Goal: Task Accomplishment & Management: Complete application form

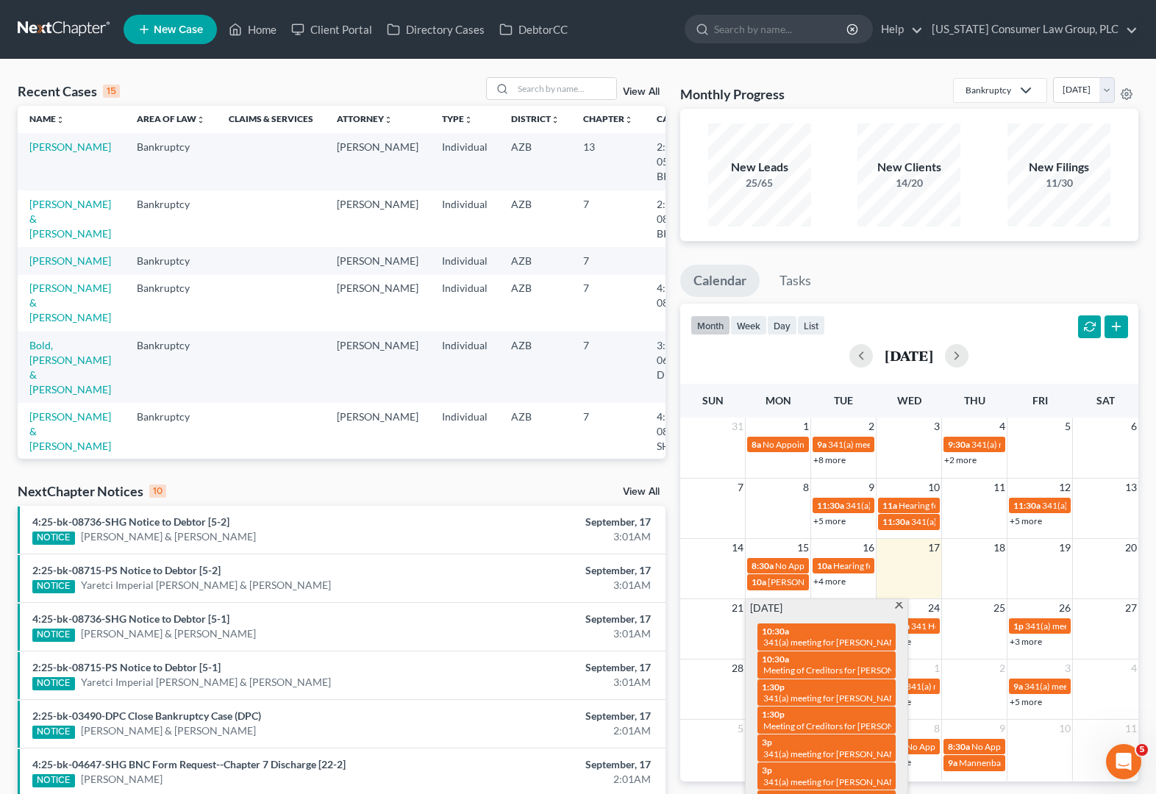
scroll to position [3, 0]
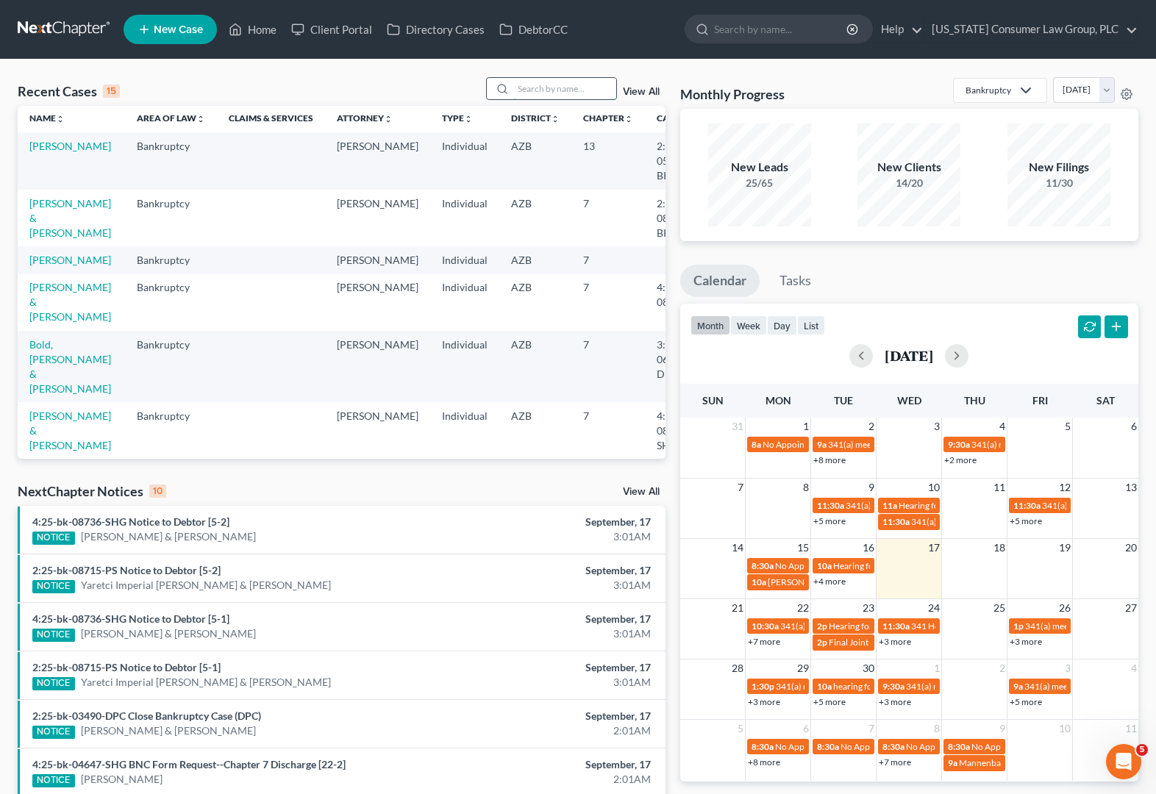
click at [533, 83] on input "search" at bounding box center [564, 88] width 103 height 21
type input "[PERSON_NAME]"
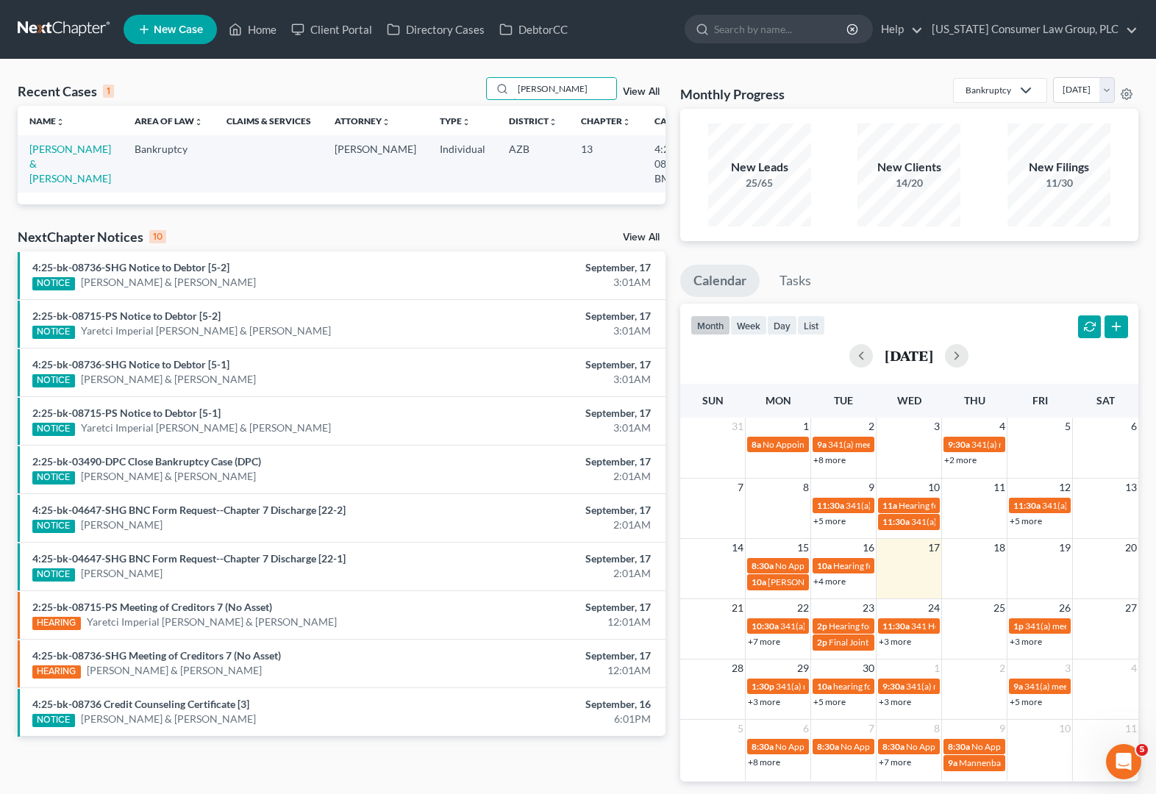
scroll to position [0, 0]
click at [41, 166] on link "[PERSON_NAME] & [PERSON_NAME]" at bounding box center [70, 164] width 82 height 42
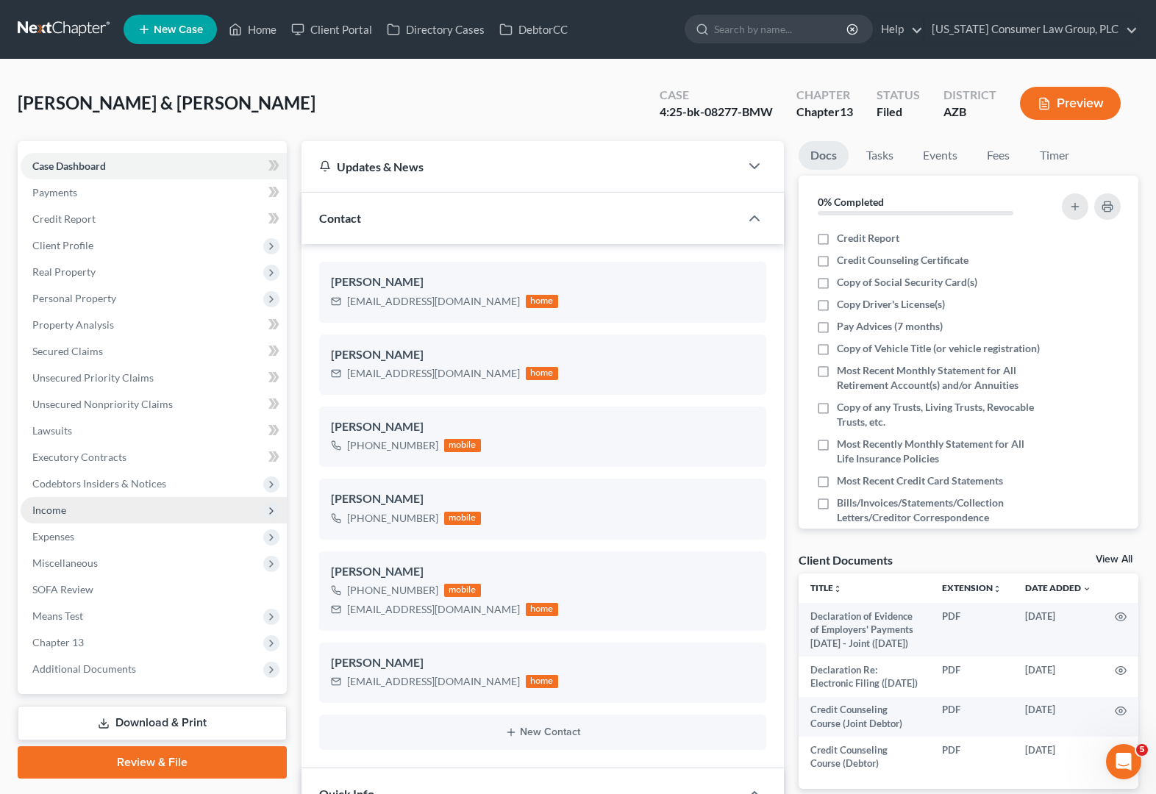
click at [51, 510] on span "Income" at bounding box center [49, 510] width 34 height 13
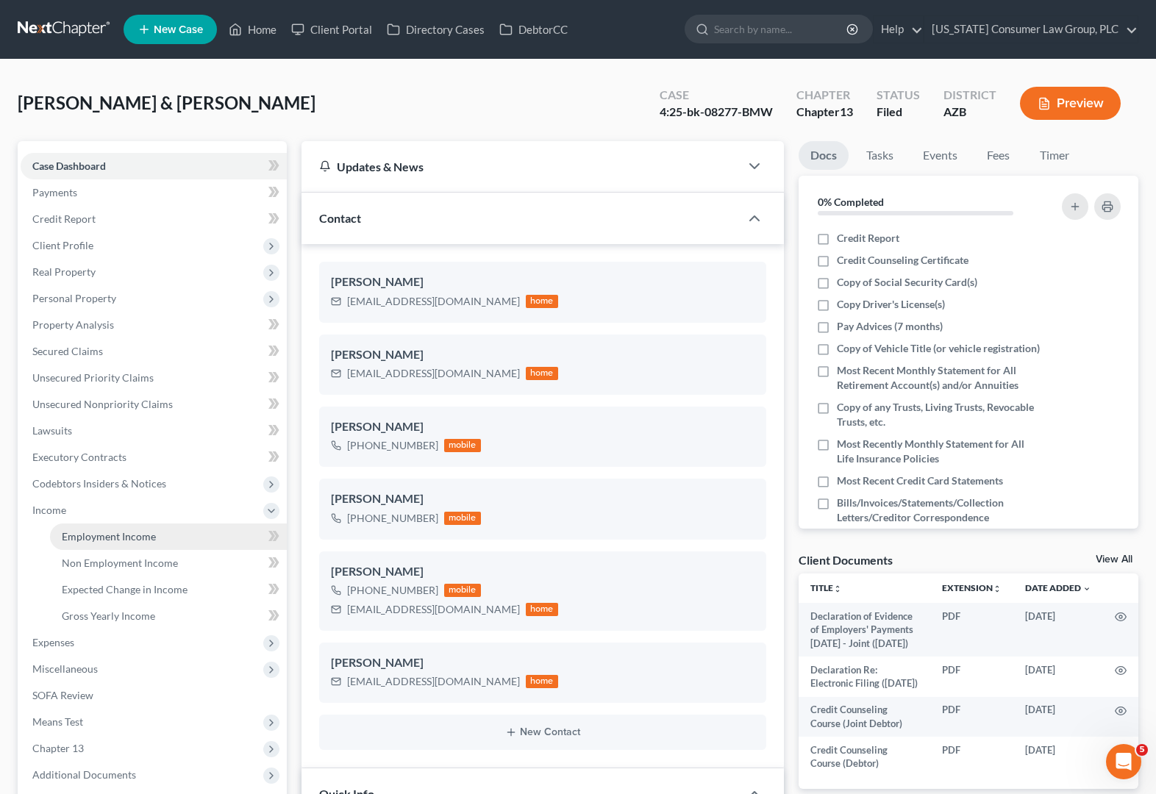
click at [151, 537] on span "Employment Income" at bounding box center [109, 536] width 94 height 13
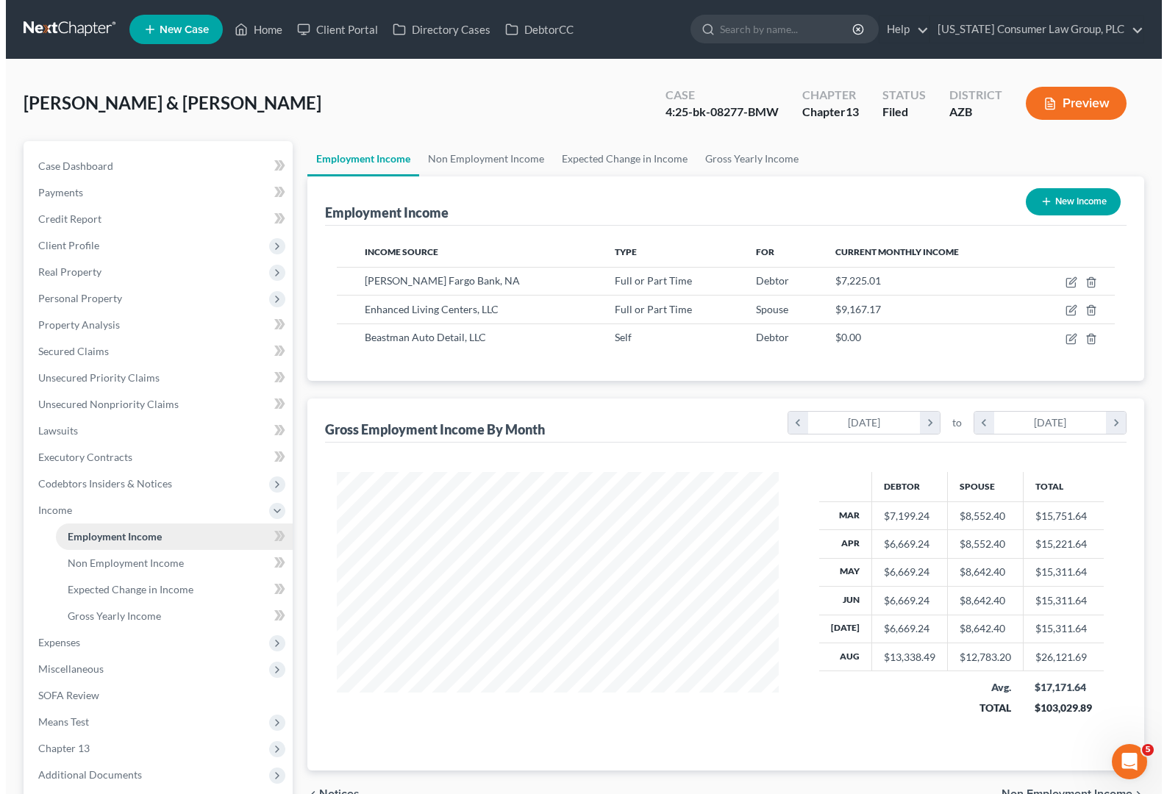
scroll to position [264, 471]
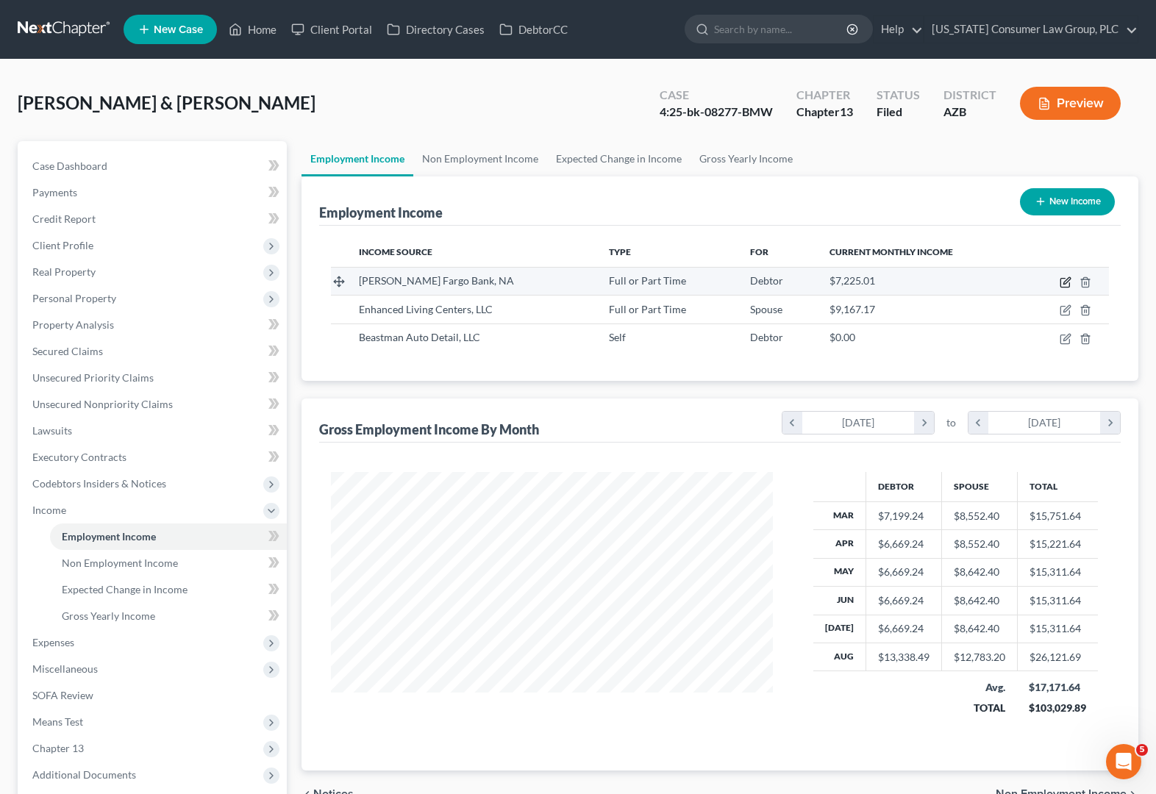
click at [1061, 285] on icon "button" at bounding box center [1066, 282] width 12 height 12
select select "0"
select select "24"
select select "2"
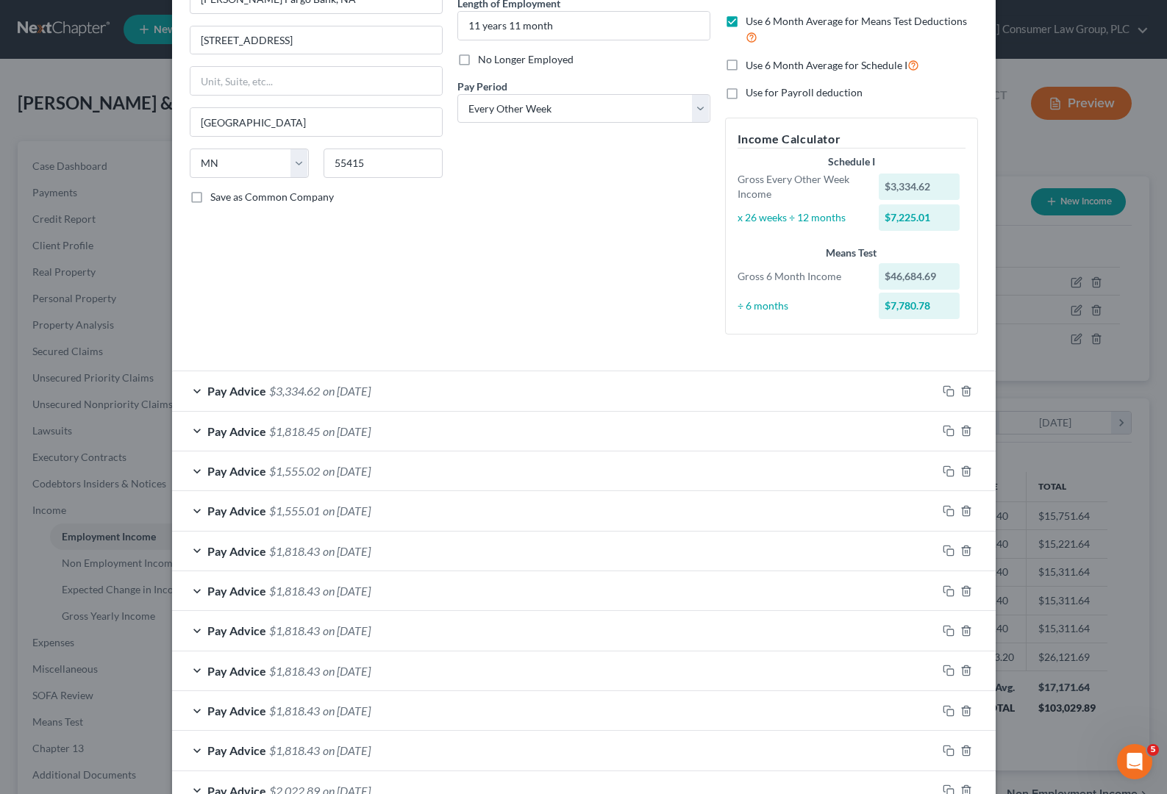
scroll to position [202, 0]
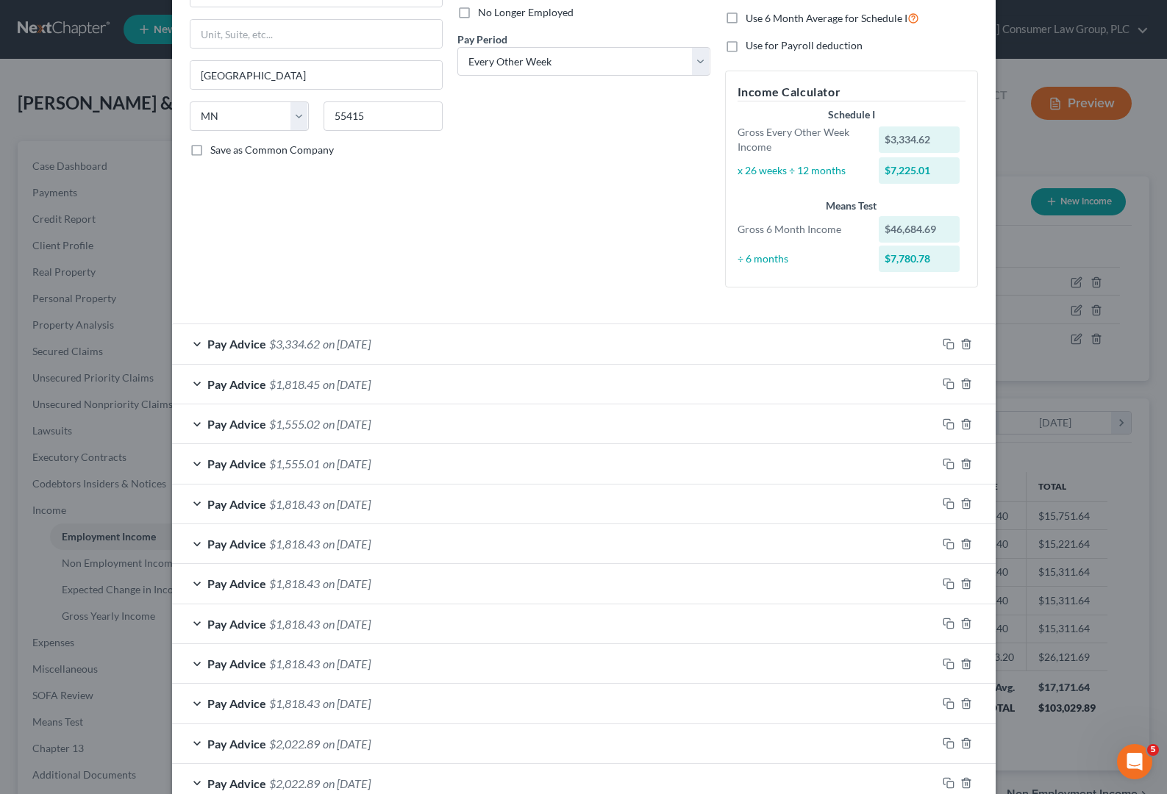
click at [464, 346] on div "Pay Advice $3,334.62 on [DATE]" at bounding box center [554, 343] width 765 height 39
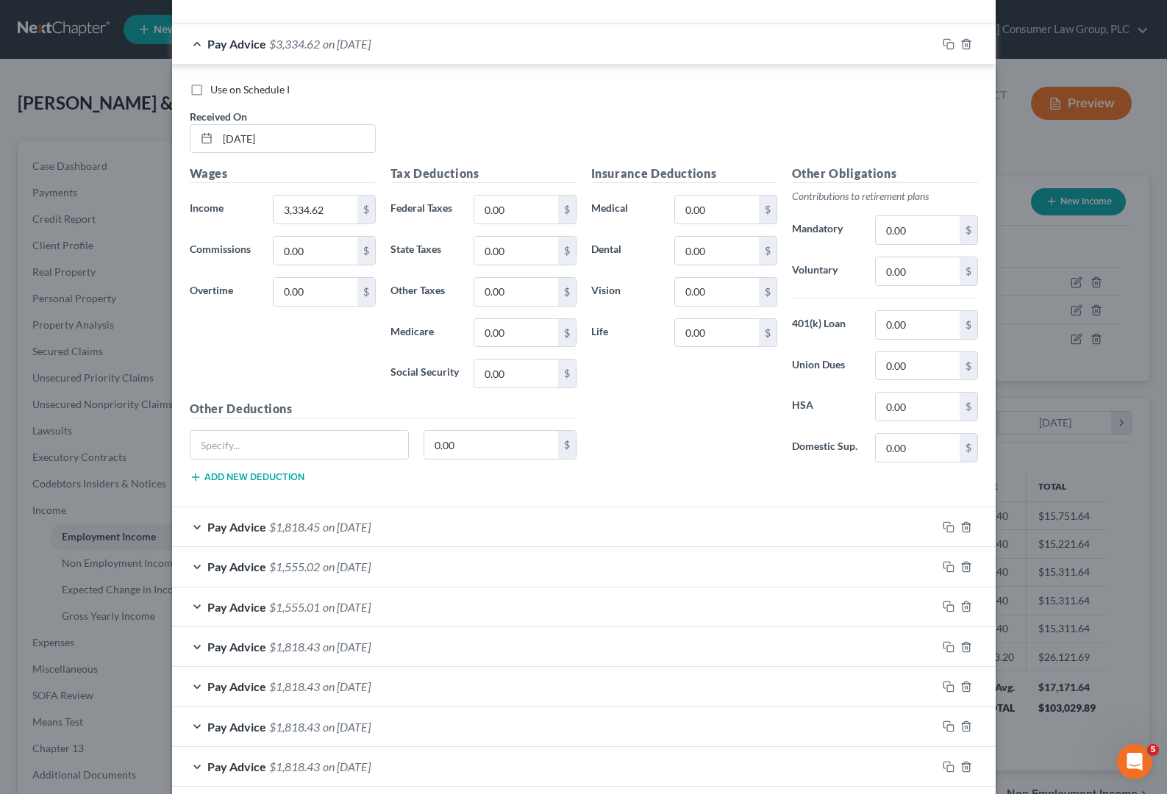
scroll to position [672, 0]
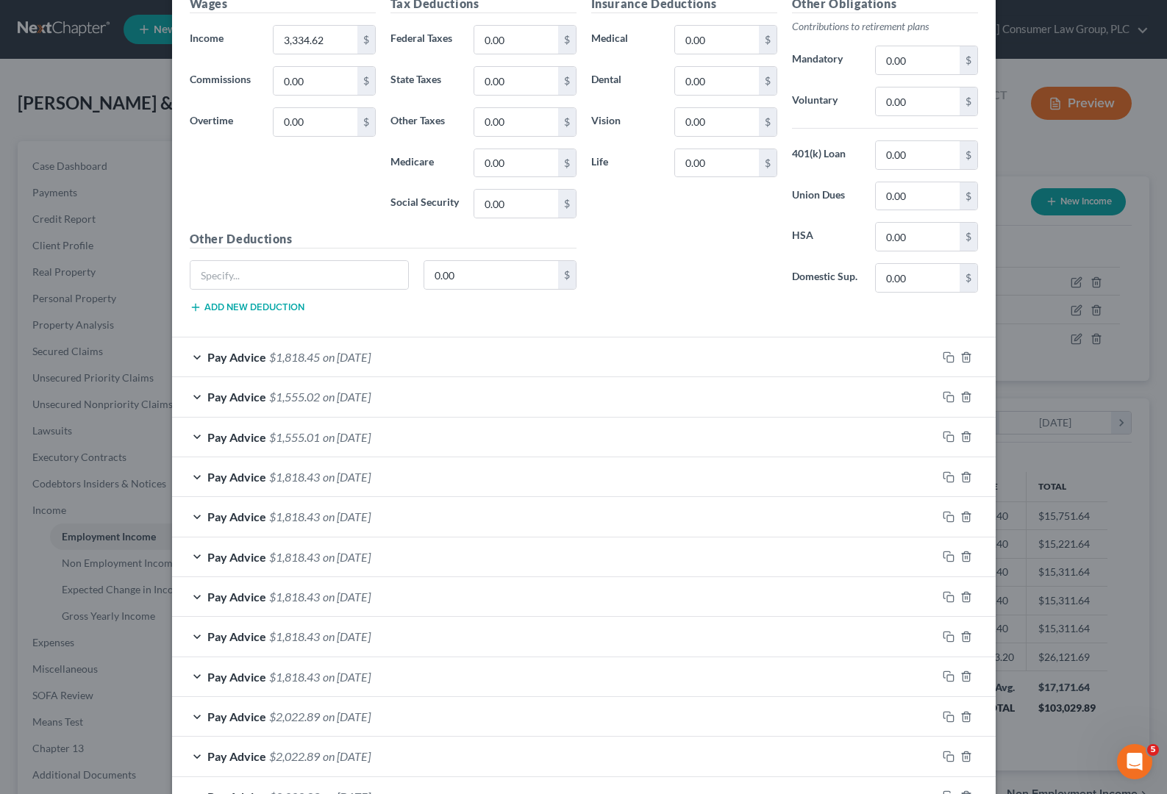
click at [453, 346] on div "Pay Advice $1,818.45 on [DATE]" at bounding box center [554, 357] width 765 height 39
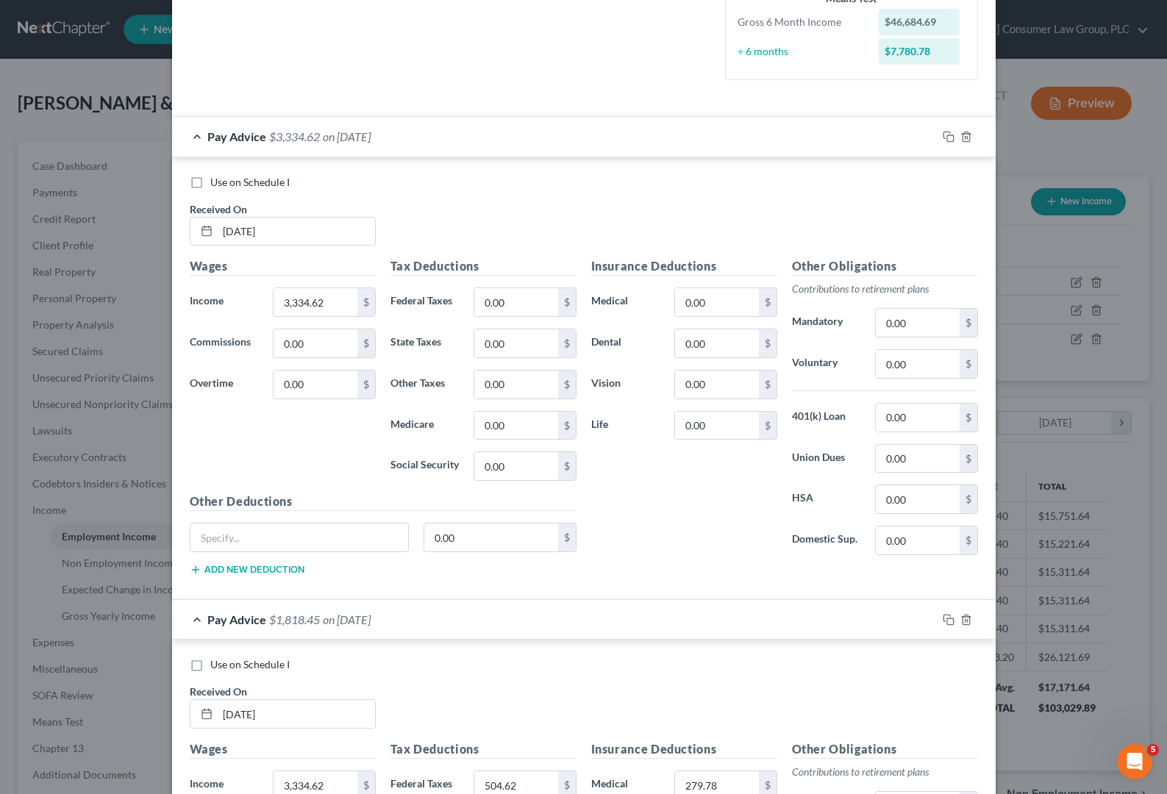
scroll to position [604, 0]
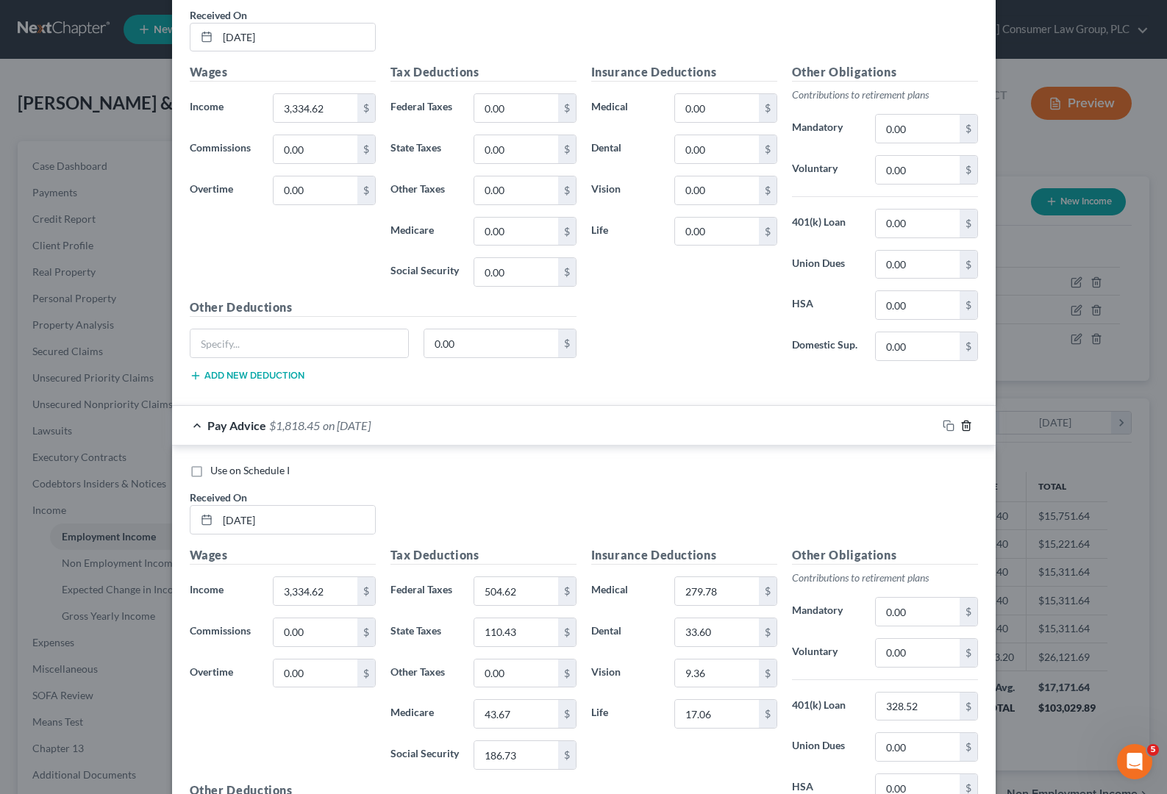
click at [967, 427] on line "button" at bounding box center [967, 426] width 0 height 3
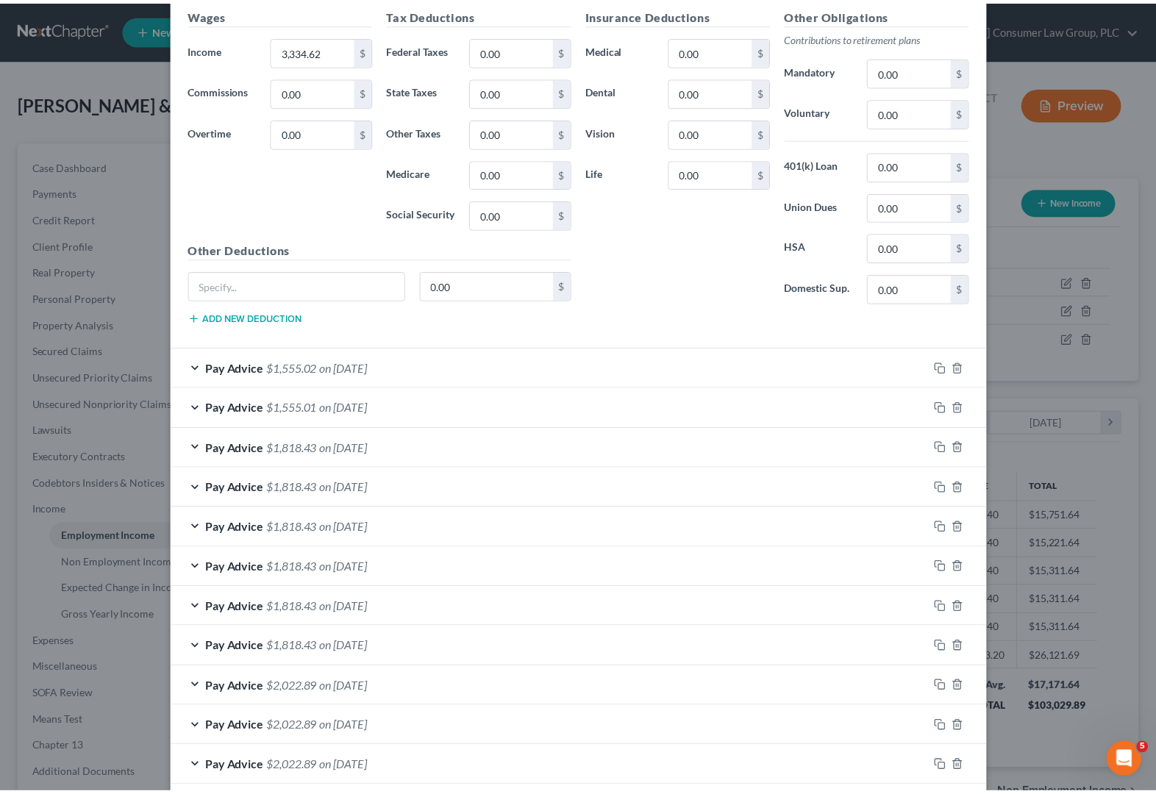
scroll to position [855, 0]
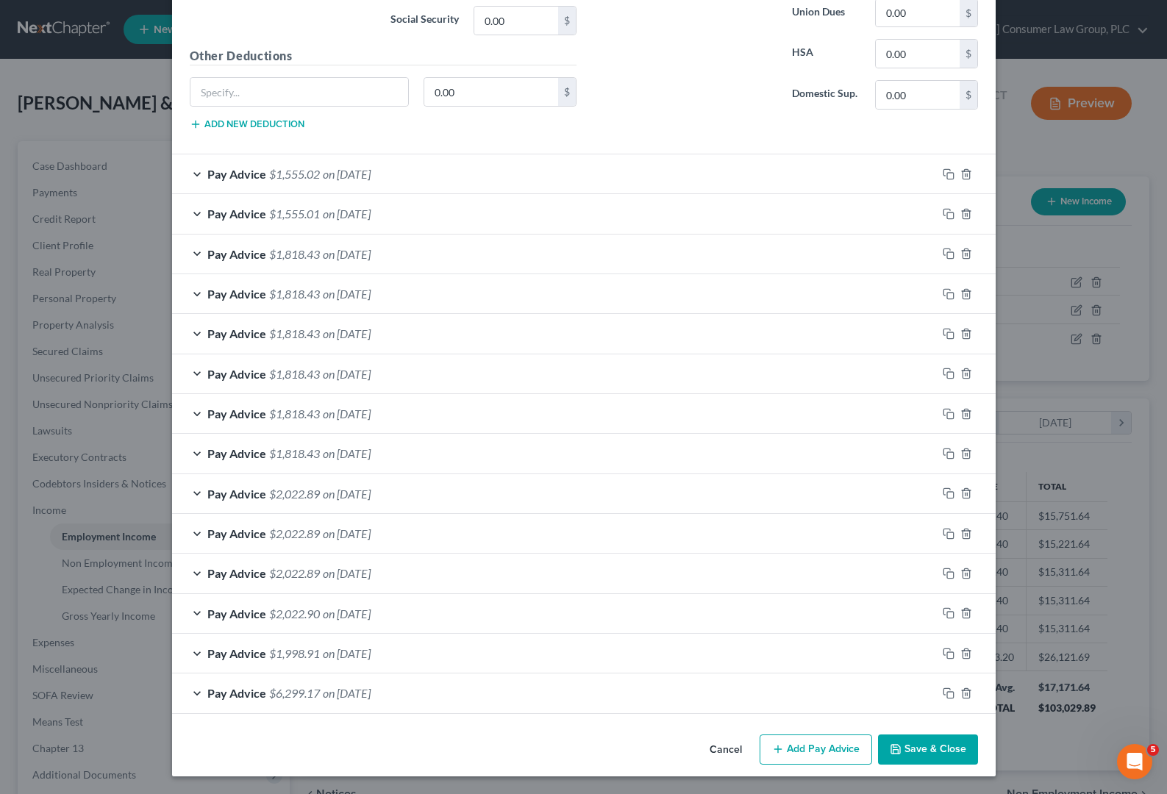
click at [925, 752] on button "Save & Close" at bounding box center [928, 750] width 100 height 31
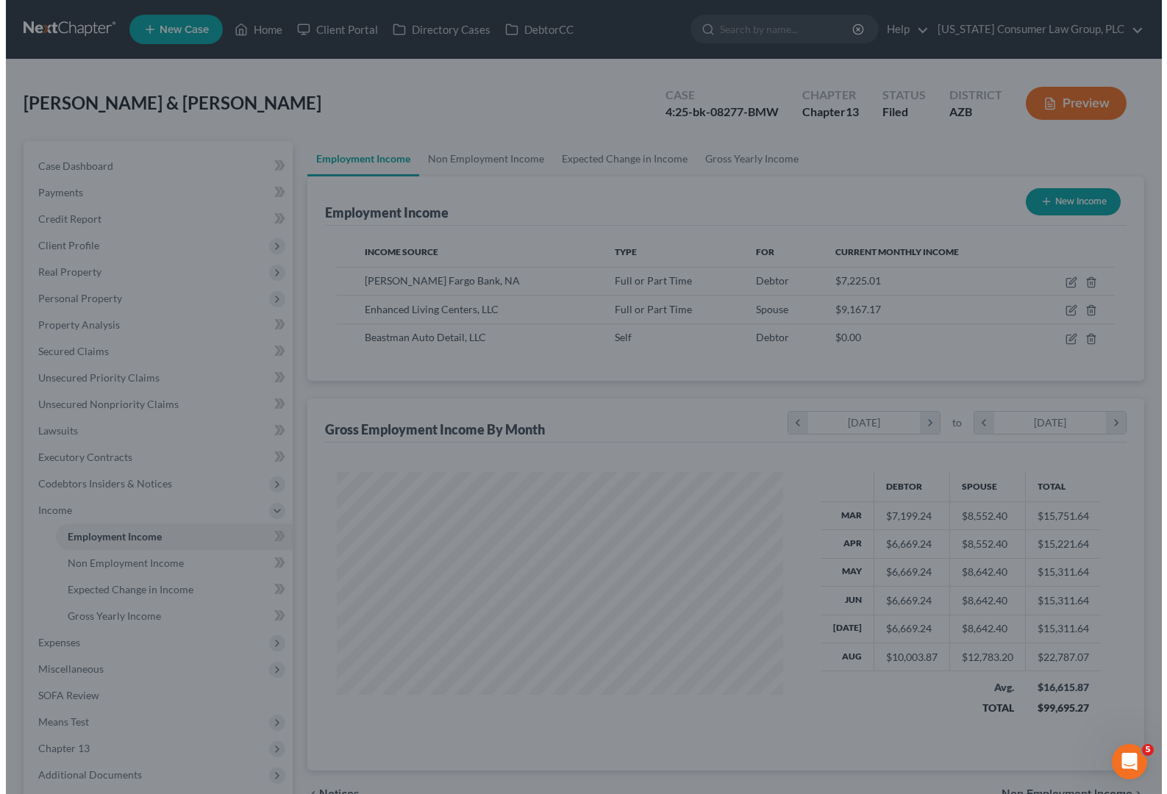
scroll to position [735103, 734895]
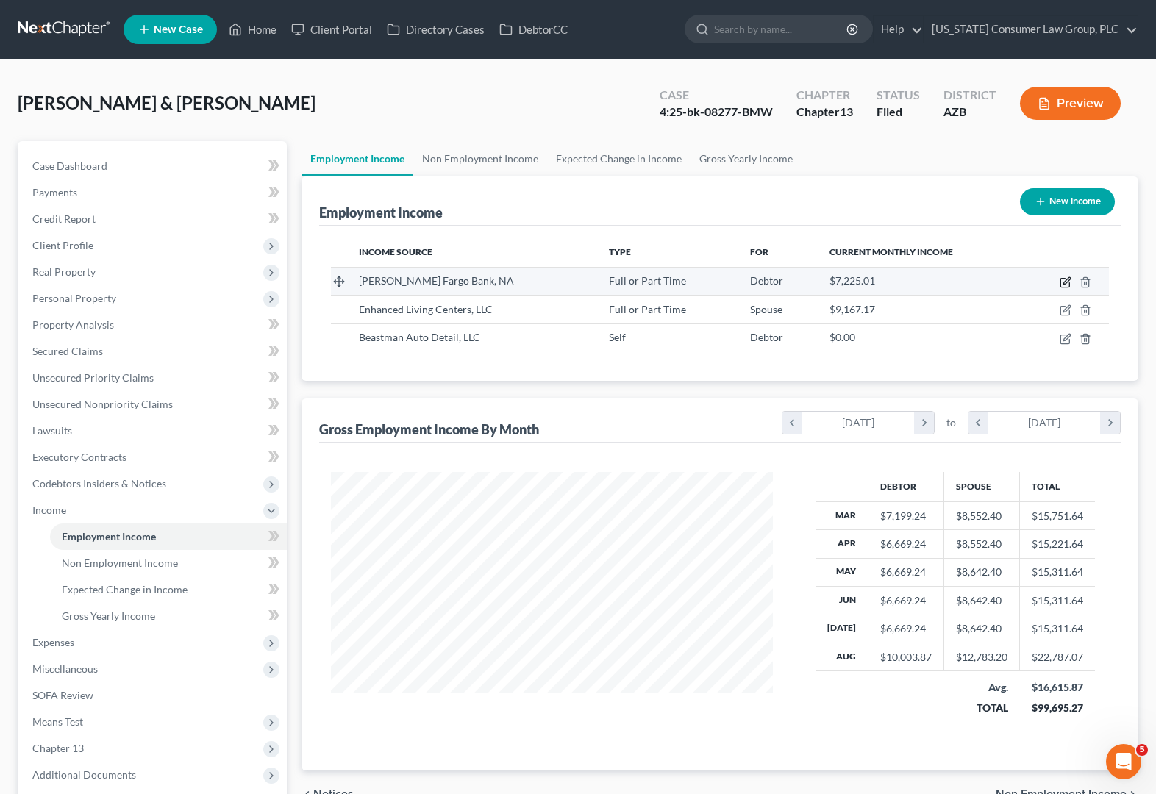
click at [1066, 284] on icon "button" at bounding box center [1066, 282] width 12 height 12
select select "0"
select select "24"
select select "2"
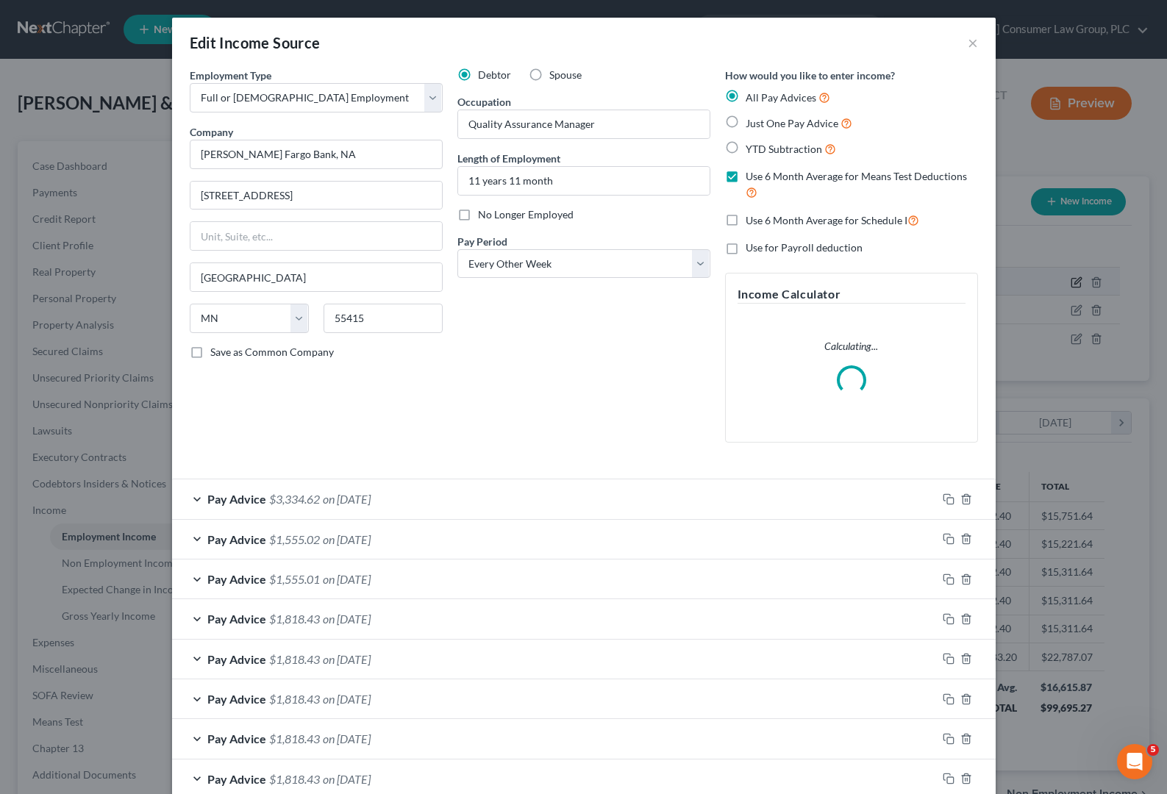
scroll to position [264, 476]
click at [423, 503] on div "Pay Advice $3,334.62 on [DATE]" at bounding box center [554, 498] width 765 height 39
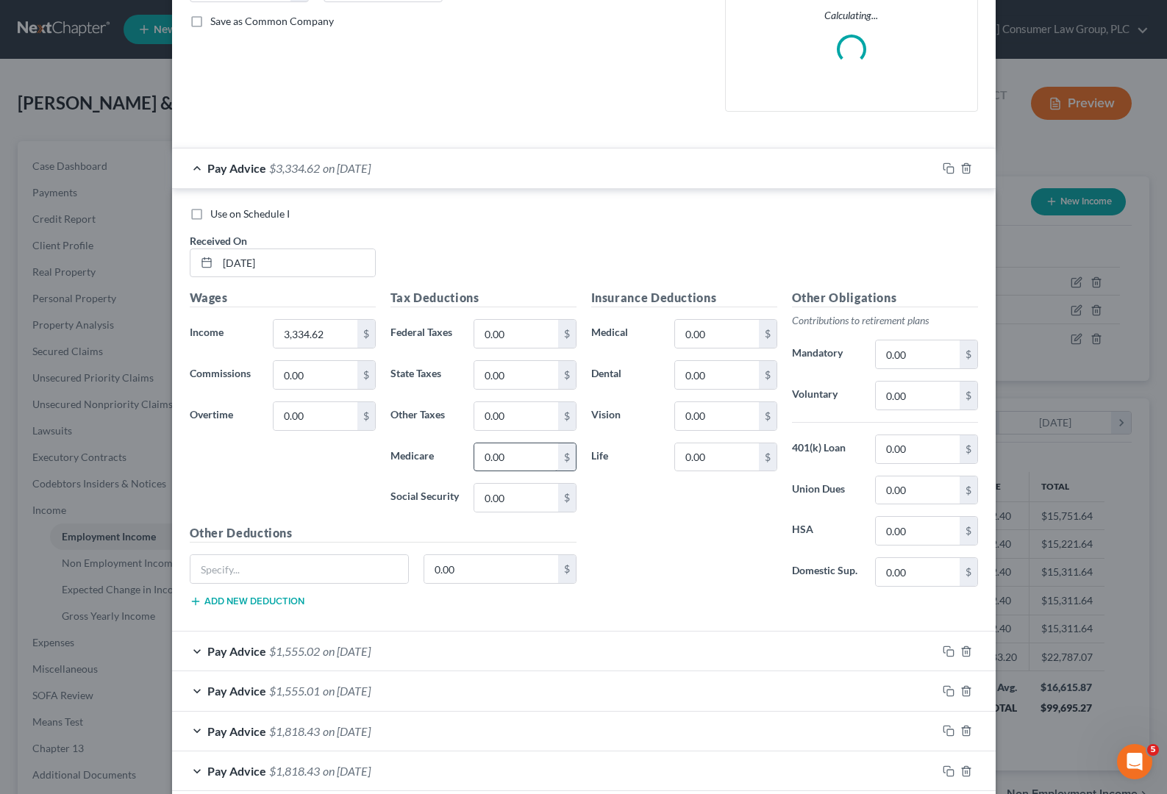
scroll to position [332, 0]
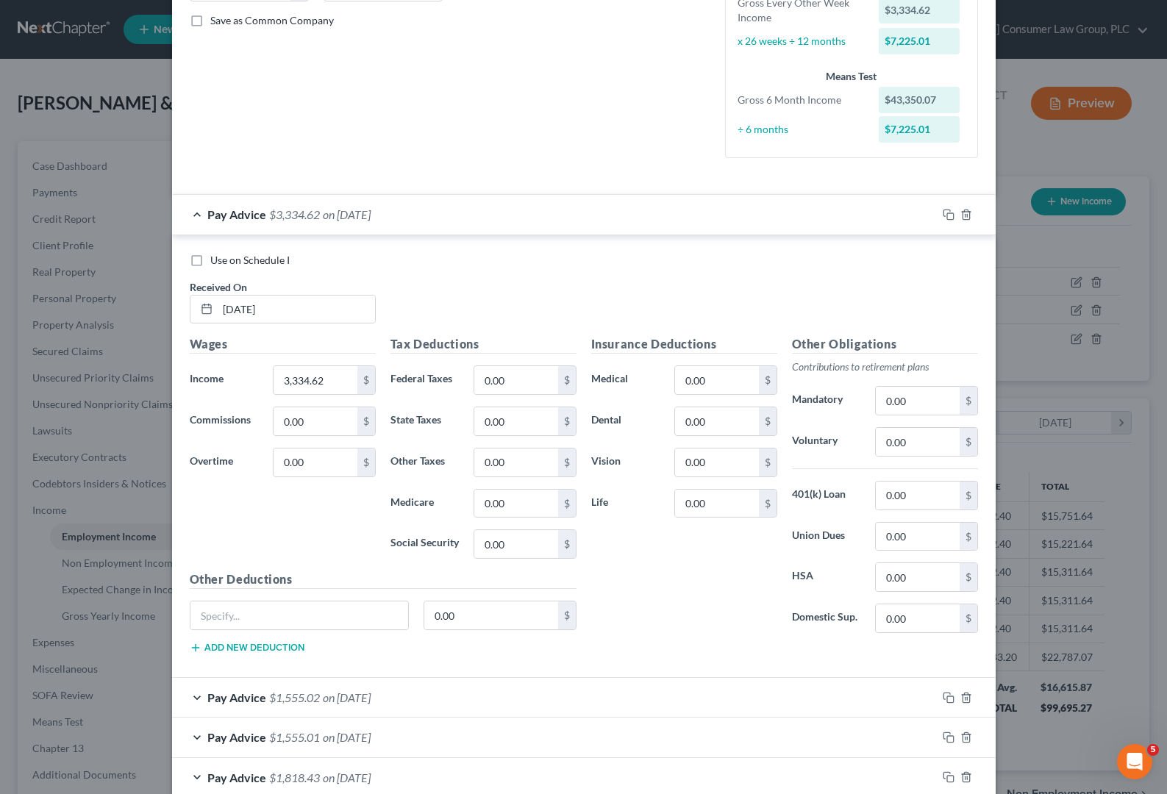
click at [508, 699] on div "Pay Advice $1,555.02 on [DATE]" at bounding box center [554, 697] width 765 height 39
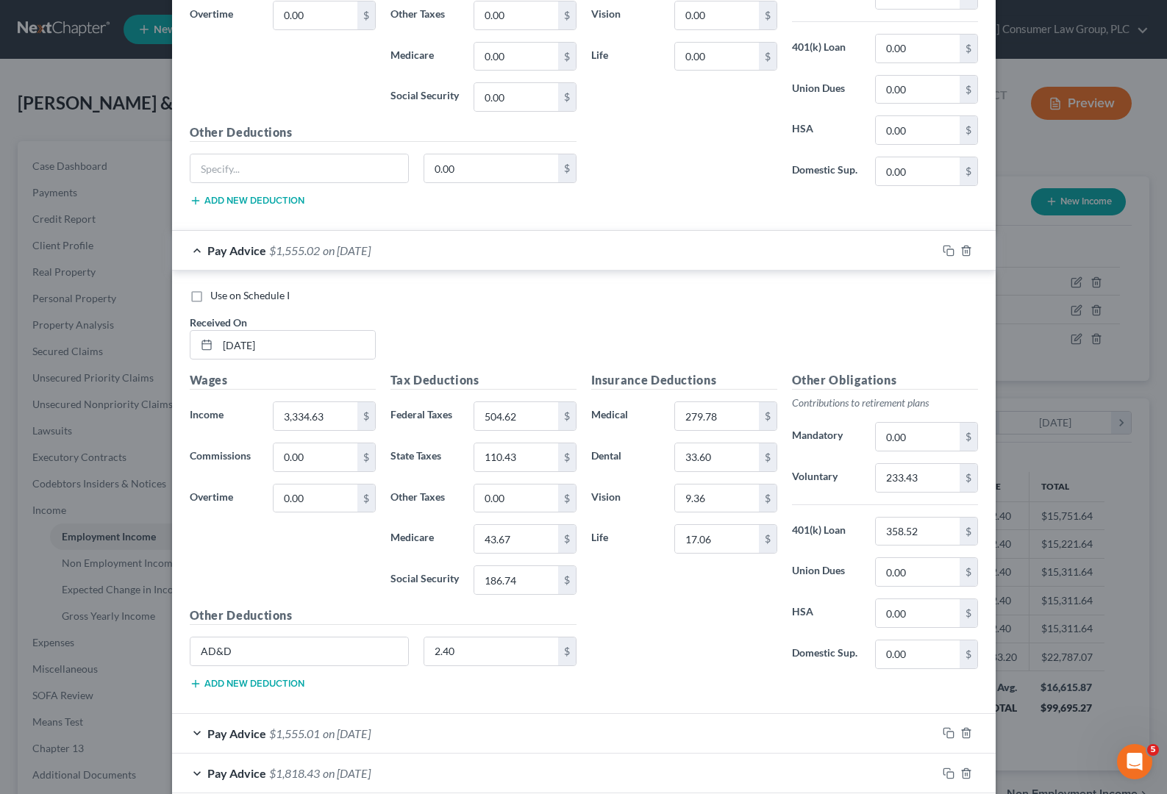
scroll to position [396, 0]
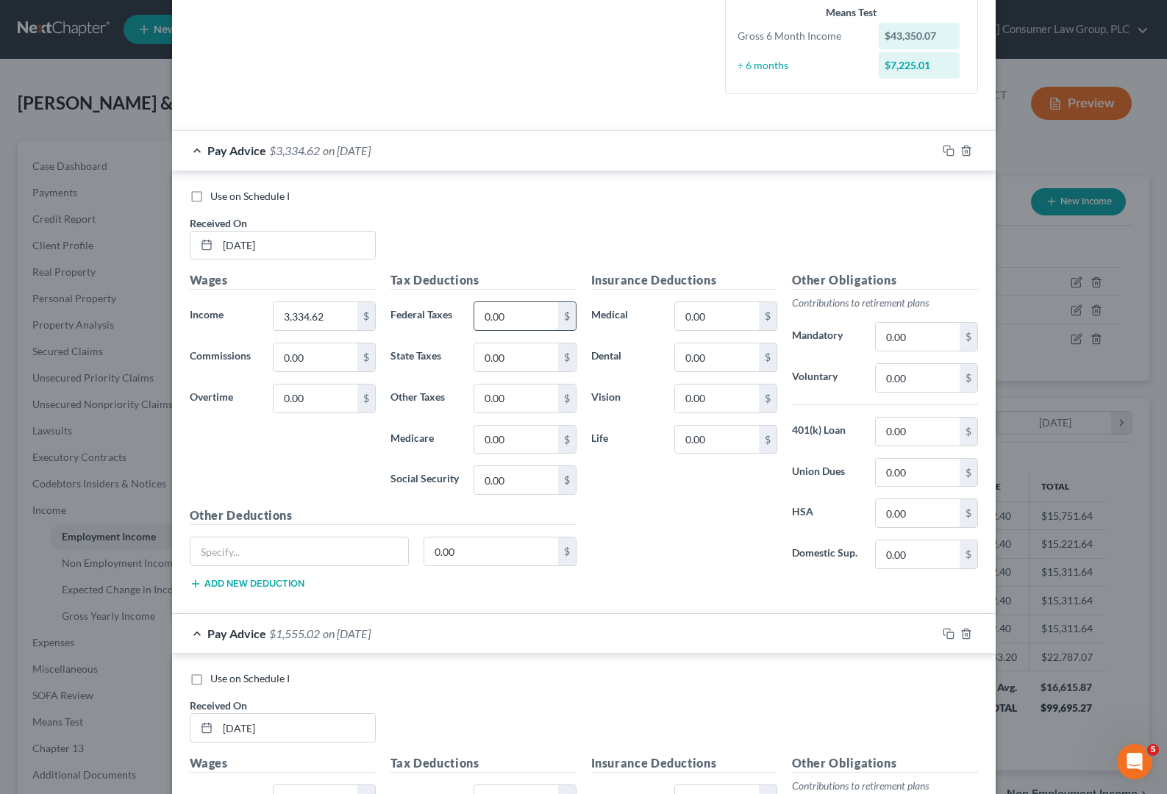
click at [526, 315] on input "0.00" at bounding box center [515, 316] width 83 height 28
type input "504.62"
click at [535, 356] on input "0.00" at bounding box center [515, 357] width 83 height 28
type input "110.43"
click at [513, 446] on input "0.00" at bounding box center [515, 440] width 83 height 28
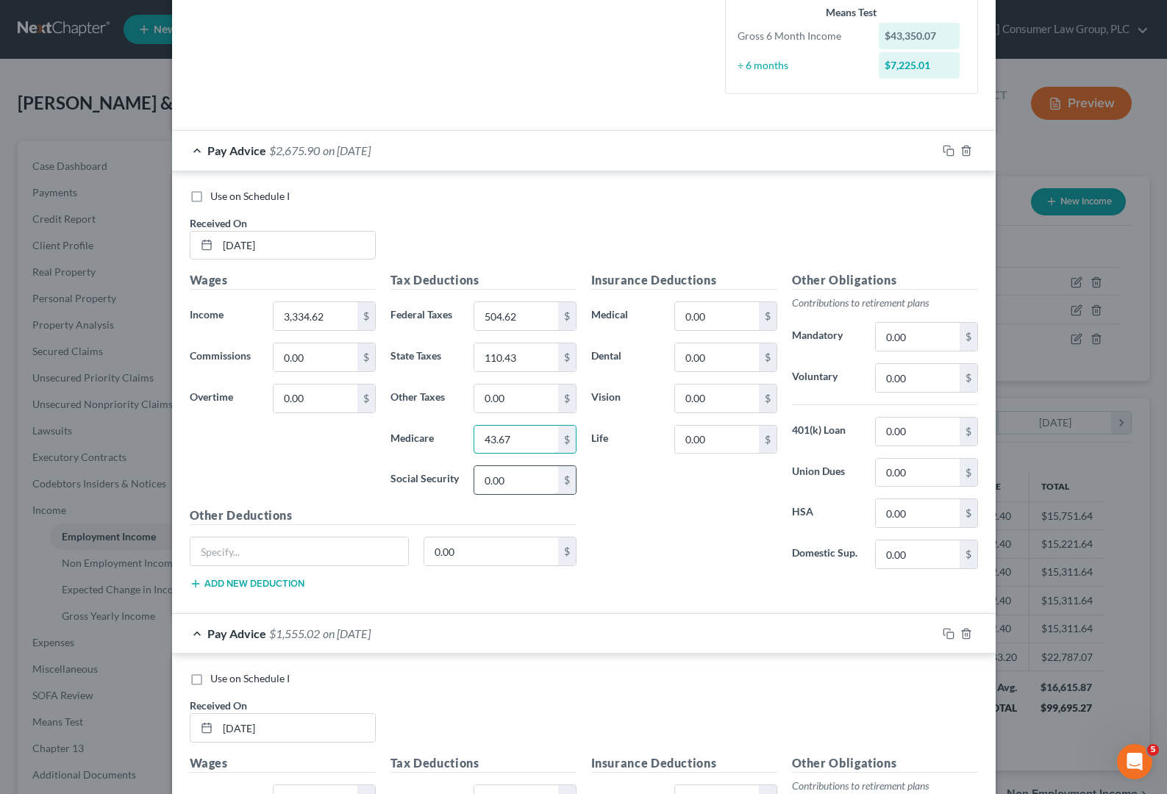
type input "43.67"
click at [510, 485] on input "0.00" at bounding box center [515, 480] width 83 height 28
type input "186.73"
click at [704, 324] on input "0.00" at bounding box center [716, 316] width 83 height 28
type input "279.78"
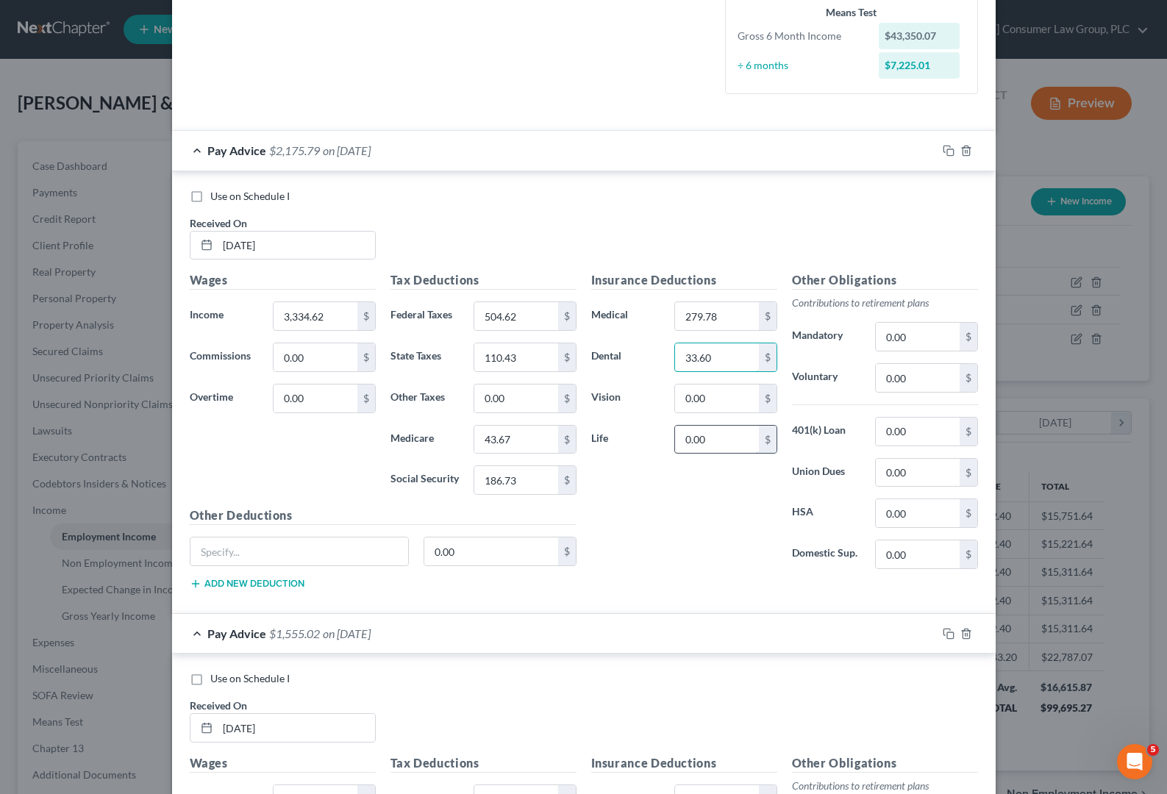
type input "33.60"
click at [707, 441] on input "0.00" at bounding box center [716, 440] width 83 height 28
type input "9.36"
click at [899, 371] on input "0.00" at bounding box center [917, 378] width 83 height 28
type input "466.86"
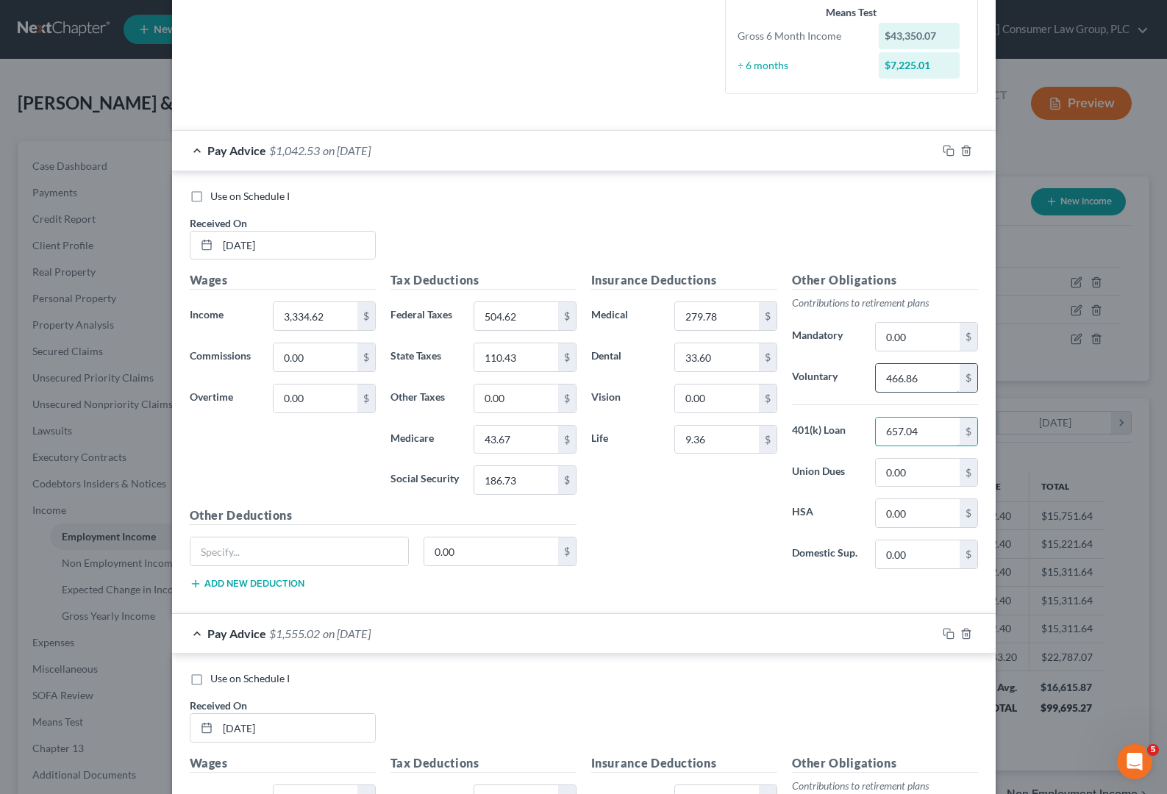
type input "657.04"
drag, startPoint x: 714, startPoint y: 401, endPoint x: 707, endPoint y: 398, distance: 7.9
click at [707, 398] on input "0.00" at bounding box center [716, 399] width 83 height 28
type input "9.36"
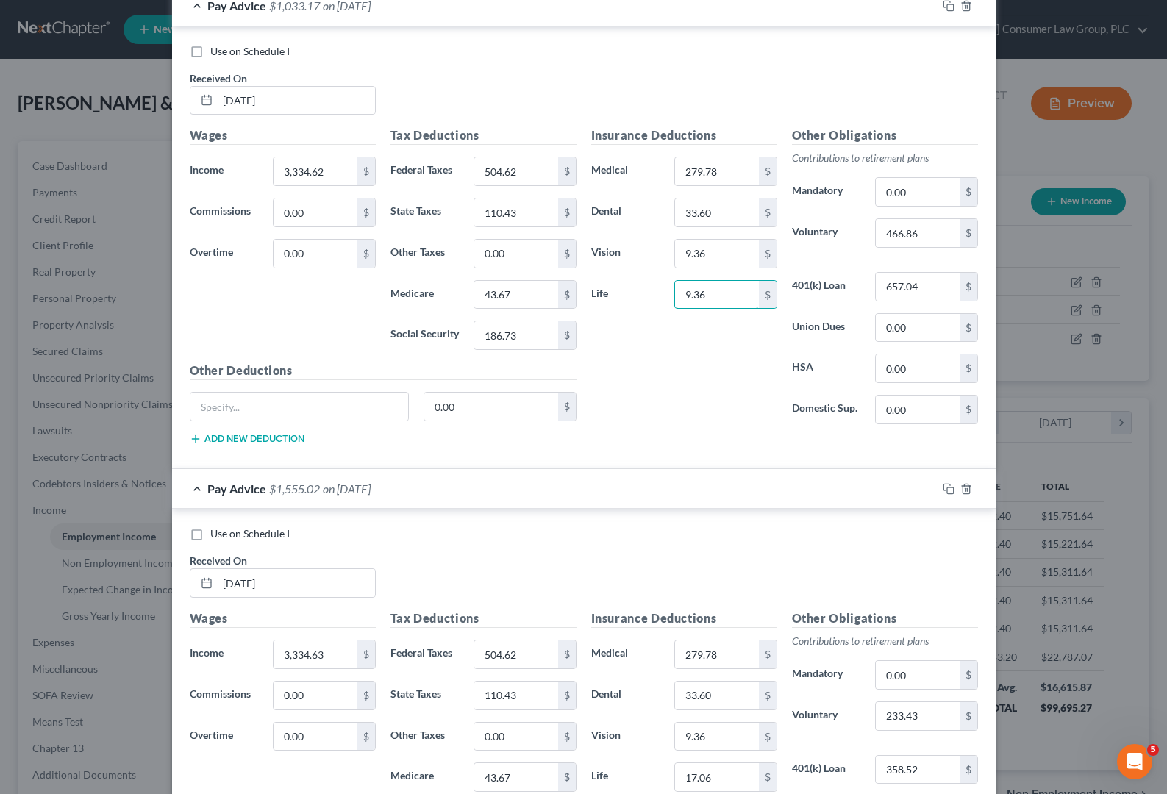
scroll to position [543, 0]
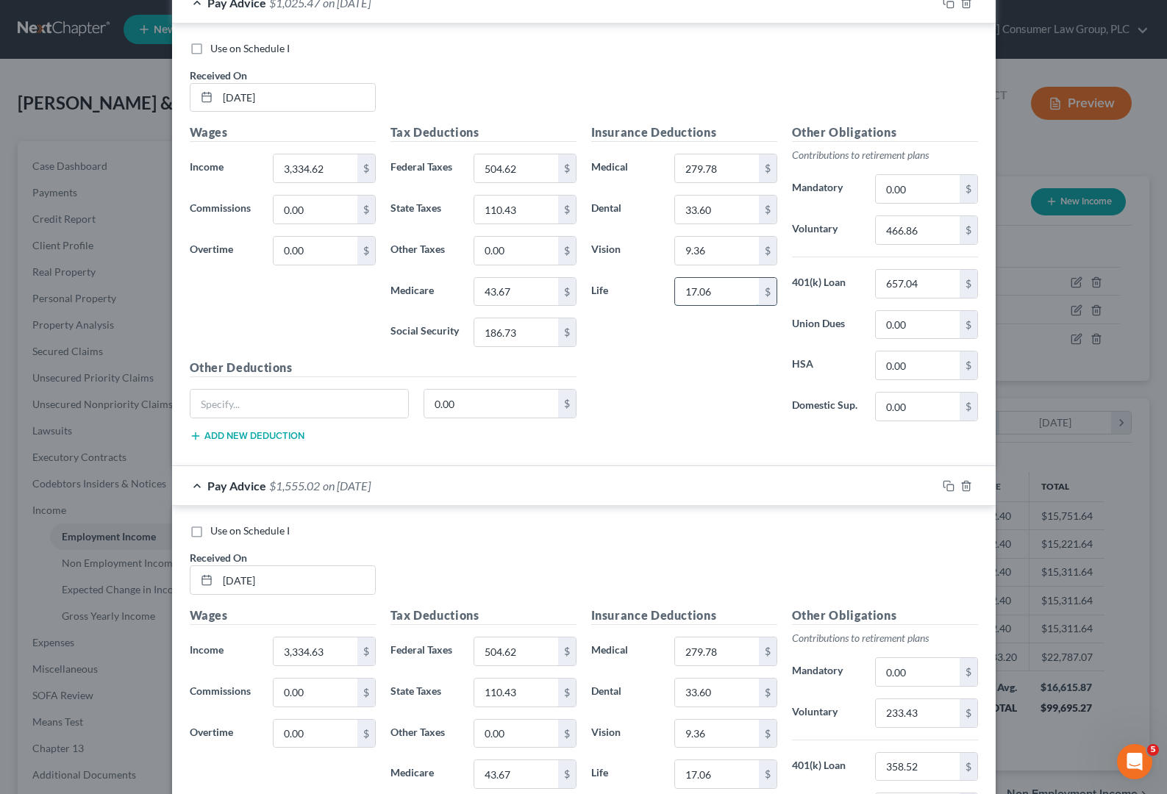
type input "17.06"
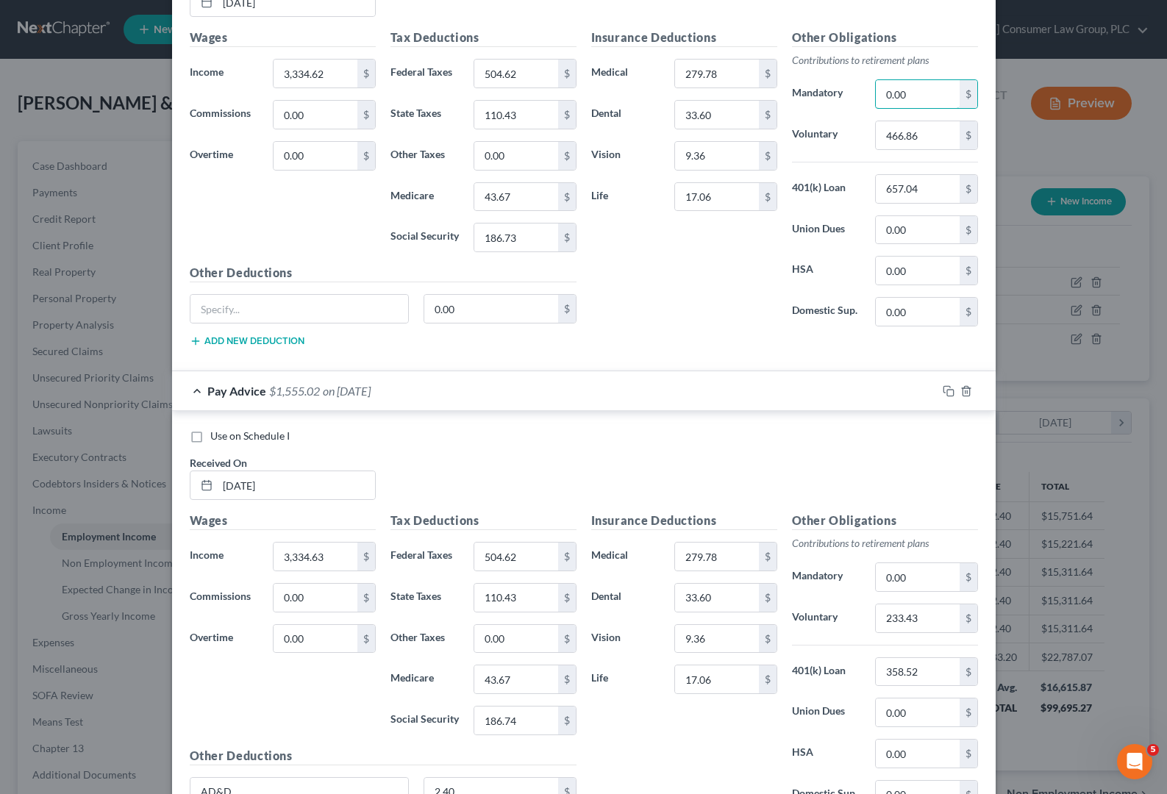
scroll to position [479, 0]
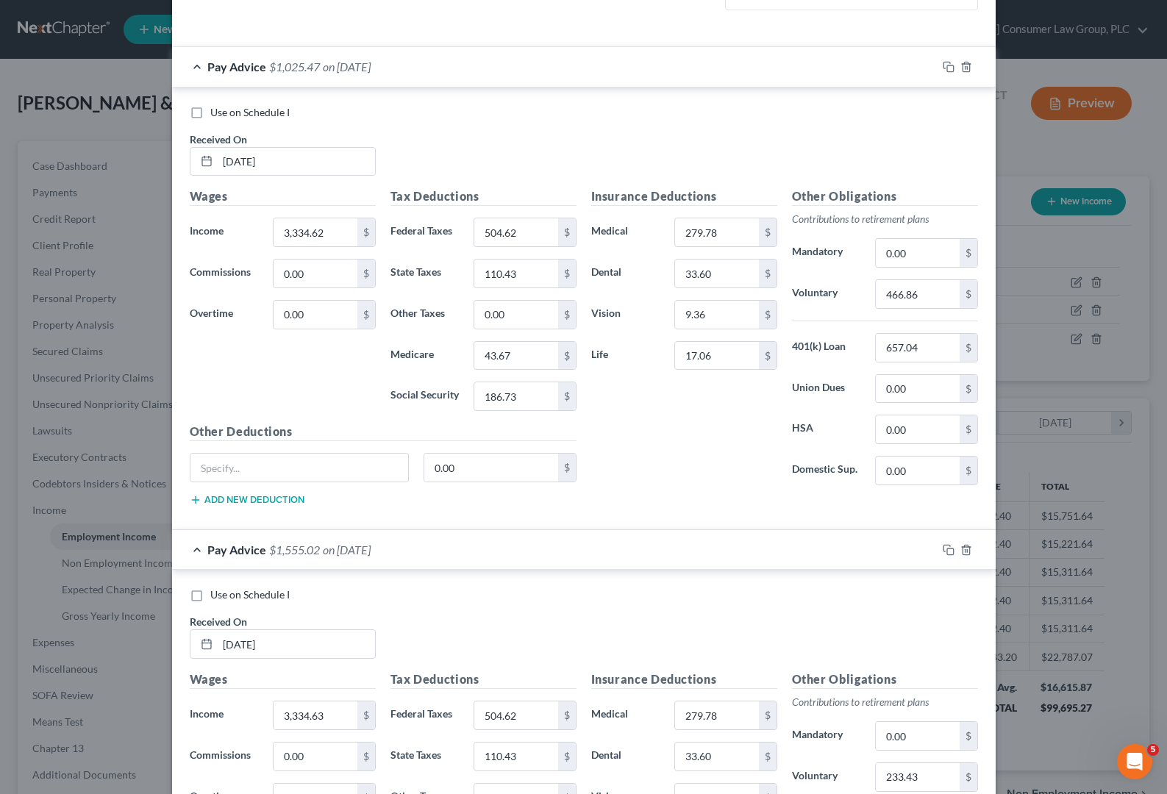
click at [353, 430] on h5 "Other Deductions" at bounding box center [383, 432] width 387 height 18
click at [308, 462] on input "text" at bounding box center [299, 468] width 218 height 28
type input "A"
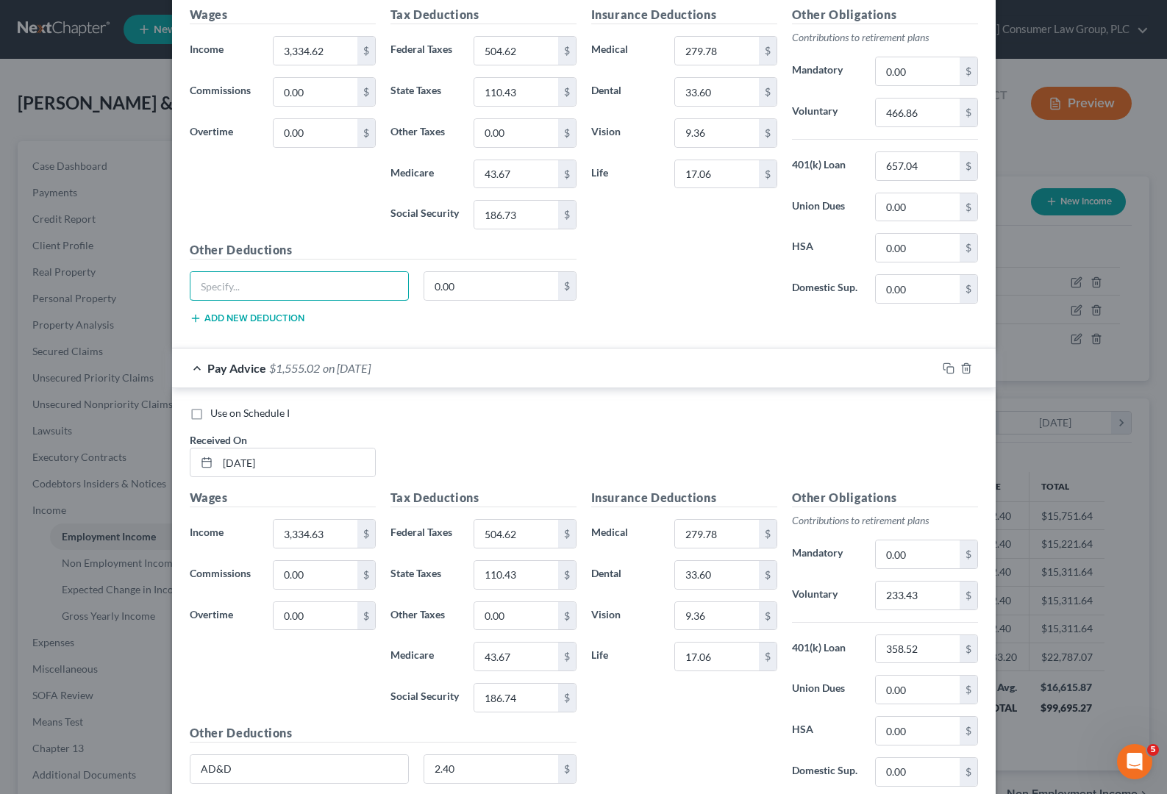
scroll to position [296, 0]
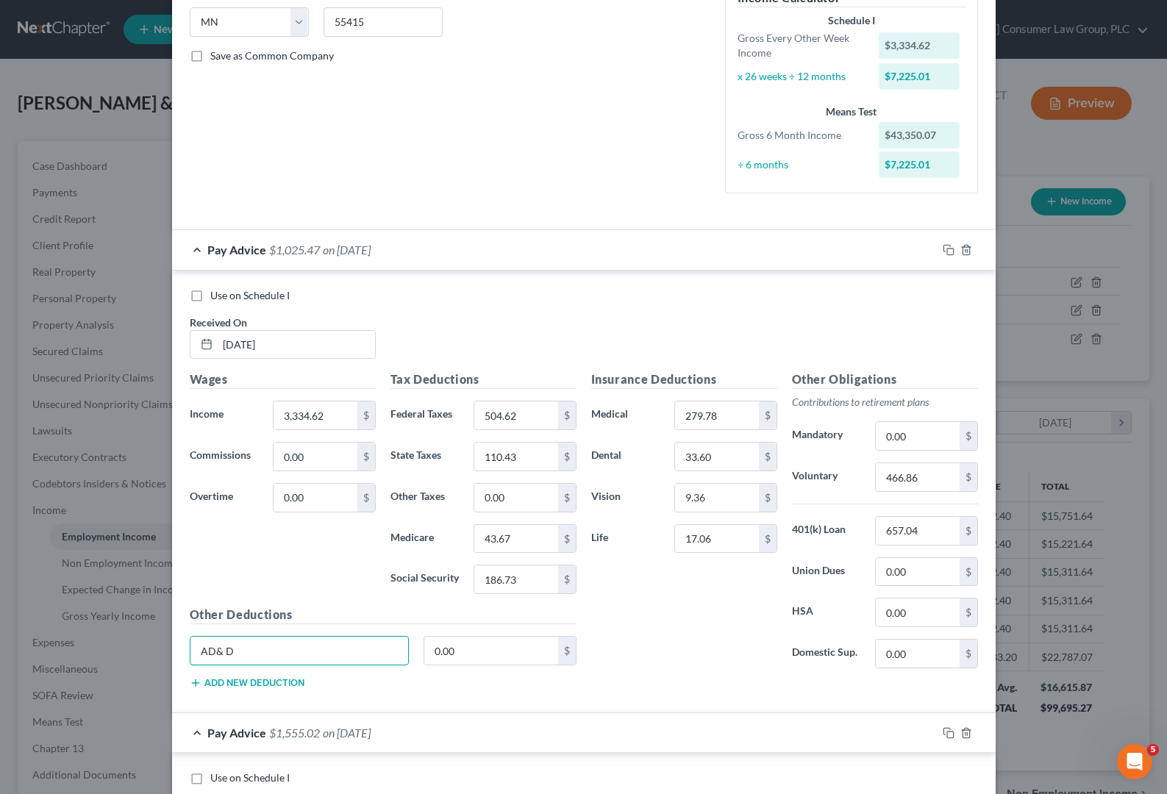
type input "AD& D"
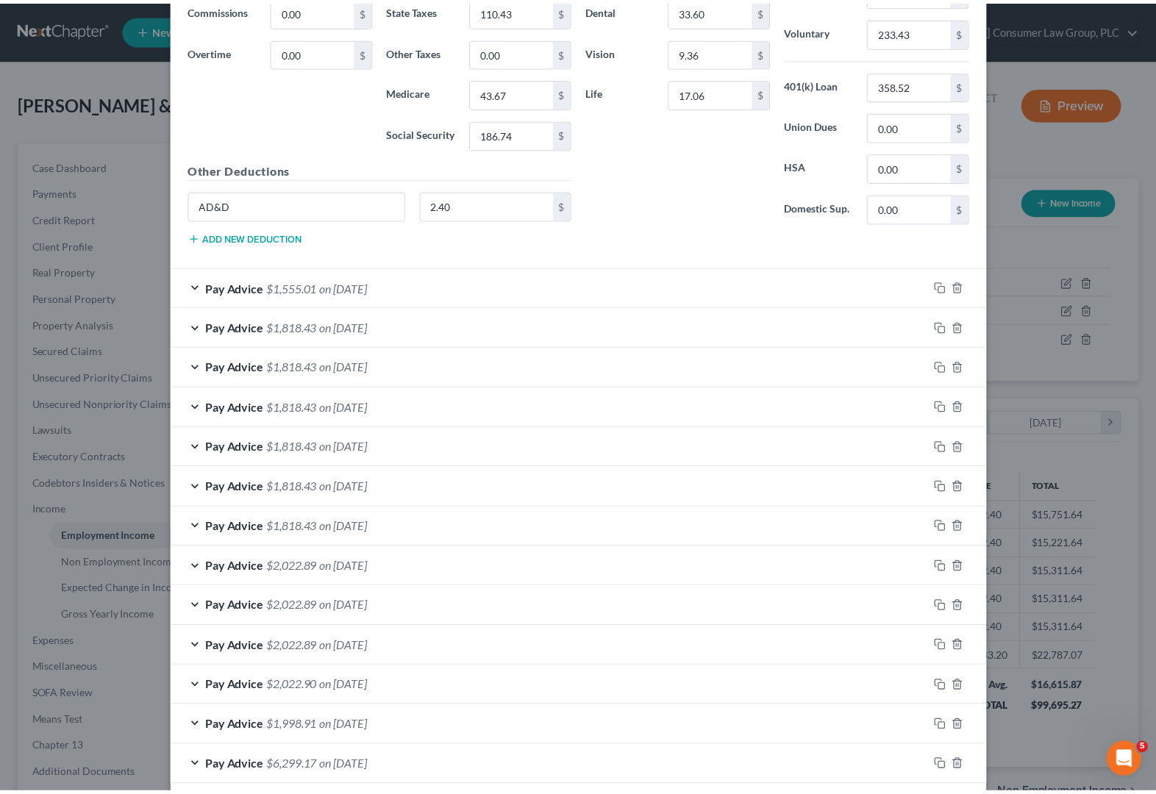
scroll to position [1299, 0]
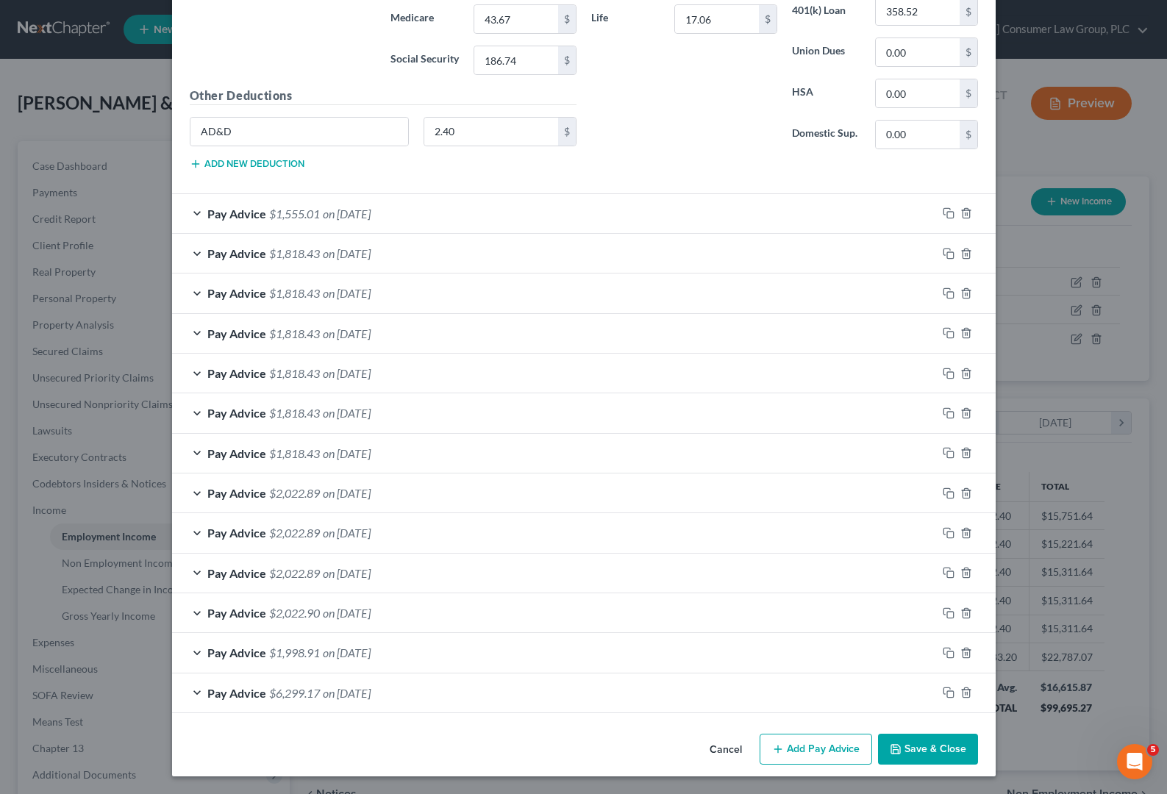
type input "2.40"
click at [954, 744] on button "Save & Close" at bounding box center [928, 749] width 100 height 31
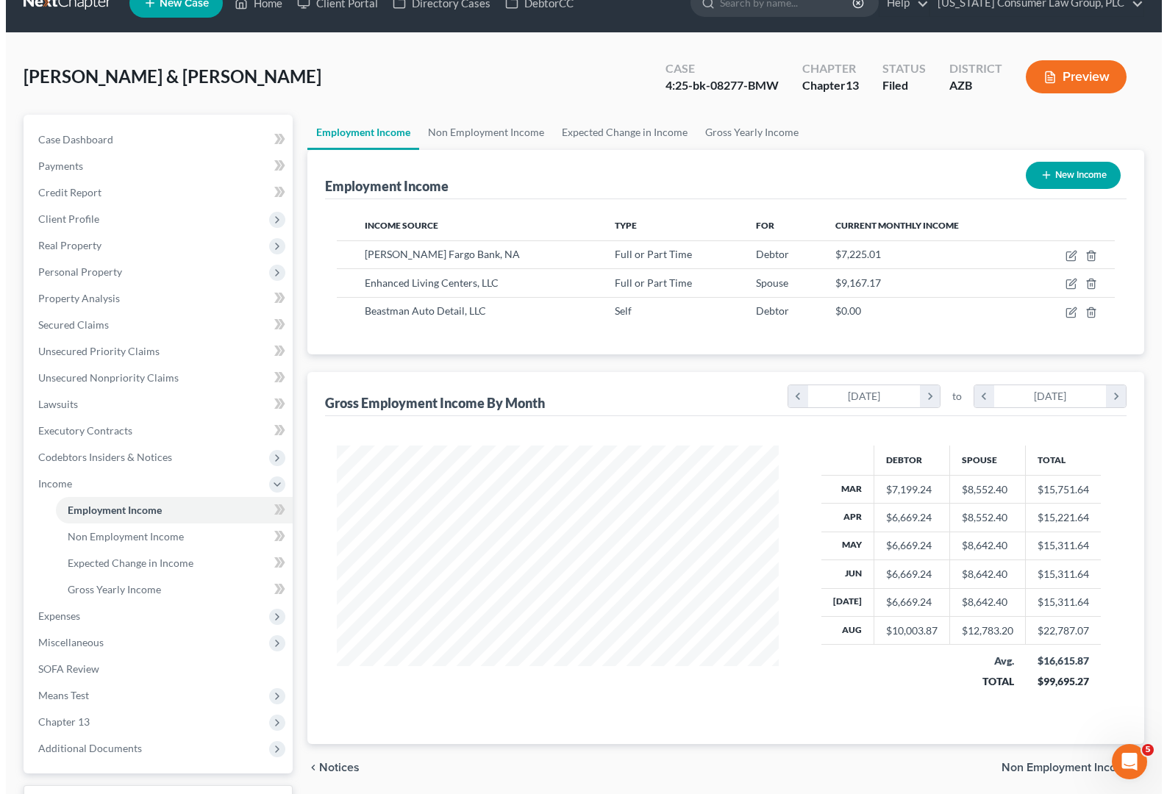
scroll to position [30, 0]
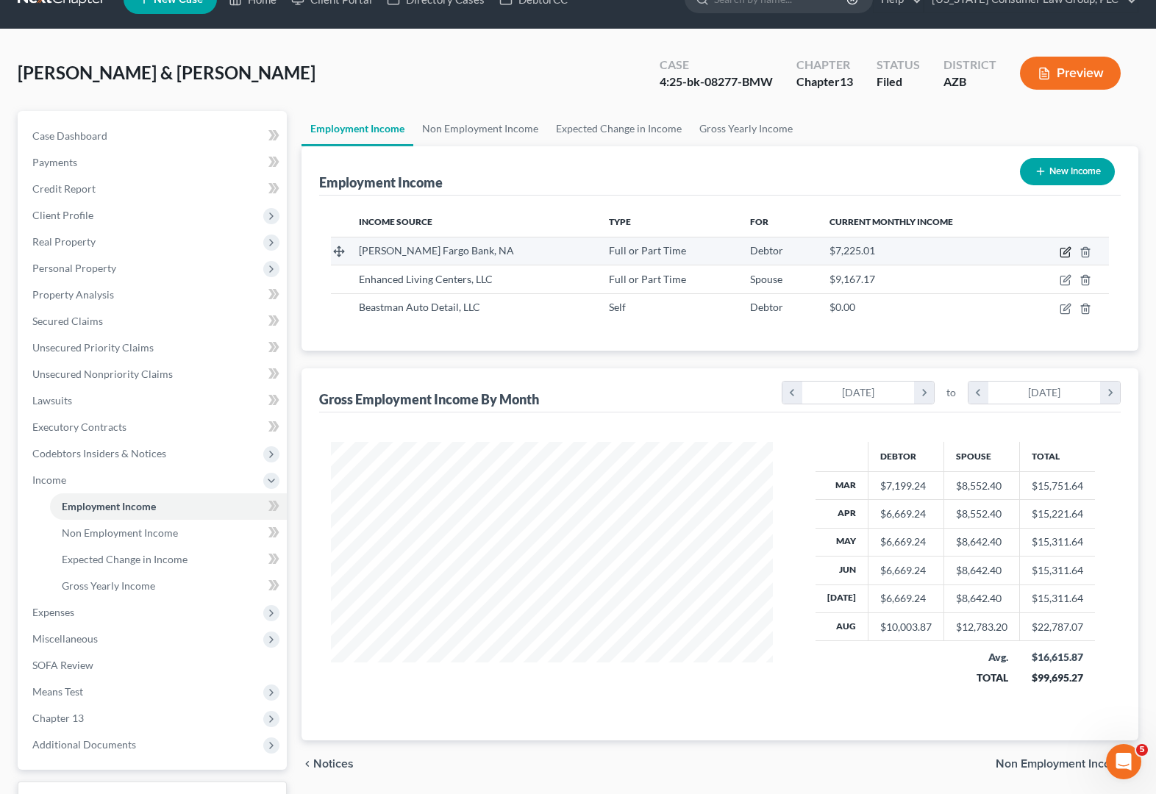
click at [1060, 247] on icon "button" at bounding box center [1066, 252] width 12 height 12
select select "0"
select select "24"
select select "2"
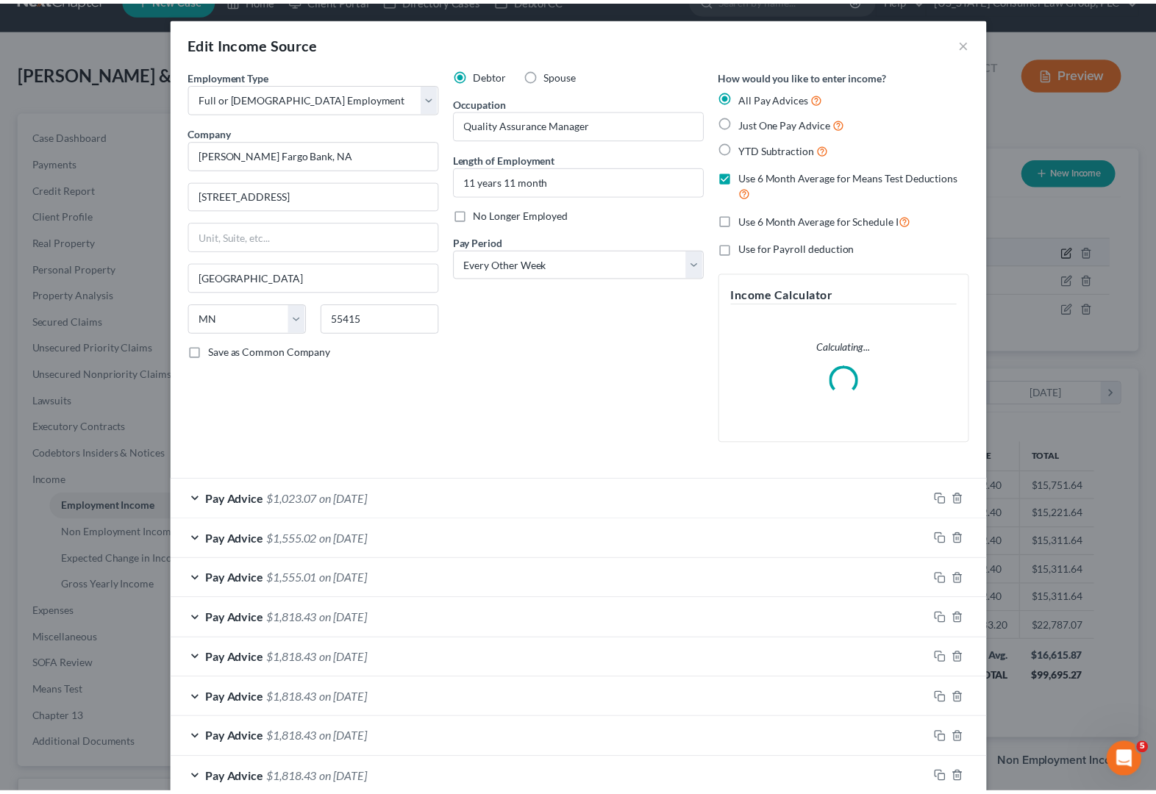
scroll to position [264, 476]
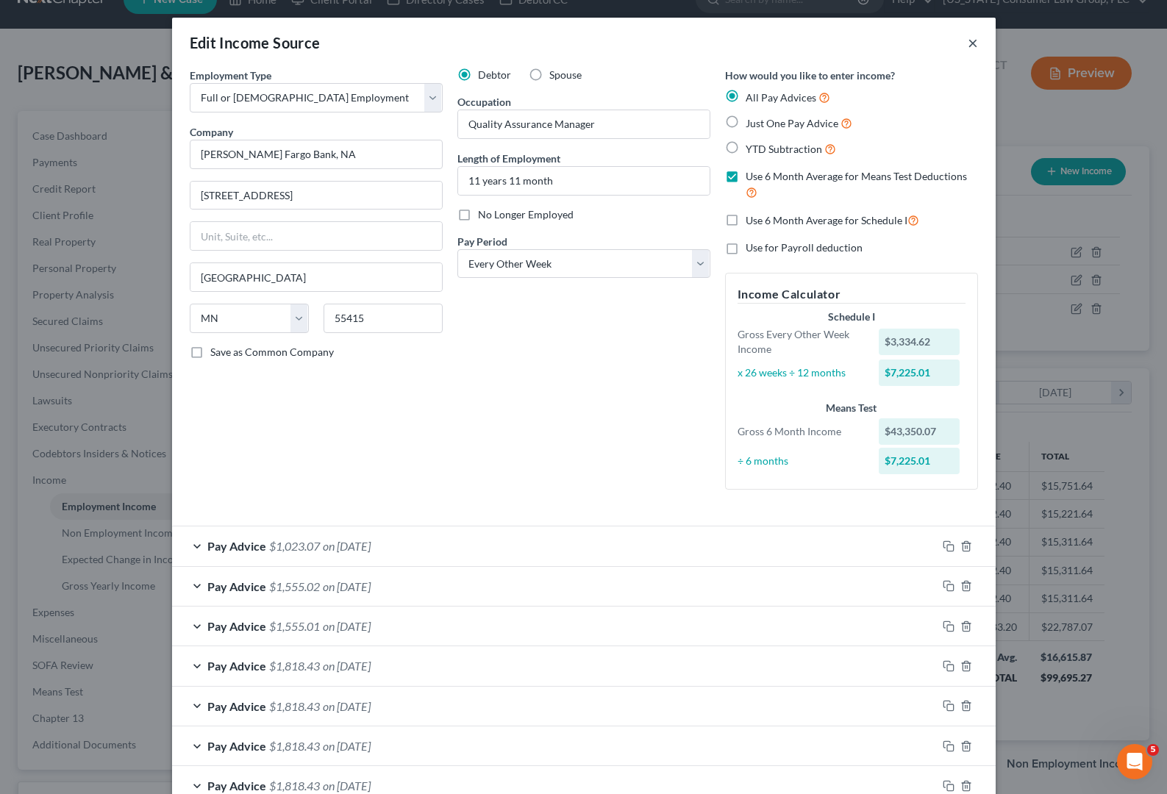
click at [968, 40] on button "×" at bounding box center [973, 43] width 10 height 18
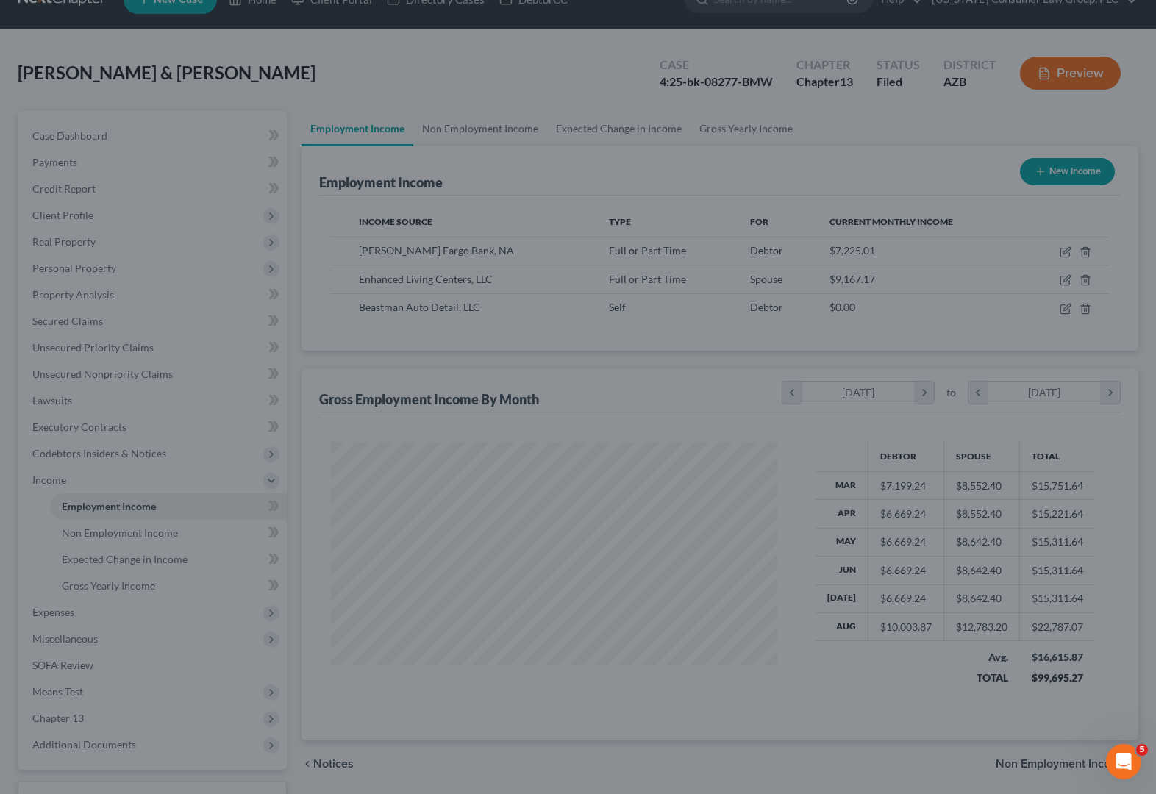
scroll to position [735103, 734895]
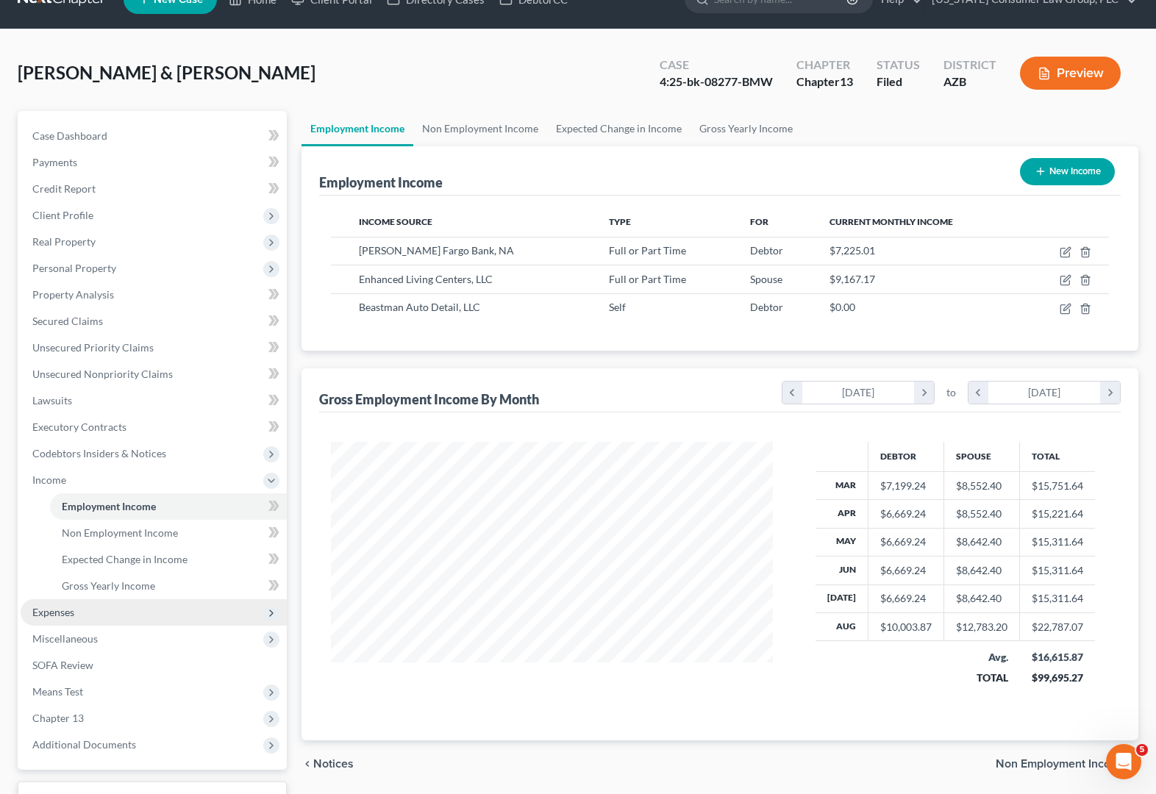
click at [79, 608] on span "Expenses" at bounding box center [154, 612] width 266 height 26
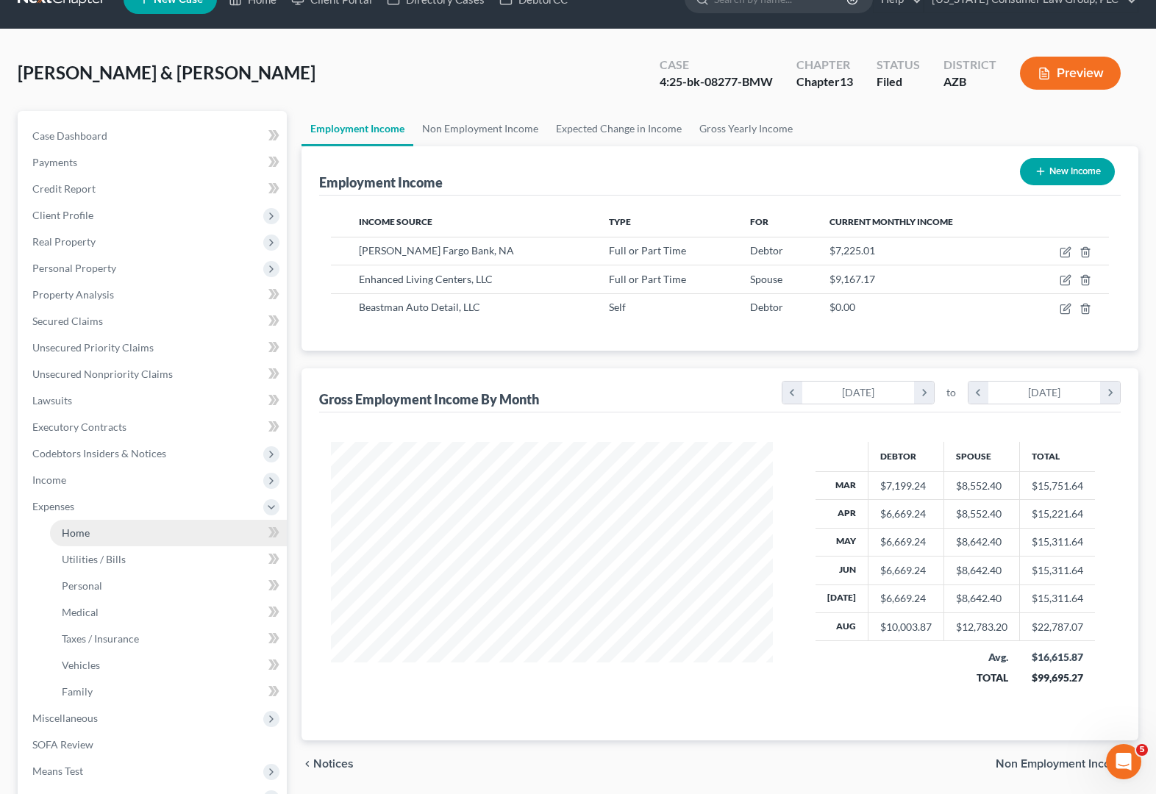
click at [91, 523] on link "Home" at bounding box center [168, 533] width 237 height 26
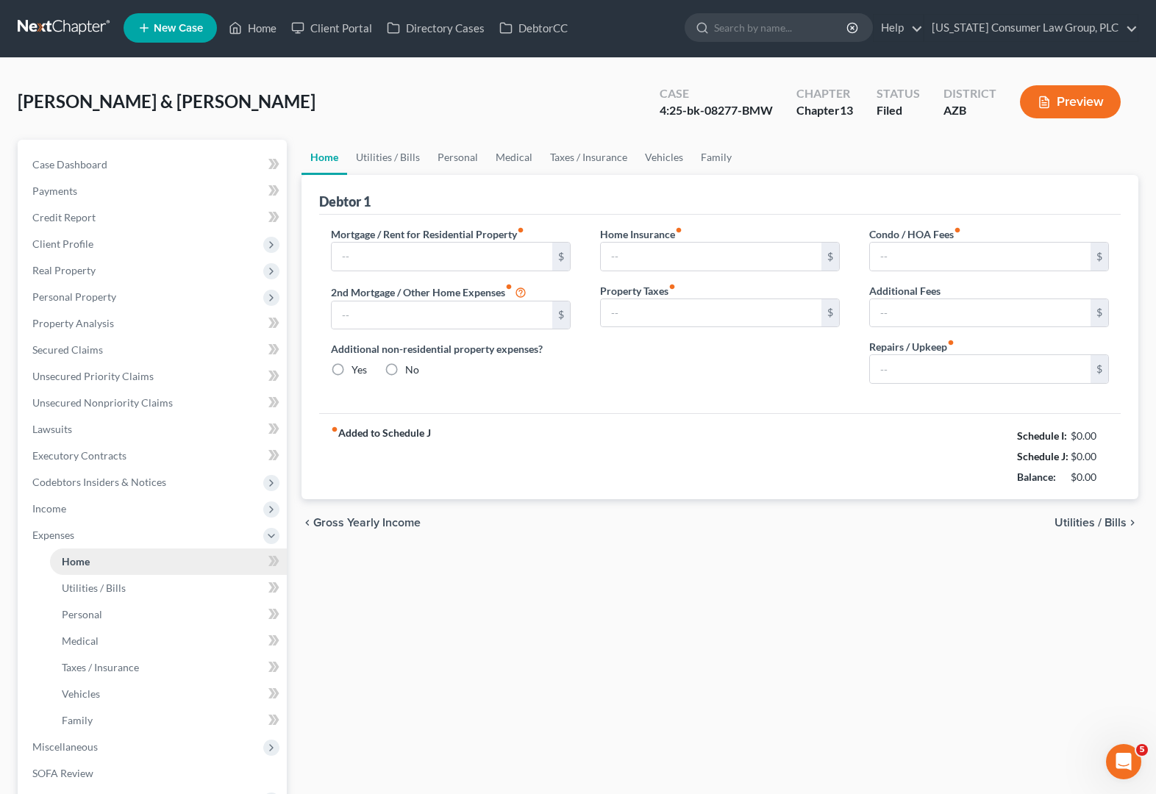
type input "2,507.00"
type input "0.00"
radio input "true"
type input "0.00"
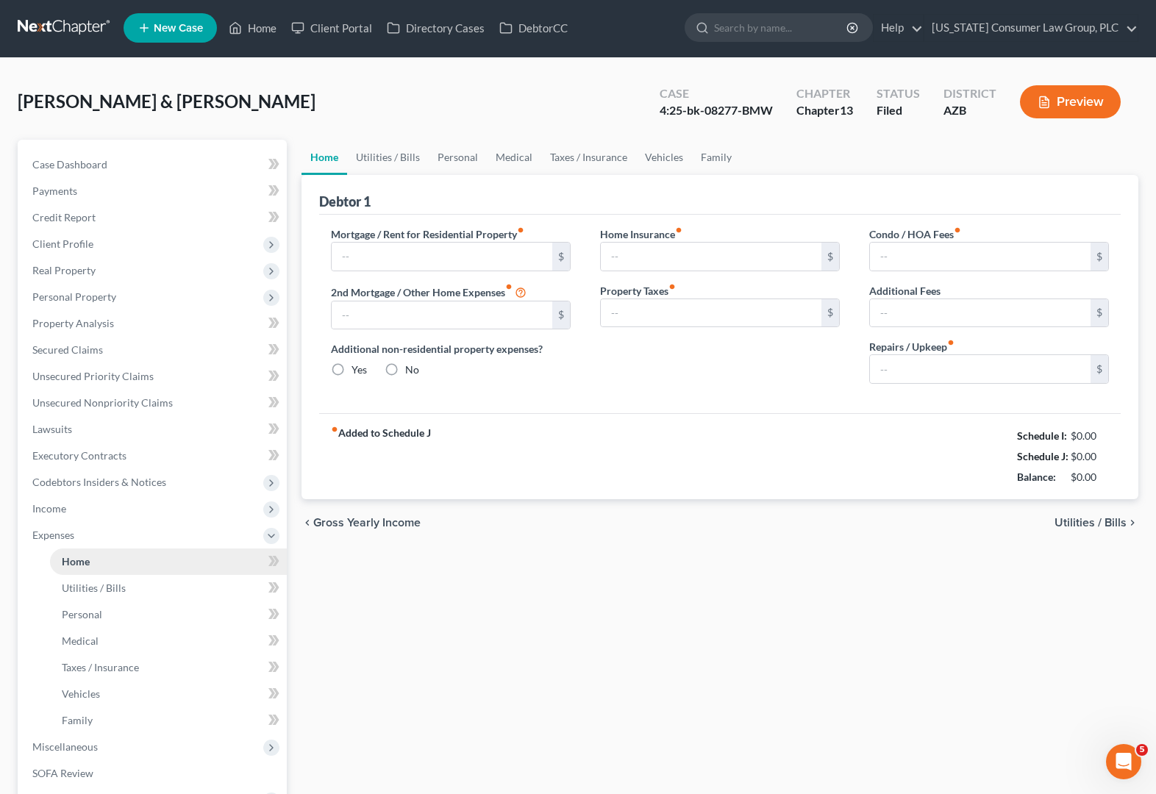
type input "80.00"
type input "0.00"
type input "200.00"
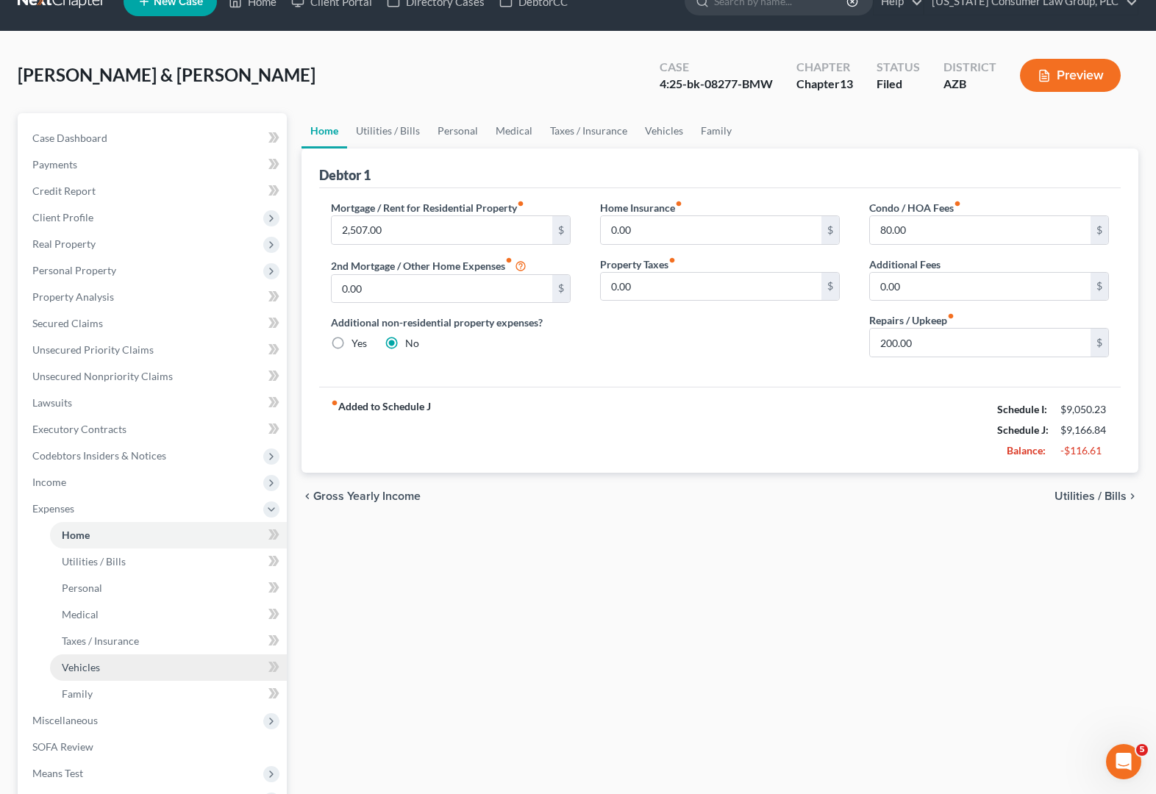
scroll to position [226, 0]
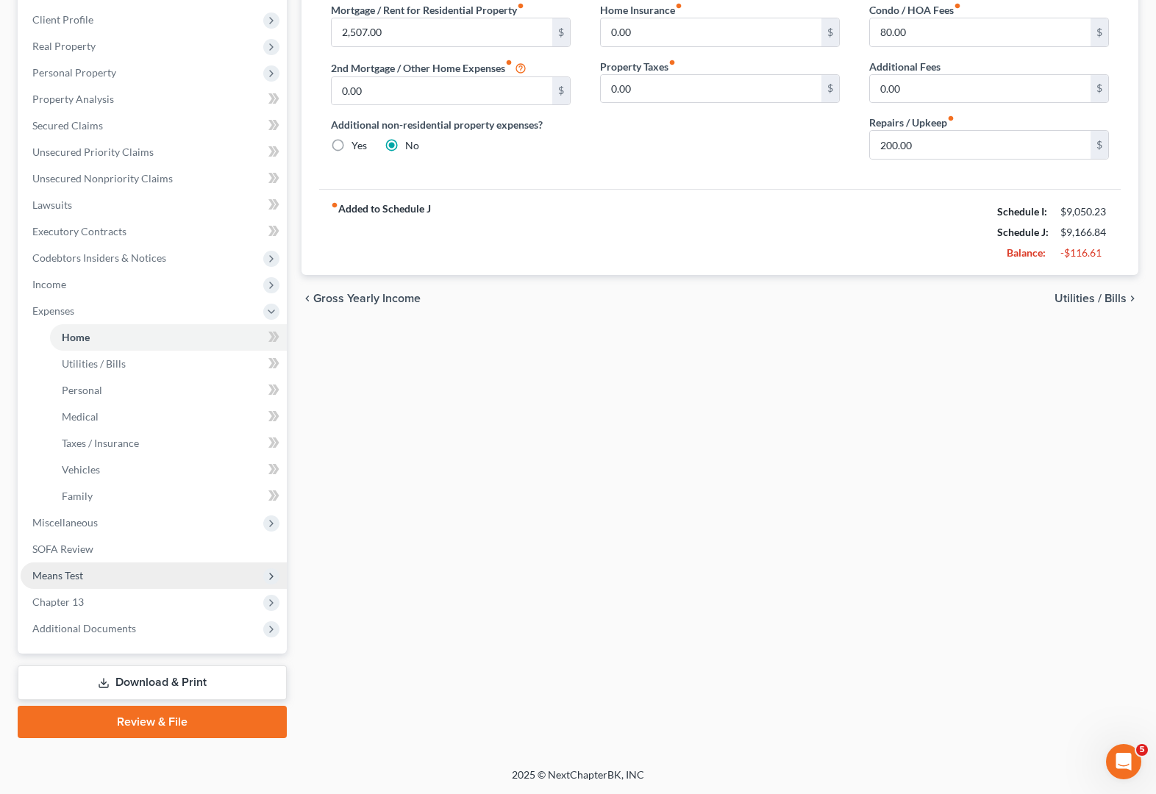
click at [76, 573] on span "Means Test" at bounding box center [57, 575] width 51 height 13
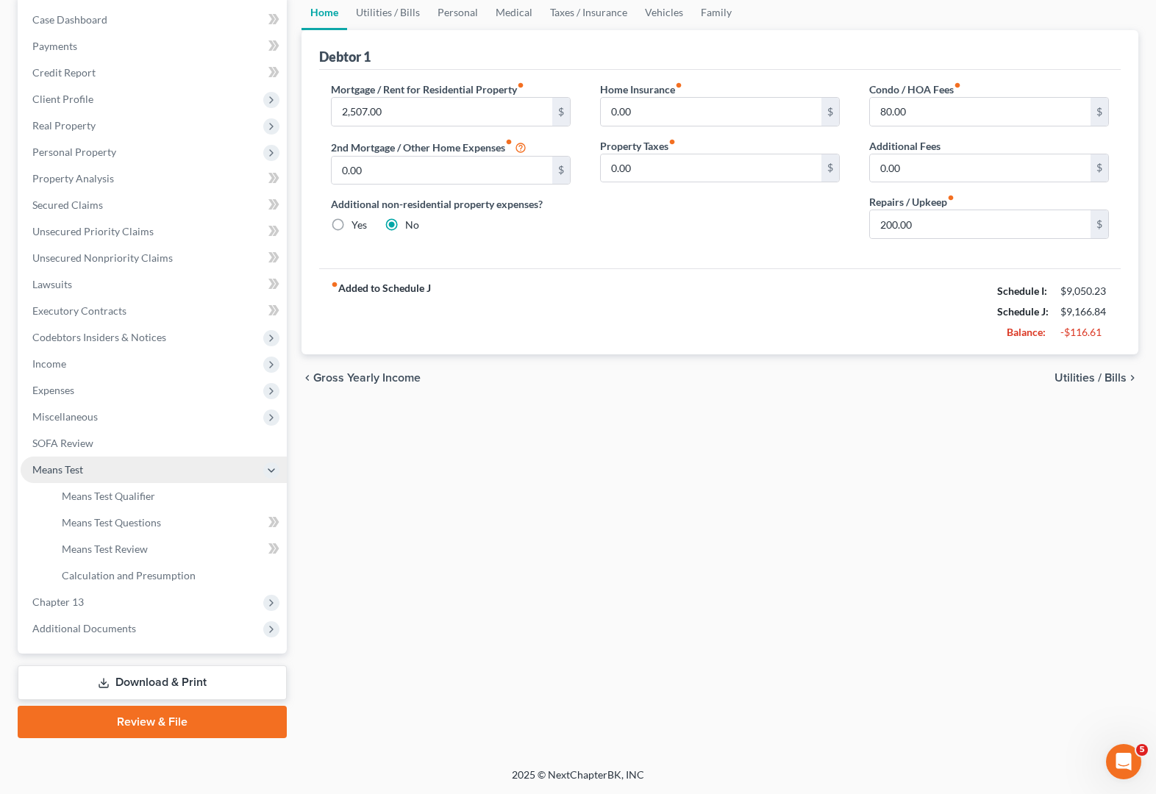
scroll to position [146, 0]
click at [129, 492] on span "Means Test Qualifier" at bounding box center [108, 496] width 93 height 13
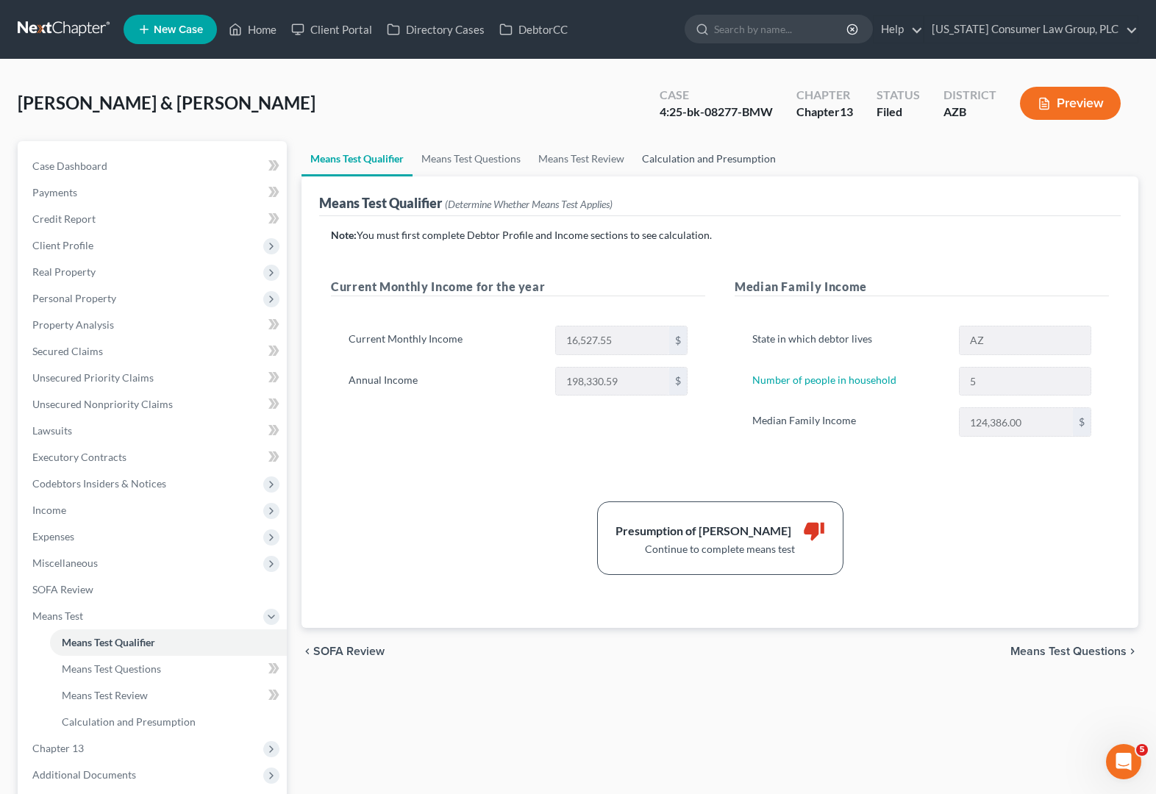
click at [741, 150] on link "Calculation and Presumption" at bounding box center [708, 158] width 151 height 35
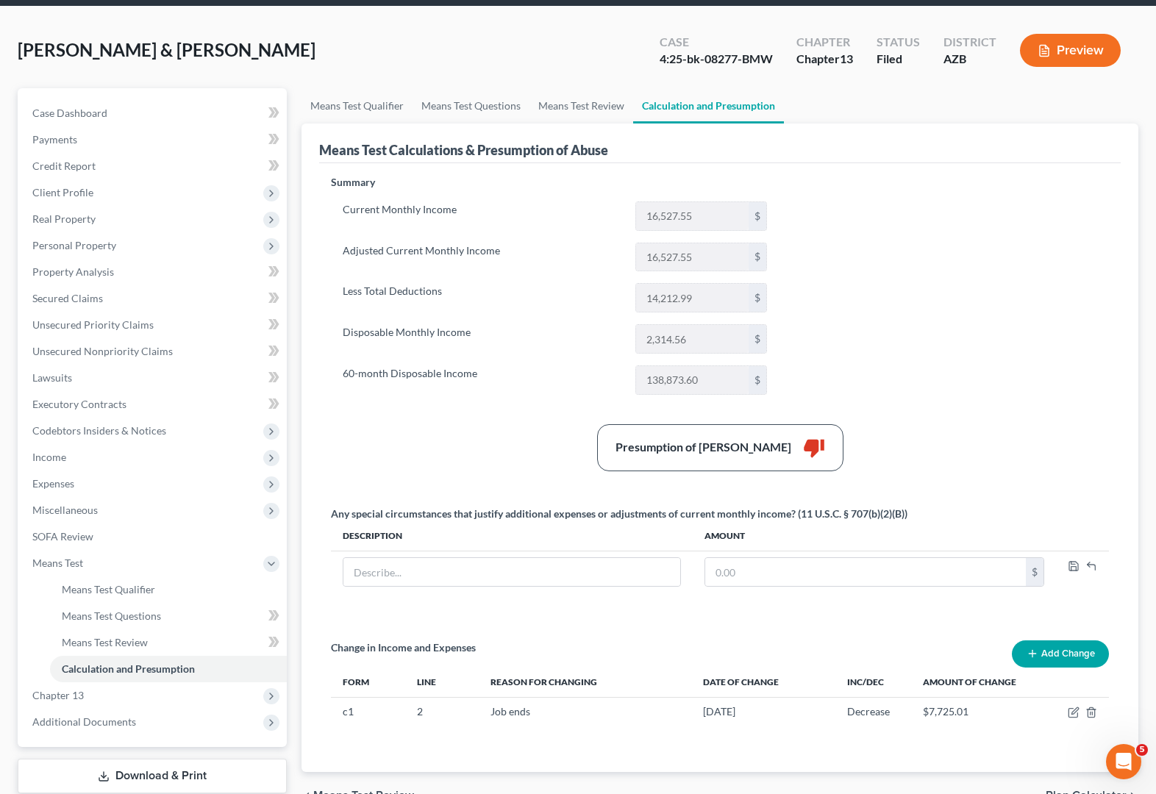
scroll to position [57, 0]
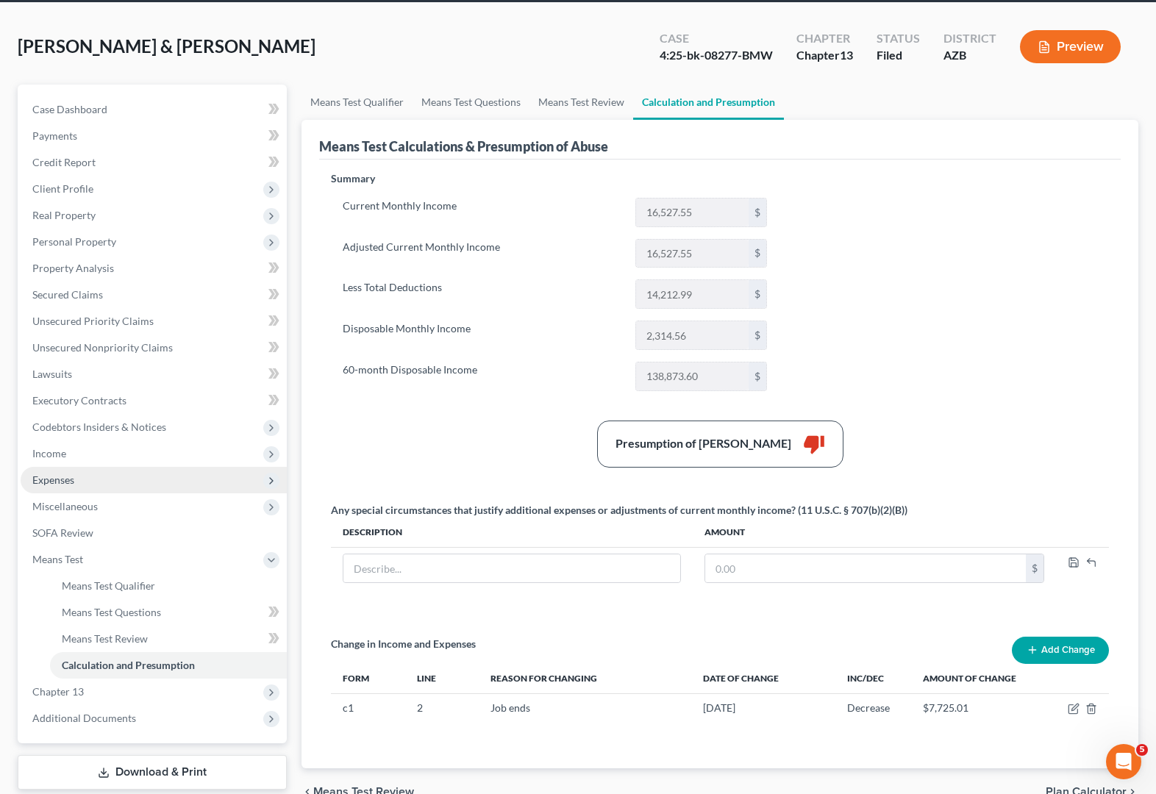
click at [66, 485] on span "Expenses" at bounding box center [53, 480] width 42 height 13
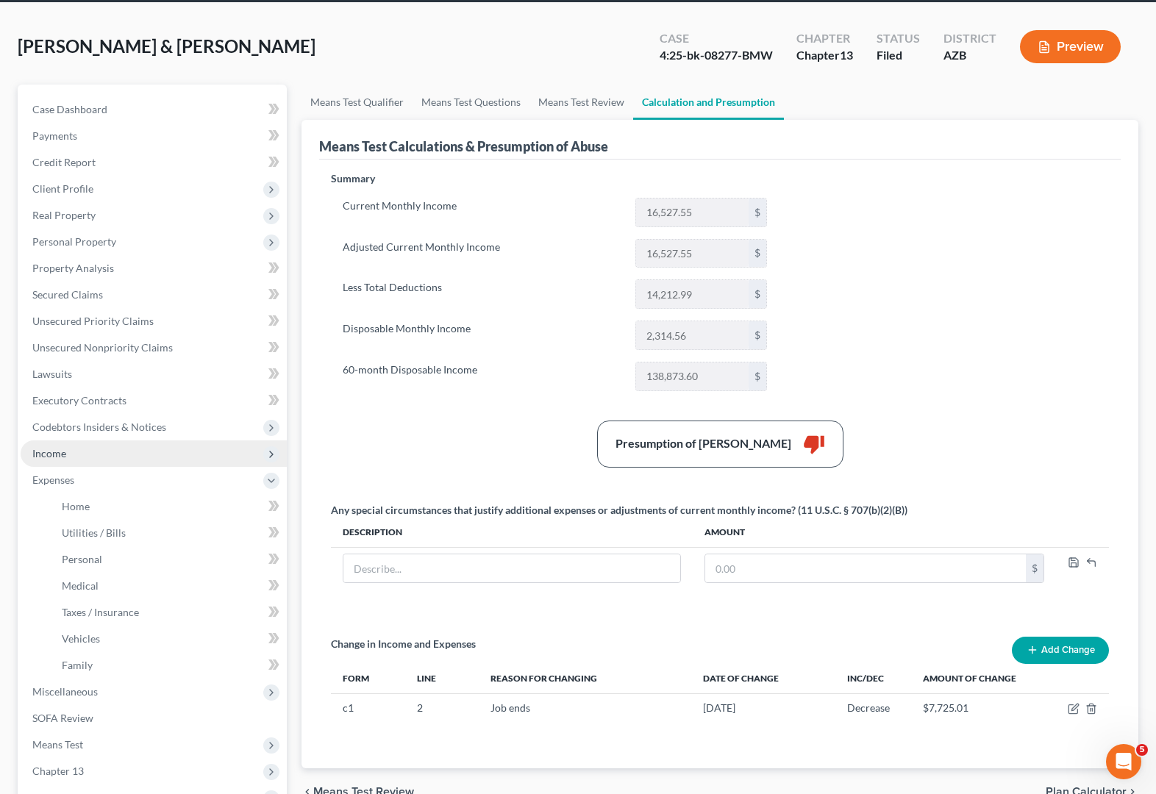
click at [86, 448] on span "Income" at bounding box center [154, 453] width 266 height 26
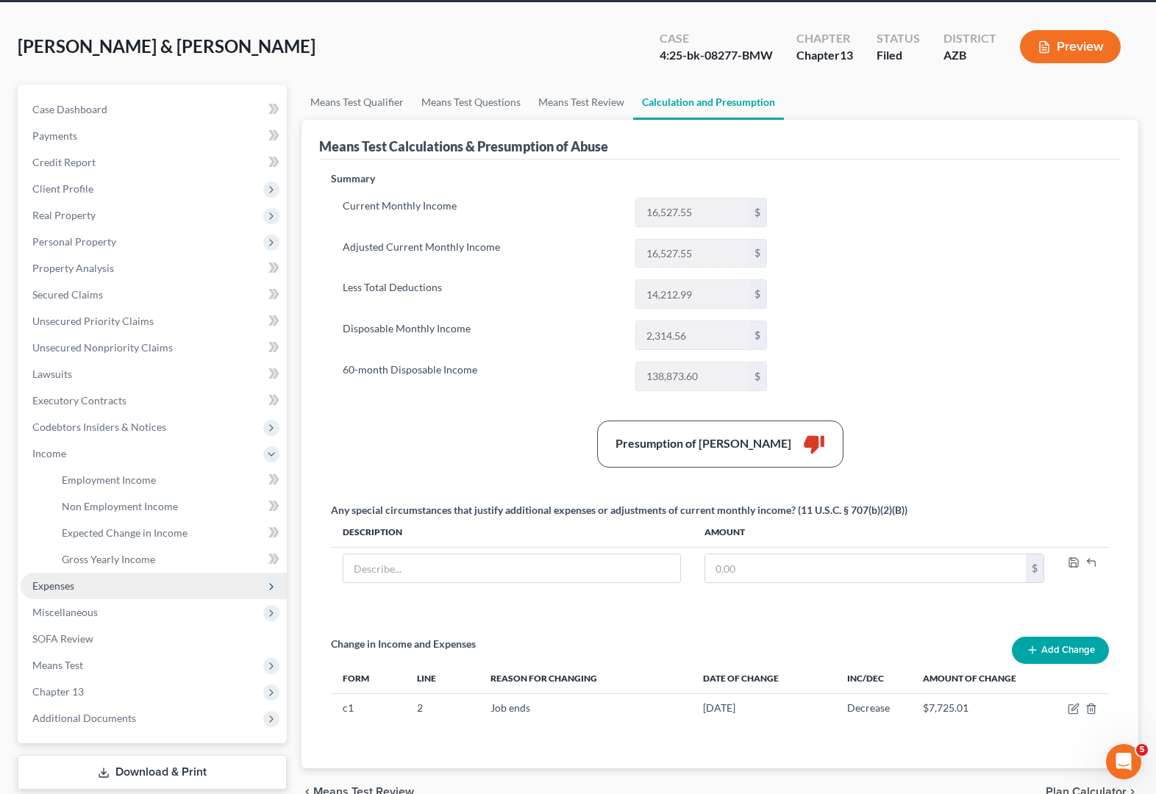
click at [57, 580] on span "Expenses" at bounding box center [53, 585] width 42 height 13
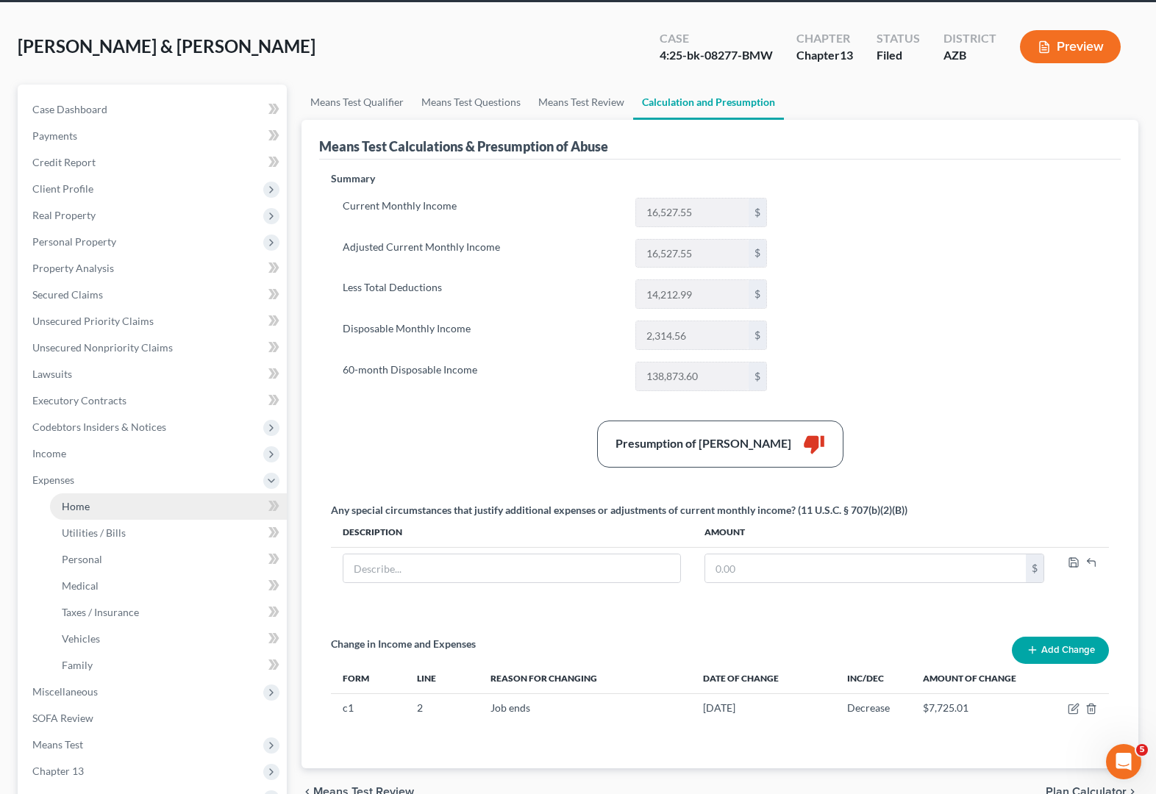
click at [99, 502] on link "Home" at bounding box center [168, 506] width 237 height 26
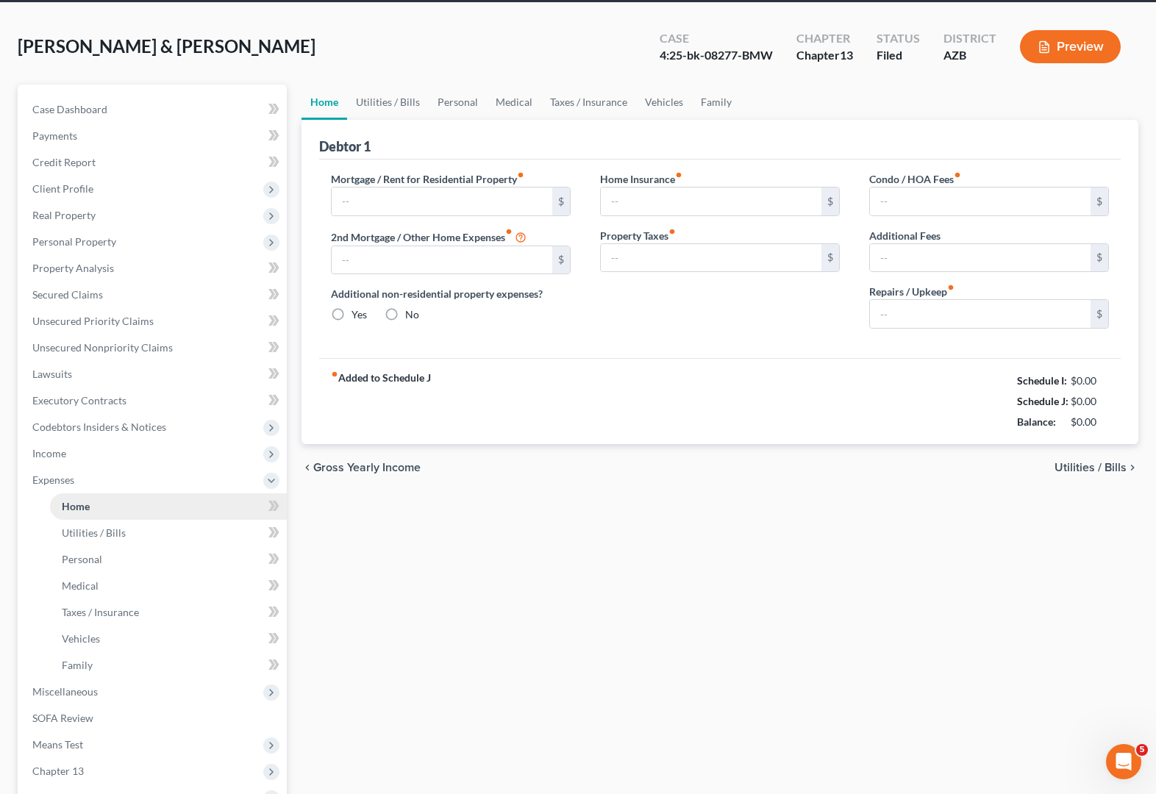
scroll to position [46, 0]
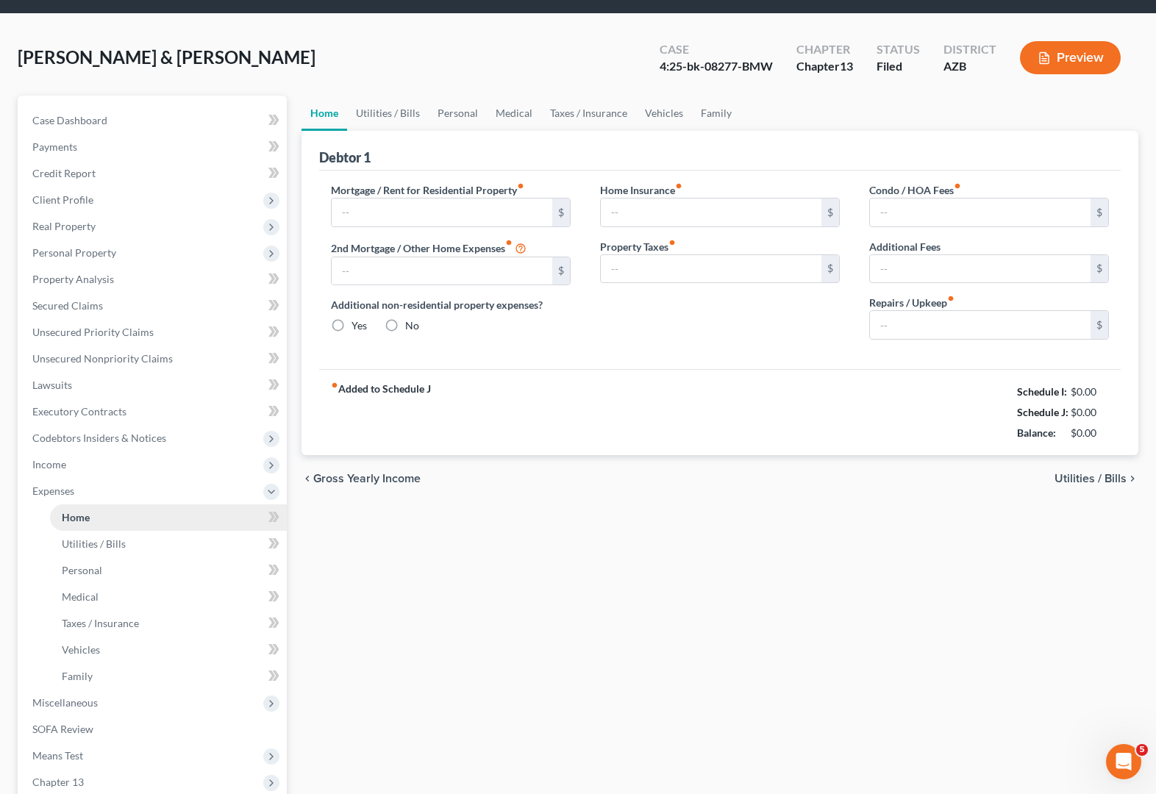
type input "2,507.00"
type input "0.00"
radio input "true"
type input "0.00"
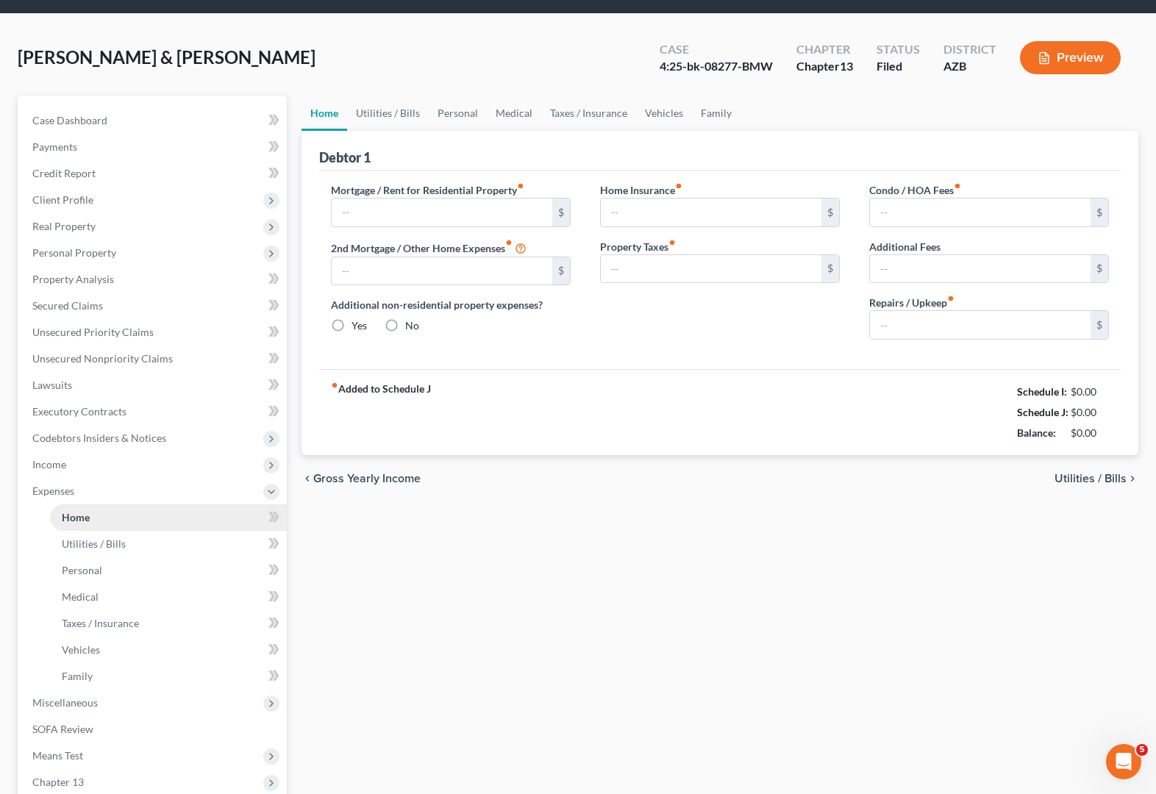
type input "80.00"
type input "0.00"
type input "200.00"
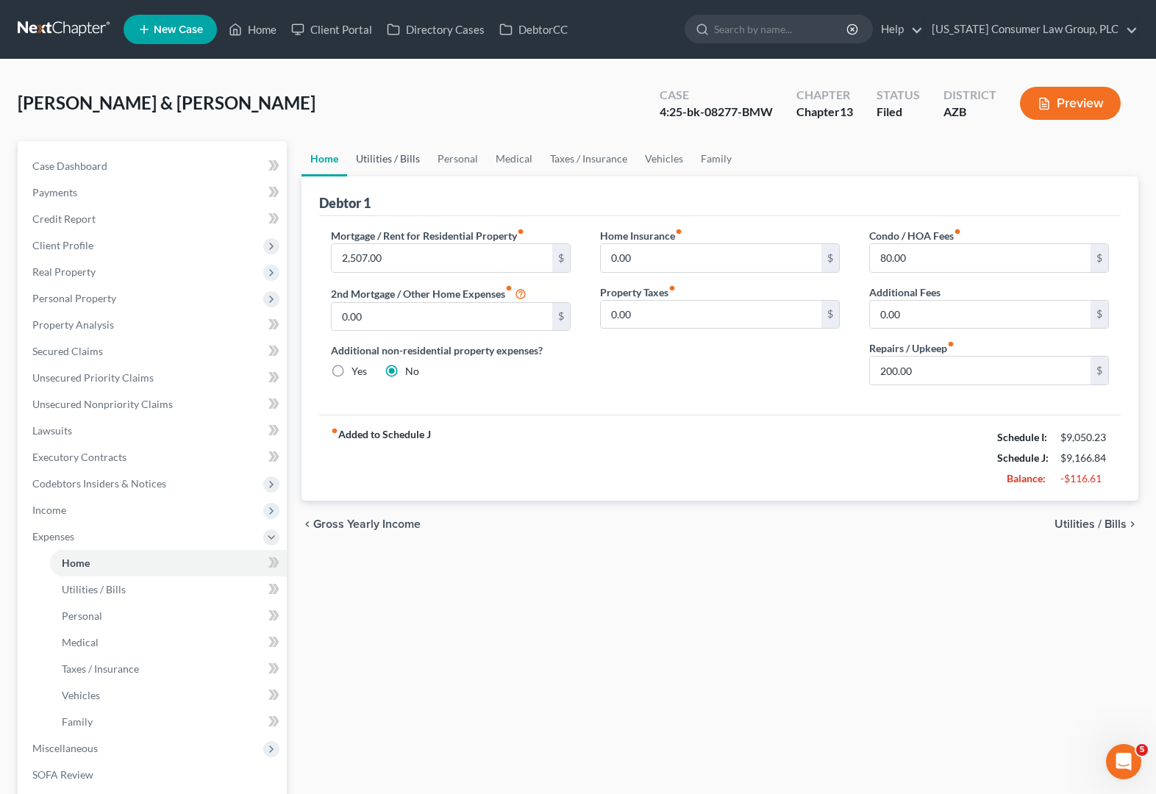
click at [391, 155] on link "Utilities / Bills" at bounding box center [388, 158] width 82 height 35
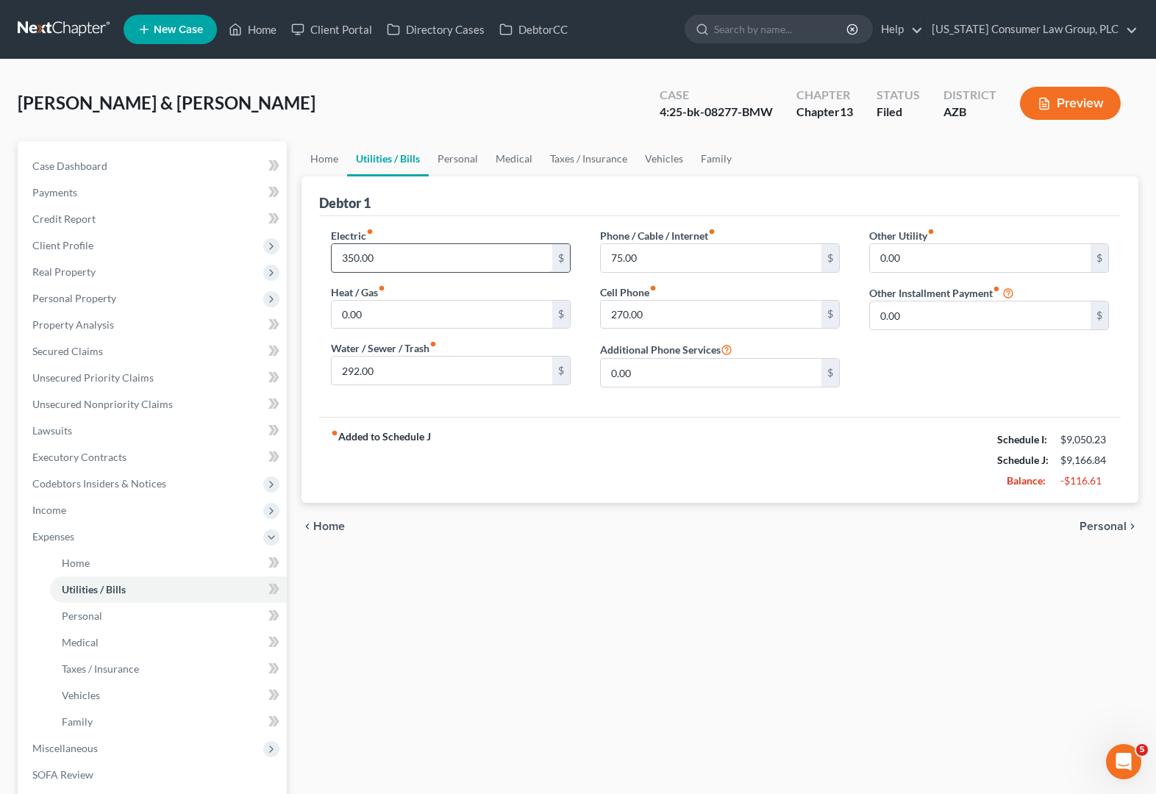
click at [393, 260] on input "350.00" at bounding box center [442, 258] width 221 height 28
type input "393.23"
click at [681, 310] on input "270.00" at bounding box center [711, 315] width 221 height 28
click at [672, 256] on input "75.00" at bounding box center [711, 258] width 221 height 28
type input "391"
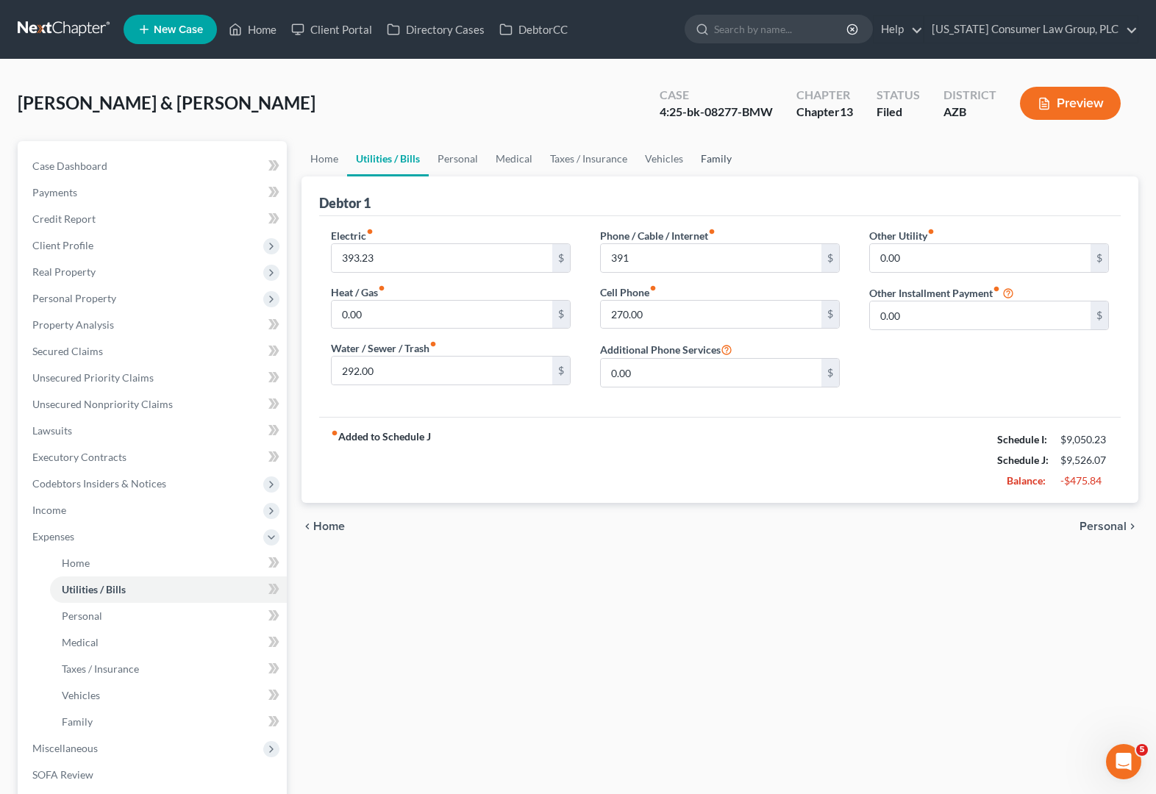
click at [712, 154] on link "Family" at bounding box center [716, 158] width 49 height 35
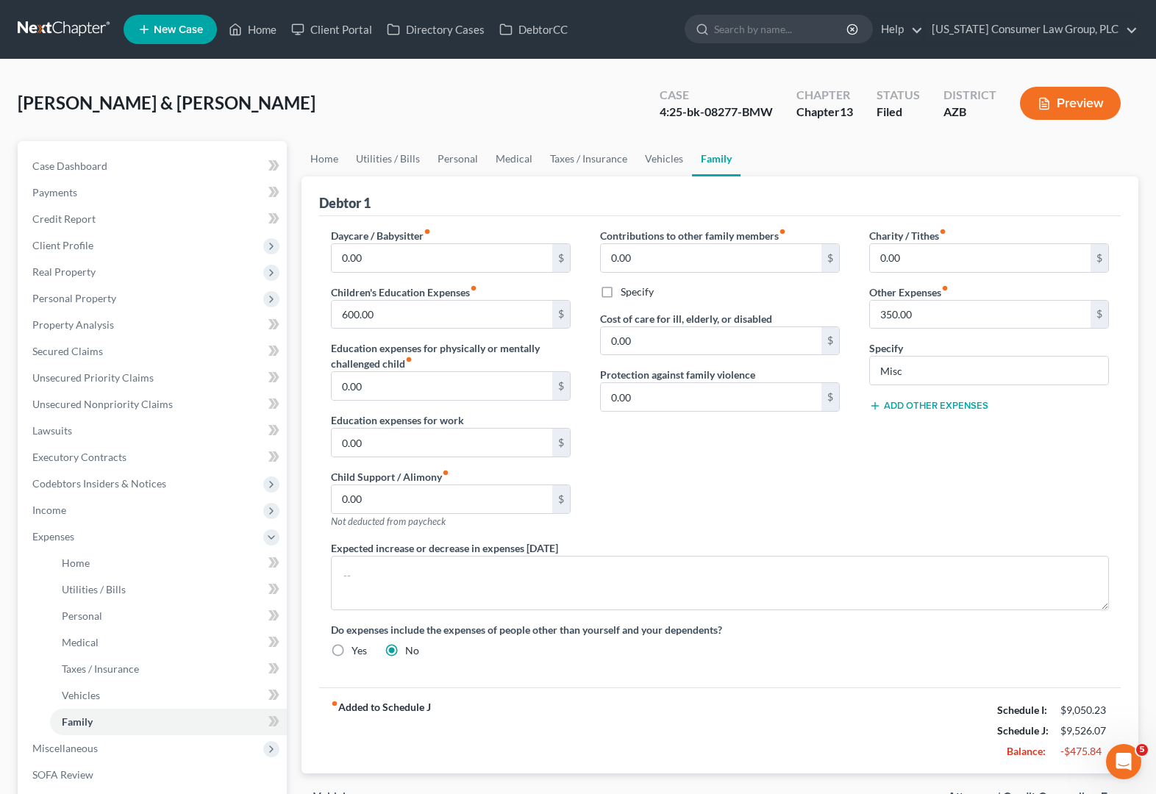
click at [945, 402] on button "Add Other Expenses" at bounding box center [928, 406] width 119 height 12
click at [893, 419] on input "text" at bounding box center [980, 427] width 221 height 28
type input "0"
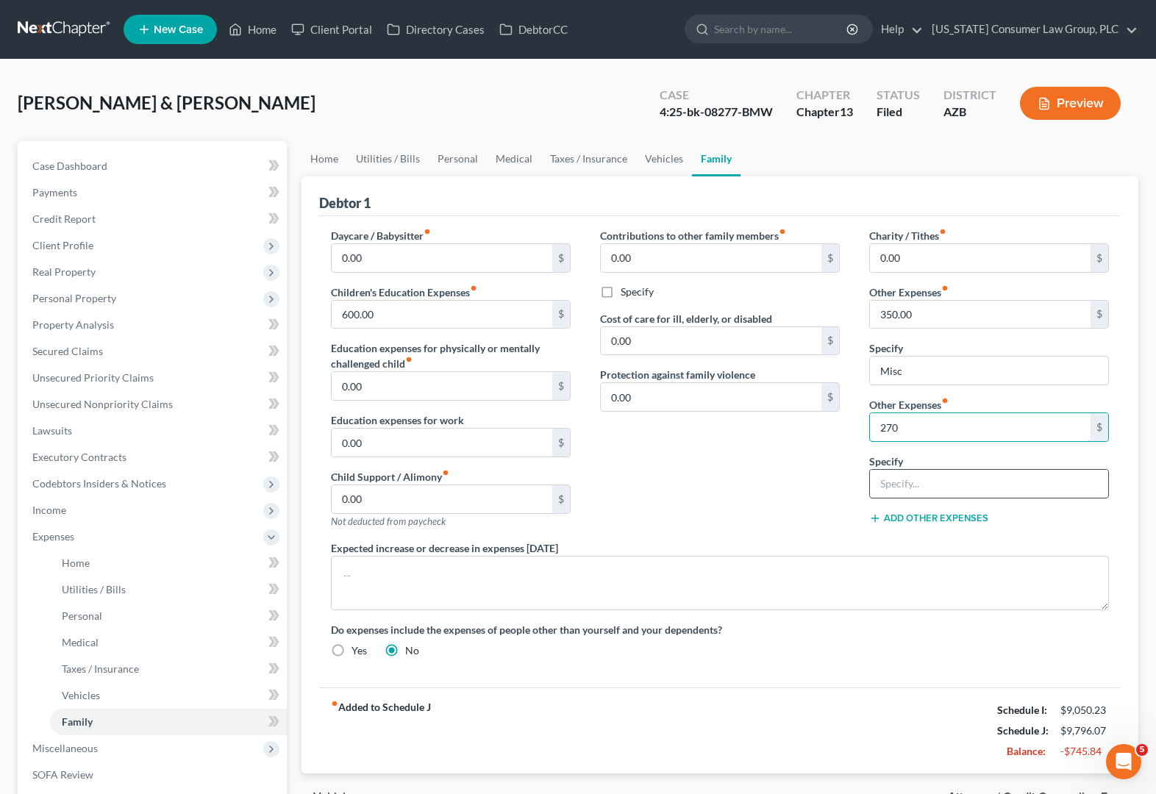
type input "270"
click at [904, 486] on input "text" at bounding box center [989, 484] width 238 height 28
type input "Student loan payments"
drag, startPoint x: 391, startPoint y: 315, endPoint x: 398, endPoint y: 310, distance: 8.9
click at [398, 310] on input "600.00" at bounding box center [442, 315] width 221 height 28
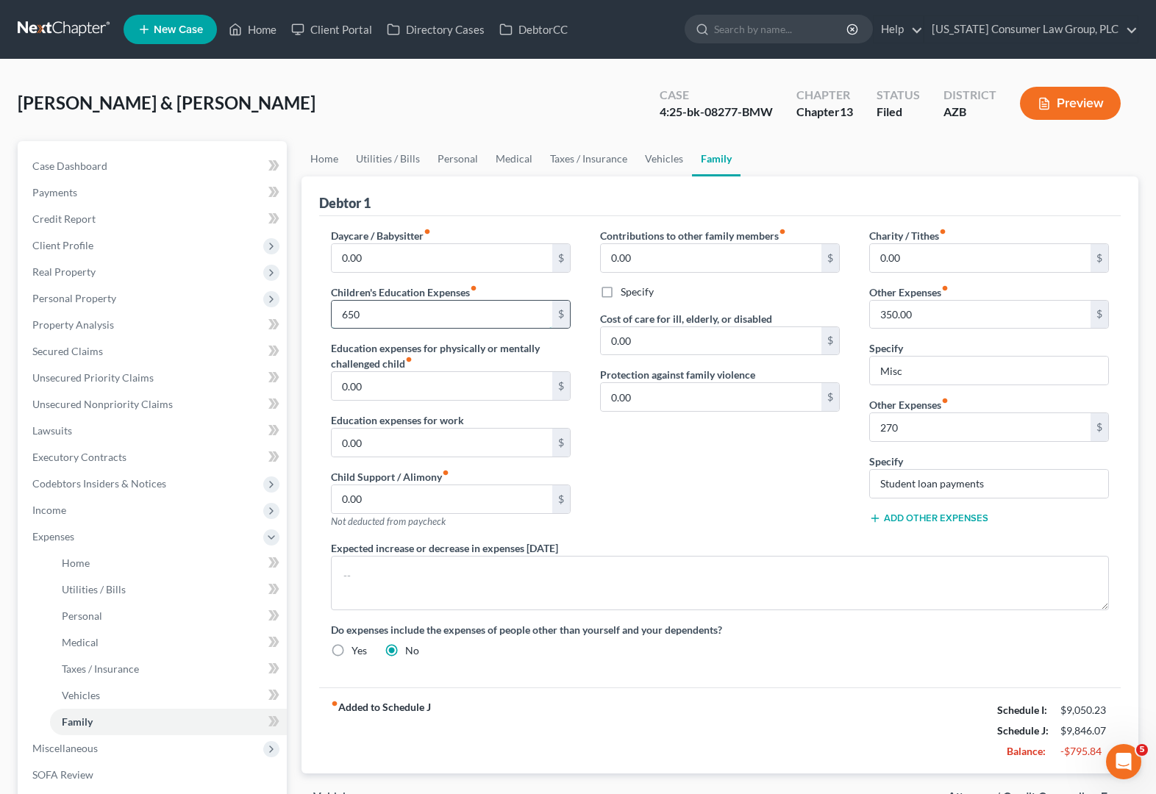
type input "650"
click at [460, 161] on link "Personal" at bounding box center [458, 158] width 58 height 35
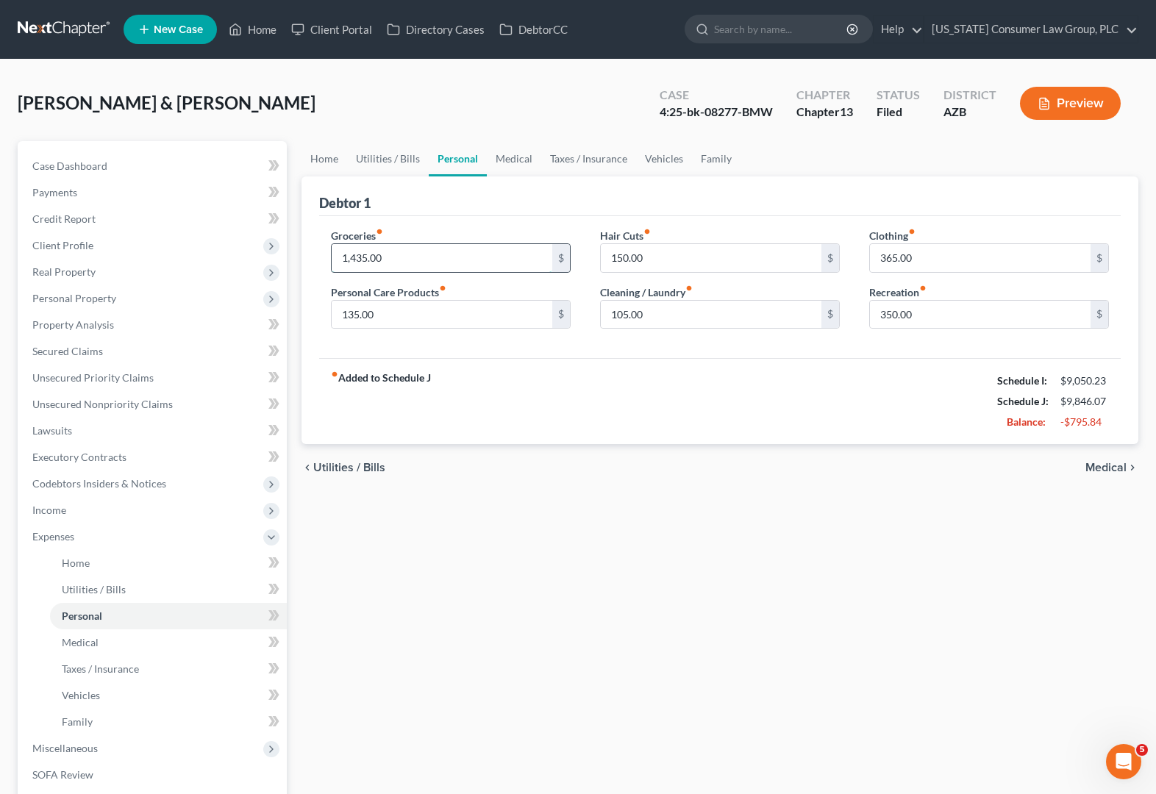
drag, startPoint x: 407, startPoint y: 260, endPoint x: 446, endPoint y: 264, distance: 40.0
click at [446, 264] on input "1,435.00" at bounding box center [442, 258] width 221 height 28
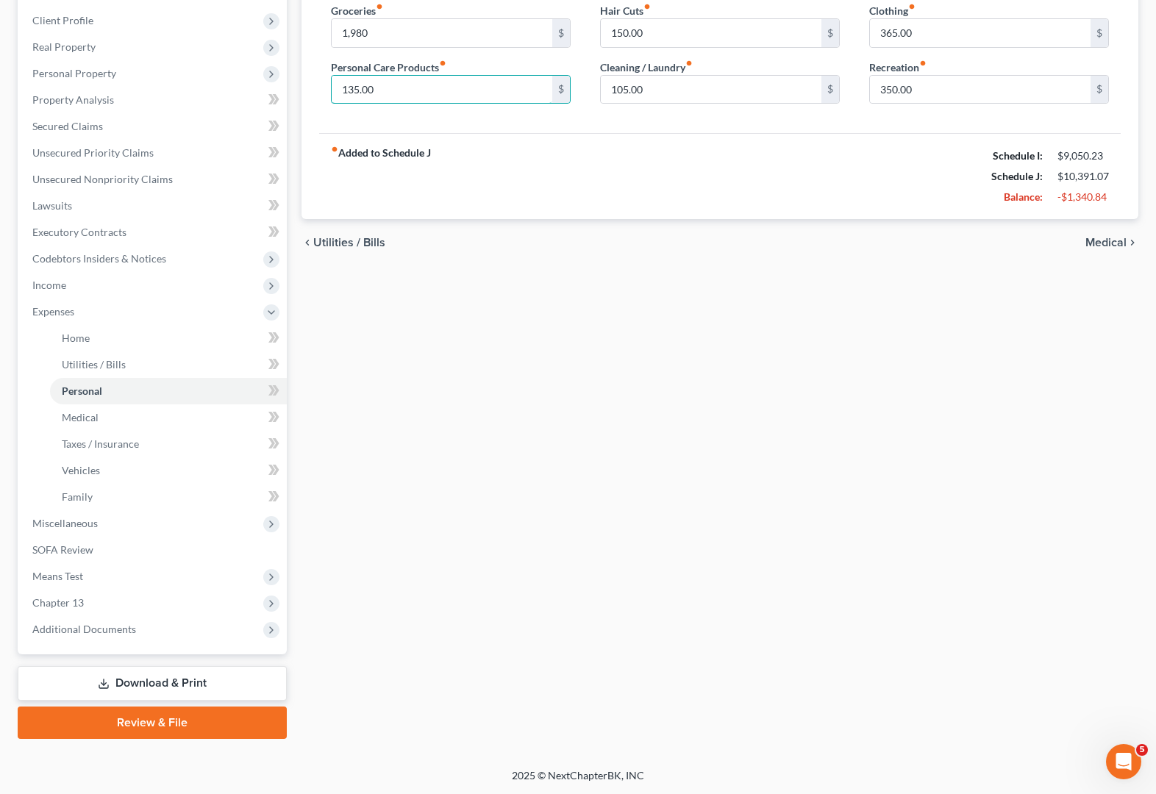
scroll to position [226, 0]
click at [79, 601] on span "Chapter 13" at bounding box center [57, 602] width 51 height 13
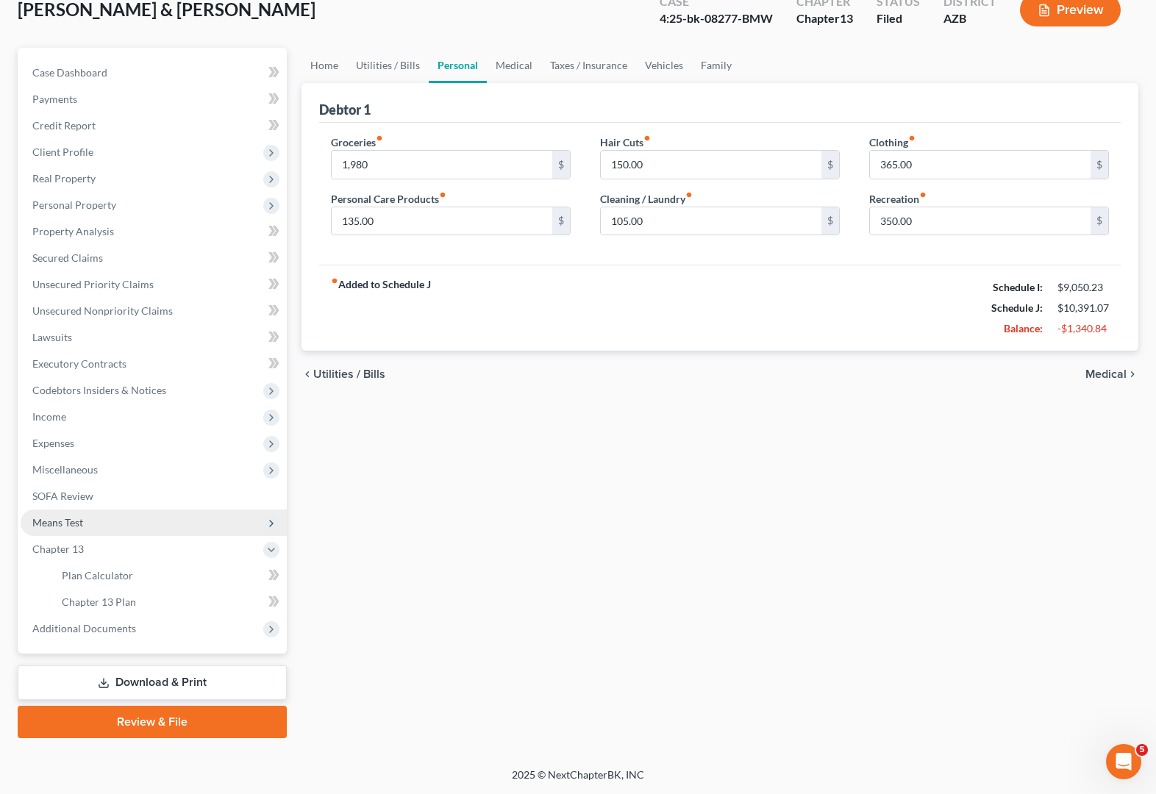
click at [76, 516] on span "Means Test" at bounding box center [57, 522] width 51 height 13
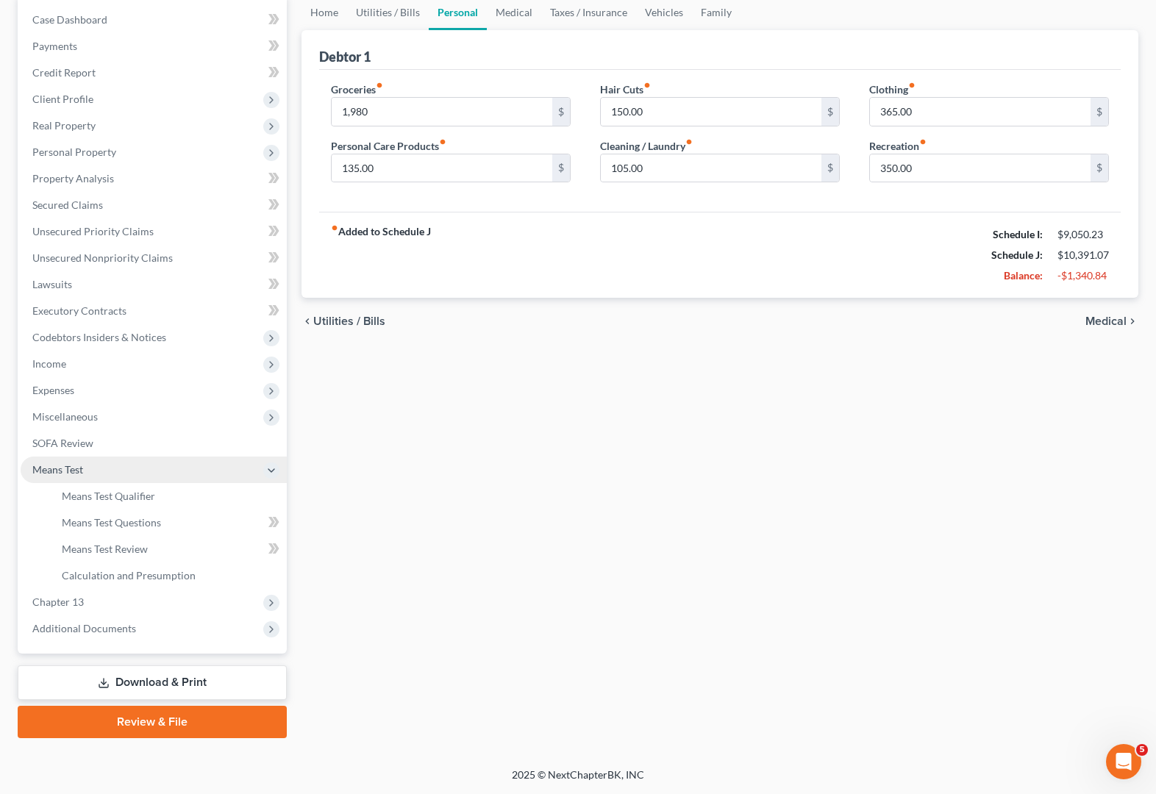
scroll to position [146, 0]
click at [106, 497] on span "Means Test Qualifier" at bounding box center [108, 496] width 93 height 13
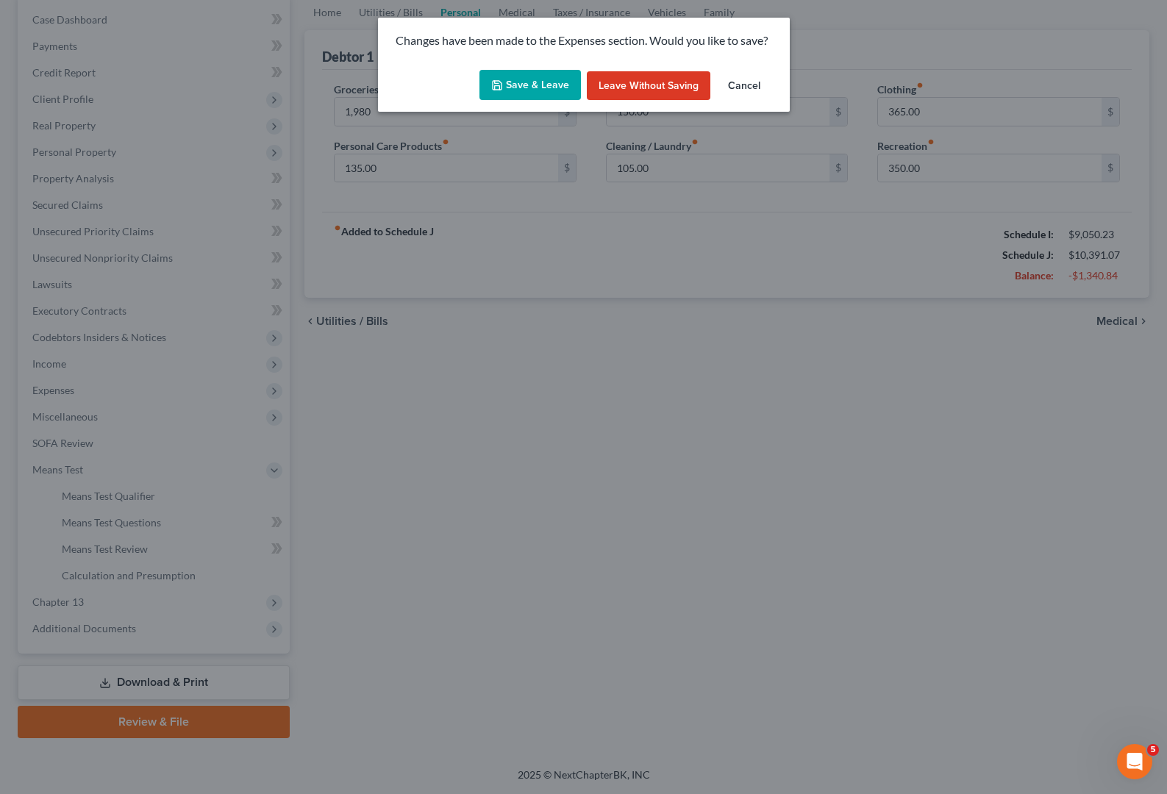
click at [529, 85] on button "Save & Leave" at bounding box center [529, 85] width 101 height 31
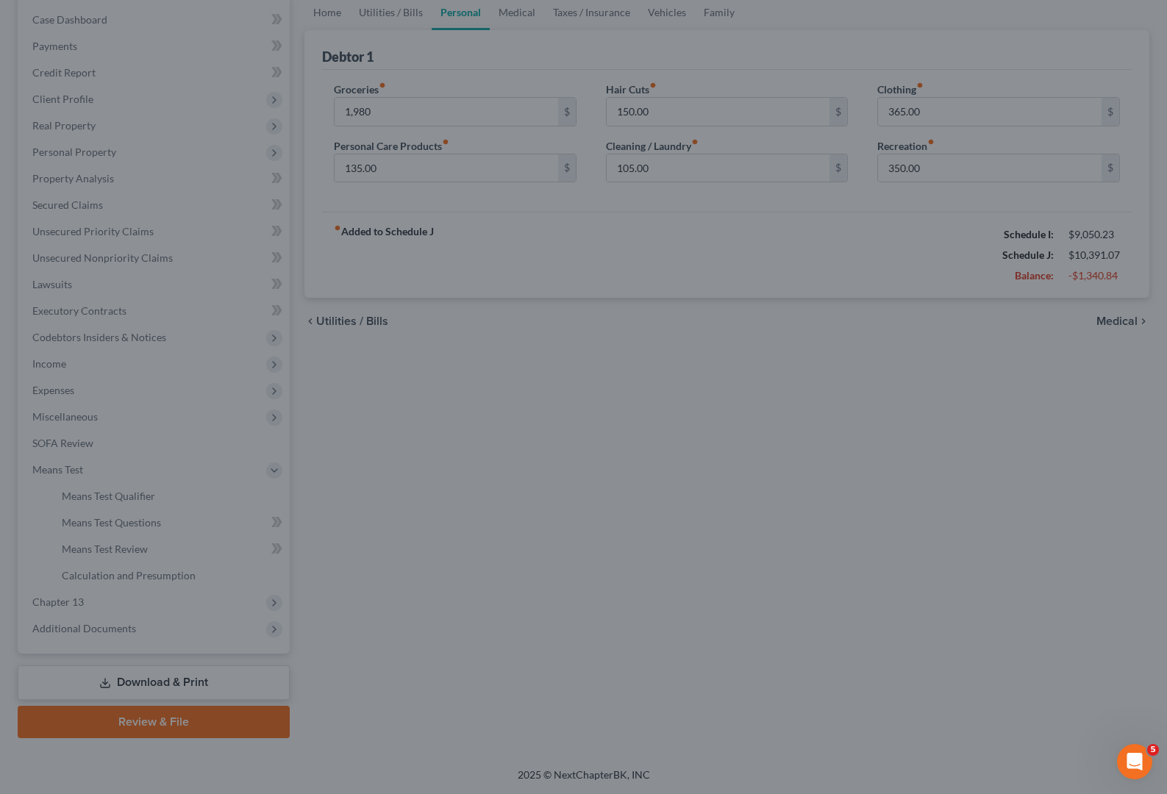
type input "1,980.00"
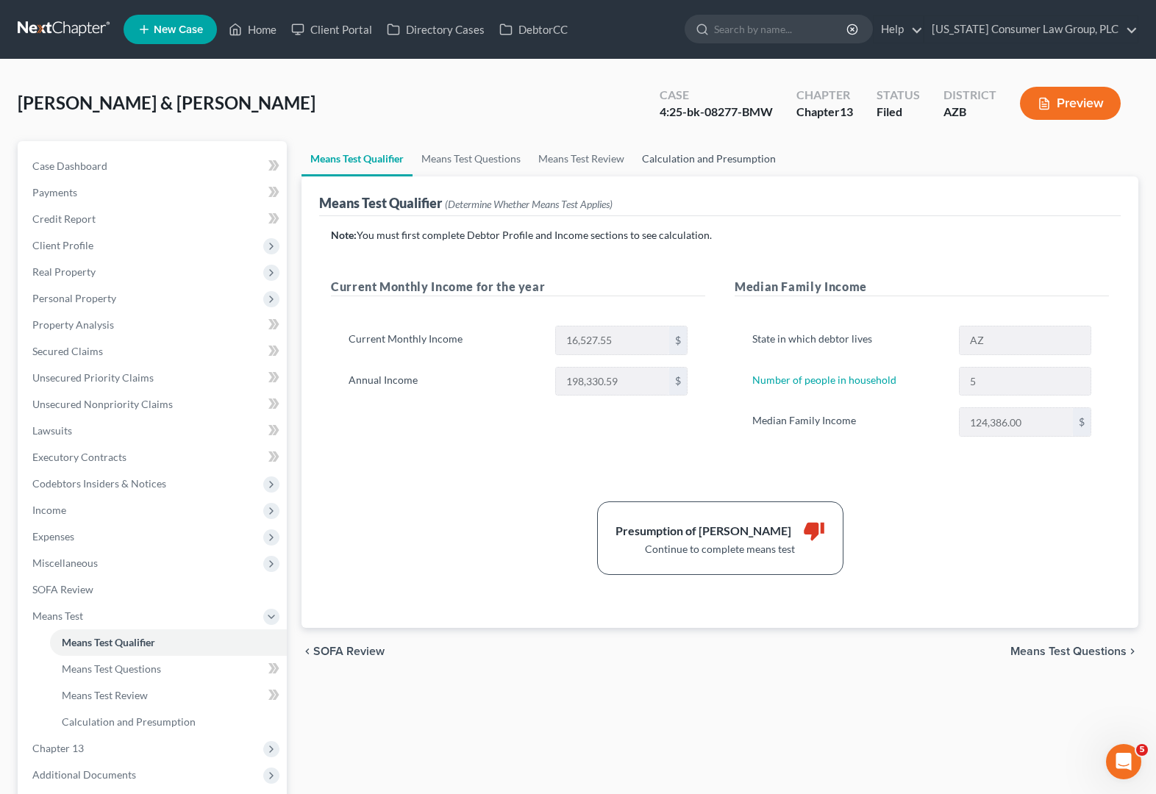
click at [746, 153] on link "Calculation and Presumption" at bounding box center [708, 158] width 151 height 35
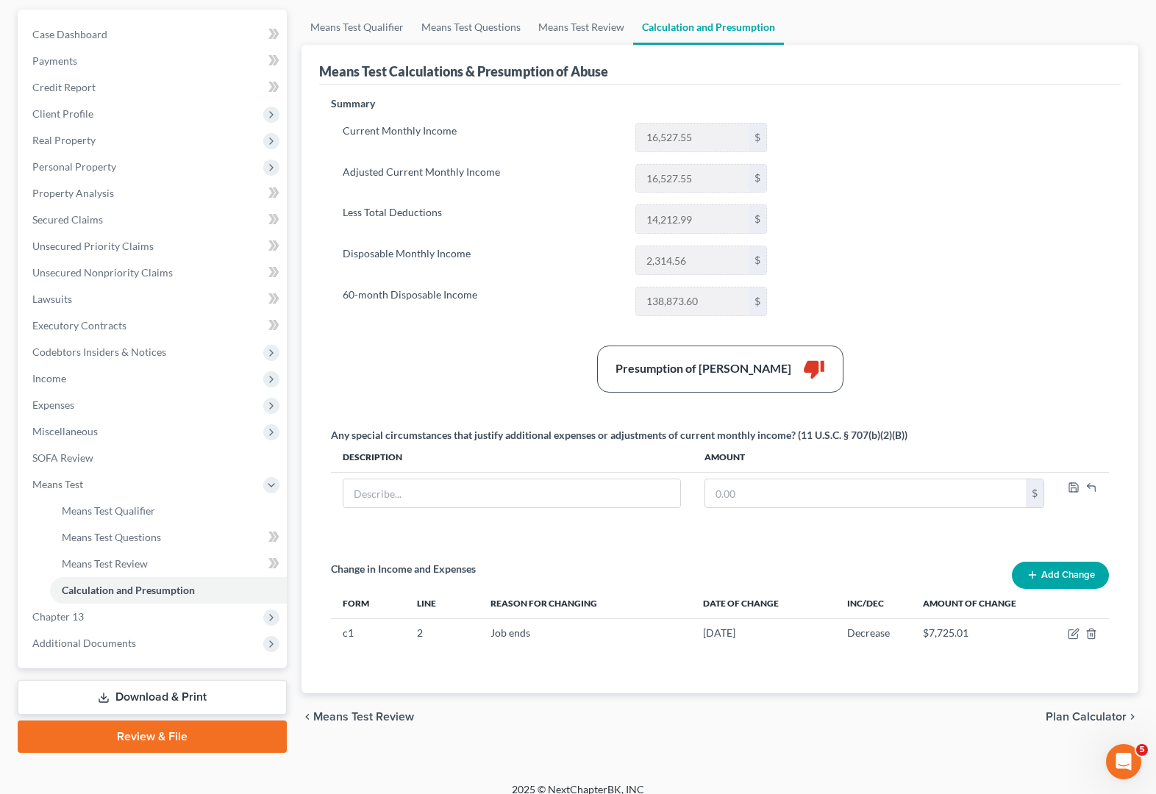
scroll to position [146, 0]
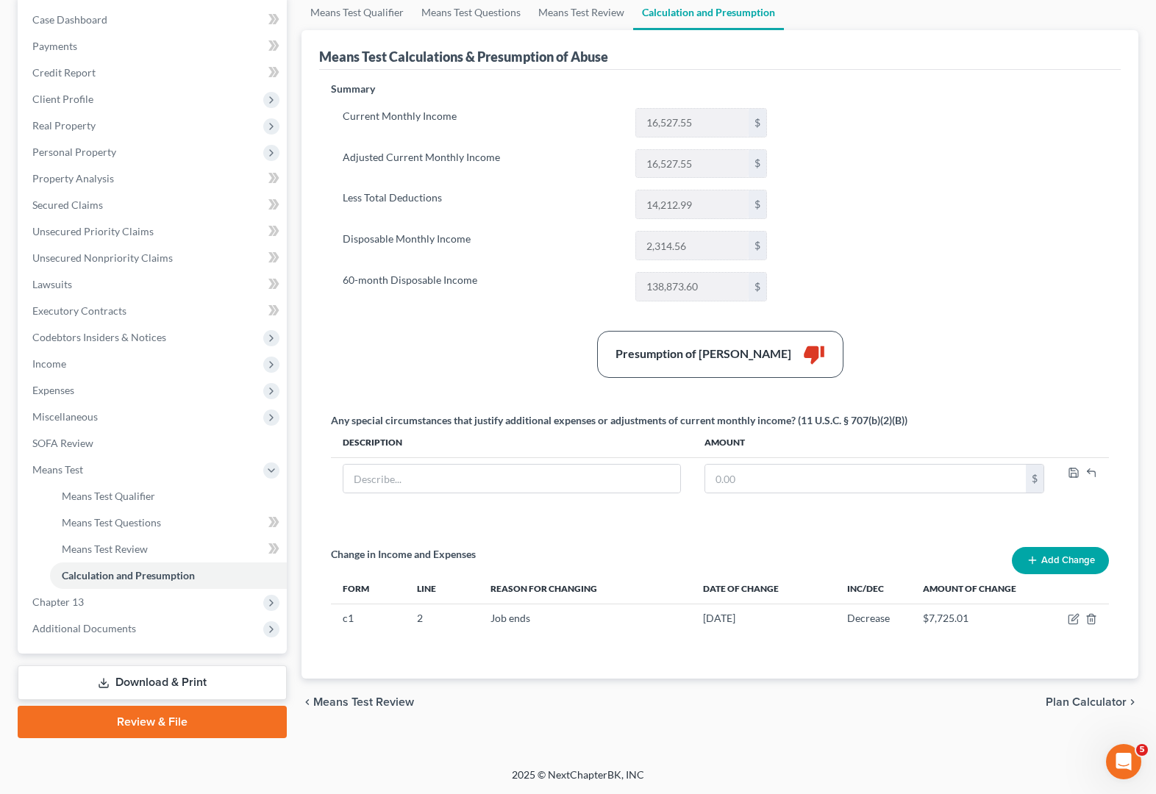
drag, startPoint x: 1051, startPoint y: 560, endPoint x: 1027, endPoint y: 421, distance: 141.8
click at [1027, 421] on div "Summary Current Monthly Income 16,527.55 $ Adjusted Current Monthly Income 16,5…" at bounding box center [720, 371] width 793 height 579
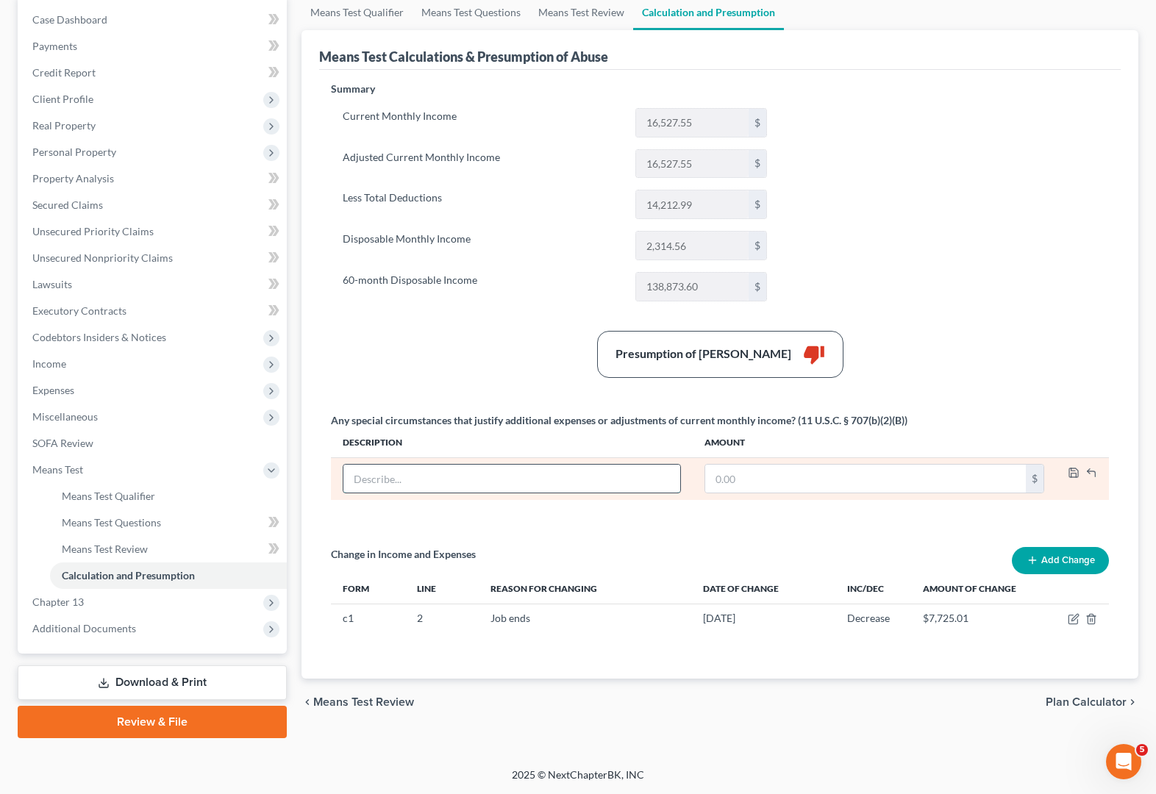
click at [548, 475] on input "text" at bounding box center [511, 479] width 337 height 28
type input "Student loan payments"
type input "370"
click at [1069, 474] on icon "button" at bounding box center [1074, 473] width 12 height 12
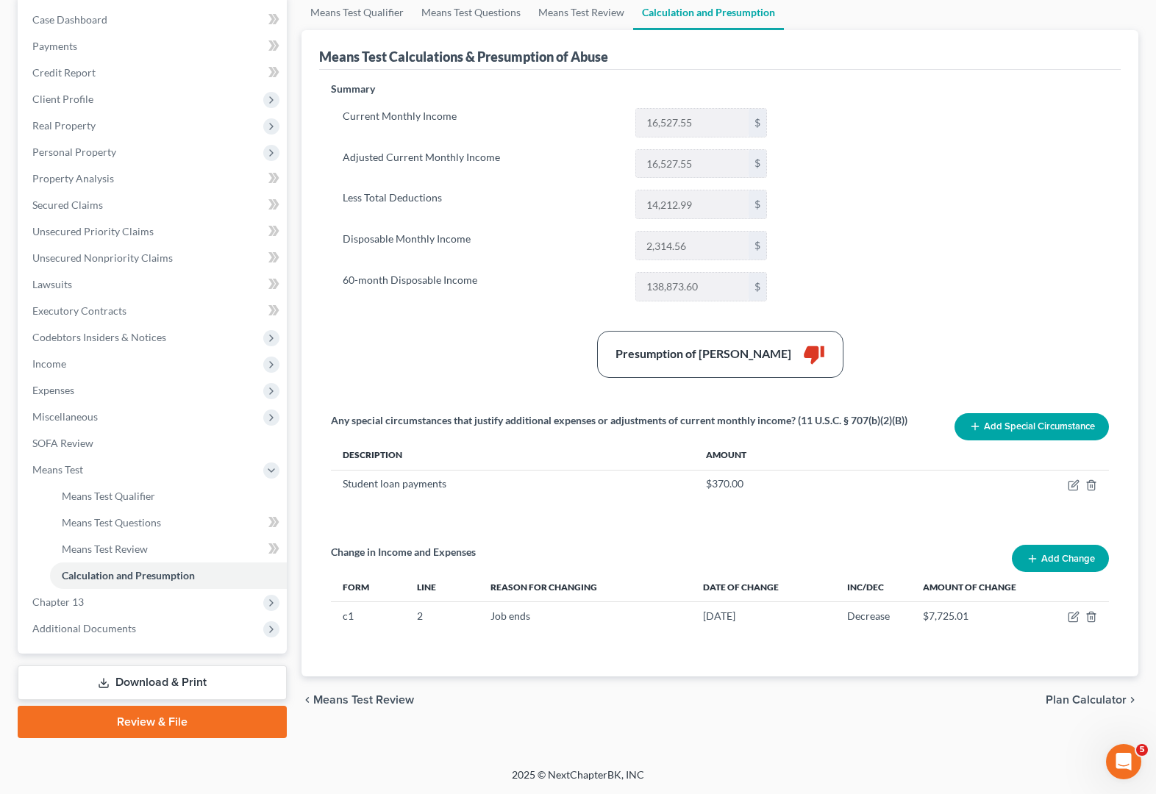
click at [1035, 424] on button "Add Special Circumstance" at bounding box center [1032, 426] width 154 height 27
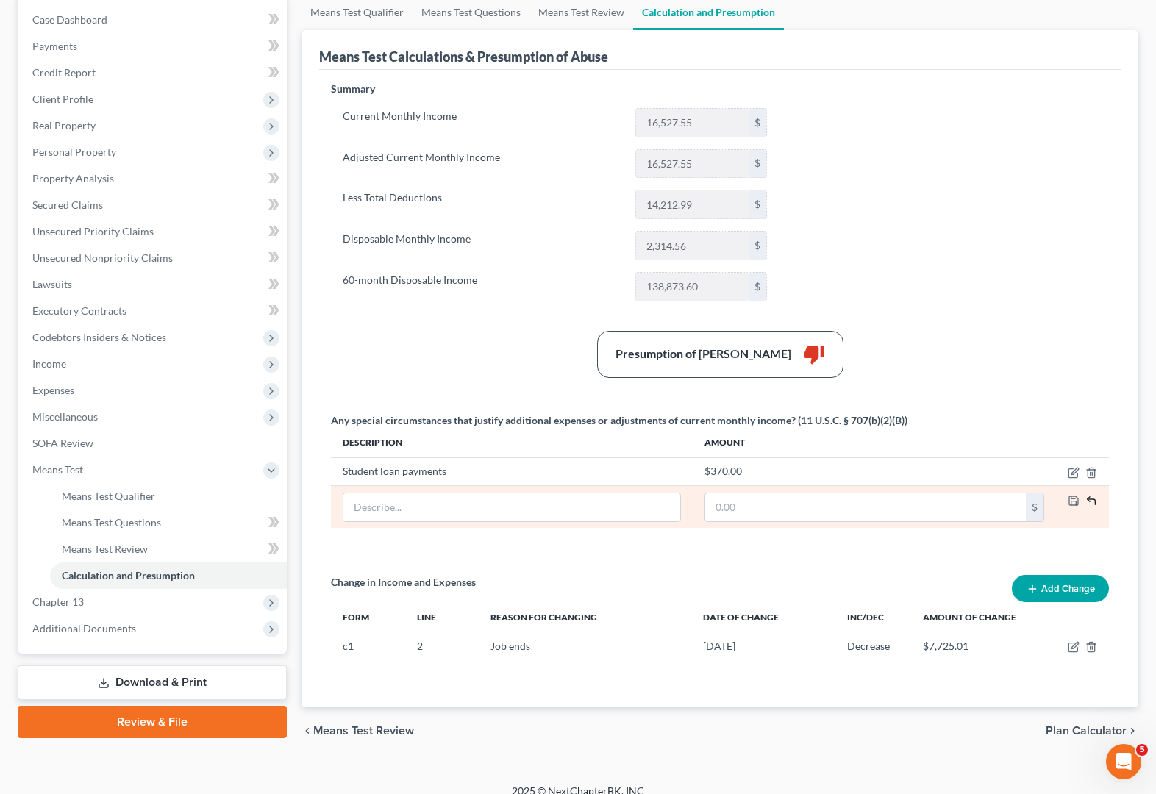
click at [1094, 499] on icon "button" at bounding box center [1091, 501] width 12 height 12
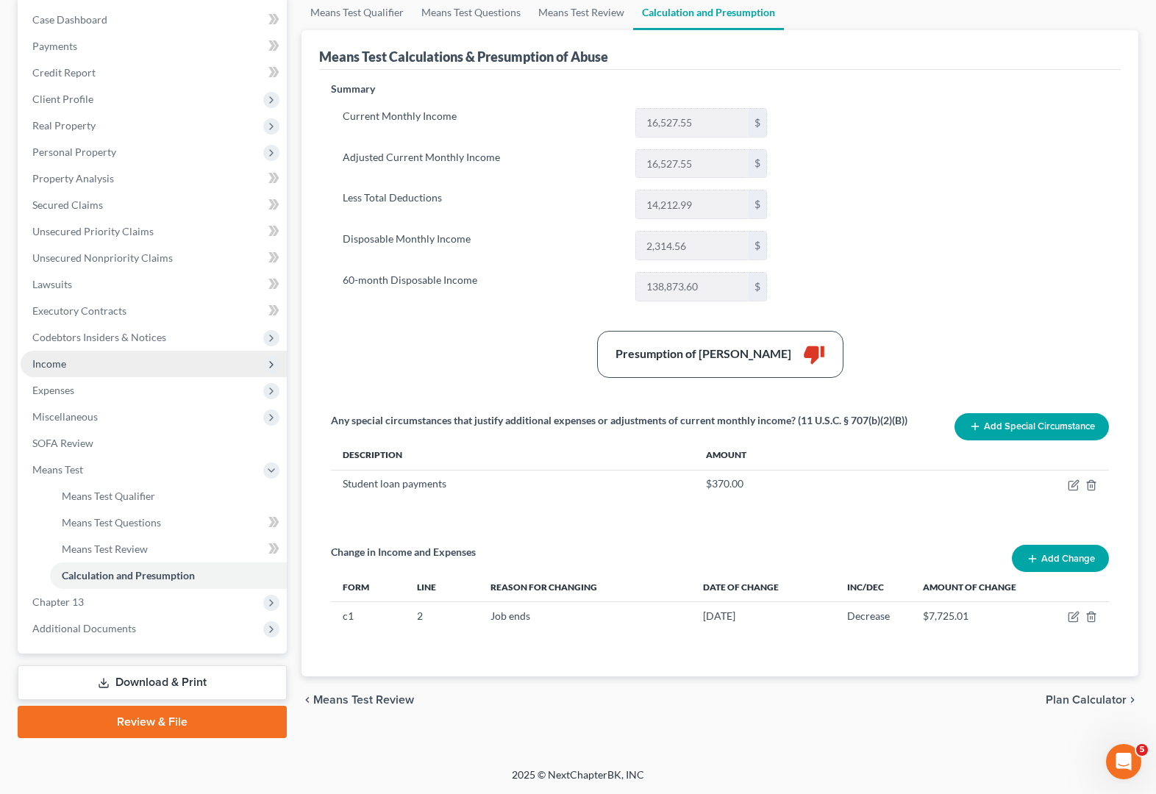
click at [68, 354] on span "Income" at bounding box center [154, 364] width 266 height 26
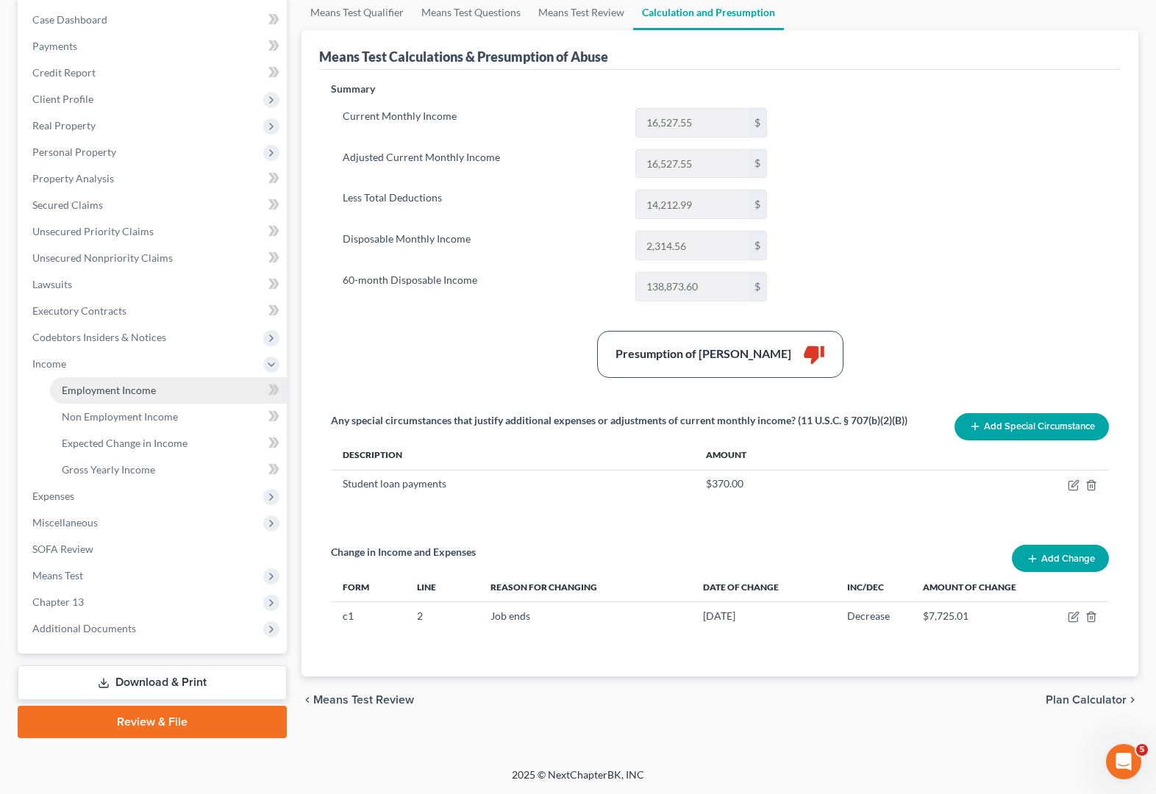
click at [94, 382] on link "Employment Income" at bounding box center [168, 390] width 237 height 26
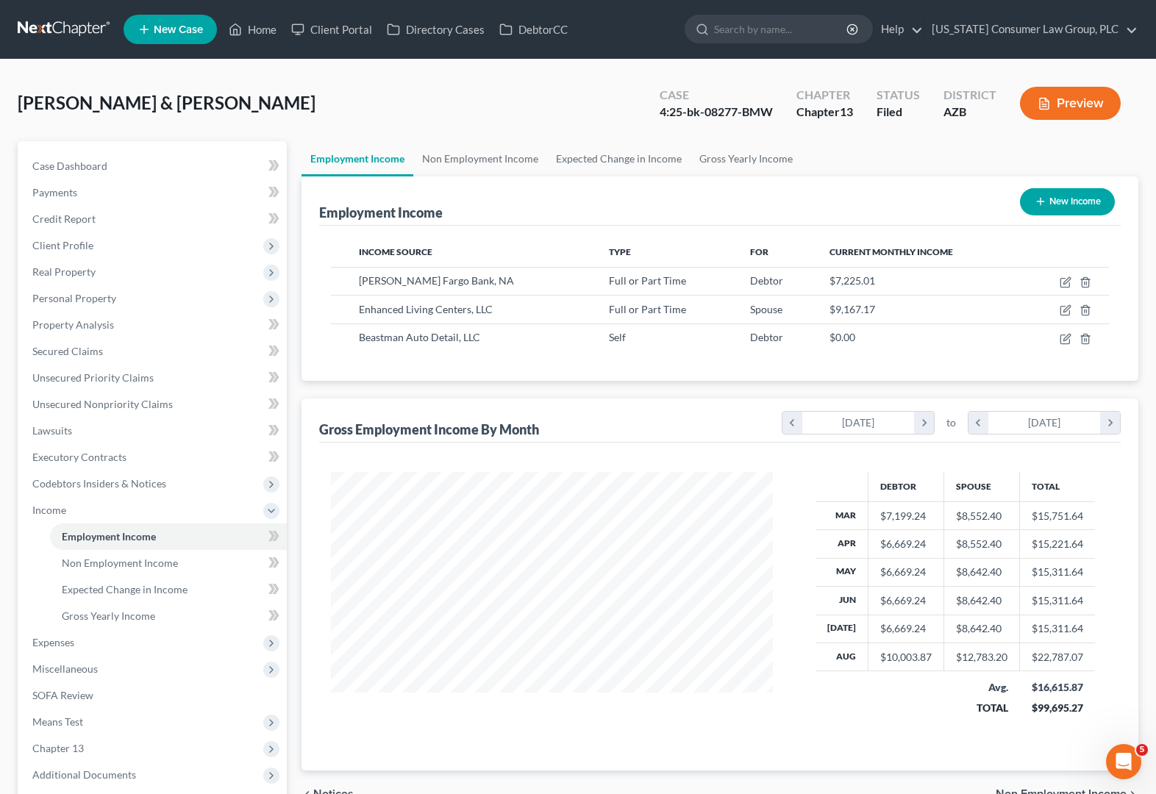
scroll to position [264, 471]
click at [85, 720] on span "Means Test" at bounding box center [154, 722] width 266 height 26
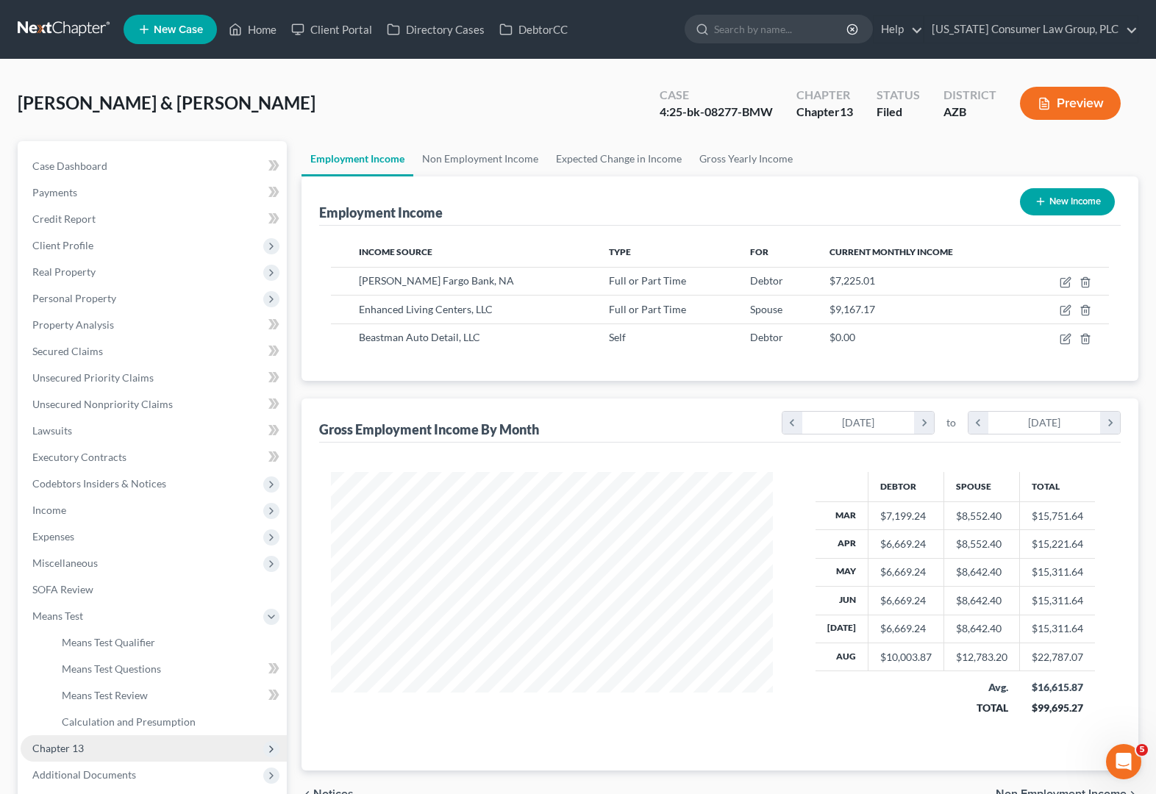
click at [74, 743] on span "Chapter 13" at bounding box center [57, 748] width 51 height 13
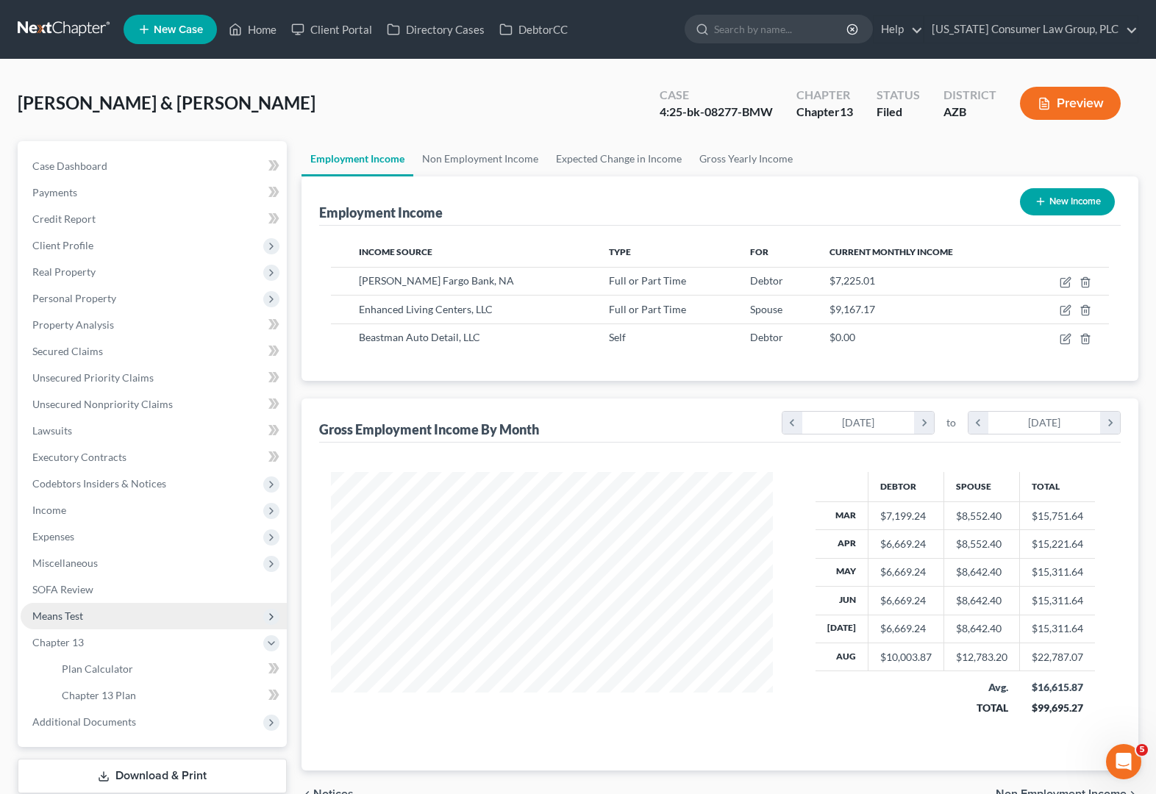
click at [88, 614] on span "Means Test" at bounding box center [154, 616] width 266 height 26
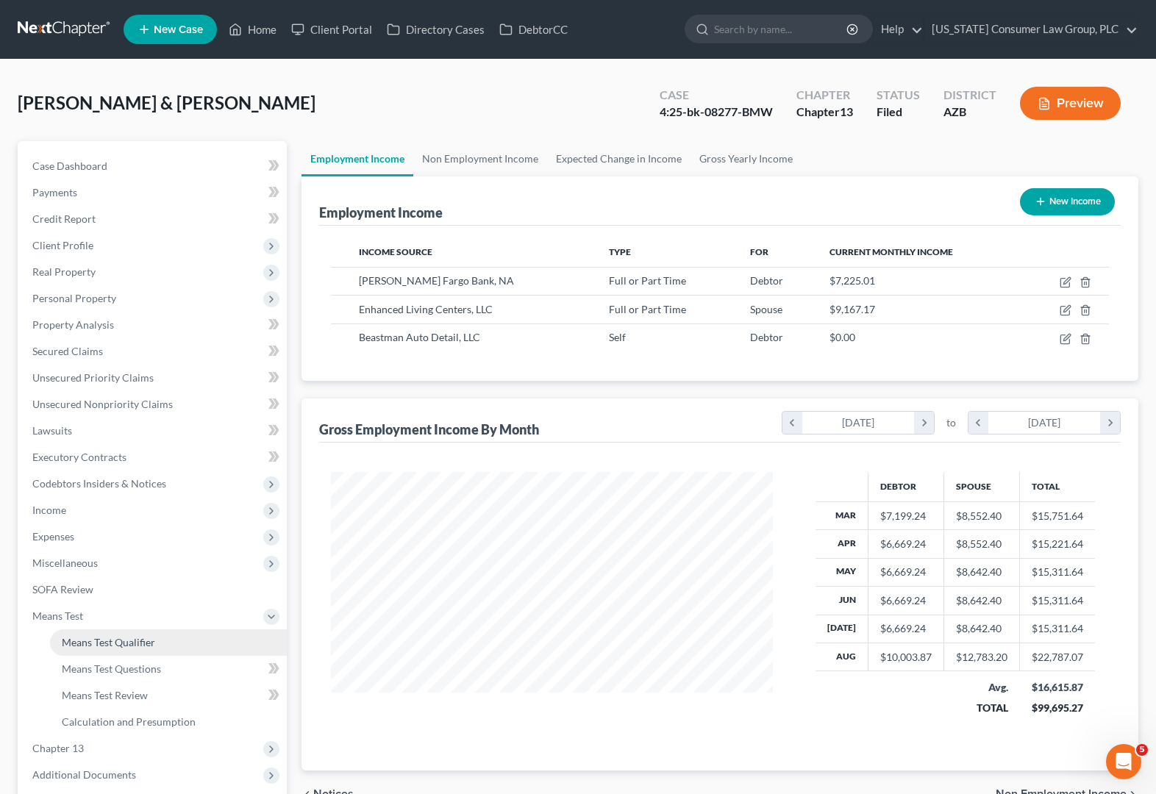
click at [99, 638] on span "Means Test Qualifier" at bounding box center [108, 642] width 93 height 13
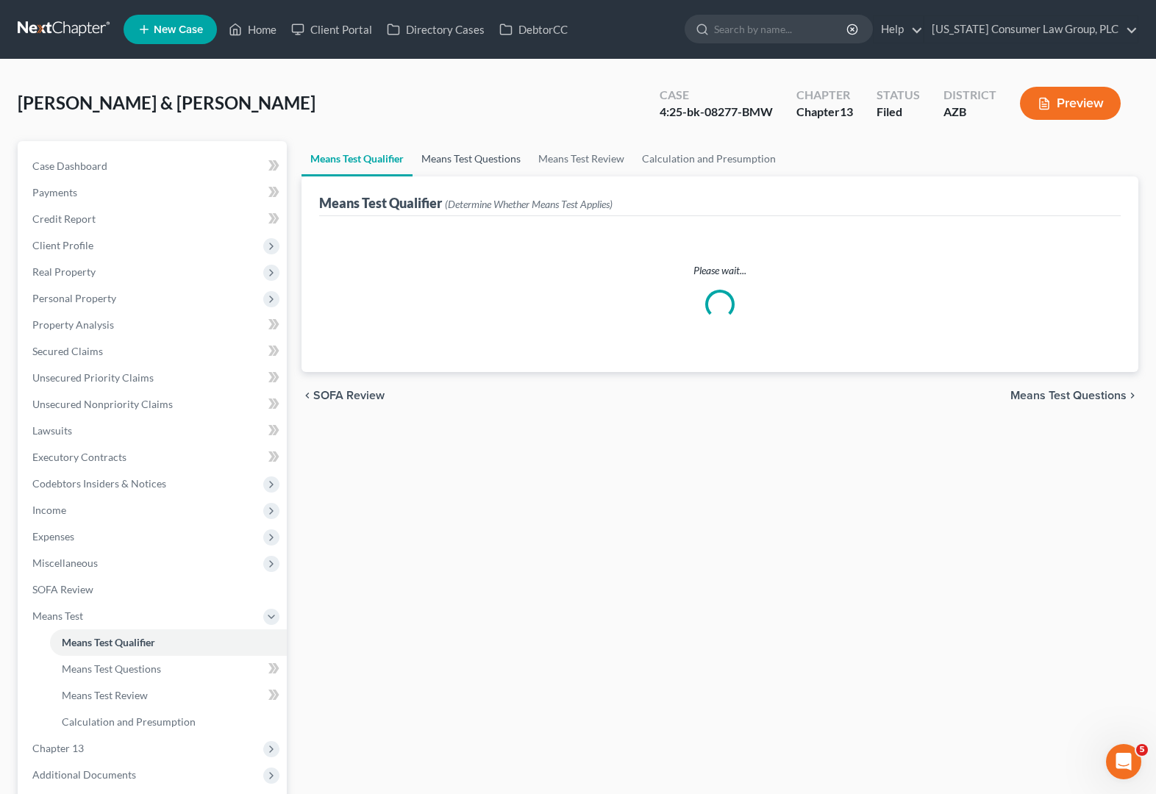
click at [493, 154] on link "Means Test Questions" at bounding box center [471, 158] width 117 height 35
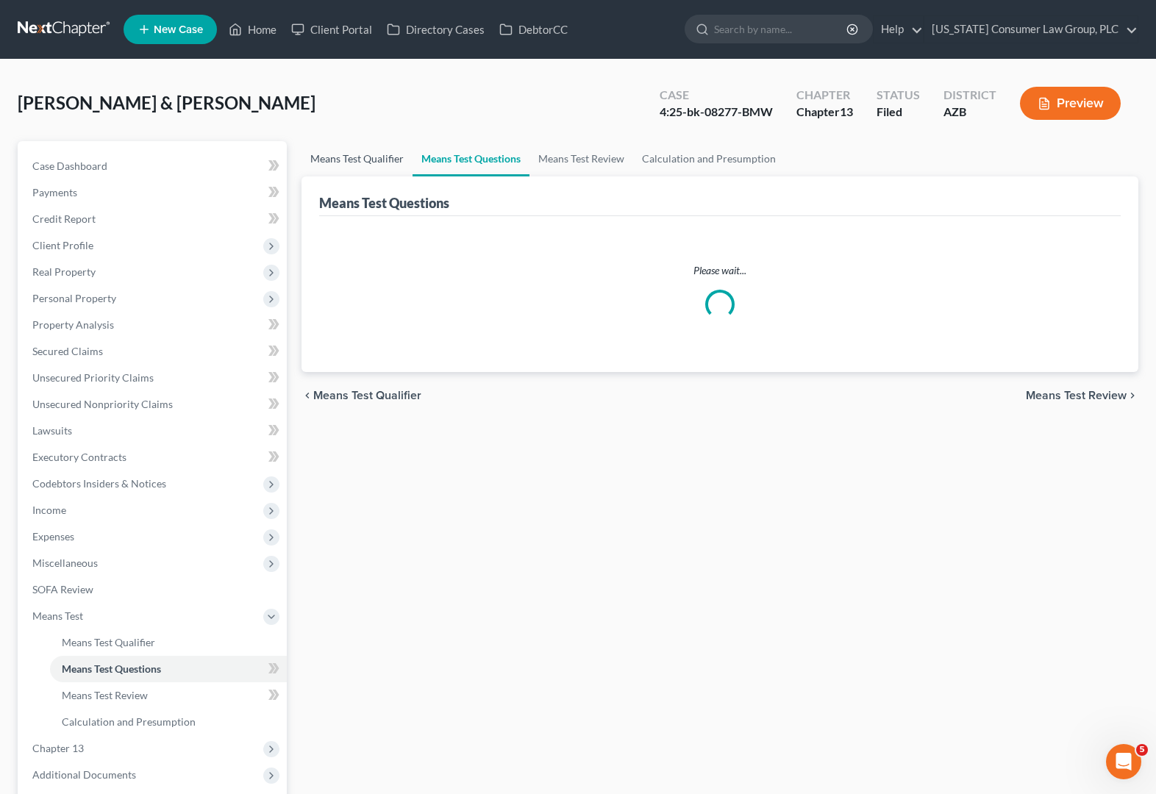
click at [364, 152] on link "Means Test Qualifier" at bounding box center [357, 158] width 111 height 35
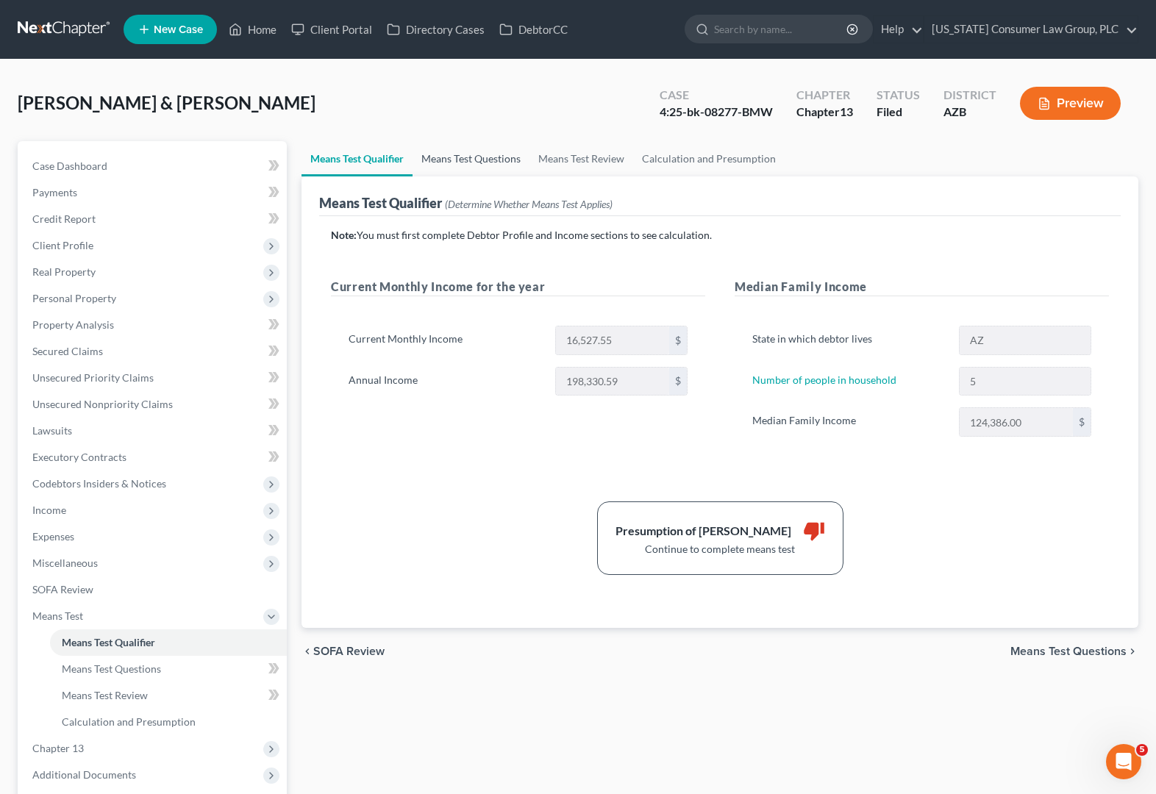
click at [460, 159] on link "Means Test Questions" at bounding box center [471, 158] width 117 height 35
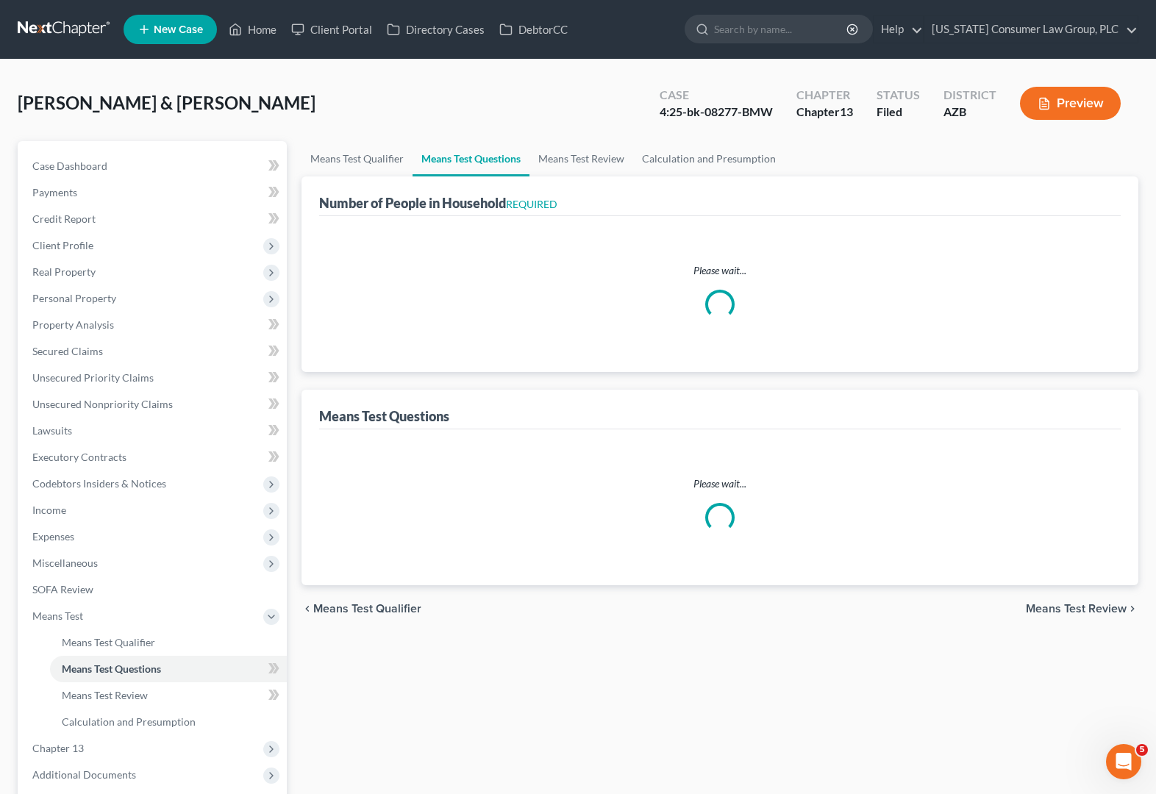
select select "0"
select select "60"
select select "1"
select select "60"
select select "1"
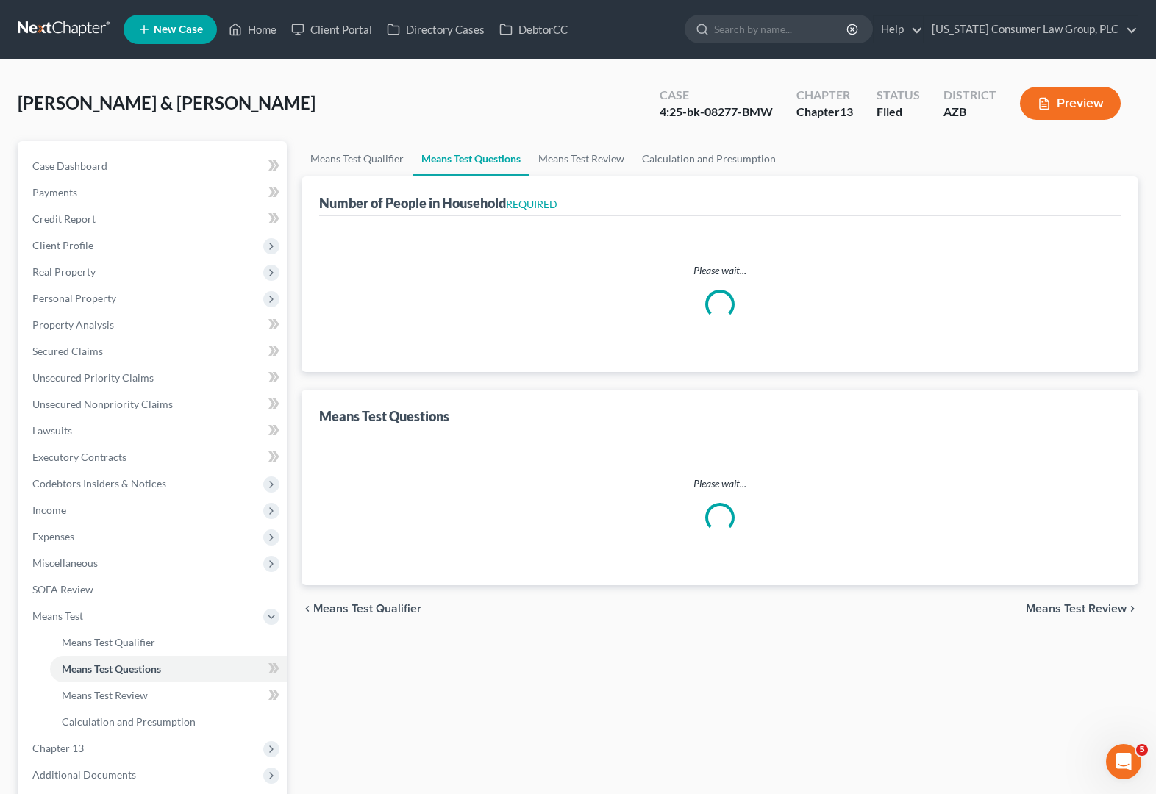
select select "60"
select select "4"
select select "3"
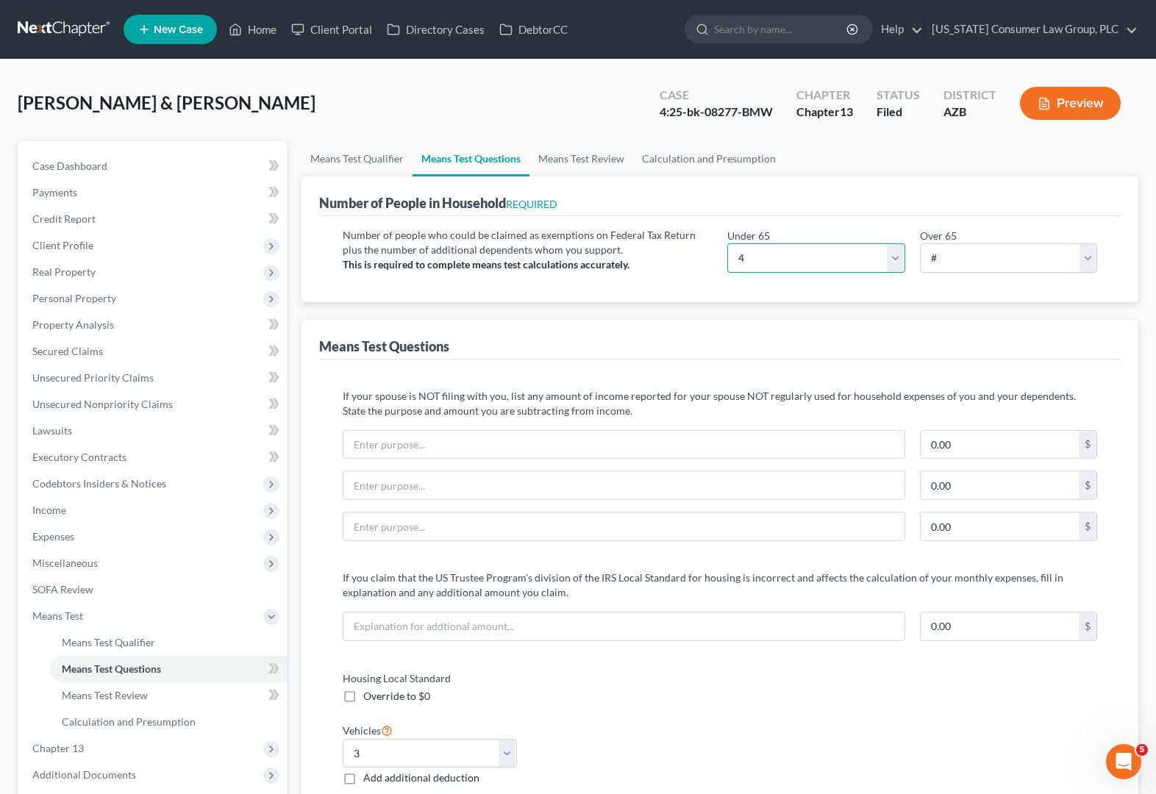
click at [774, 260] on select "# 0 1 2 3 4 5 6 7 8 9 10" at bounding box center [816, 257] width 178 height 29
select select "5"
click at [727, 243] on select "# 0 1 2 3 4 5 6 7 8 9 10" at bounding box center [816, 257] width 178 height 29
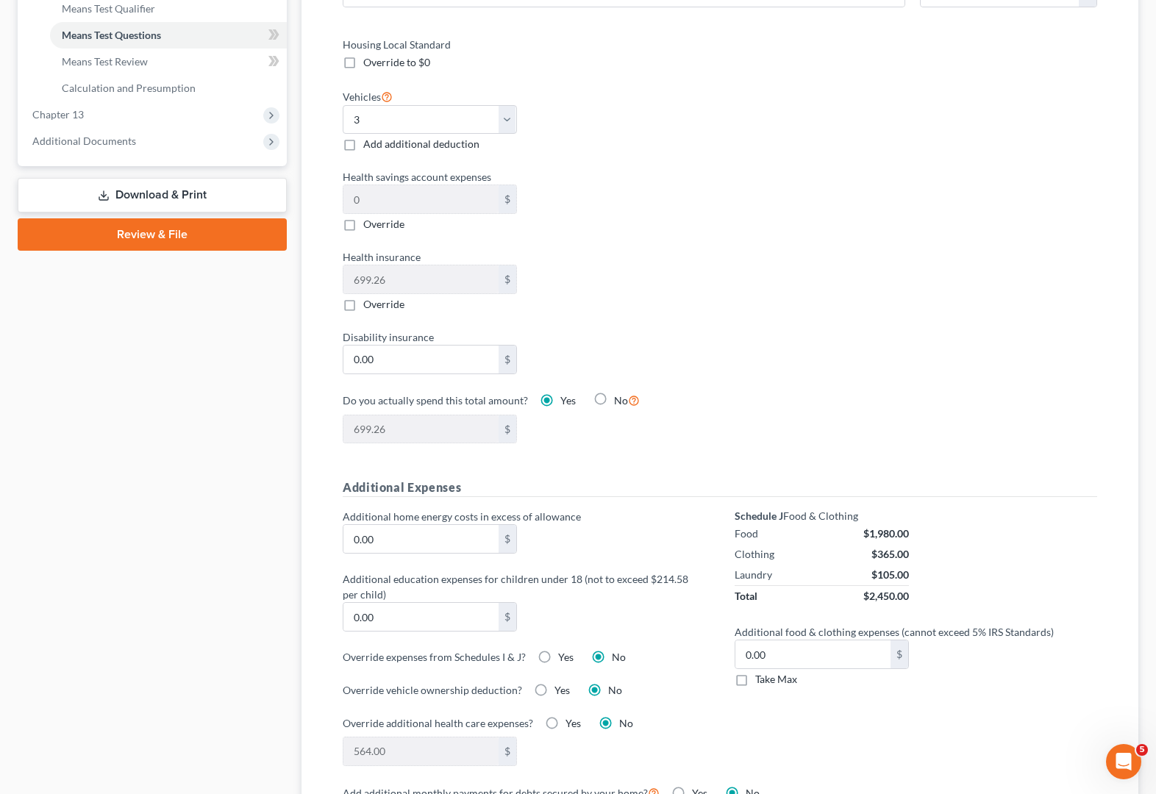
scroll to position [629, 0]
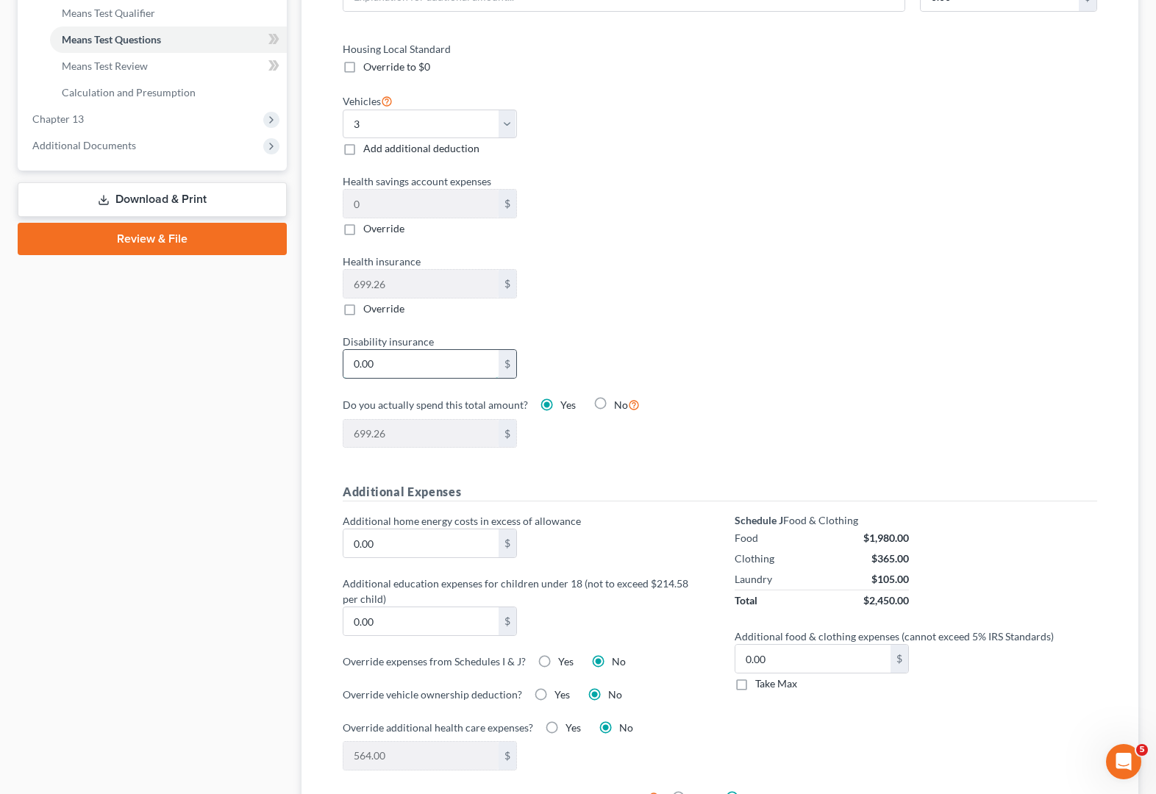
click at [393, 367] on input "0.00" at bounding box center [420, 364] width 155 height 28
type input "2"
type input "701.26"
type input "2.4"
type input "701.66"
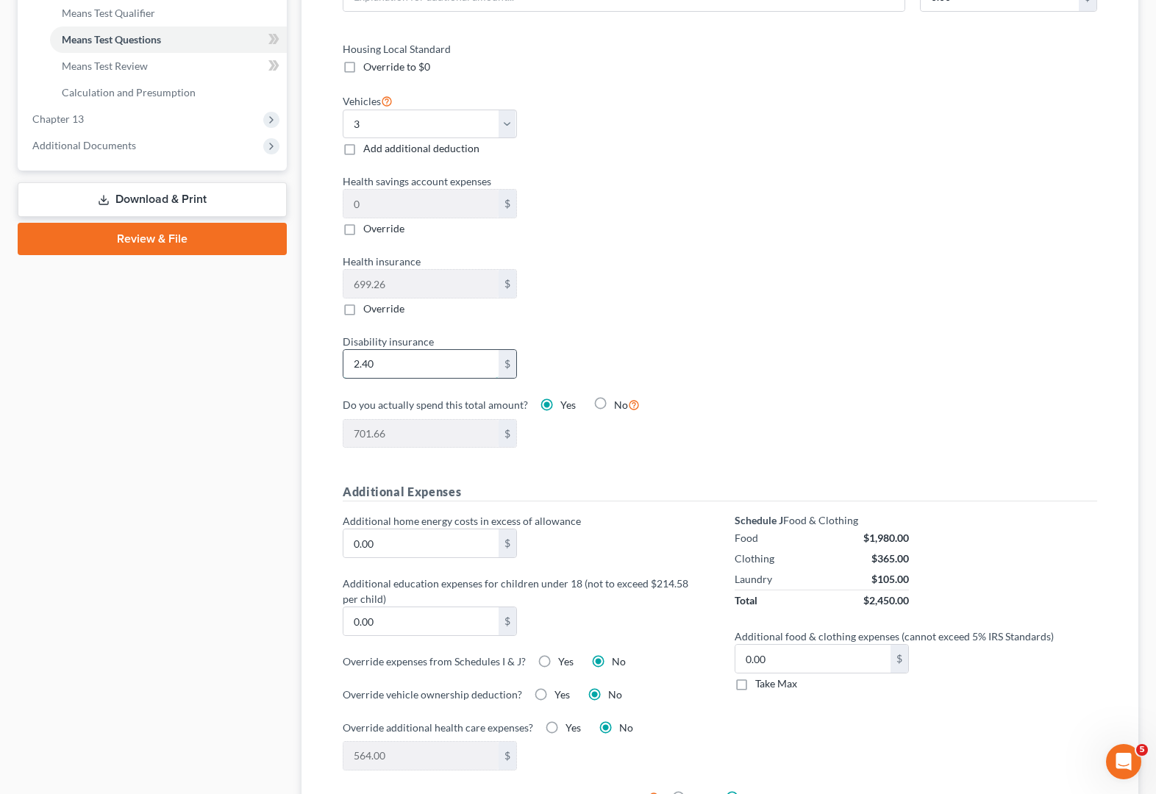
type input "2.40"
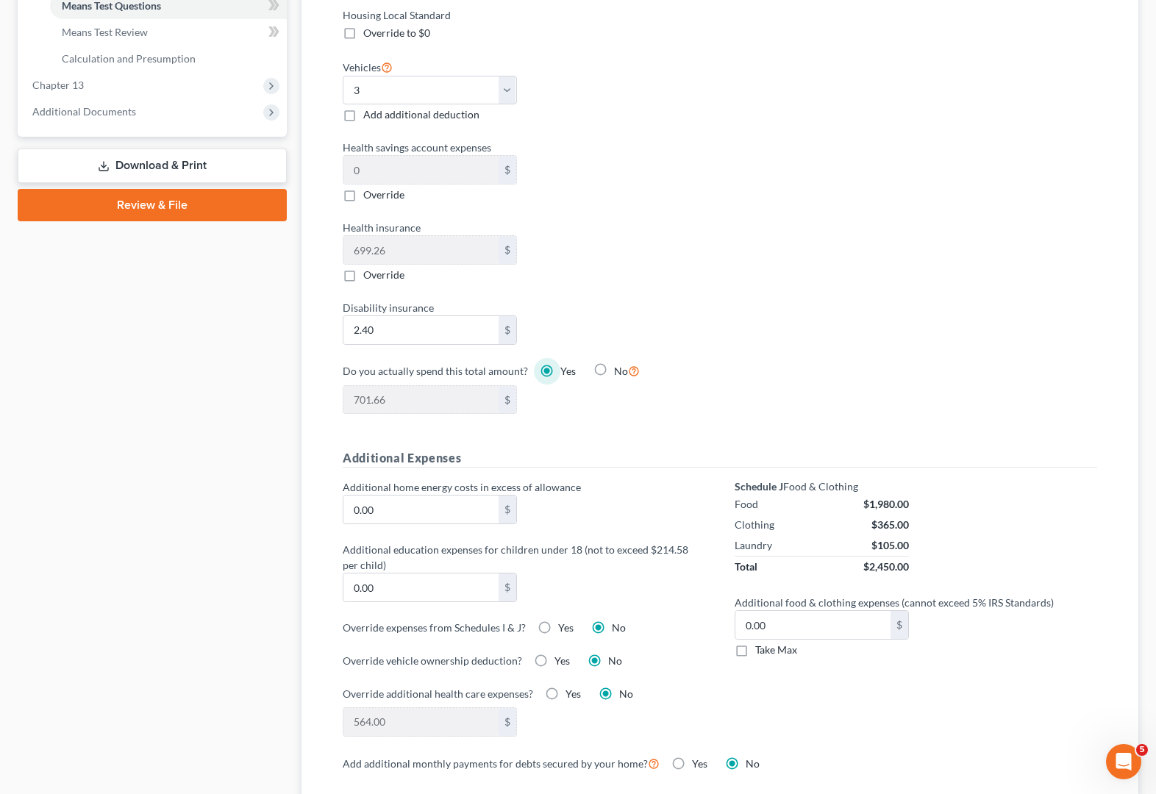
scroll to position [882, 0]
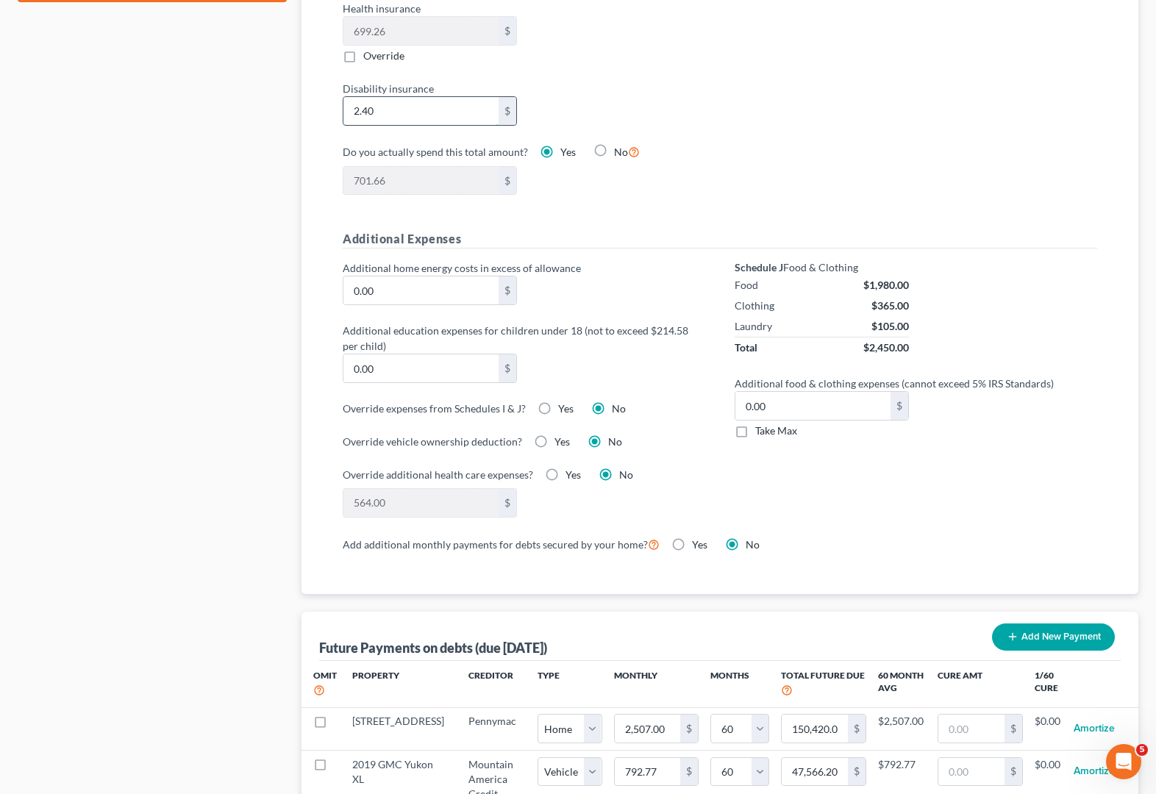
drag, startPoint x: 405, startPoint y: 108, endPoint x: 424, endPoint y: 105, distance: 19.3
click at [424, 105] on input "2.40" at bounding box center [420, 111] width 155 height 28
click at [558, 406] on label "Yes" at bounding box center [565, 409] width 15 height 15
click at [564, 406] on input "Yes" at bounding box center [569, 407] width 10 height 10
radio input "true"
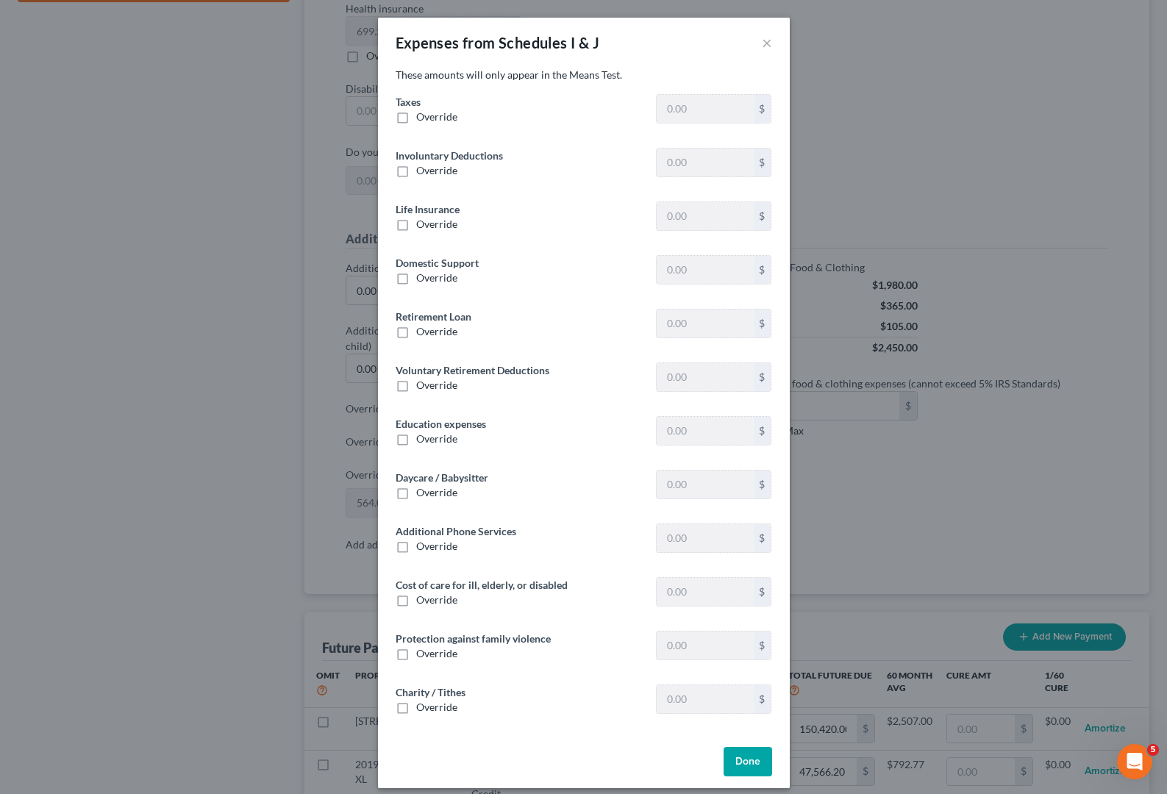
type input "4,076.85"
type input "0"
type input "129.22"
type input "0"
type input "640.24"
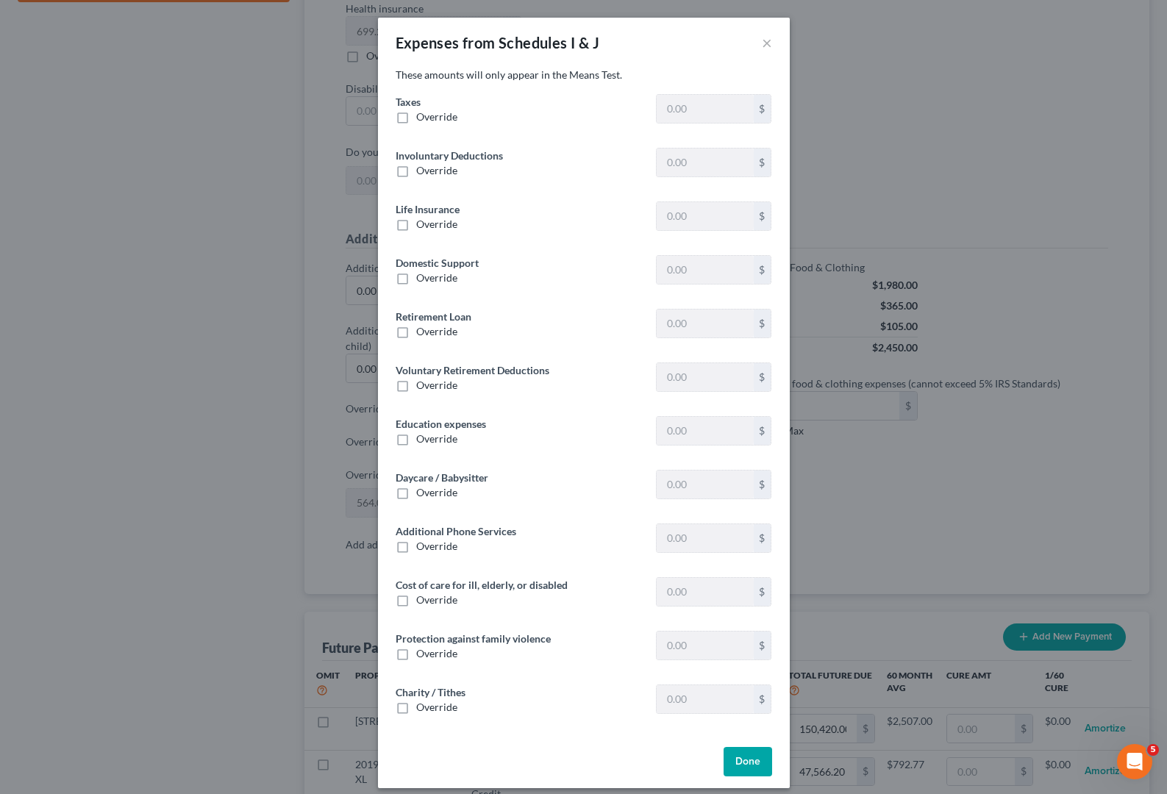
type input "155.62"
type input "0"
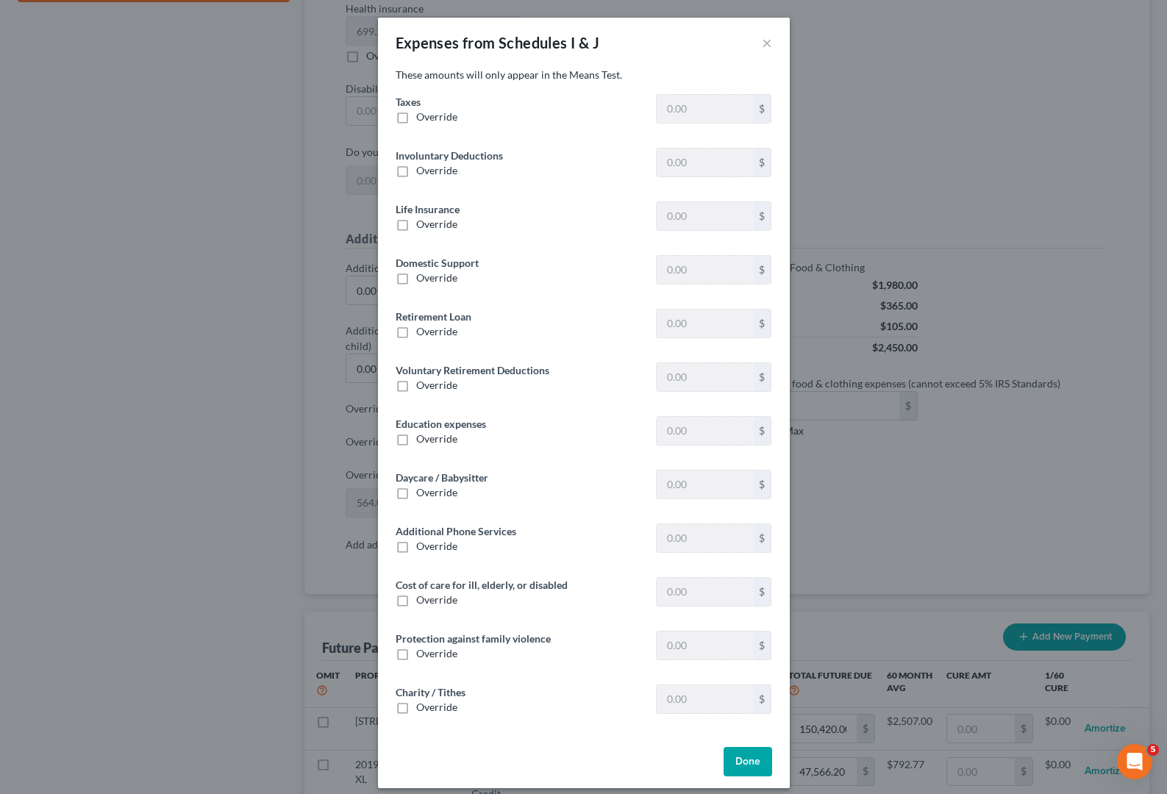
type input "0"
click at [762, 43] on button "×" at bounding box center [767, 43] width 10 height 18
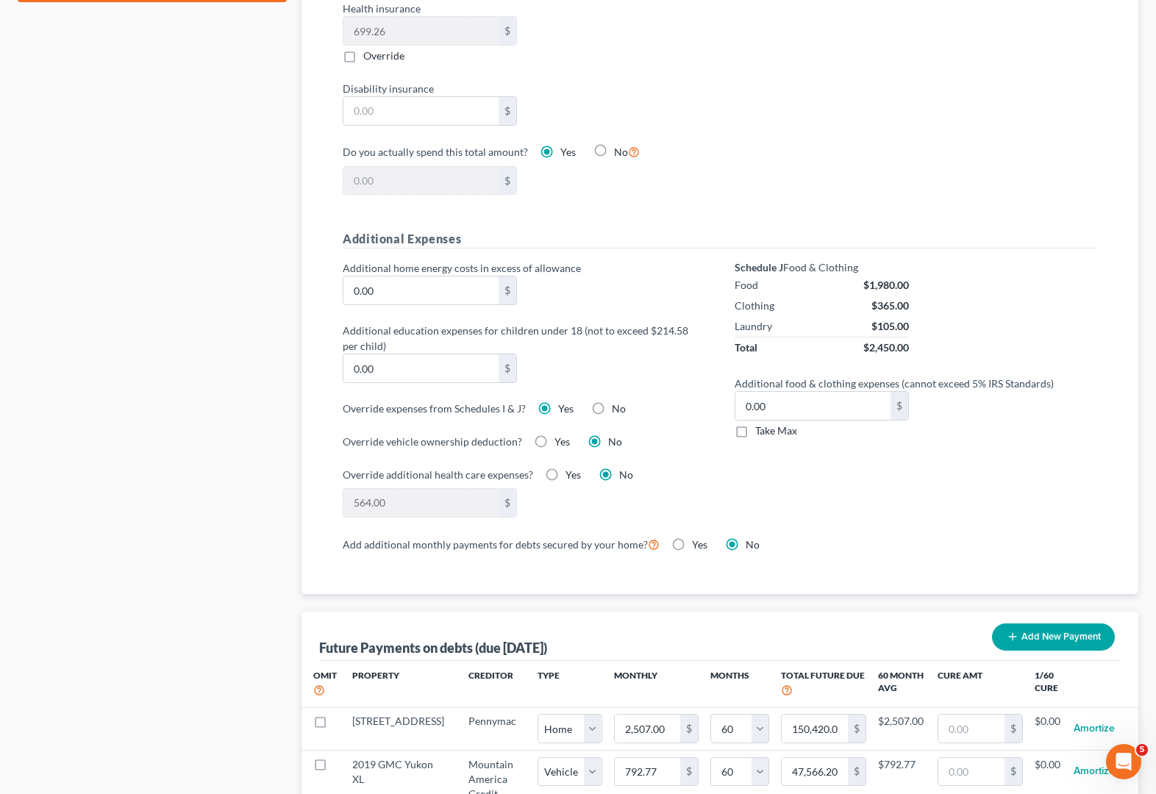
click at [565, 473] on label "Yes" at bounding box center [572, 475] width 15 height 15
click at [571, 473] on input "Yes" at bounding box center [576, 473] width 10 height 10
radio input "true"
click at [409, 504] on input "0.00" at bounding box center [420, 503] width 155 height 28
type input "900"
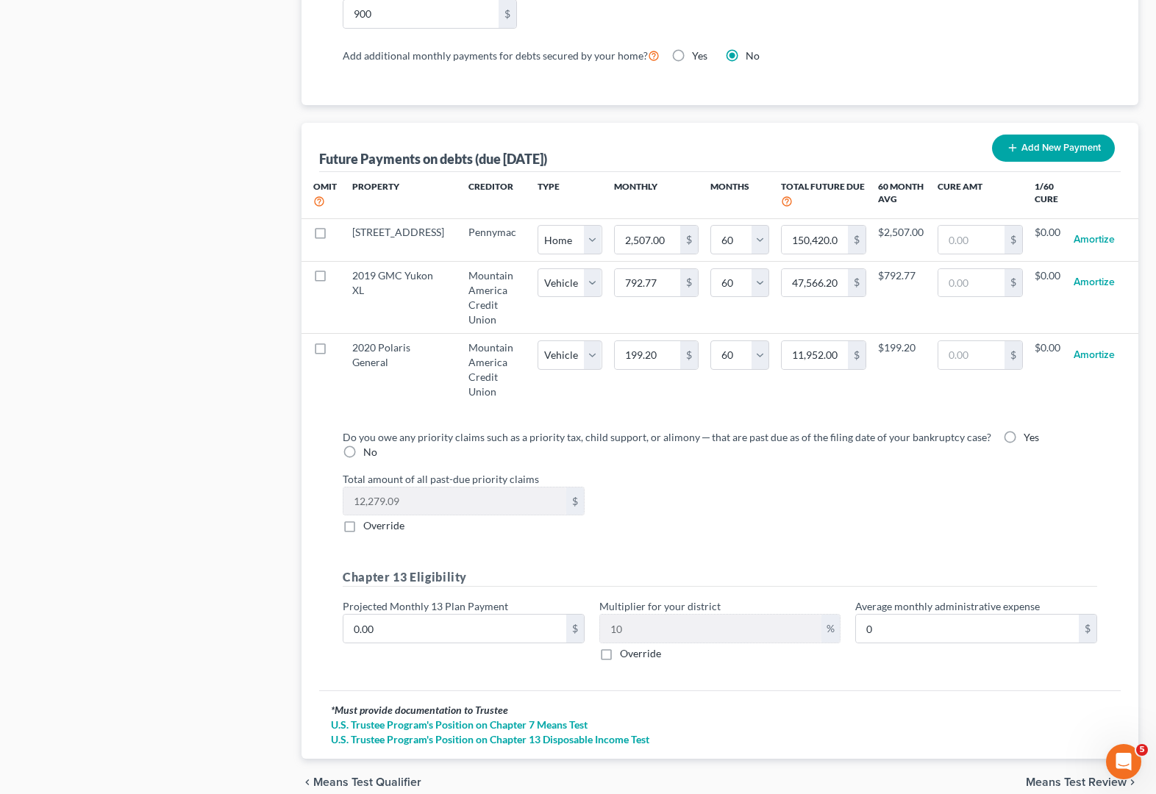
scroll to position [1395, 0]
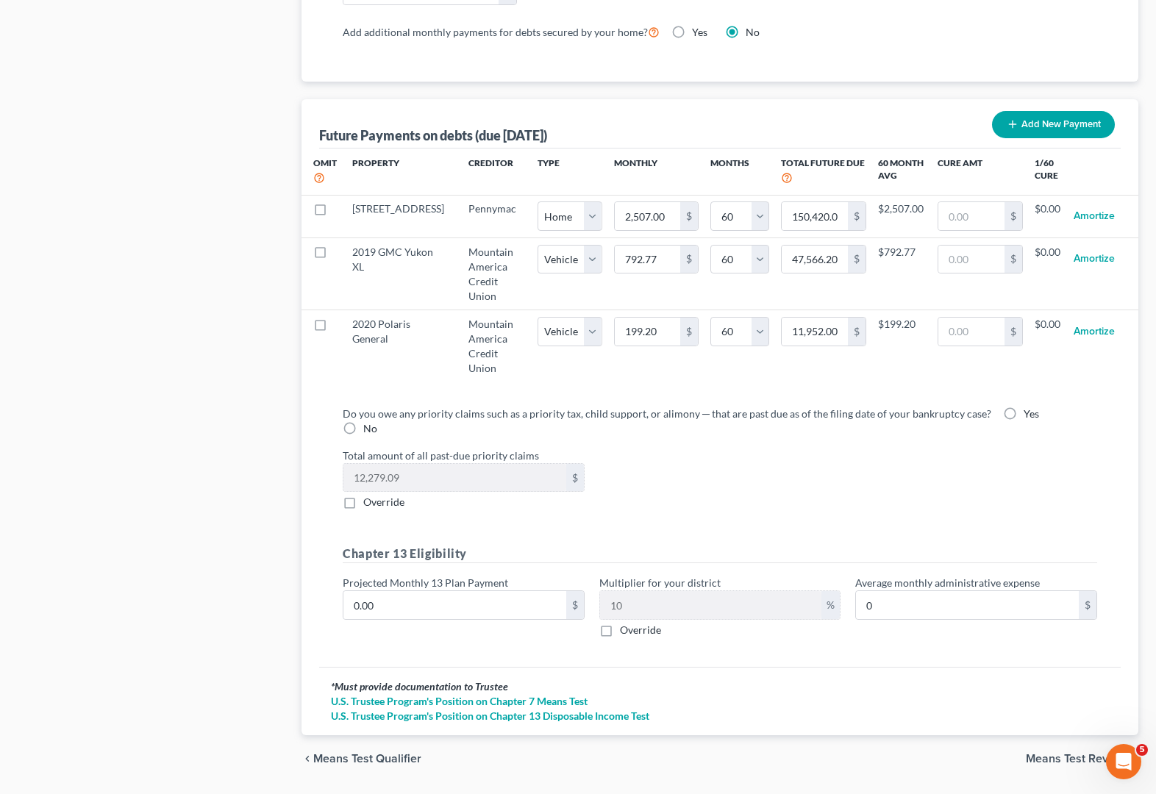
click at [1076, 753] on span "Means Test Review" at bounding box center [1076, 759] width 101 height 12
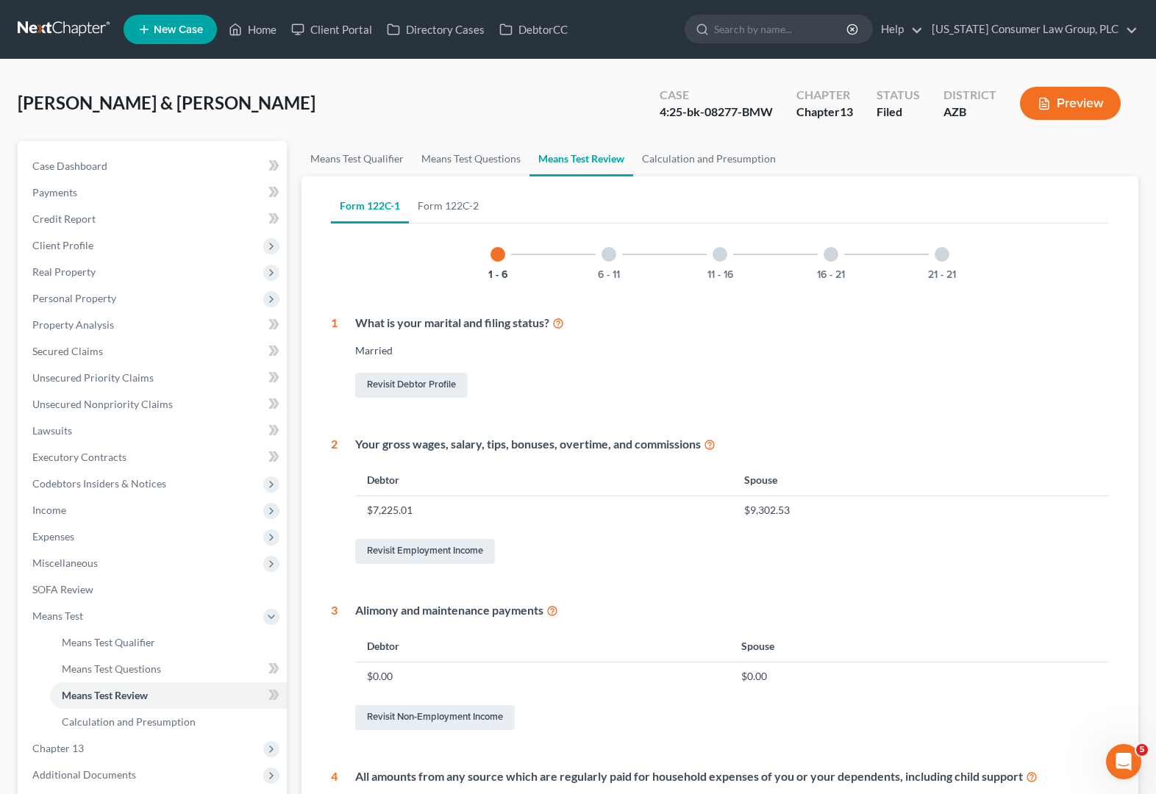
click at [609, 251] on div at bounding box center [609, 254] width 15 height 15
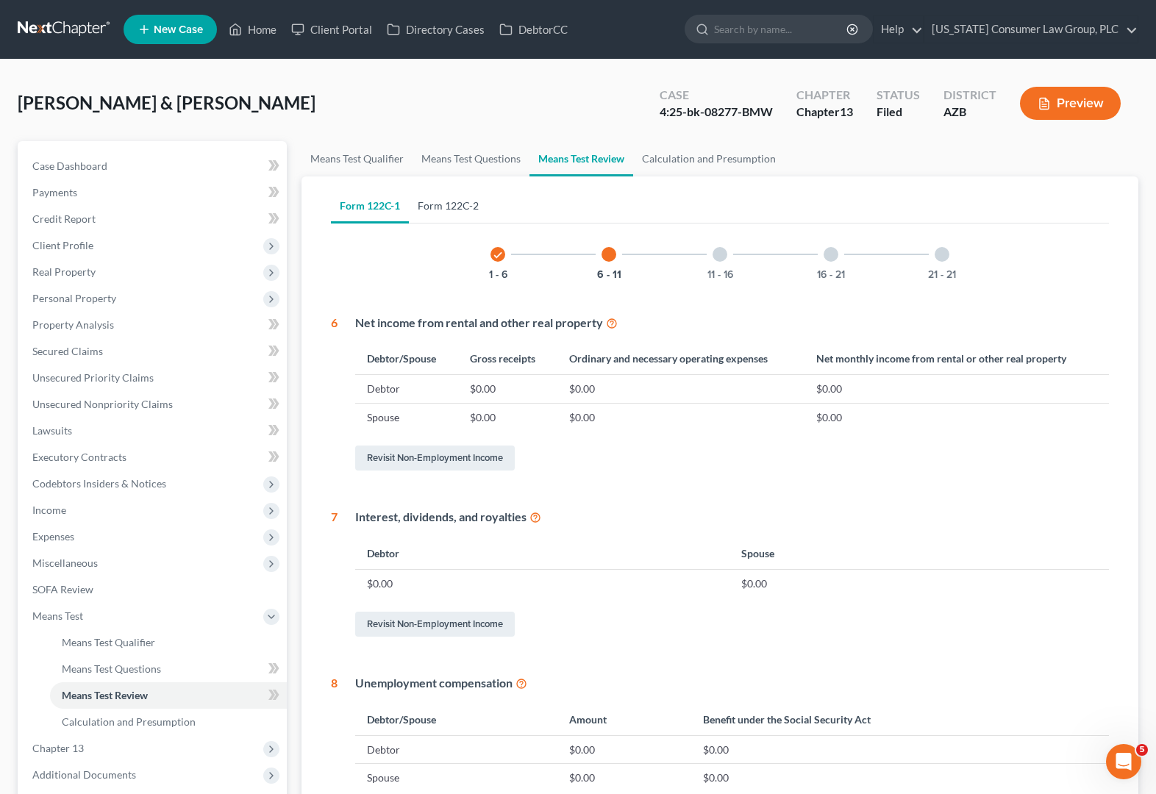
click at [455, 204] on link "Form 122C-2" at bounding box center [448, 205] width 79 height 35
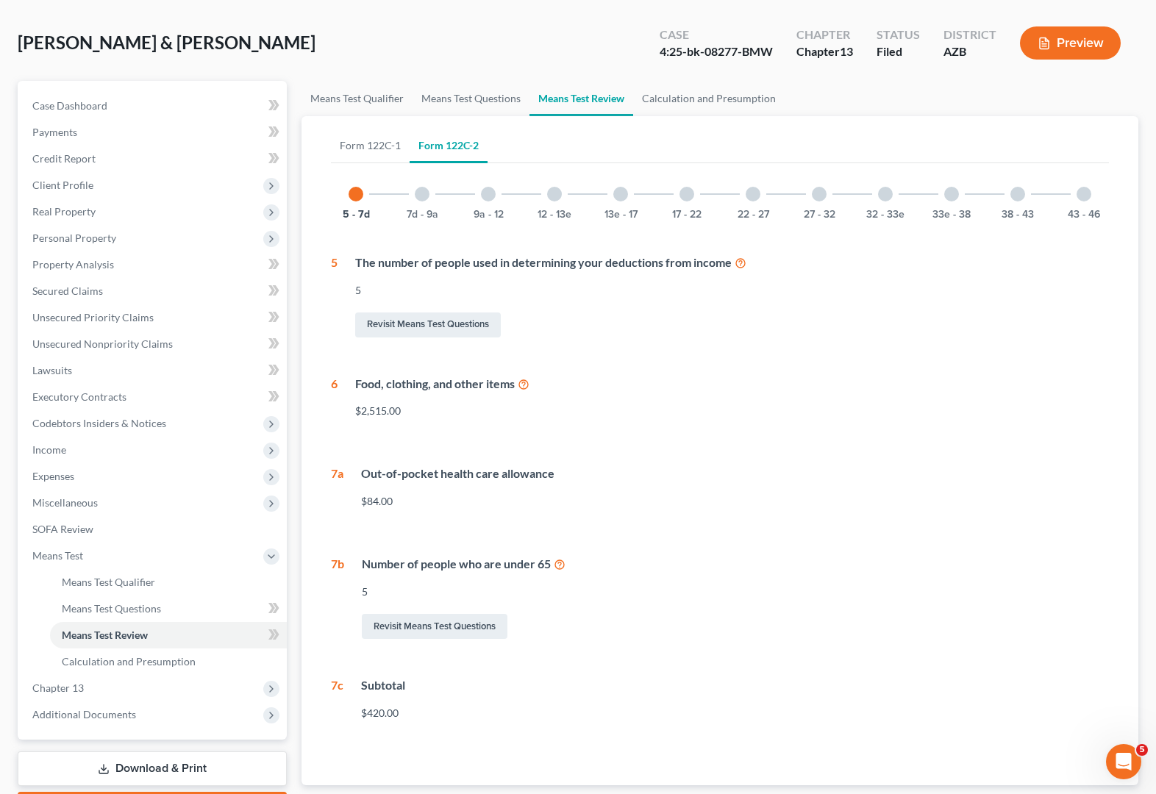
scroll to position [88, 0]
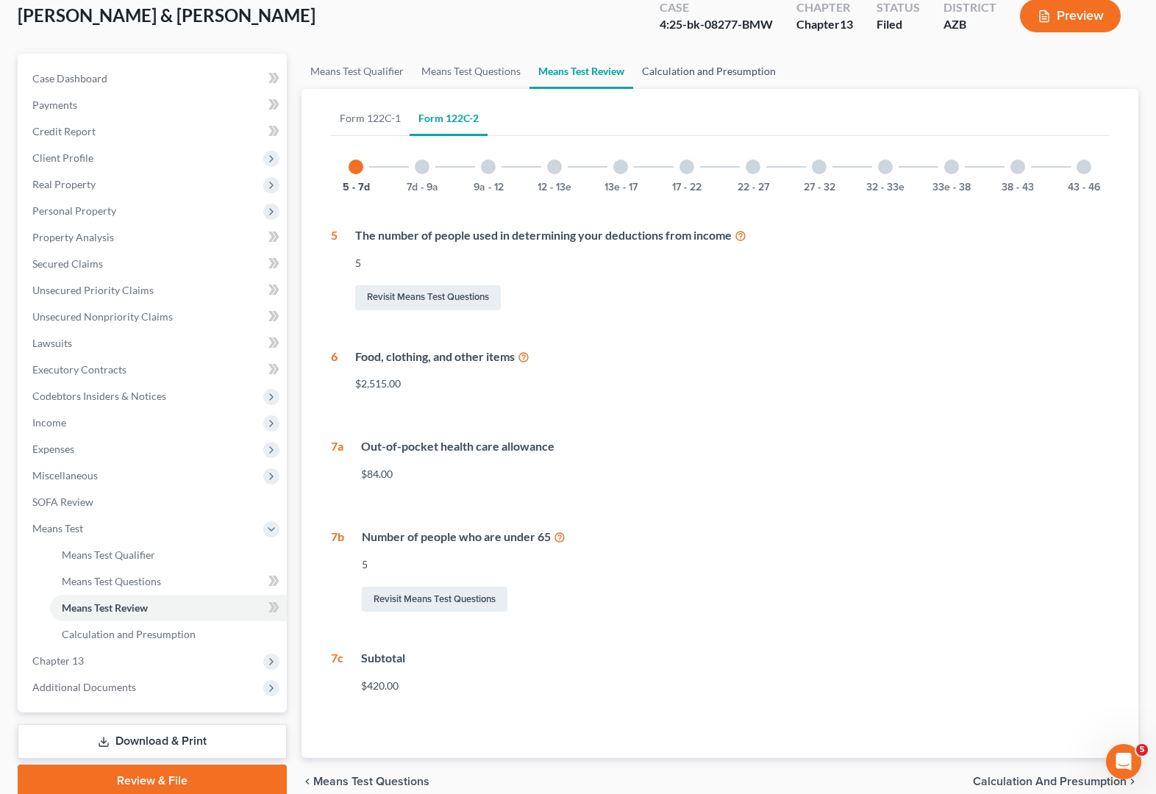
click at [704, 72] on link "Calculation and Presumption" at bounding box center [708, 71] width 151 height 35
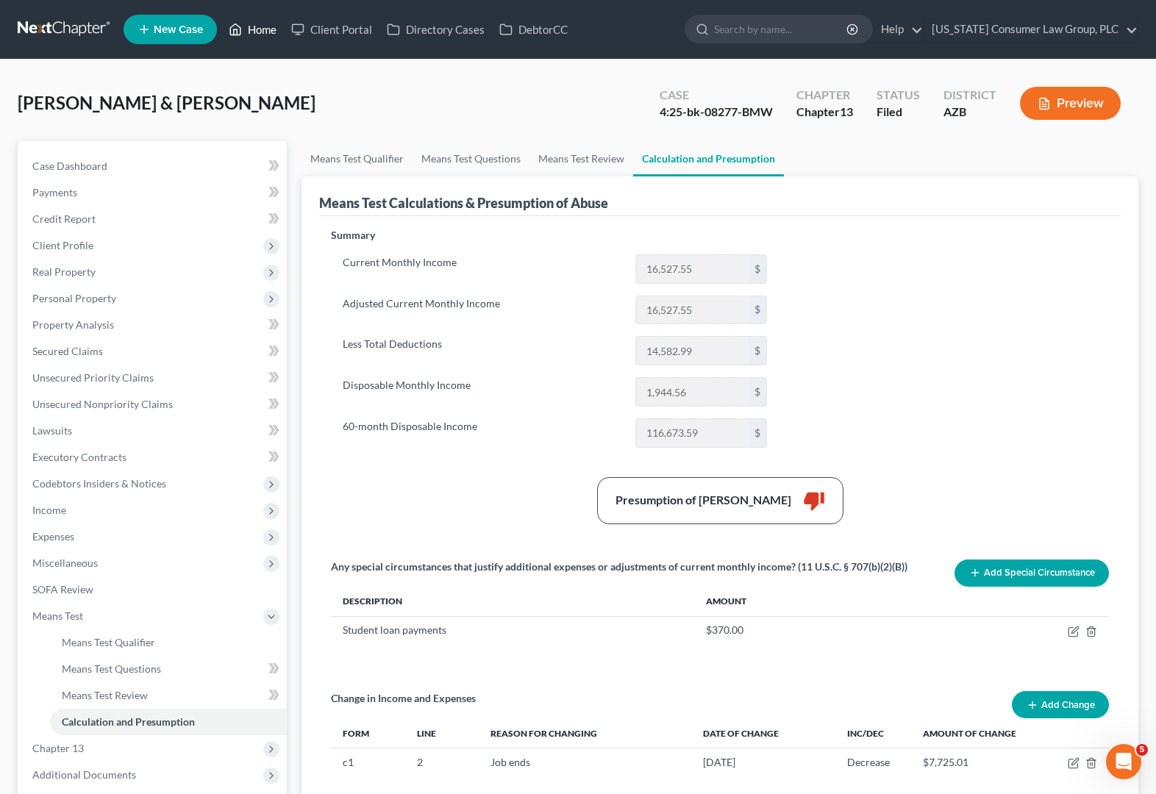
click at [254, 27] on link "Home" at bounding box center [252, 29] width 63 height 26
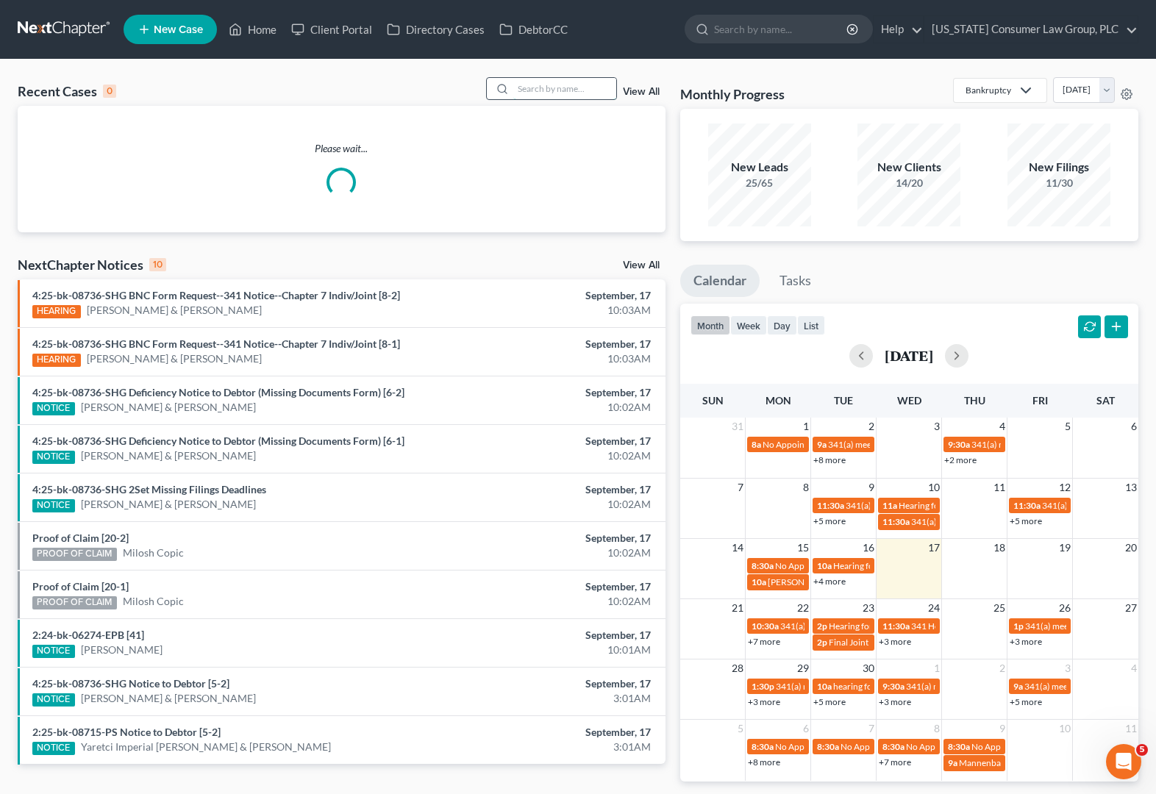
click at [555, 93] on input "search" at bounding box center [564, 88] width 103 height 21
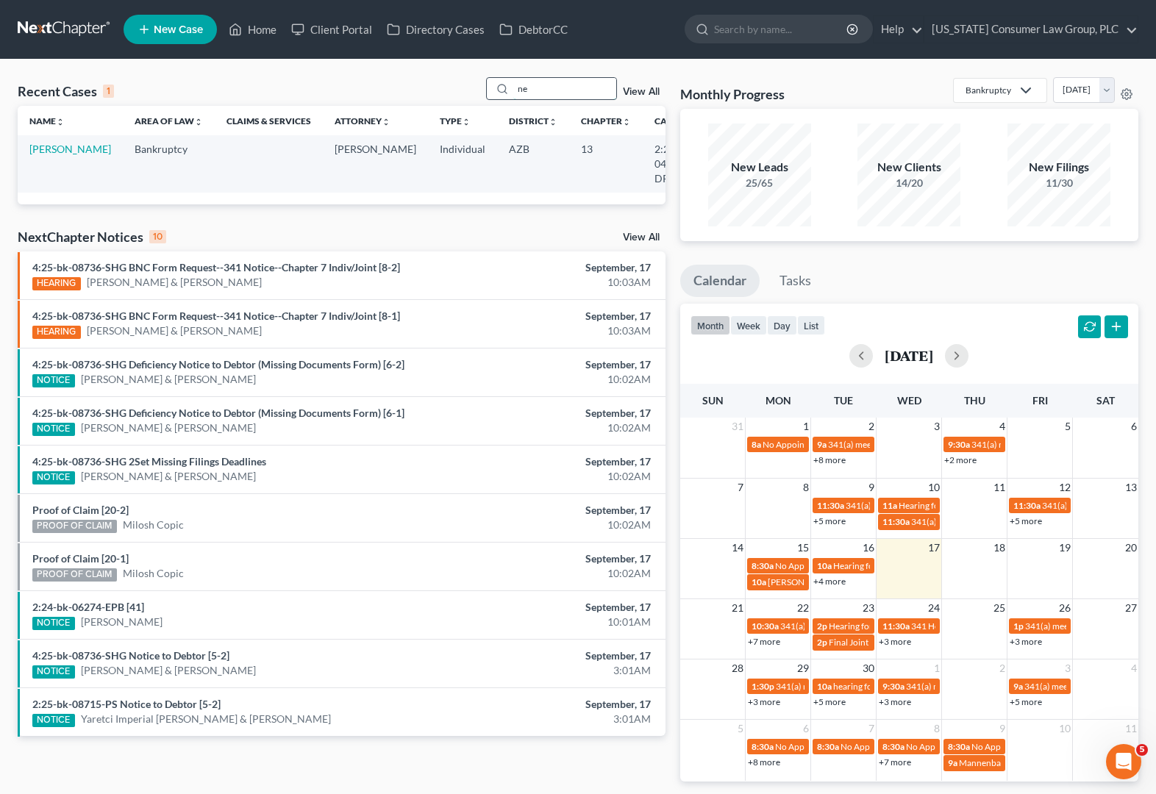
type input "n"
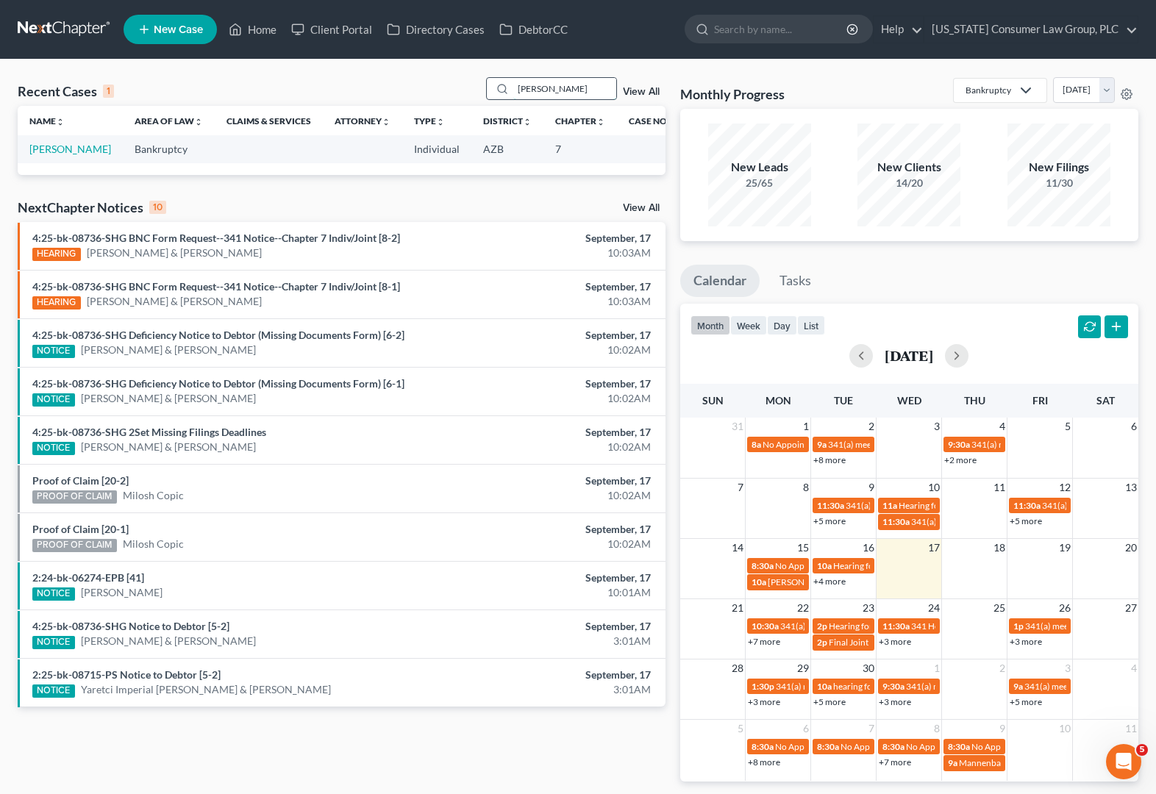
drag, startPoint x: 568, startPoint y: 85, endPoint x: 527, endPoint y: 85, distance: 41.9
click at [527, 85] on input "[PERSON_NAME]" at bounding box center [564, 88] width 103 height 21
paste input "[PERSON_NAME]"
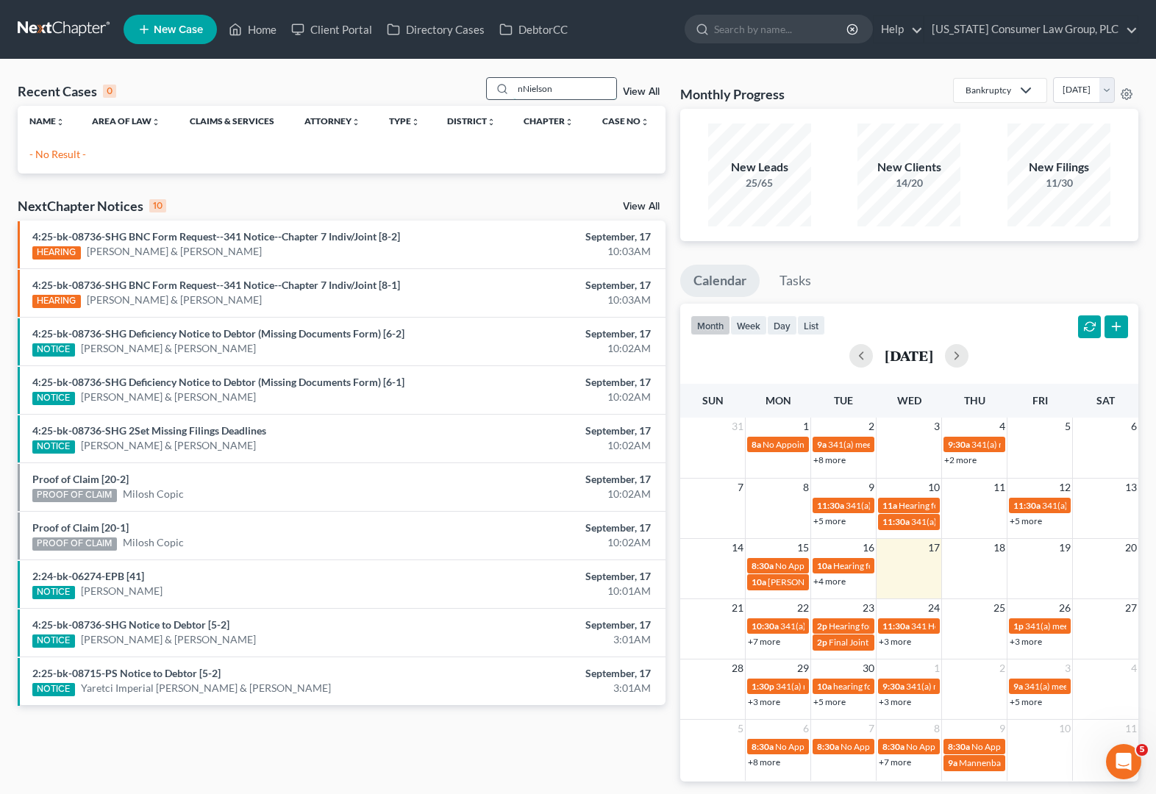
click at [524, 85] on input "nNielson" at bounding box center [564, 88] width 103 height 21
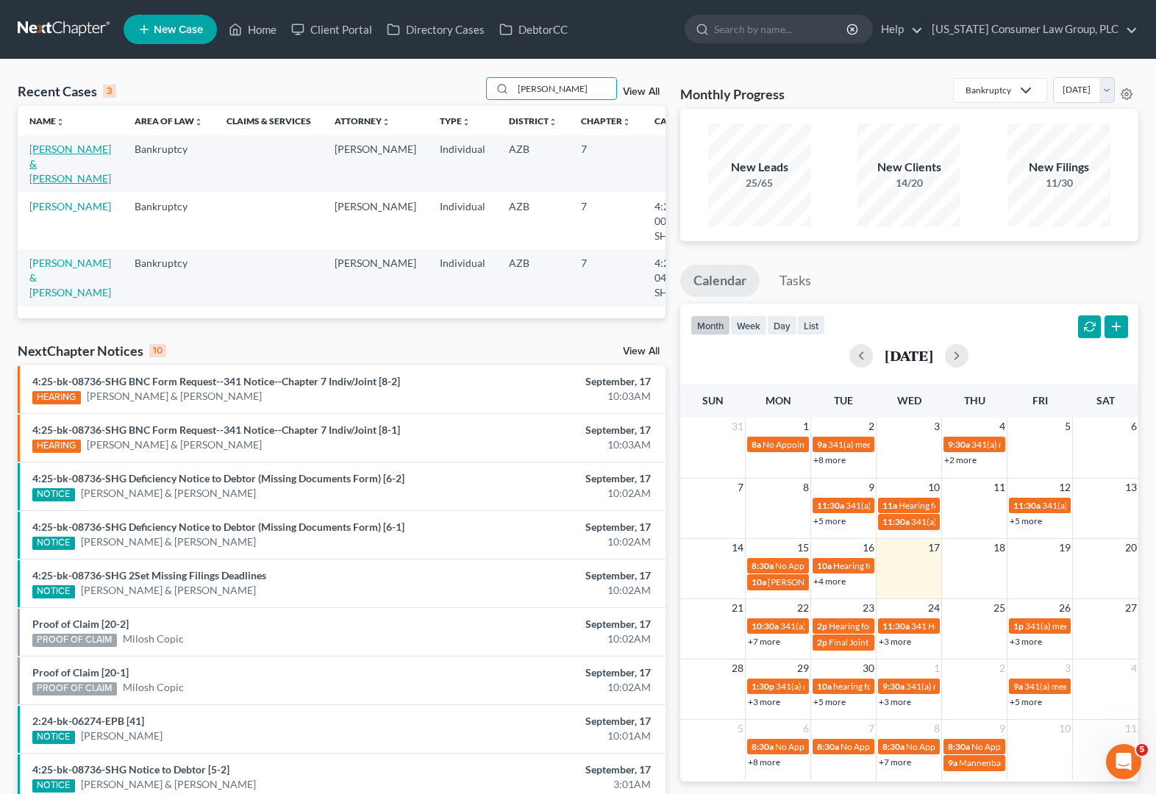
type input "[PERSON_NAME]"
click at [49, 154] on link "[PERSON_NAME] & [PERSON_NAME]" at bounding box center [70, 164] width 82 height 42
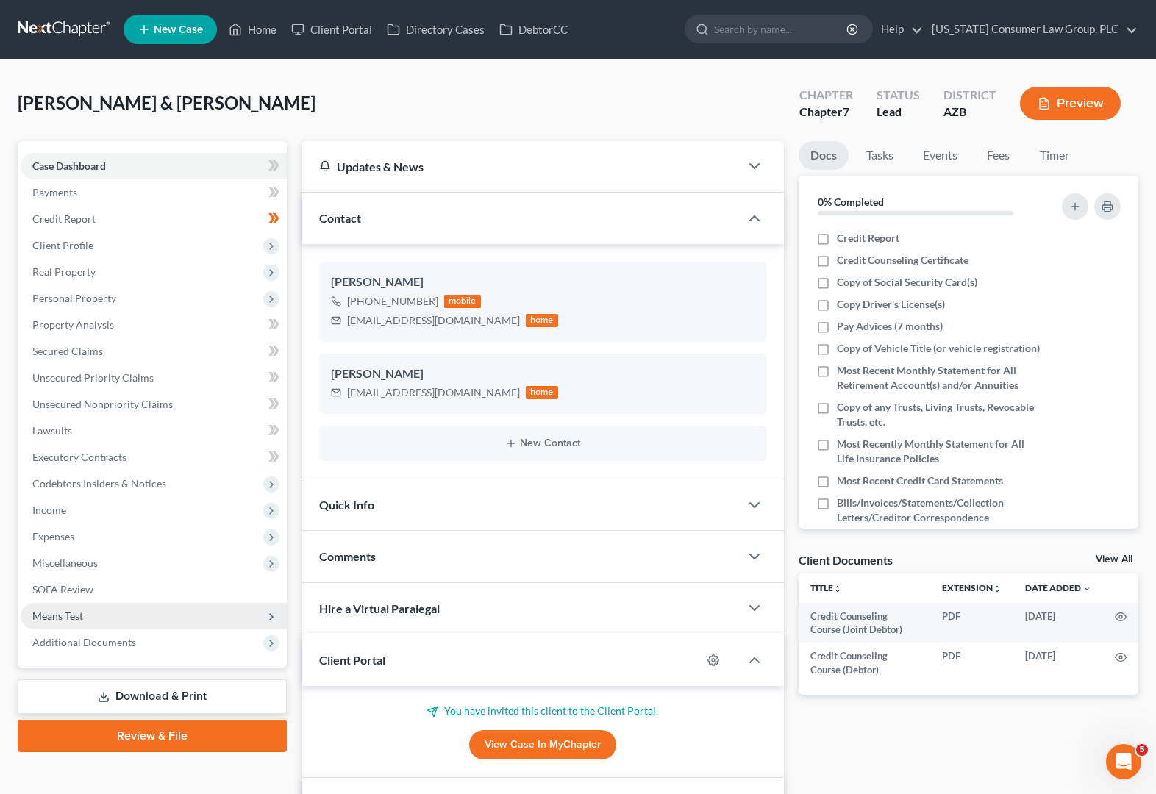
click at [60, 612] on span "Means Test" at bounding box center [57, 616] width 51 height 13
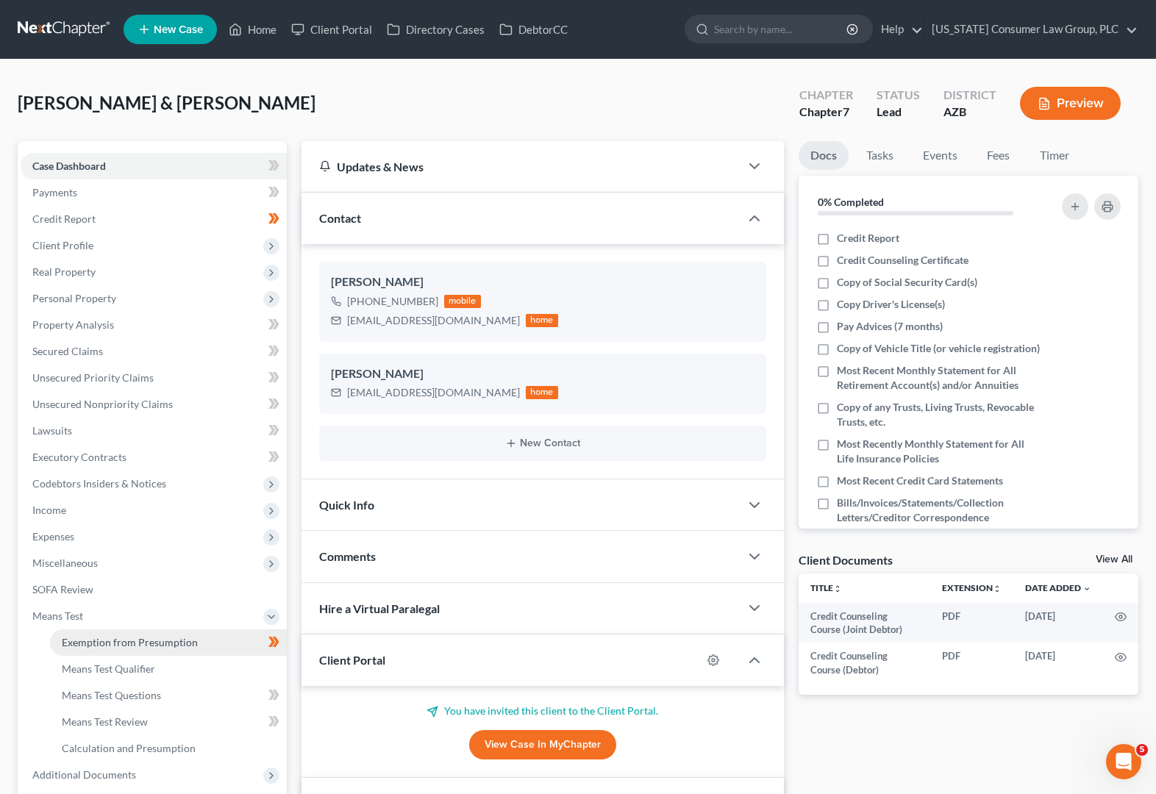
click at [101, 641] on span "Exemption from Presumption" at bounding box center [130, 642] width 136 height 13
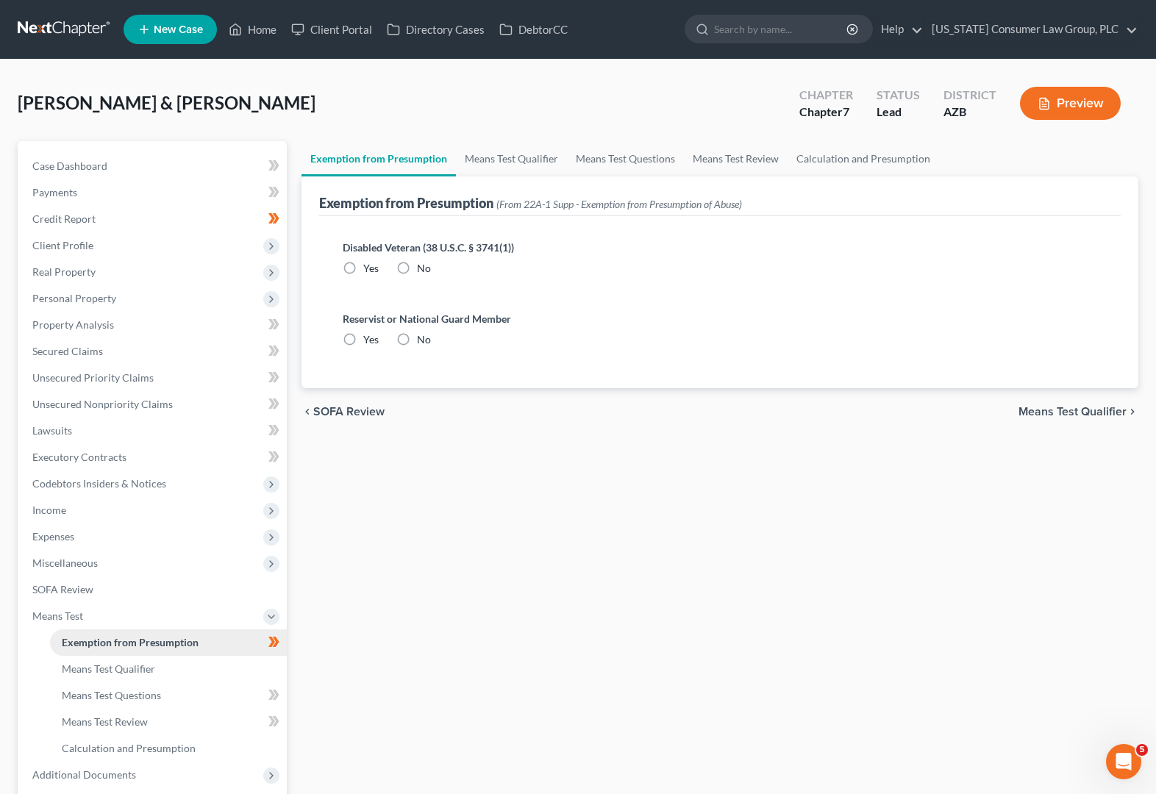
radio input "true"
click at [469, 149] on link "Means Test Qualifier" at bounding box center [511, 158] width 111 height 35
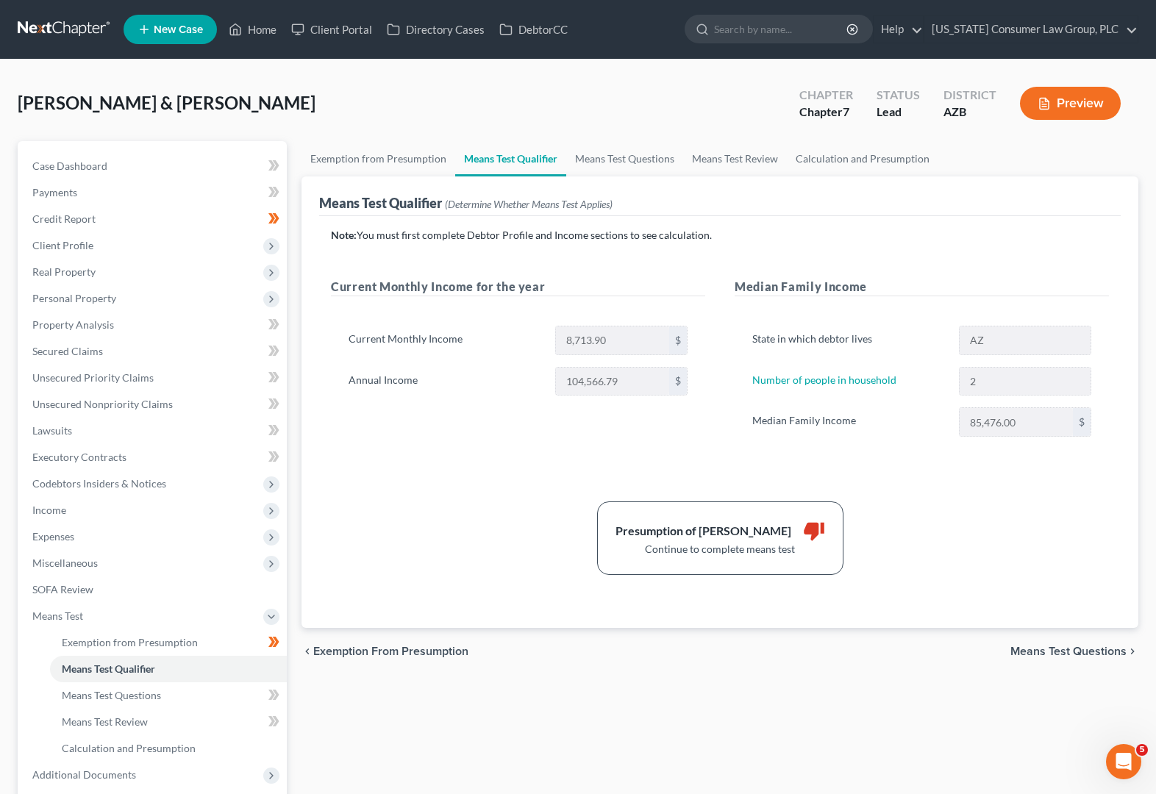
click at [1074, 649] on span "Means Test Questions" at bounding box center [1068, 652] width 116 height 12
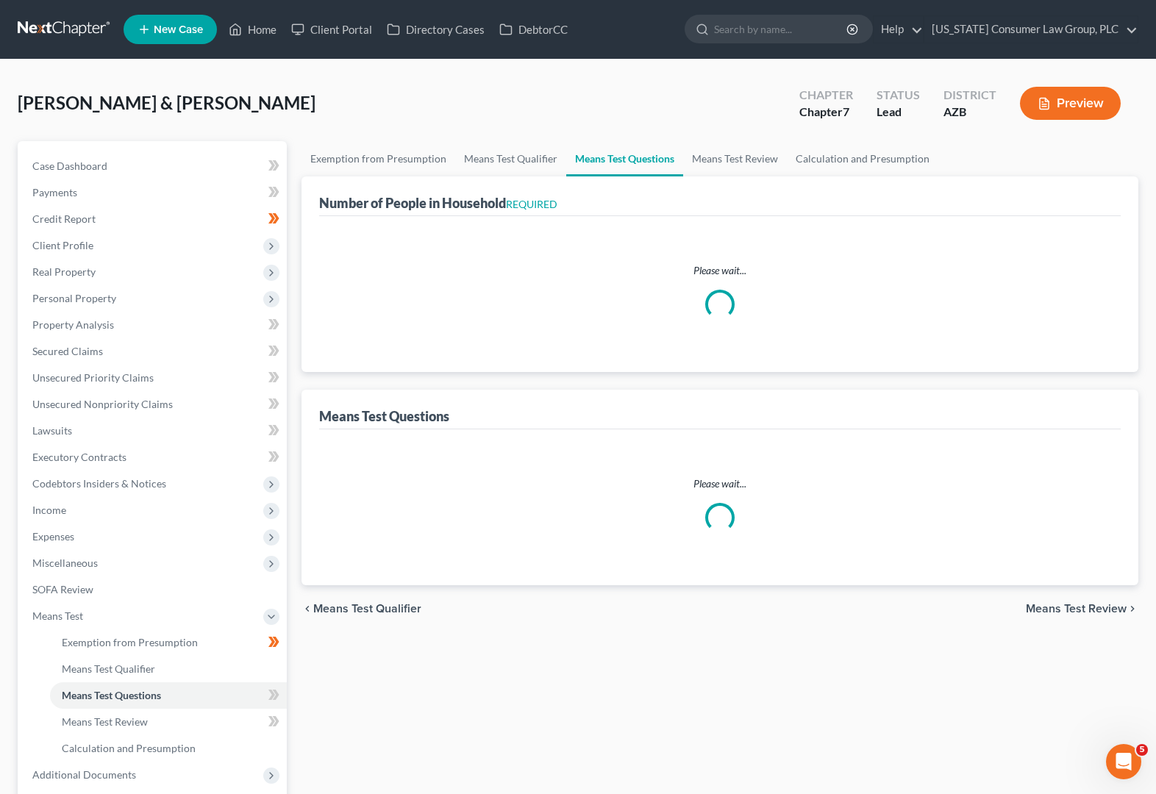
select select "1"
select select "60"
select select "2"
select select "0"
select select "1"
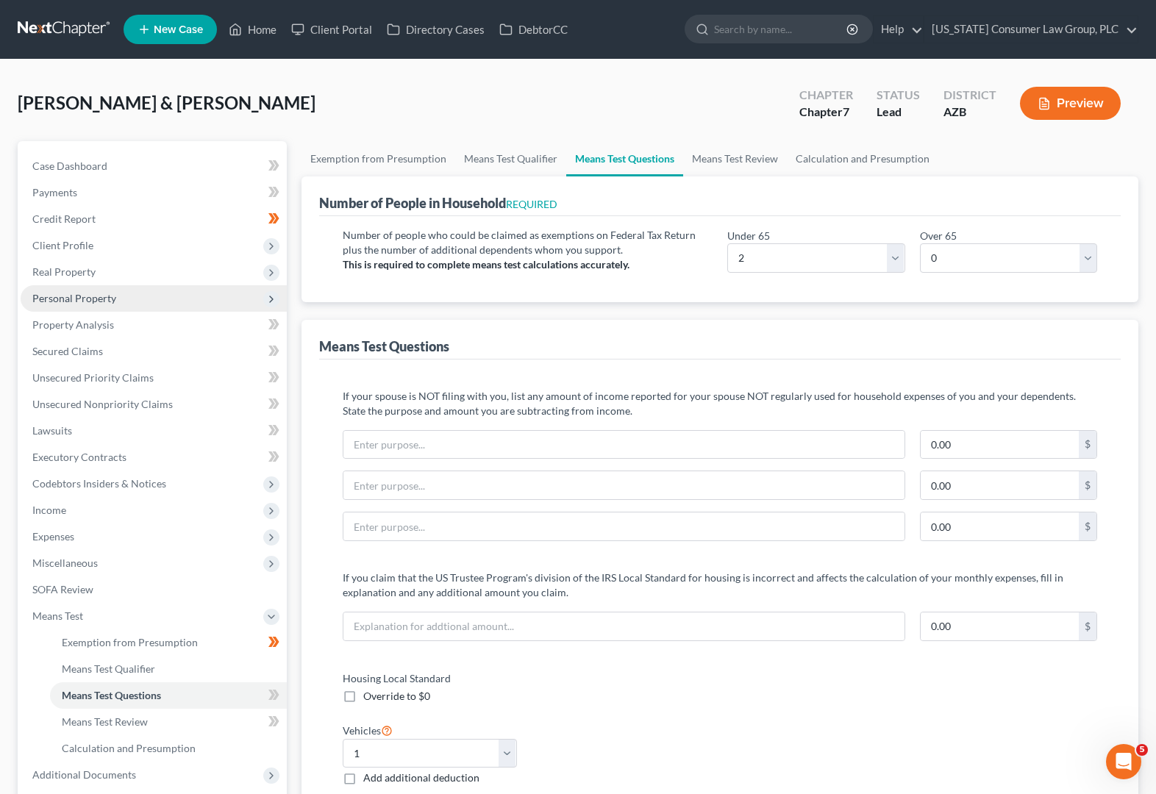
click at [71, 300] on span "Personal Property" at bounding box center [74, 298] width 84 height 13
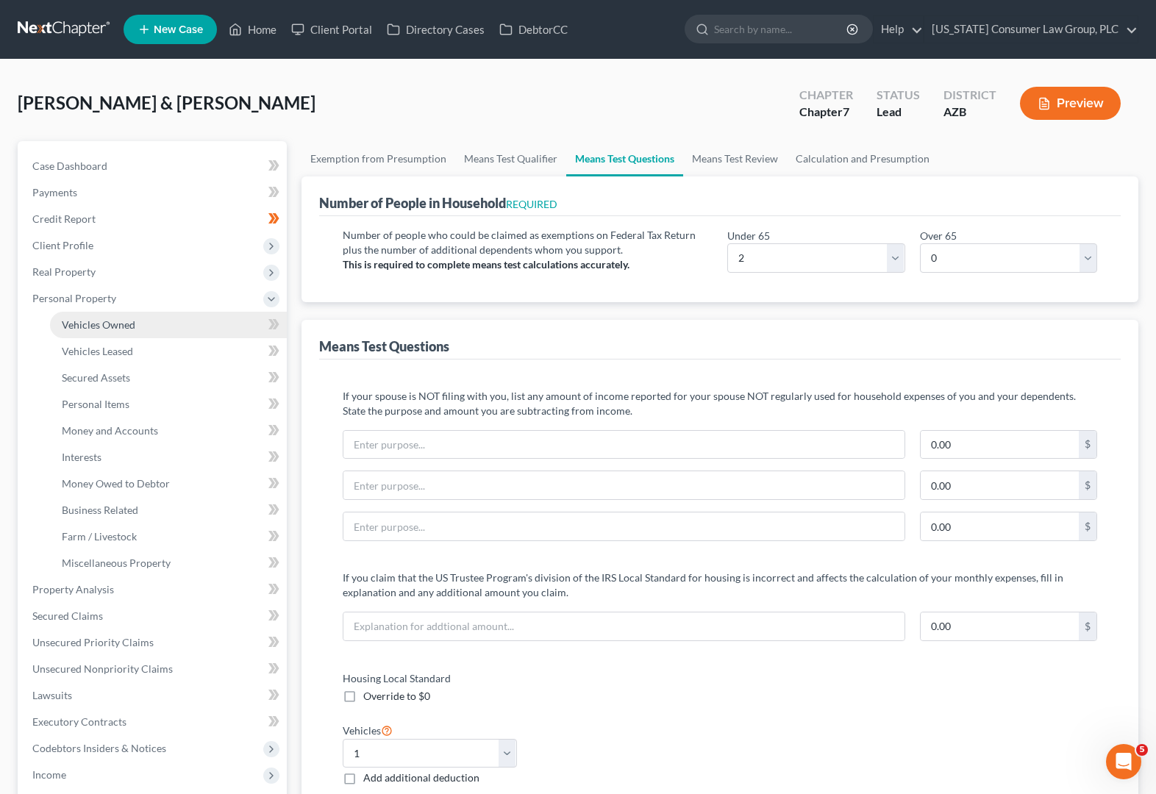
click at [95, 323] on span "Vehicles Owned" at bounding box center [99, 324] width 74 height 13
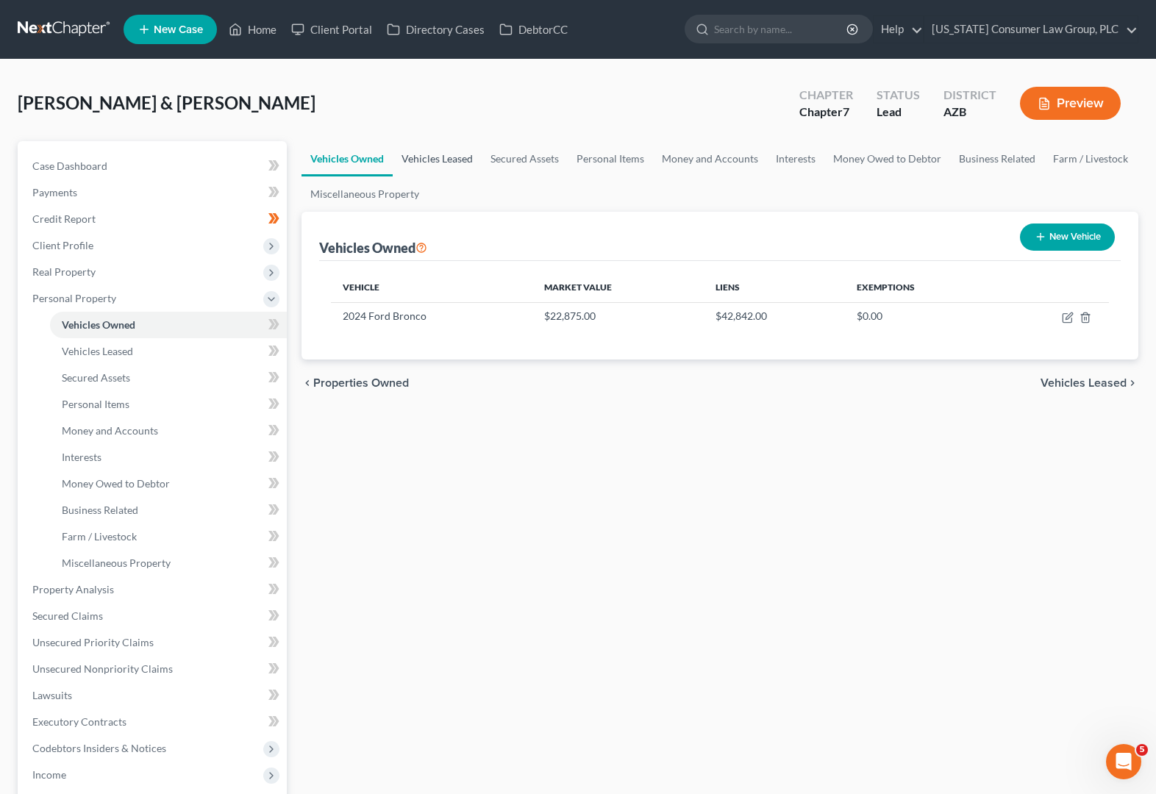
click at [459, 149] on link "Vehicles Leased" at bounding box center [437, 158] width 89 height 35
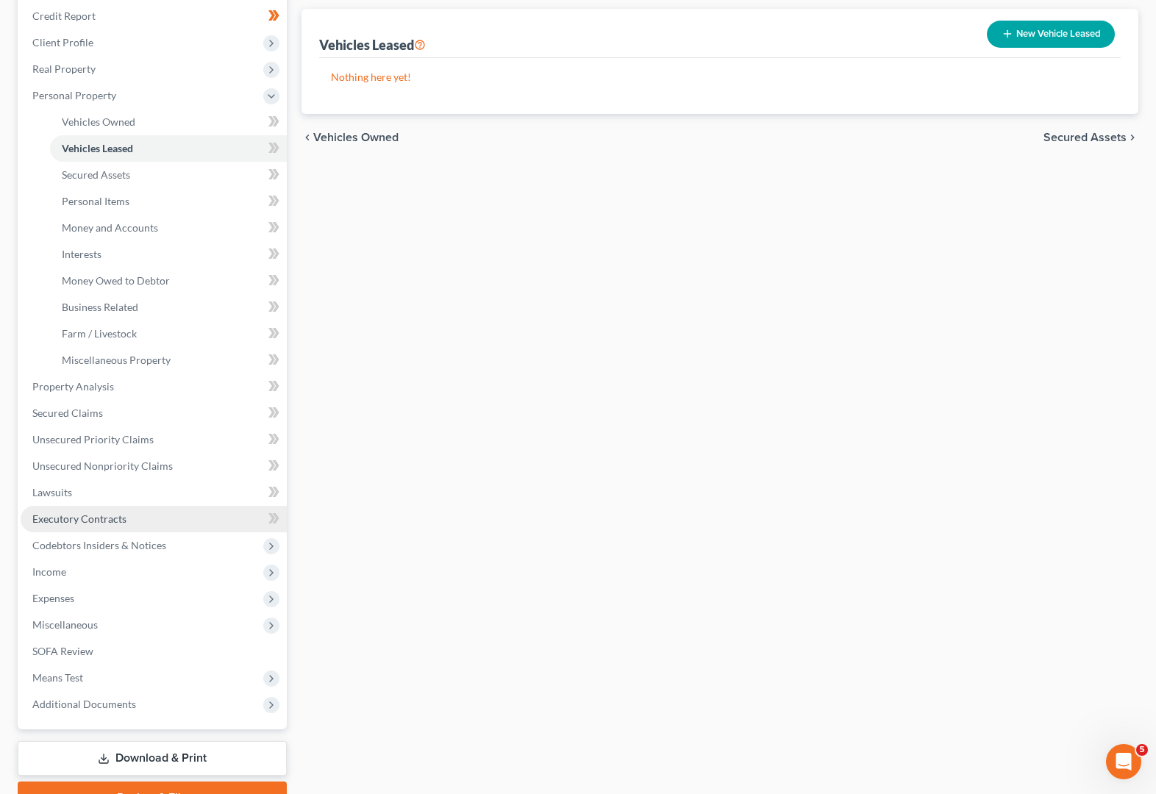
scroll to position [279, 0]
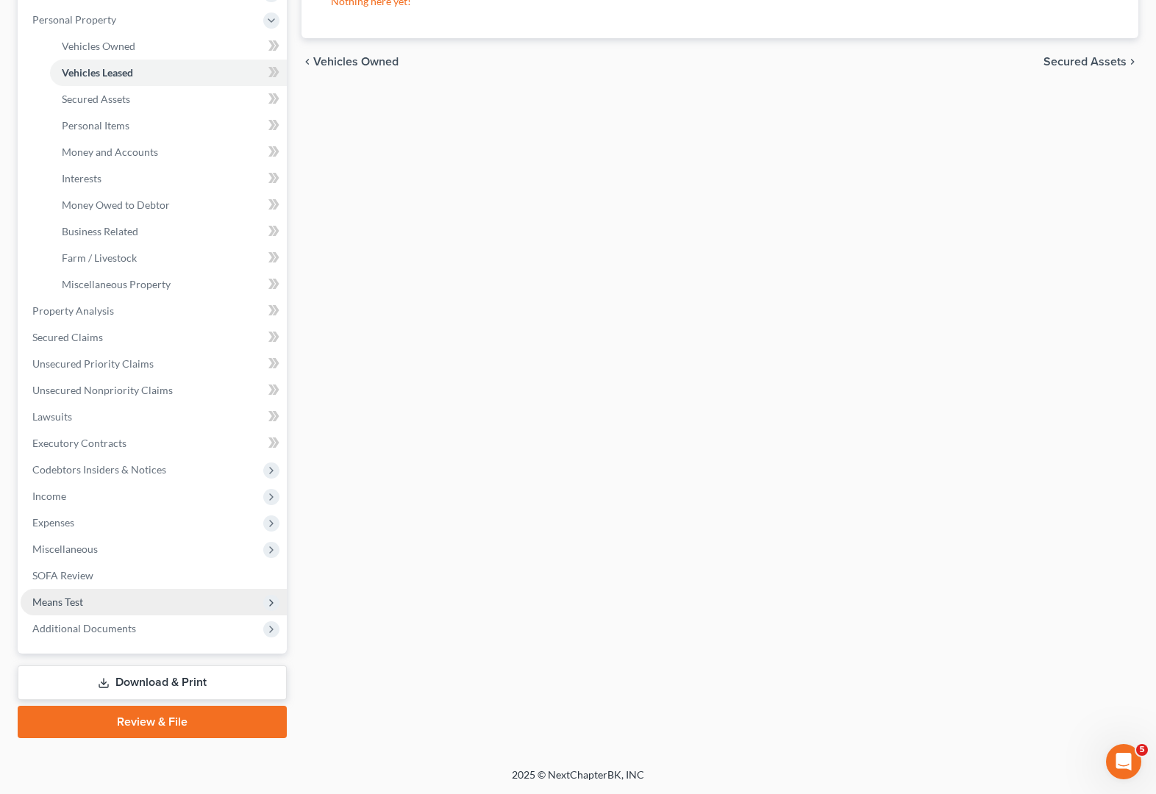
click at [74, 599] on span "Means Test" at bounding box center [57, 602] width 51 height 13
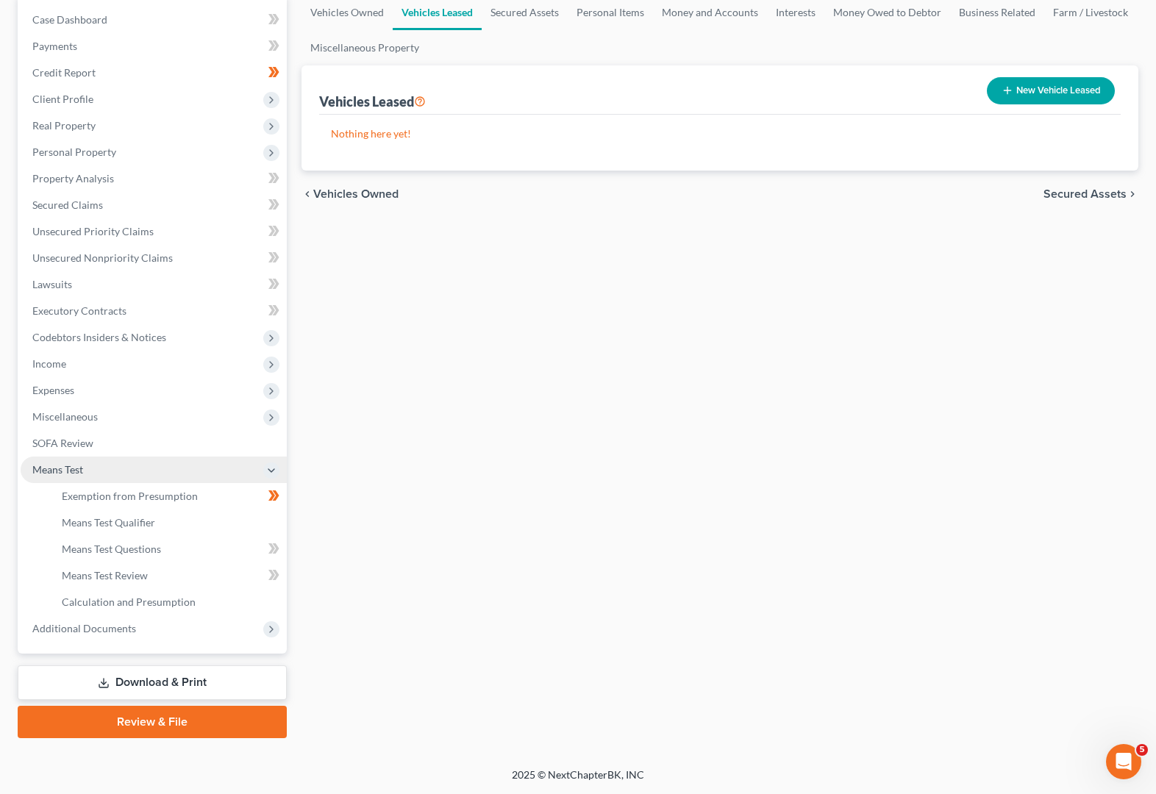
scroll to position [146, 0]
click at [101, 556] on link "Means Test Questions" at bounding box center [168, 549] width 237 height 26
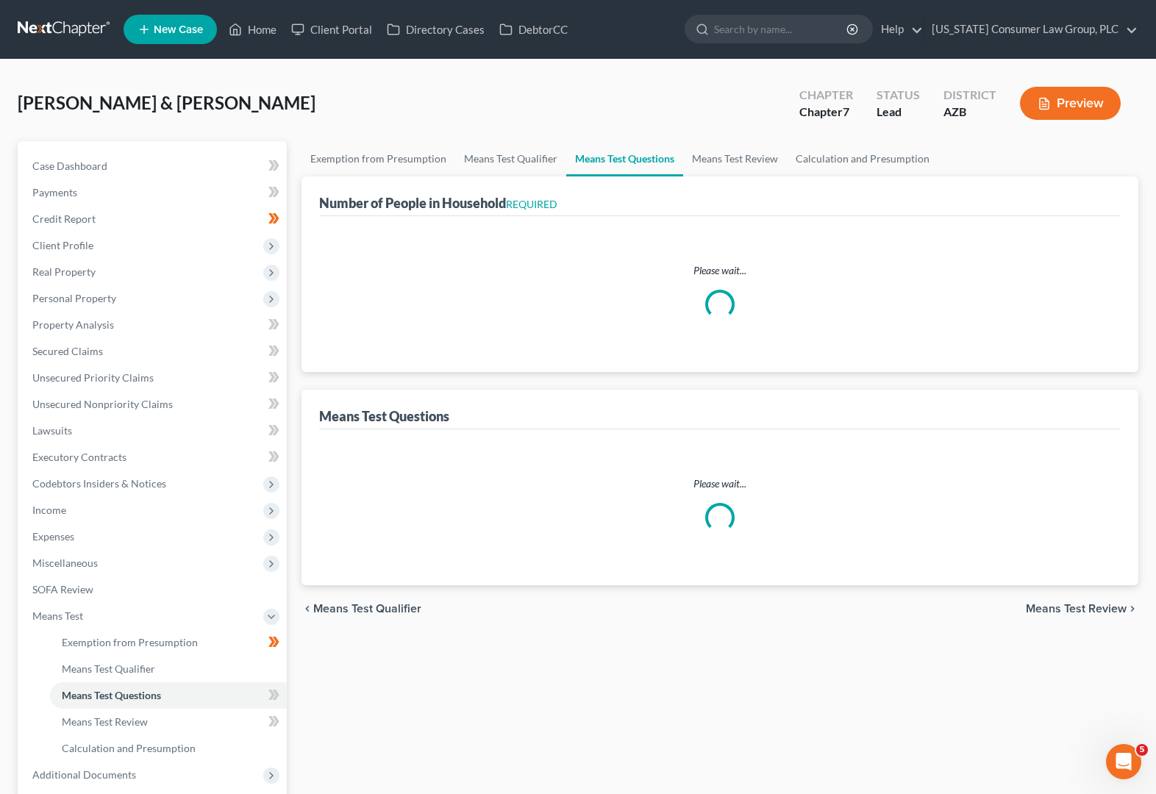
select select "1"
select select "60"
select select "1"
select select "2"
select select "0"
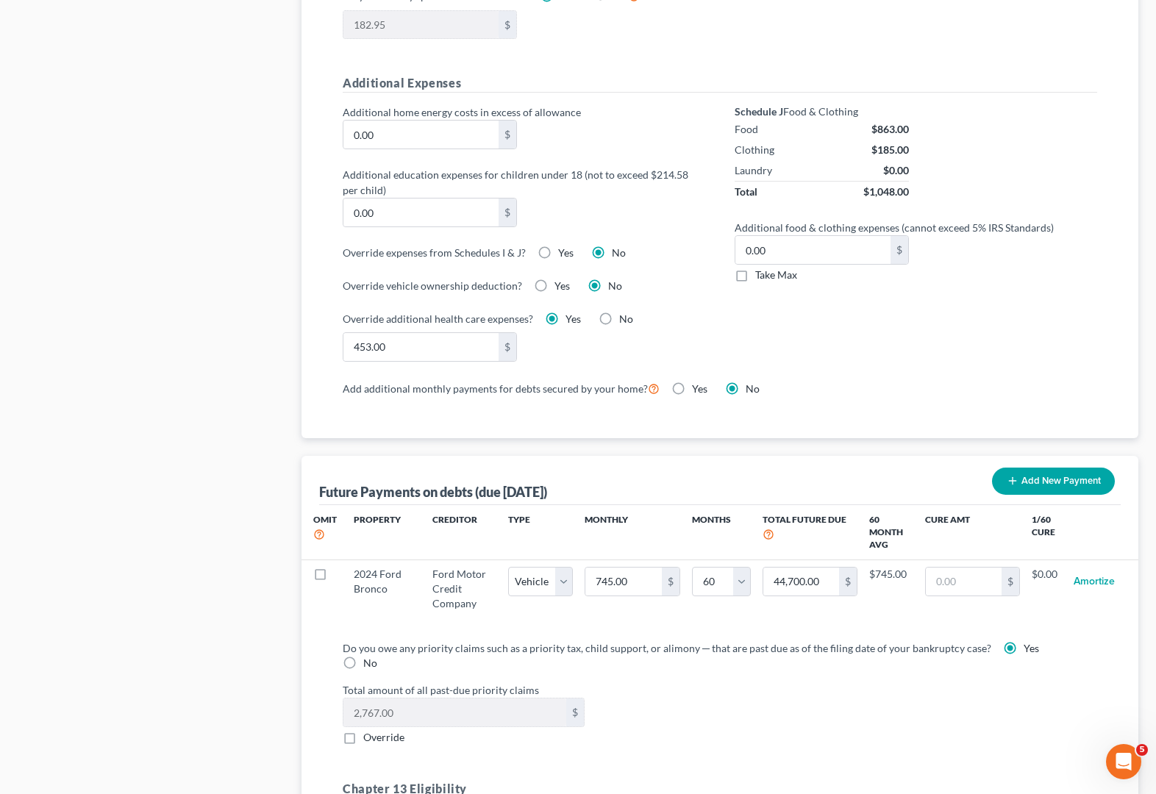
scroll to position [1285, 0]
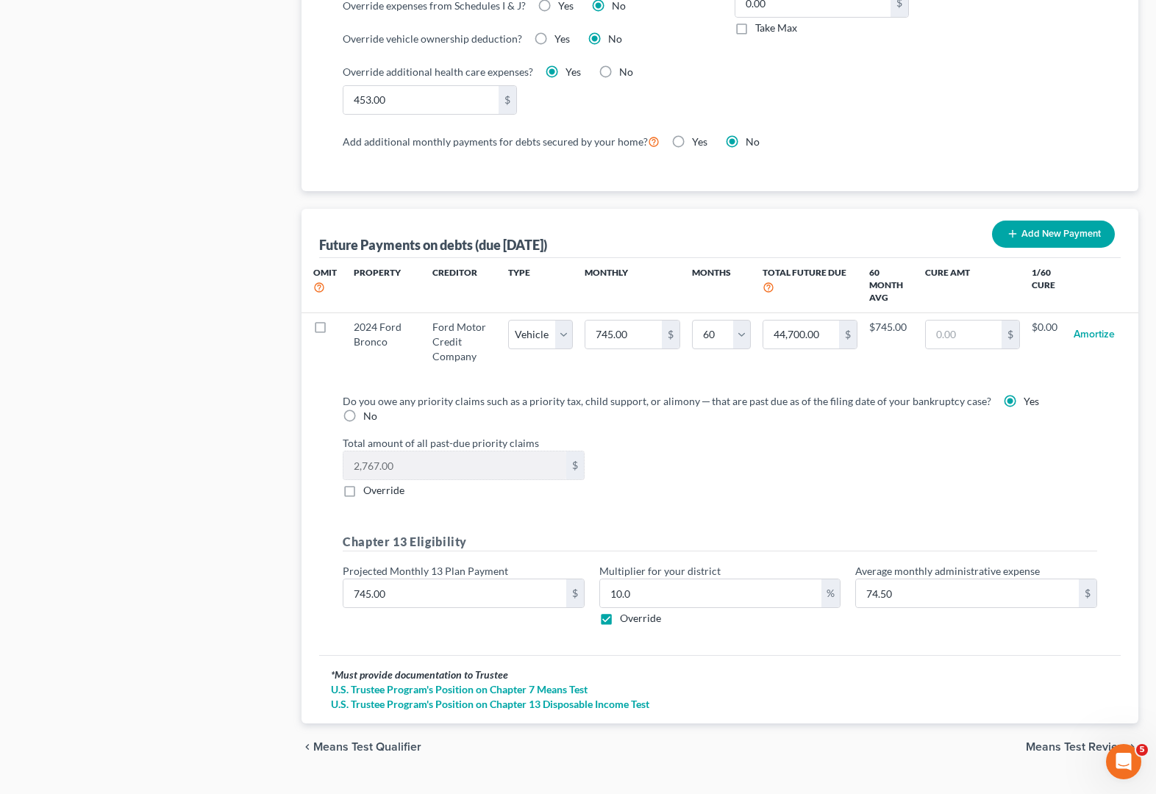
click at [1074, 741] on span "Means Test Review" at bounding box center [1076, 747] width 101 height 12
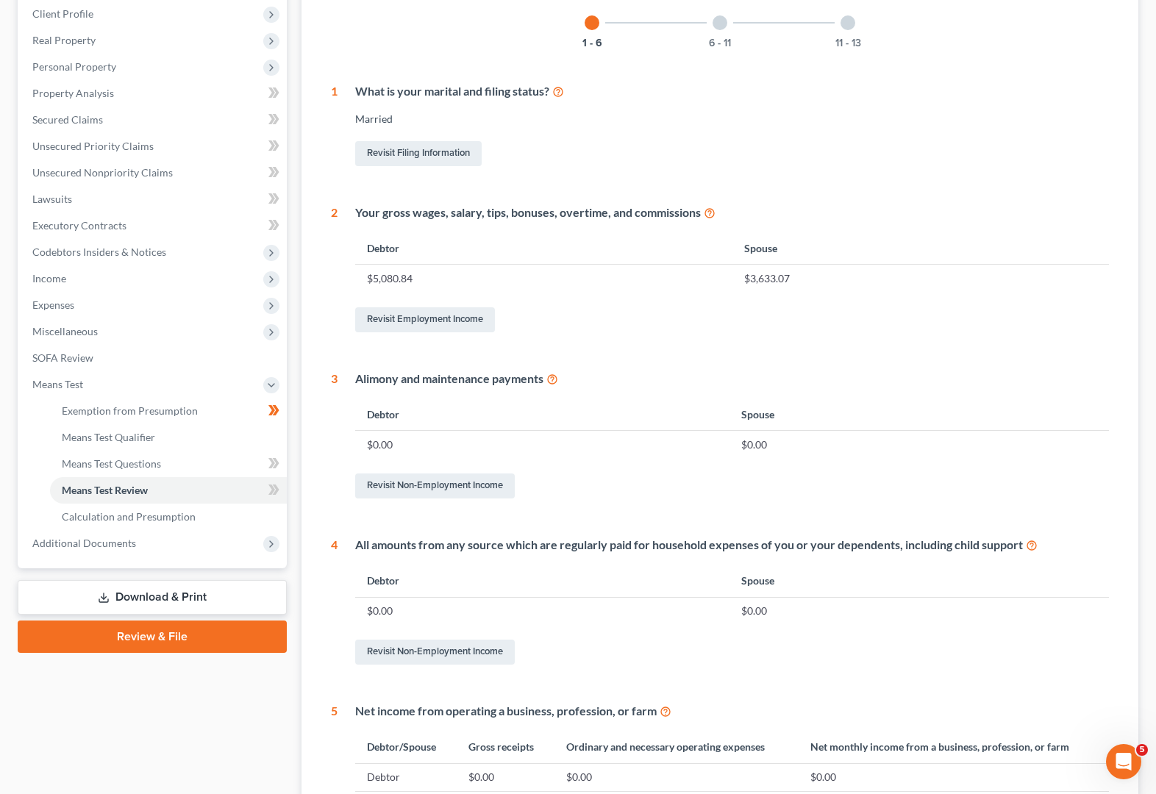
scroll to position [224, 0]
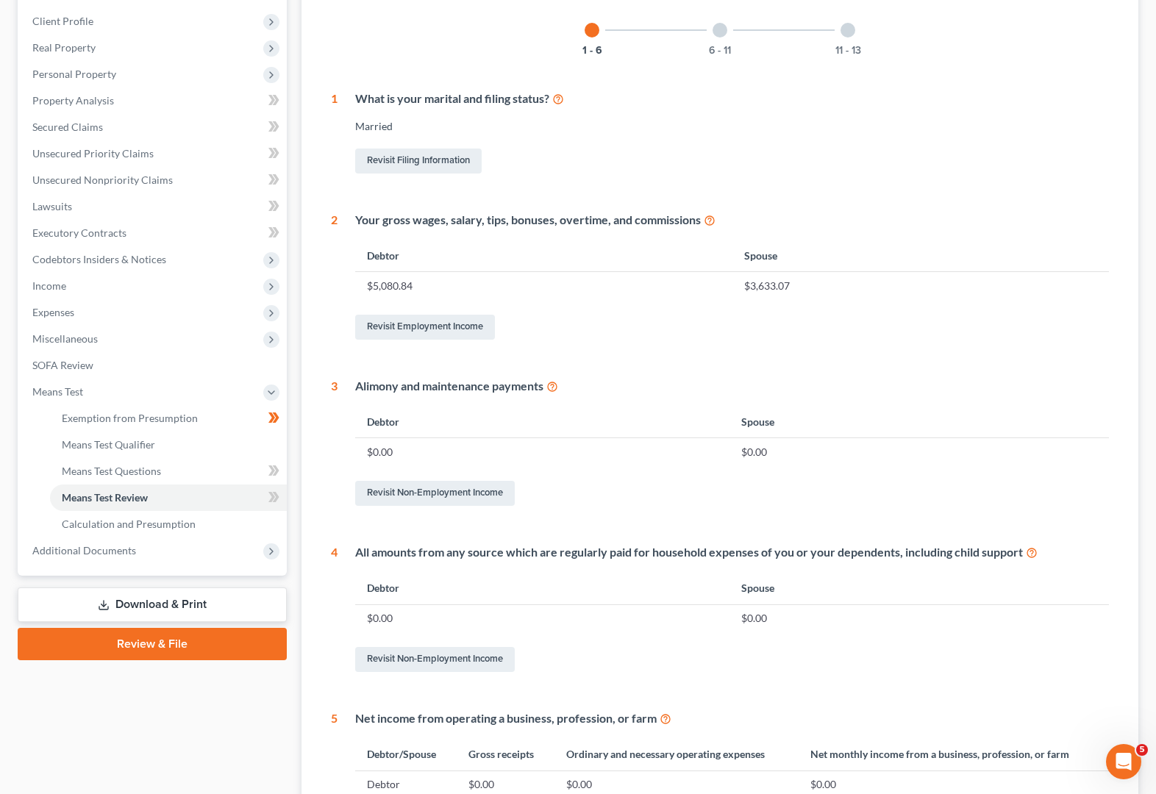
click at [842, 28] on div at bounding box center [848, 30] width 15 height 15
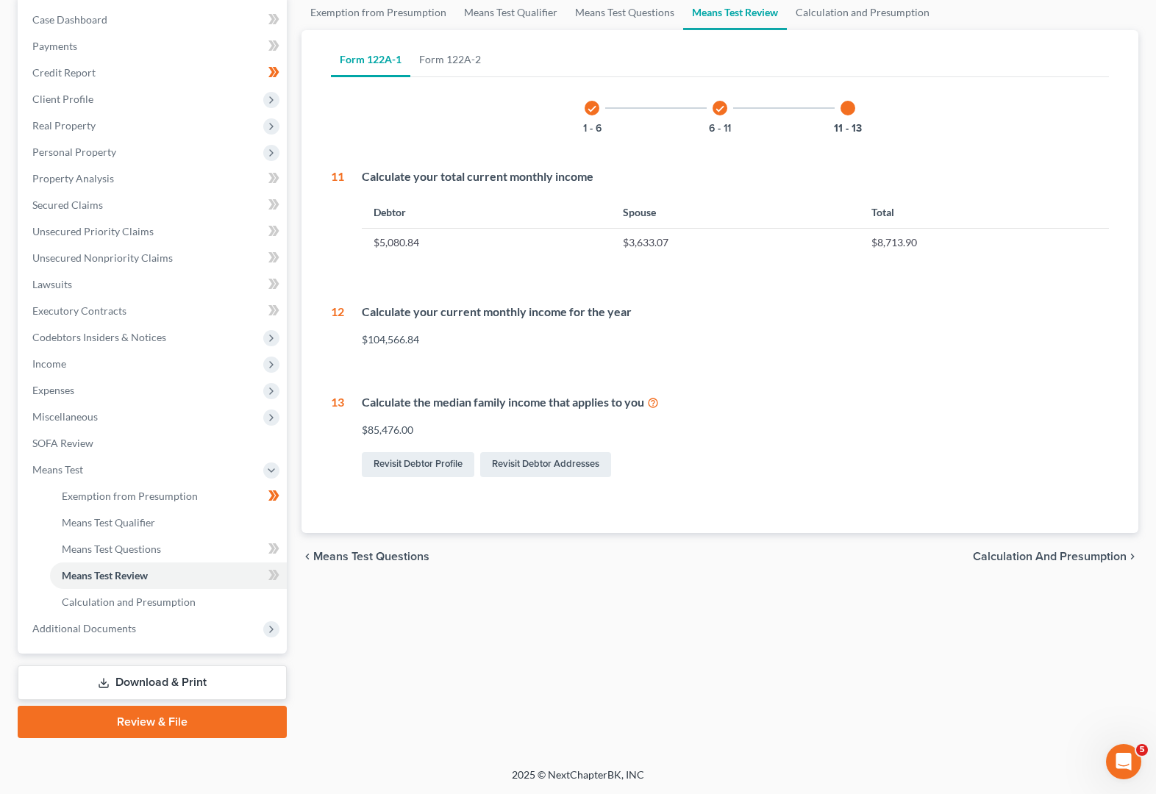
scroll to position [146, 0]
click at [851, 14] on link "Calculation and Presumption" at bounding box center [862, 12] width 151 height 35
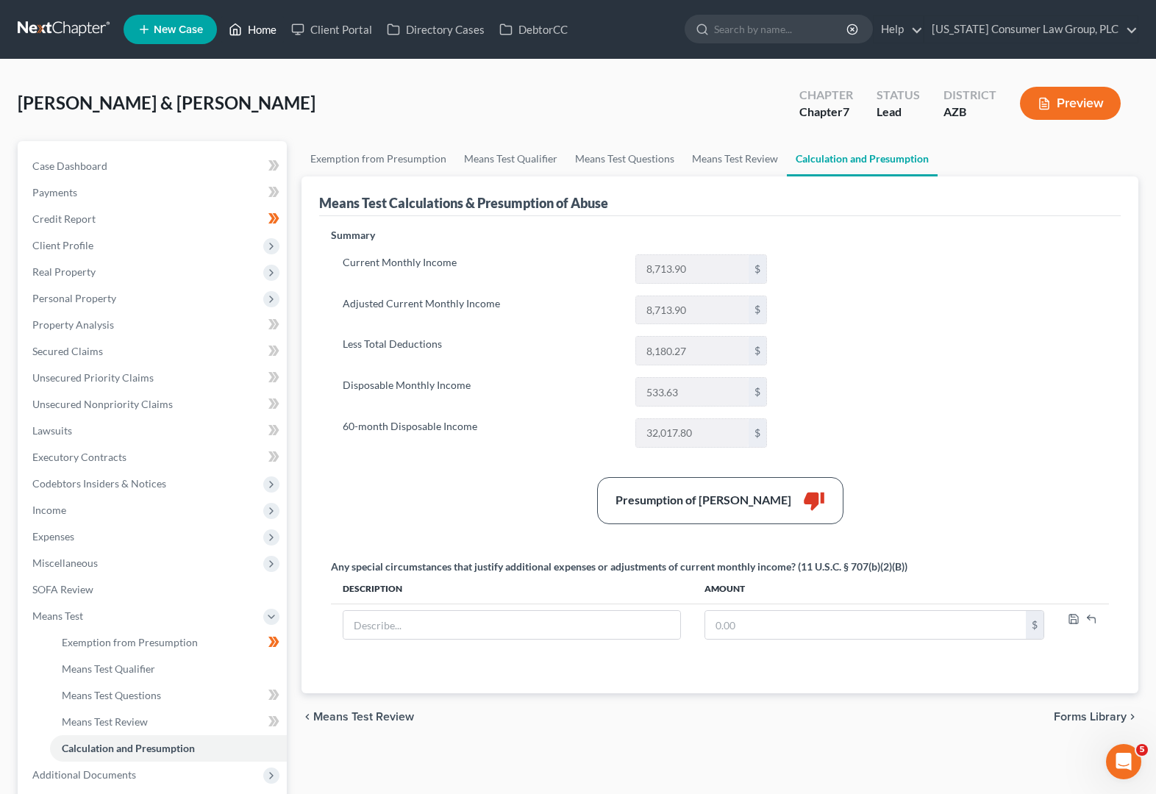
click at [268, 26] on link "Home" at bounding box center [252, 29] width 63 height 26
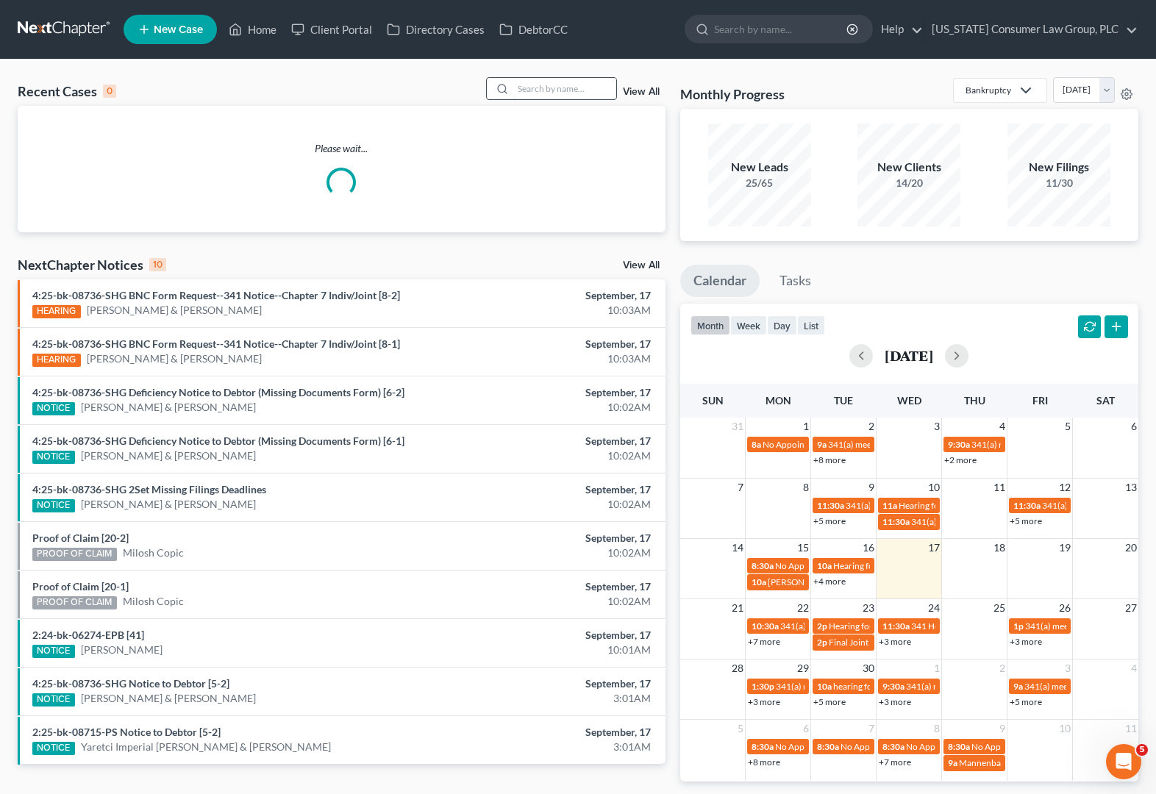
click at [547, 83] on input "search" at bounding box center [564, 88] width 103 height 21
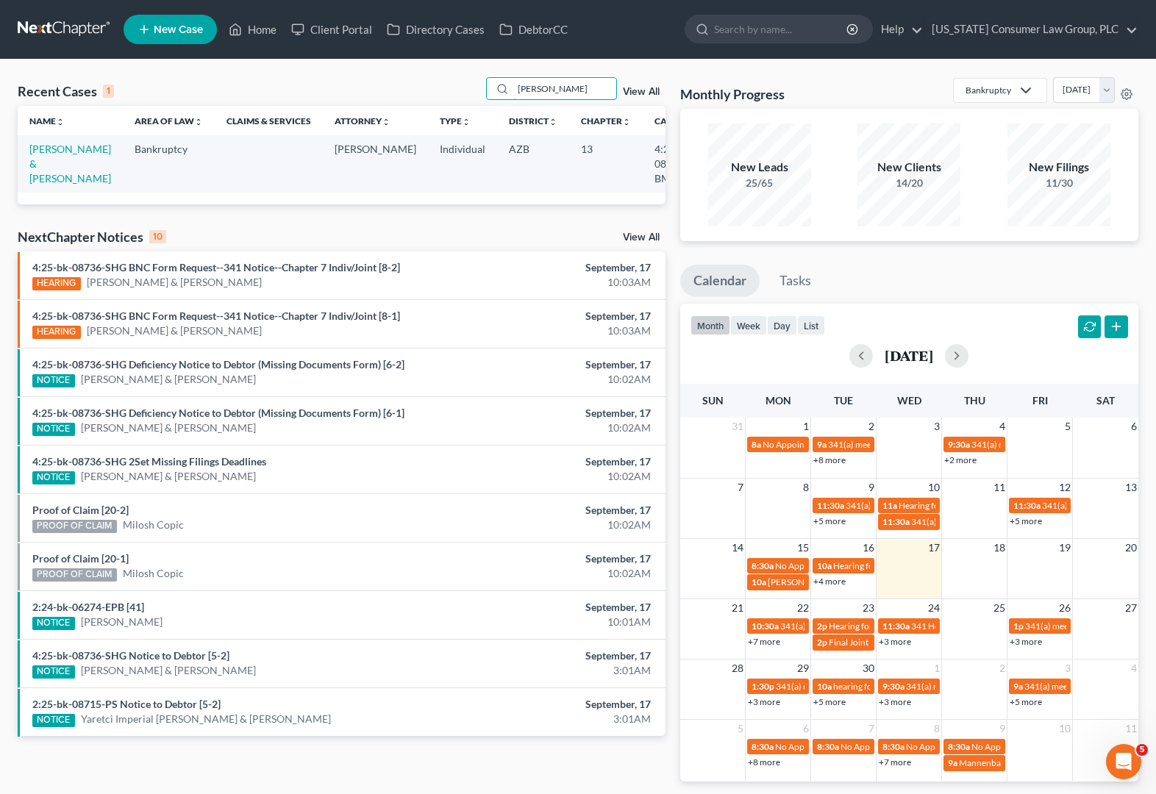
type input "[PERSON_NAME]"
click at [71, 167] on td "[PERSON_NAME] & [PERSON_NAME]" at bounding box center [70, 163] width 105 height 57
click at [54, 160] on link "[PERSON_NAME] & [PERSON_NAME]" at bounding box center [70, 164] width 82 height 42
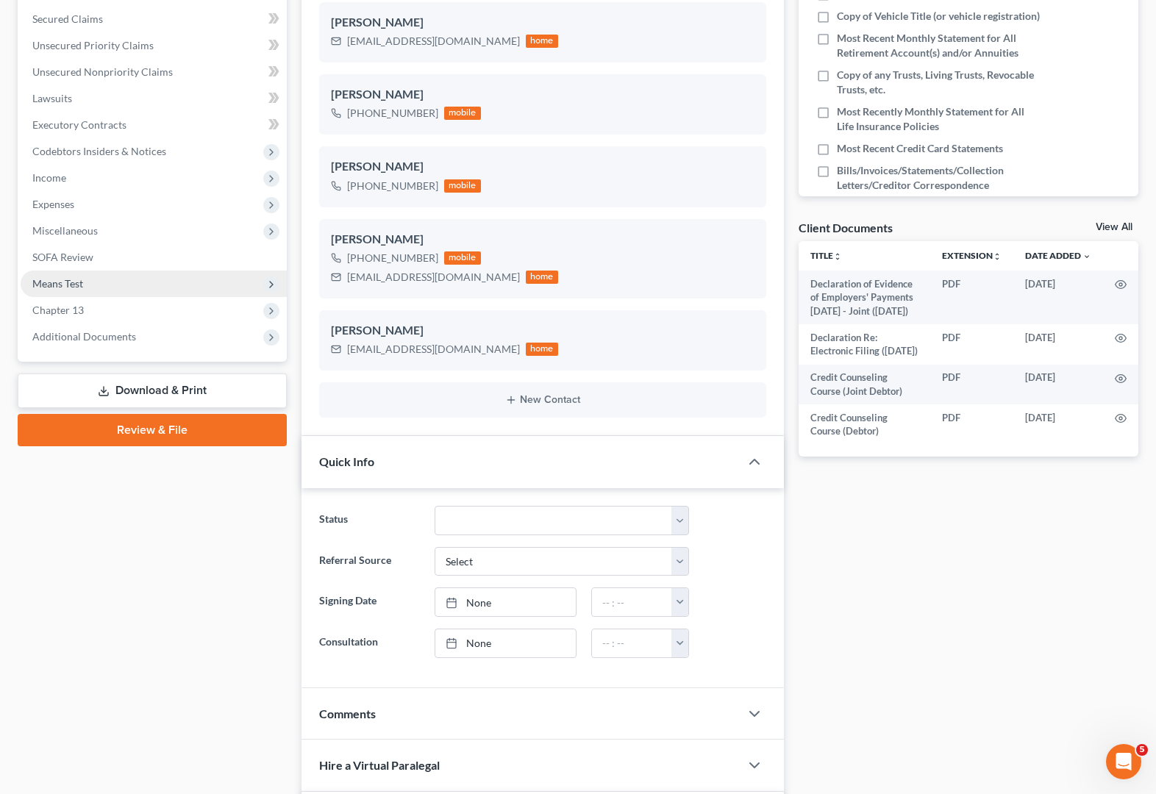
scroll to position [333, 0]
click at [82, 285] on span "Means Test" at bounding box center [57, 282] width 51 height 13
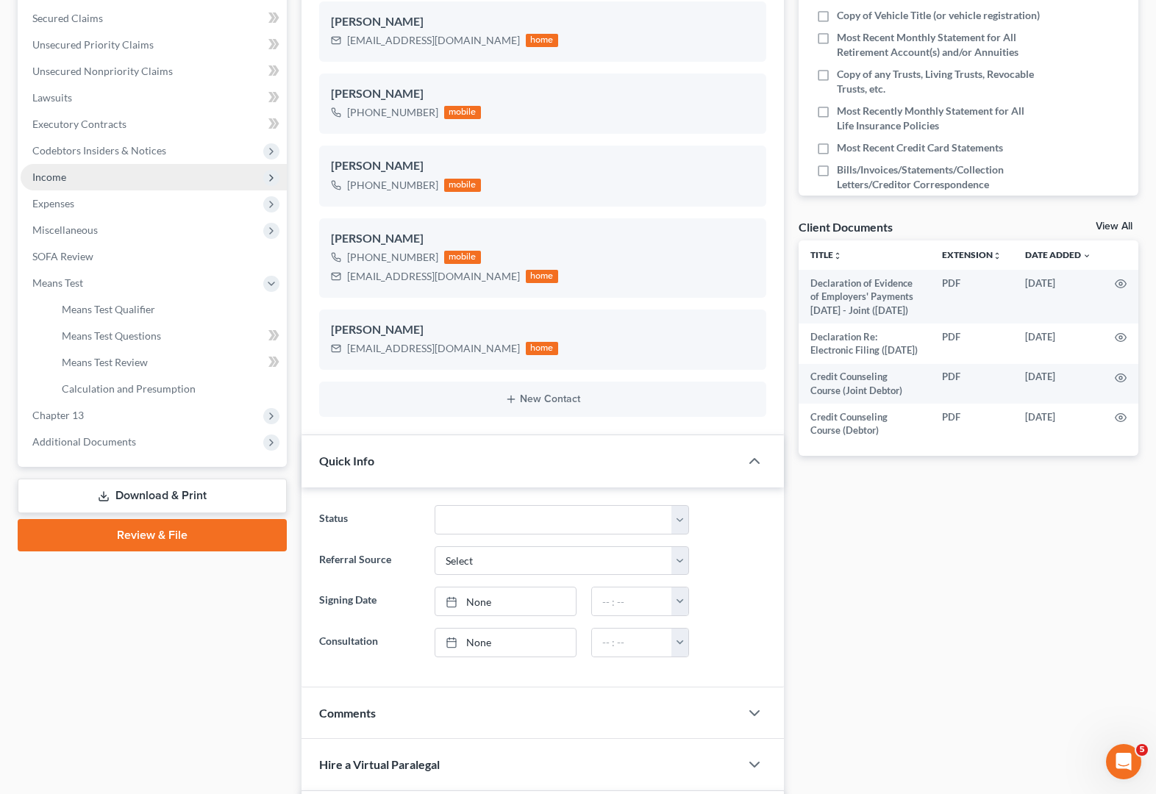
click at [82, 176] on span "Income" at bounding box center [154, 177] width 266 height 26
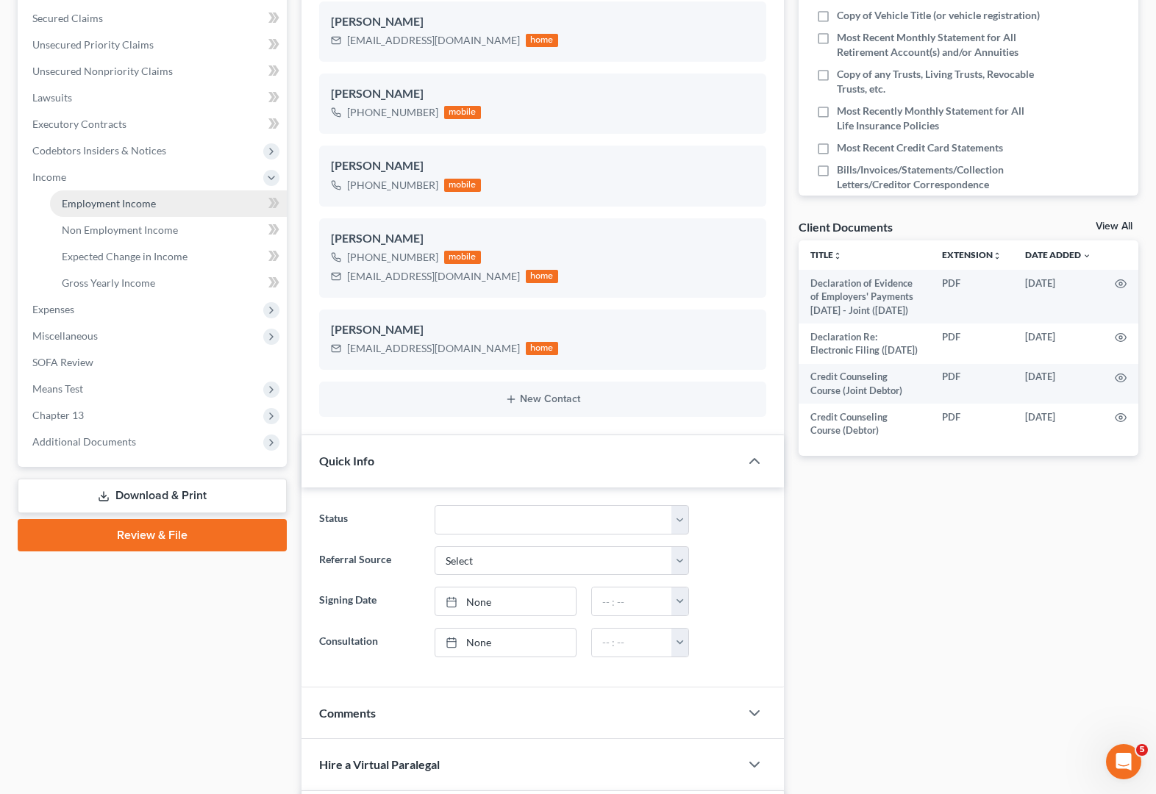
click at [101, 204] on span "Employment Income" at bounding box center [109, 203] width 94 height 13
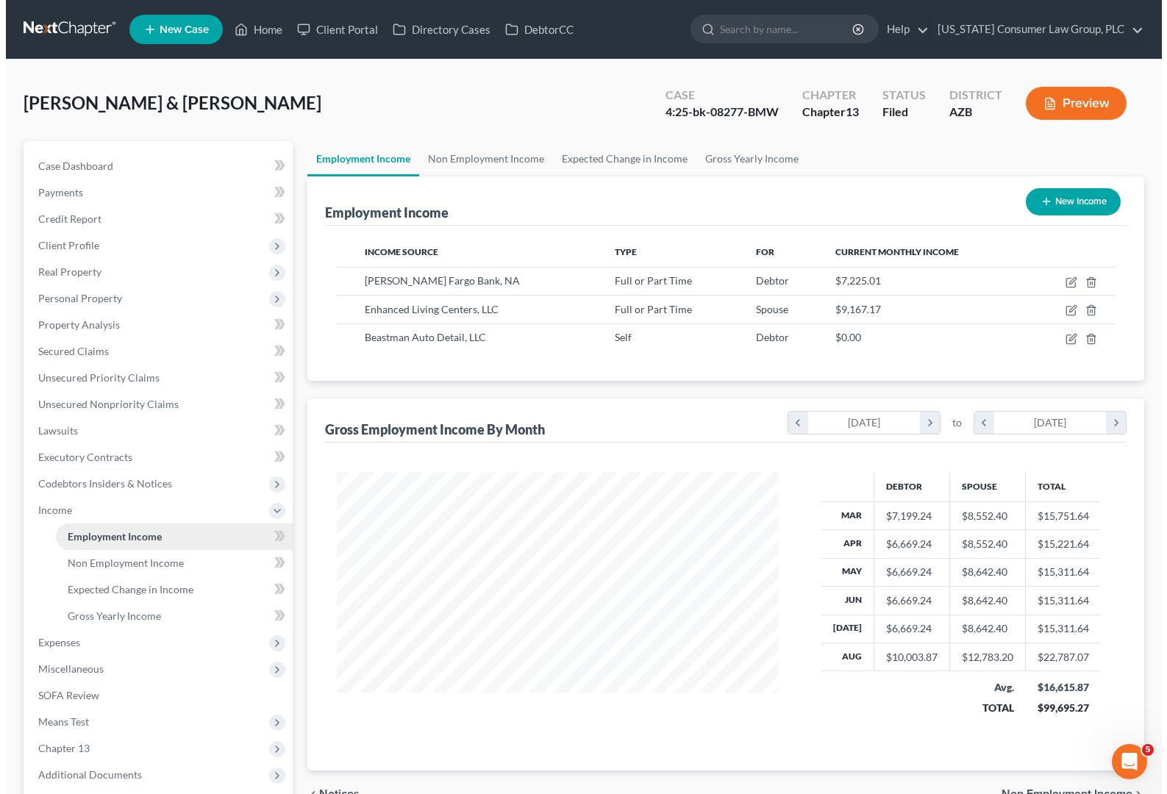
scroll to position [264, 471]
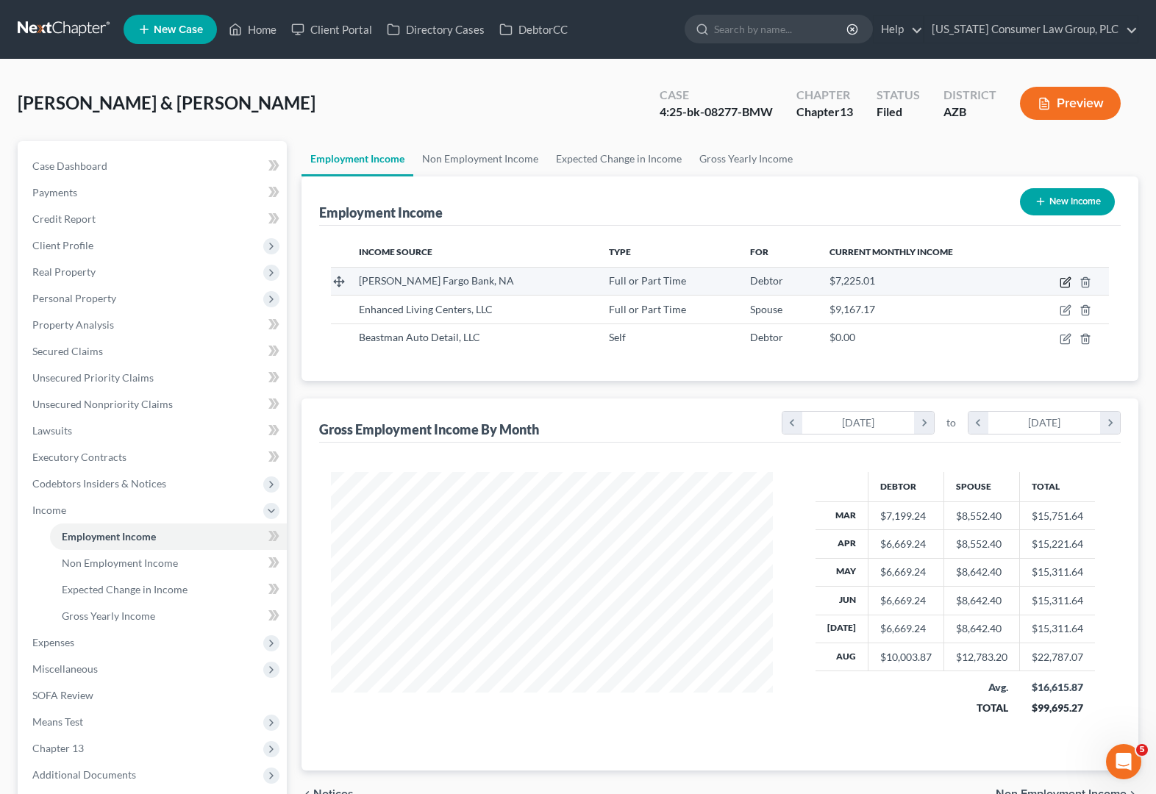
click at [1066, 276] on icon "button" at bounding box center [1066, 282] width 12 height 12
select select "0"
select select "24"
select select "2"
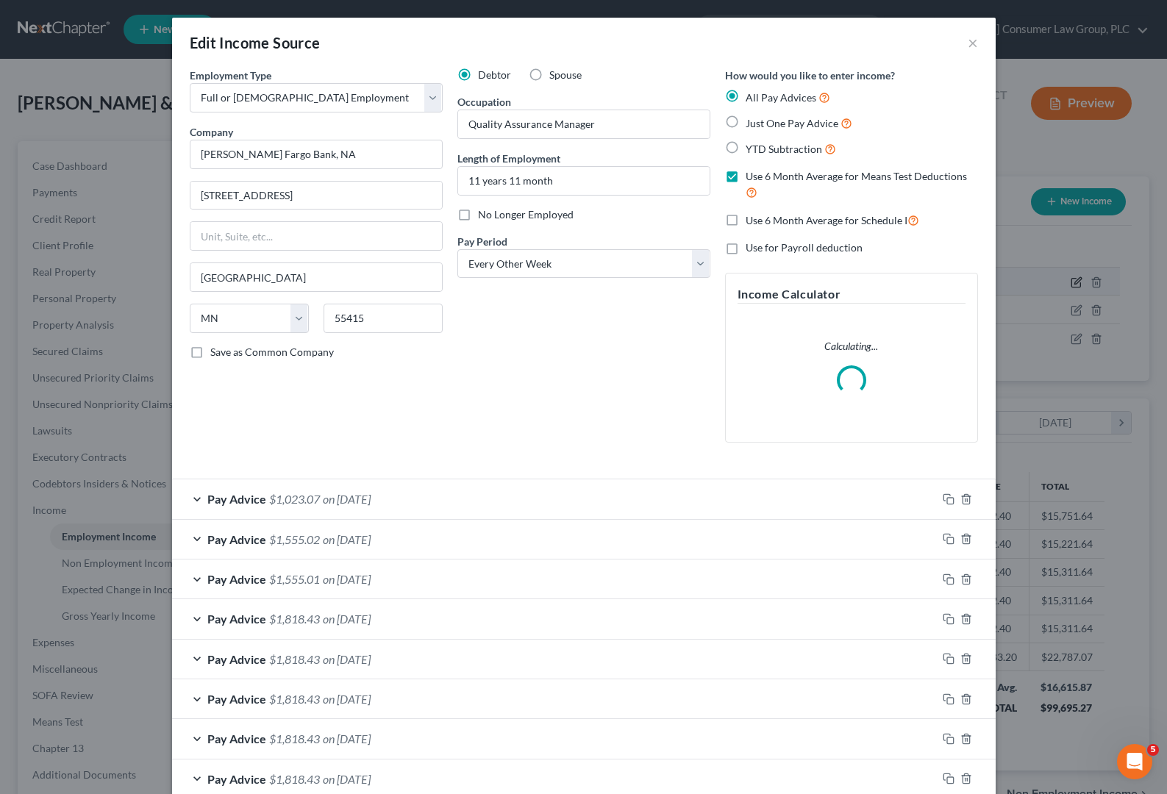
scroll to position [264, 476]
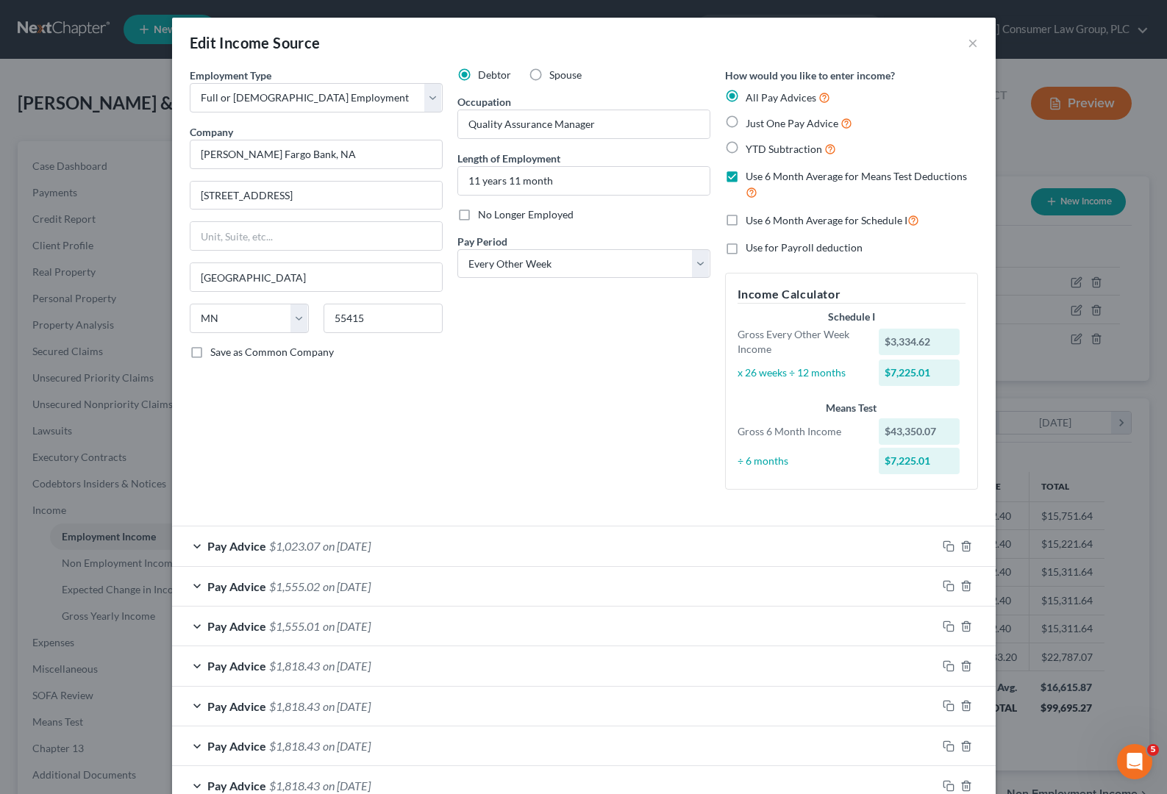
click at [518, 553] on div "Pay Advice $1,023.07 on [DATE]" at bounding box center [554, 546] width 765 height 39
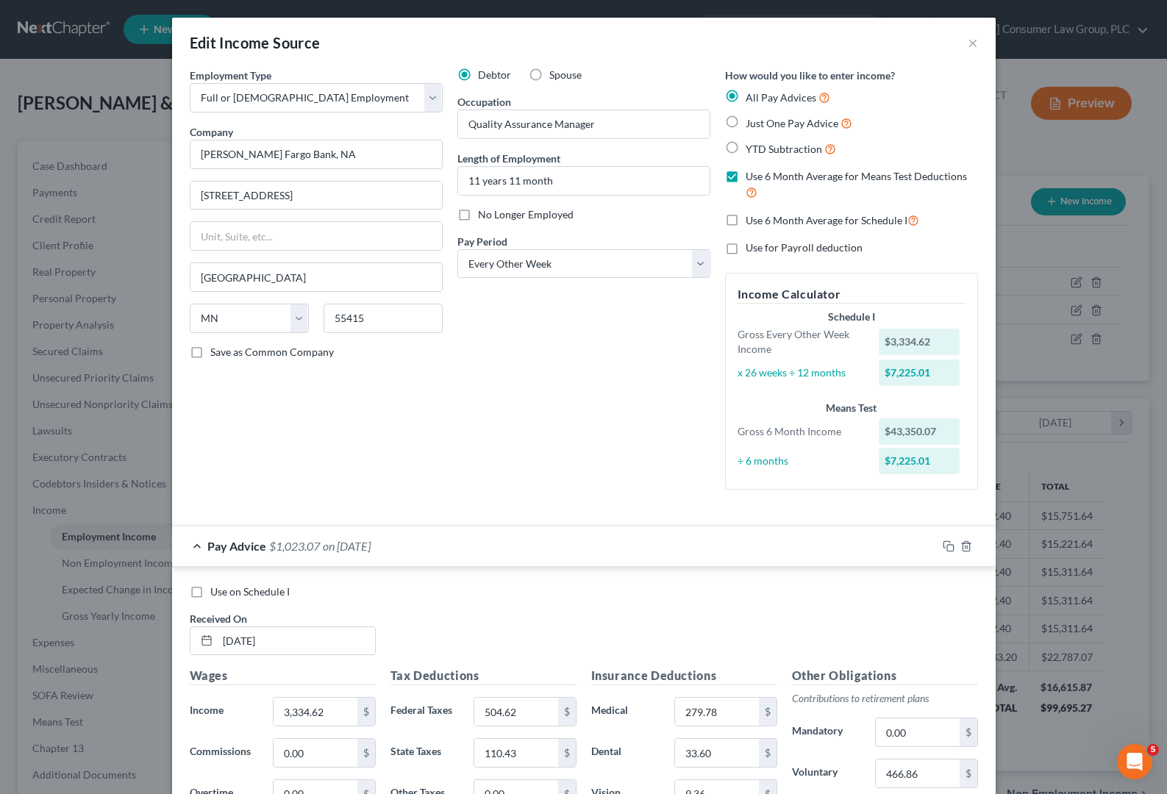
click at [210, 593] on label "Use on Schedule I" at bounding box center [249, 592] width 79 height 15
click at [216, 593] on input "Use on Schedule I" at bounding box center [221, 590] width 10 height 10
checkbox input "true"
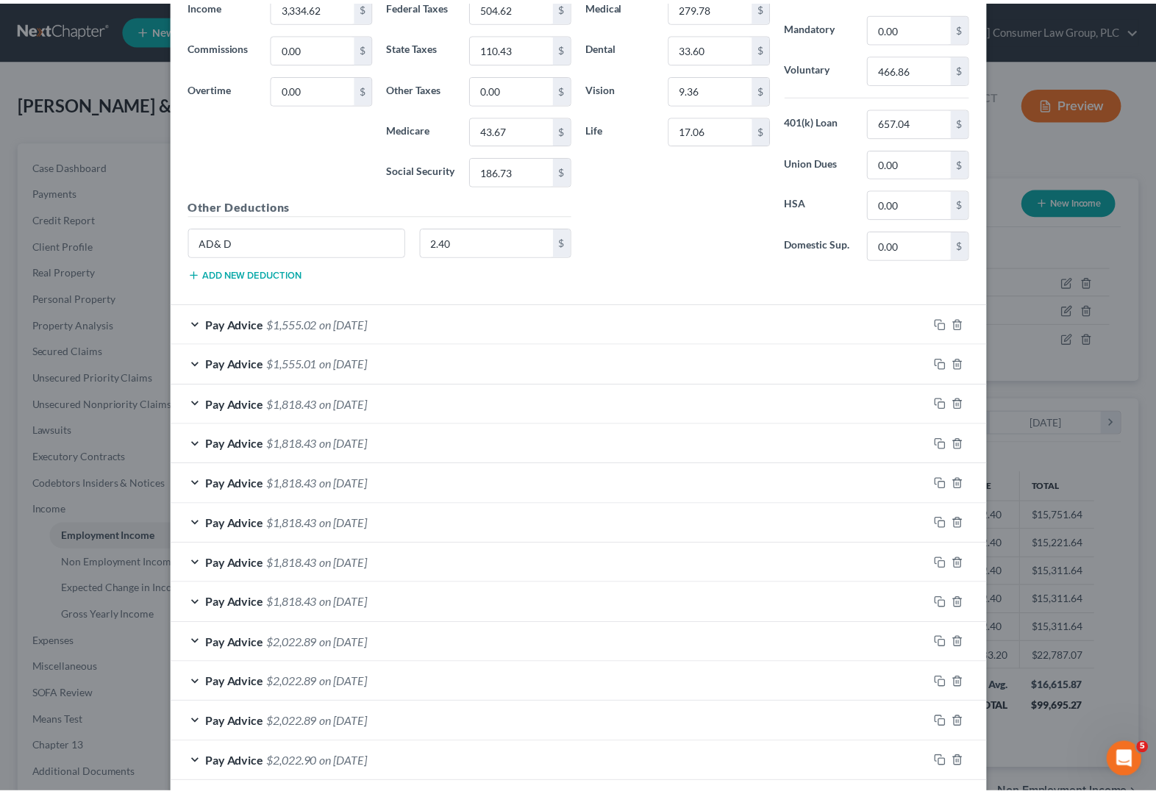
scroll to position [855, 0]
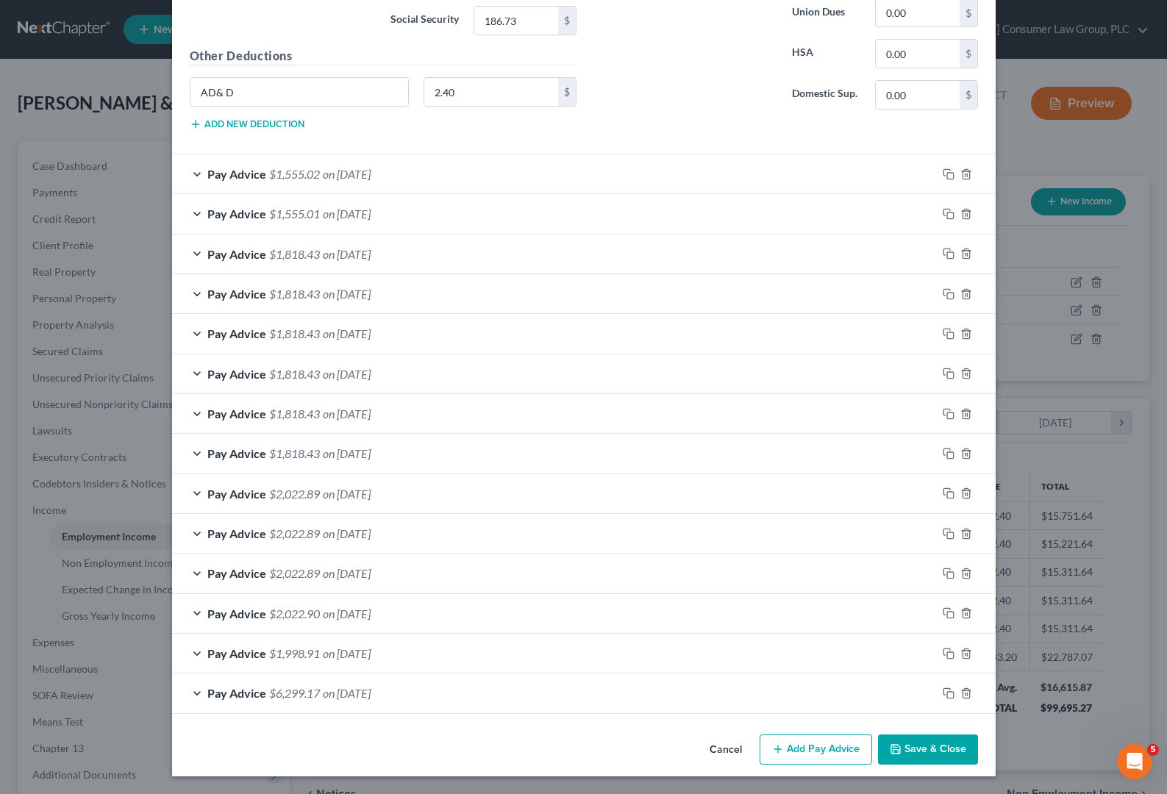
click at [941, 755] on button "Save & Close" at bounding box center [928, 750] width 100 height 31
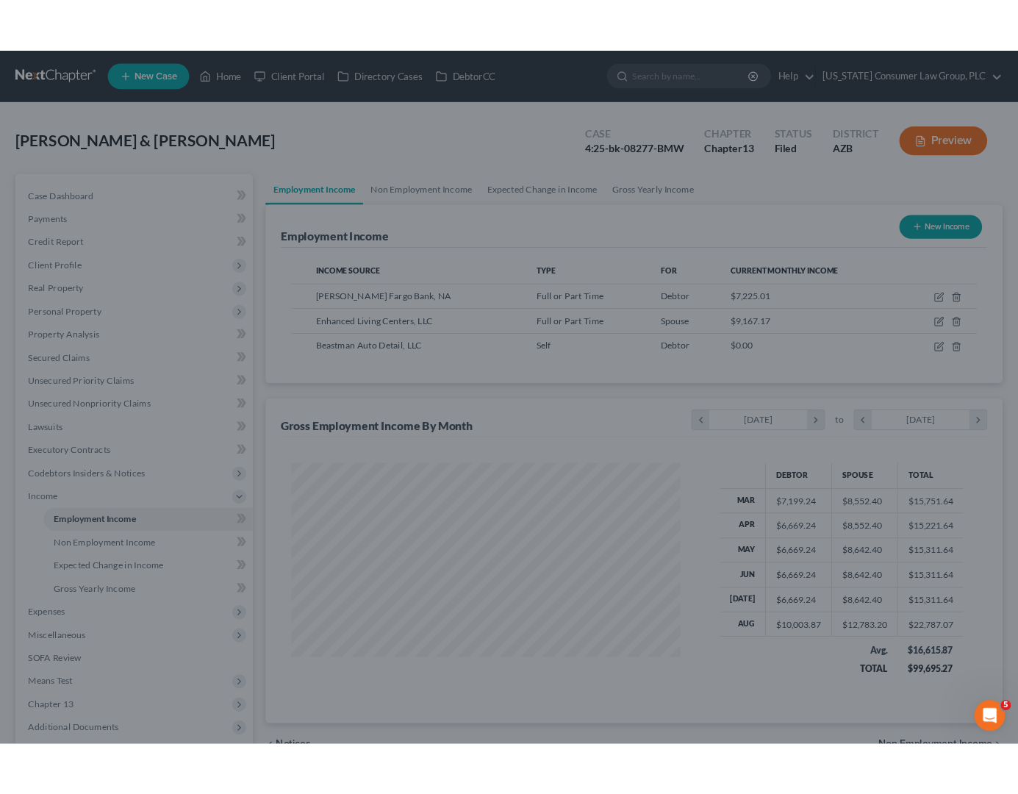
scroll to position [735103, 734895]
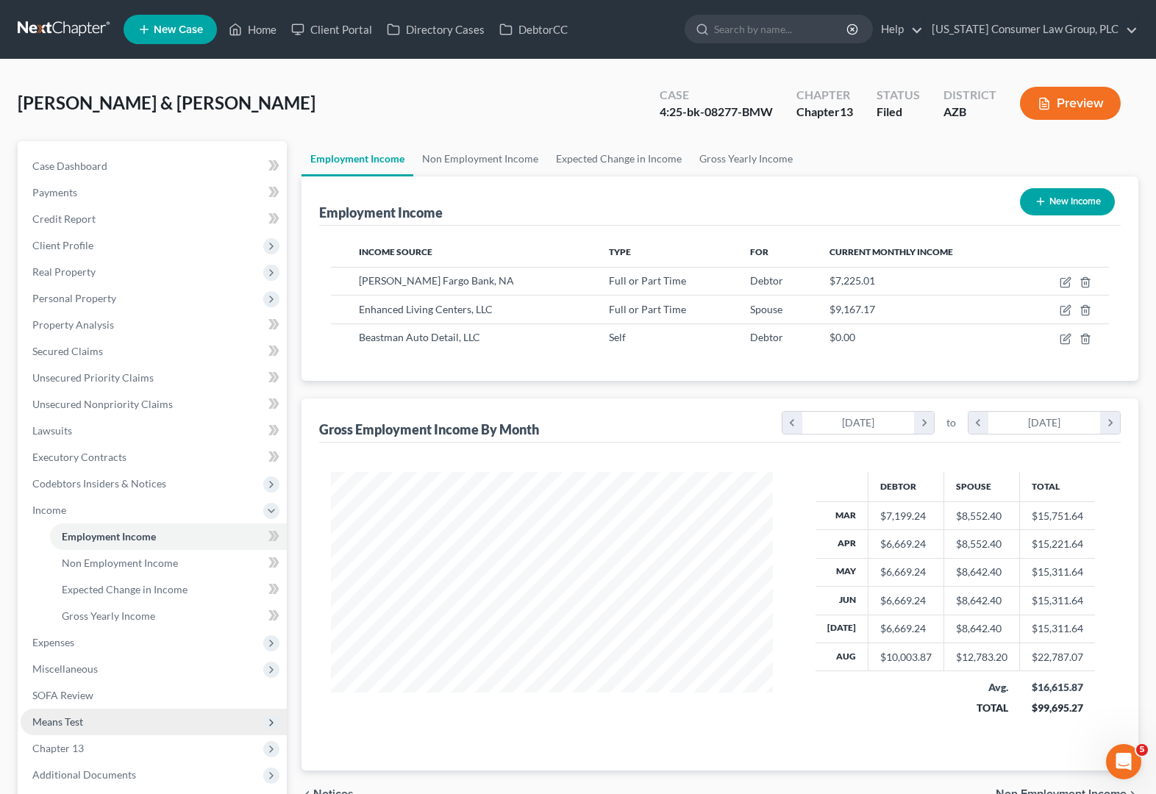
click at [75, 712] on span "Means Test" at bounding box center [154, 722] width 266 height 26
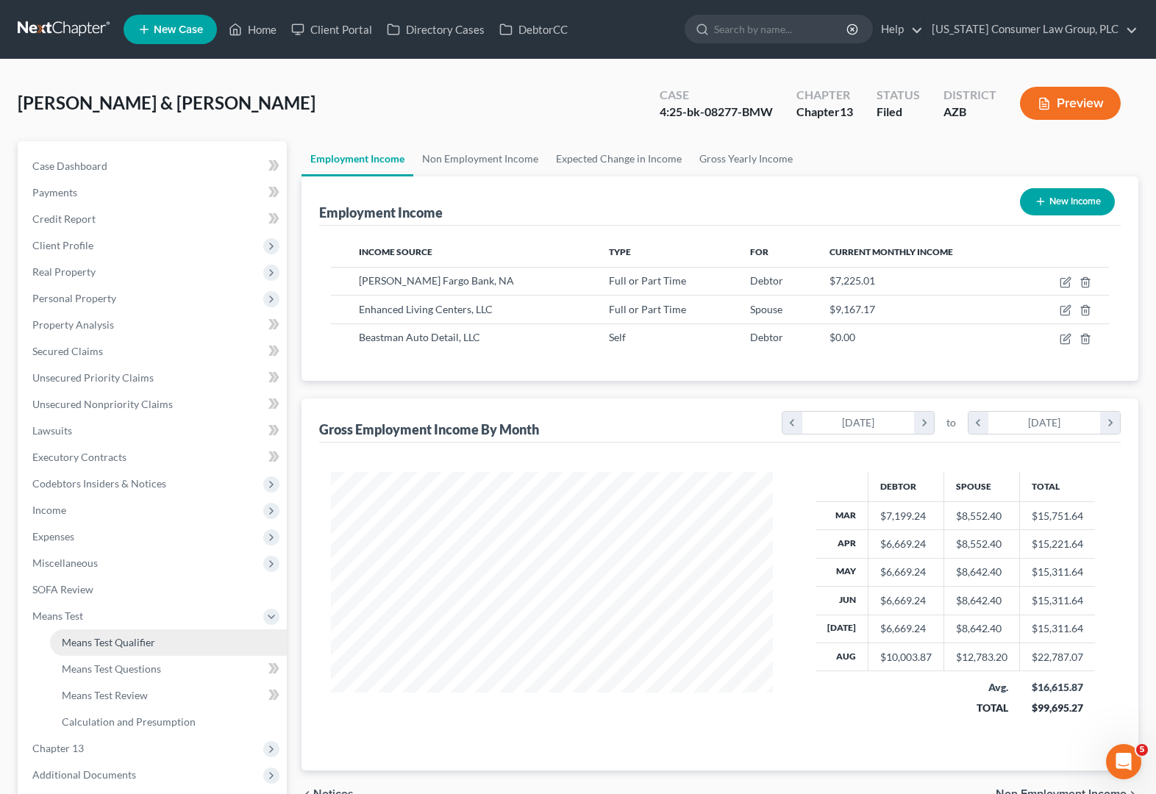
click at [96, 638] on span "Means Test Qualifier" at bounding box center [108, 642] width 93 height 13
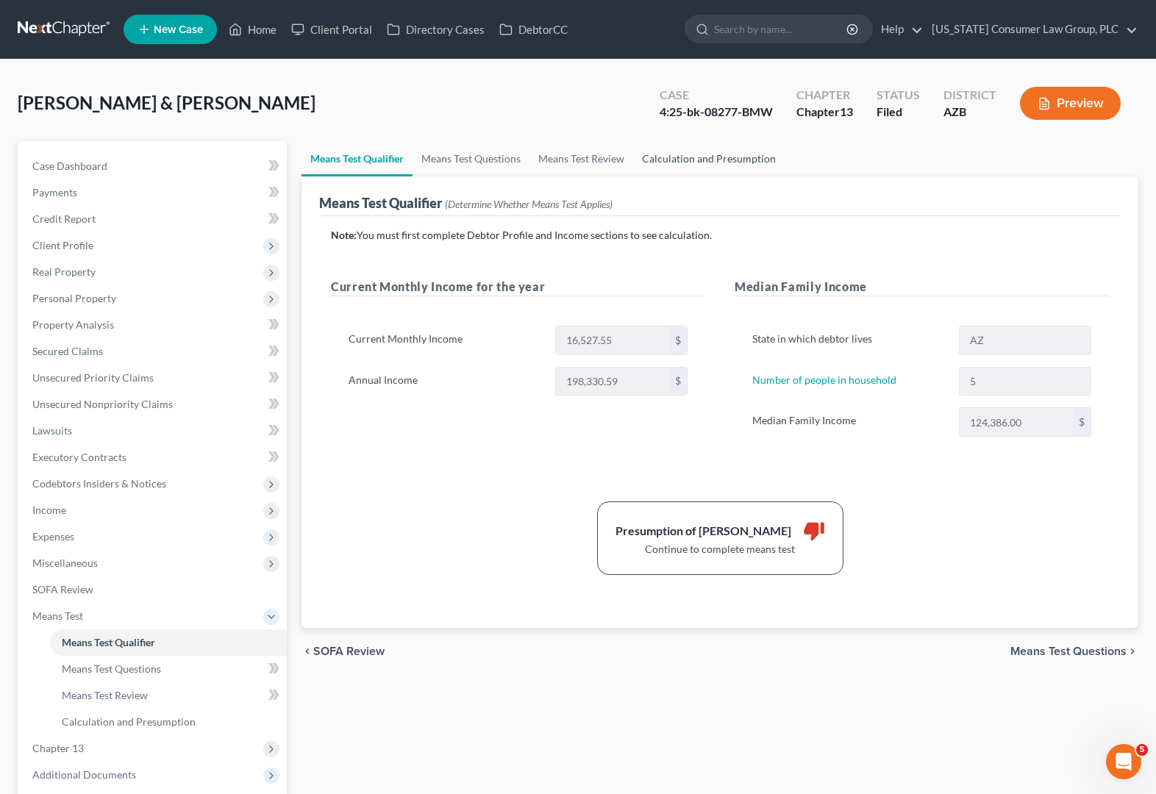
click at [738, 158] on link "Calculation and Presumption" at bounding box center [708, 158] width 151 height 35
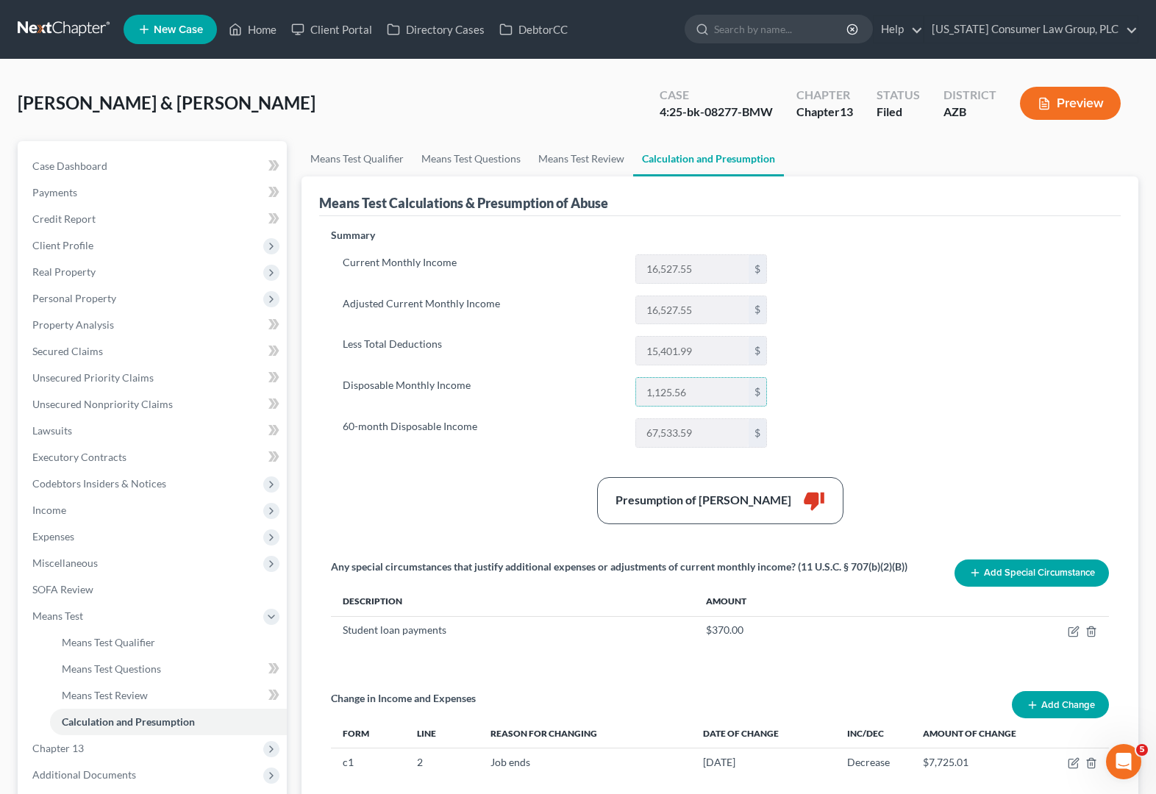
drag, startPoint x: 689, startPoint y: 391, endPoint x: 627, endPoint y: 387, distance: 61.9
click at [628, 388] on div "1,125.56 $" at bounding box center [701, 391] width 146 height 29
click at [261, 32] on link "Home" at bounding box center [252, 29] width 63 height 26
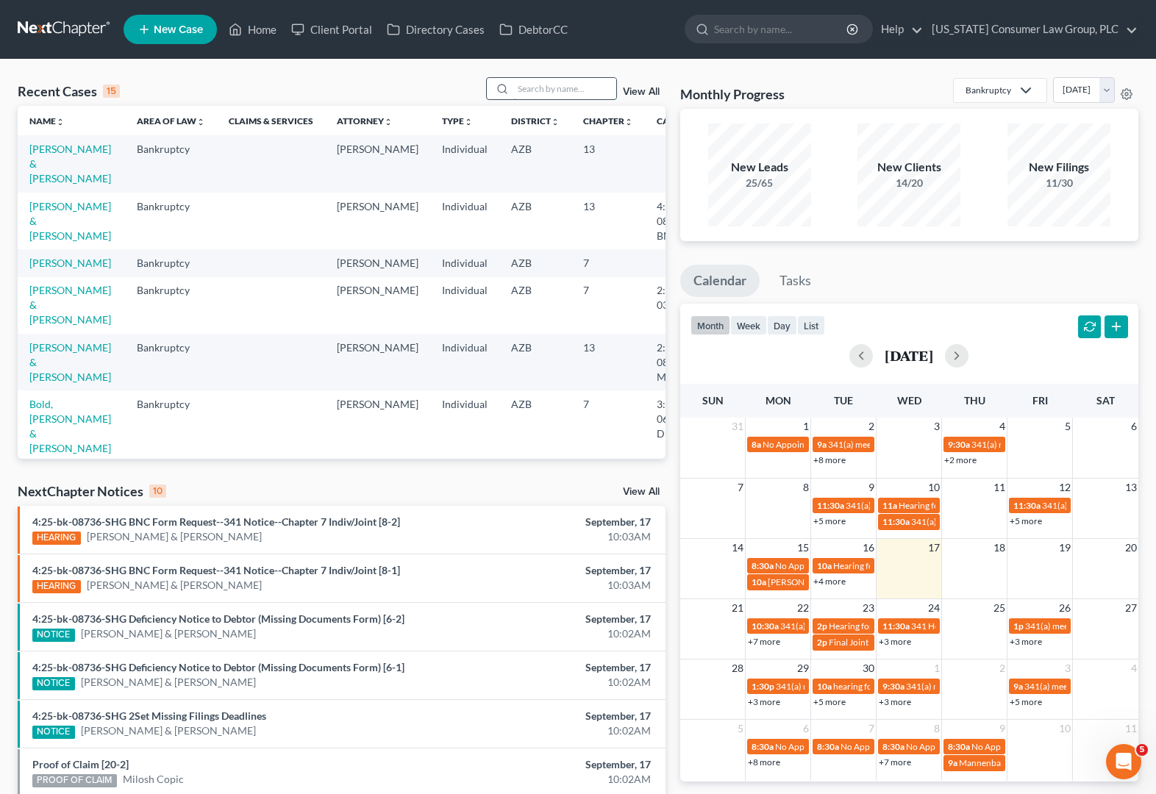
click at [532, 85] on input "search" at bounding box center [564, 88] width 103 height 21
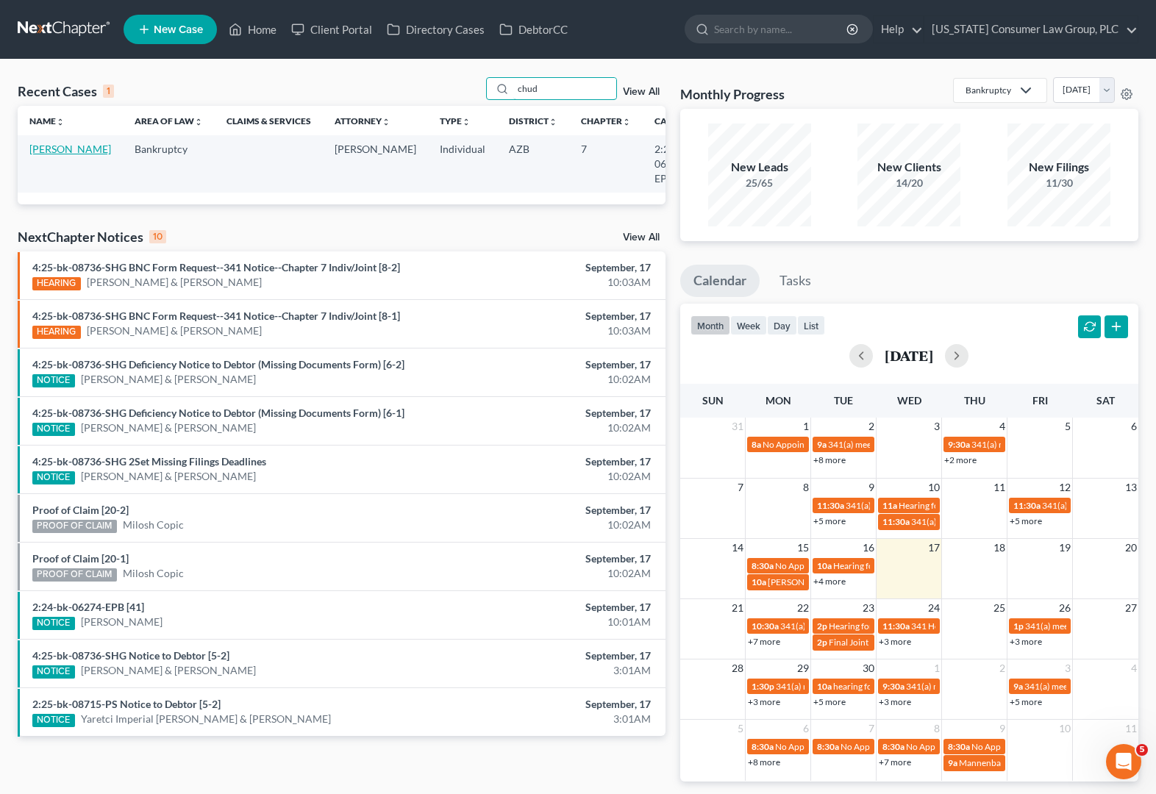
type input "chud"
click at [38, 153] on link "[PERSON_NAME]" at bounding box center [70, 149] width 82 height 13
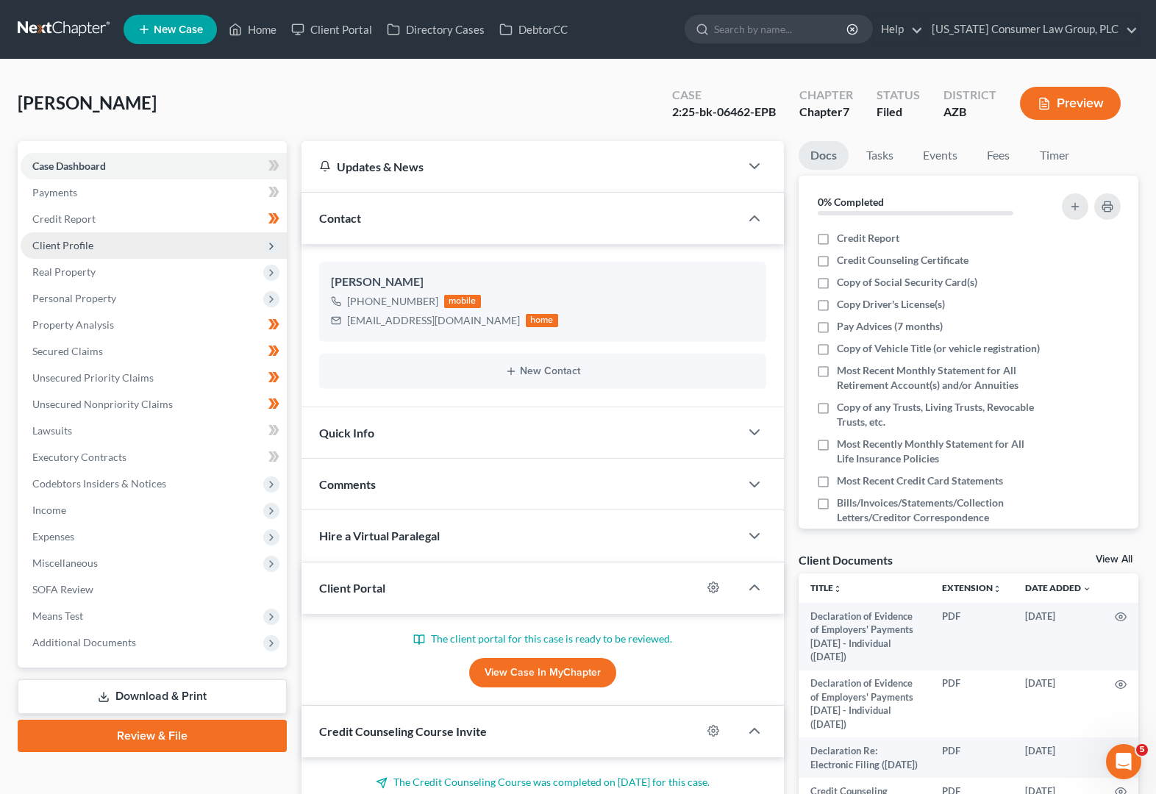
click at [68, 251] on span "Client Profile" at bounding box center [154, 245] width 266 height 26
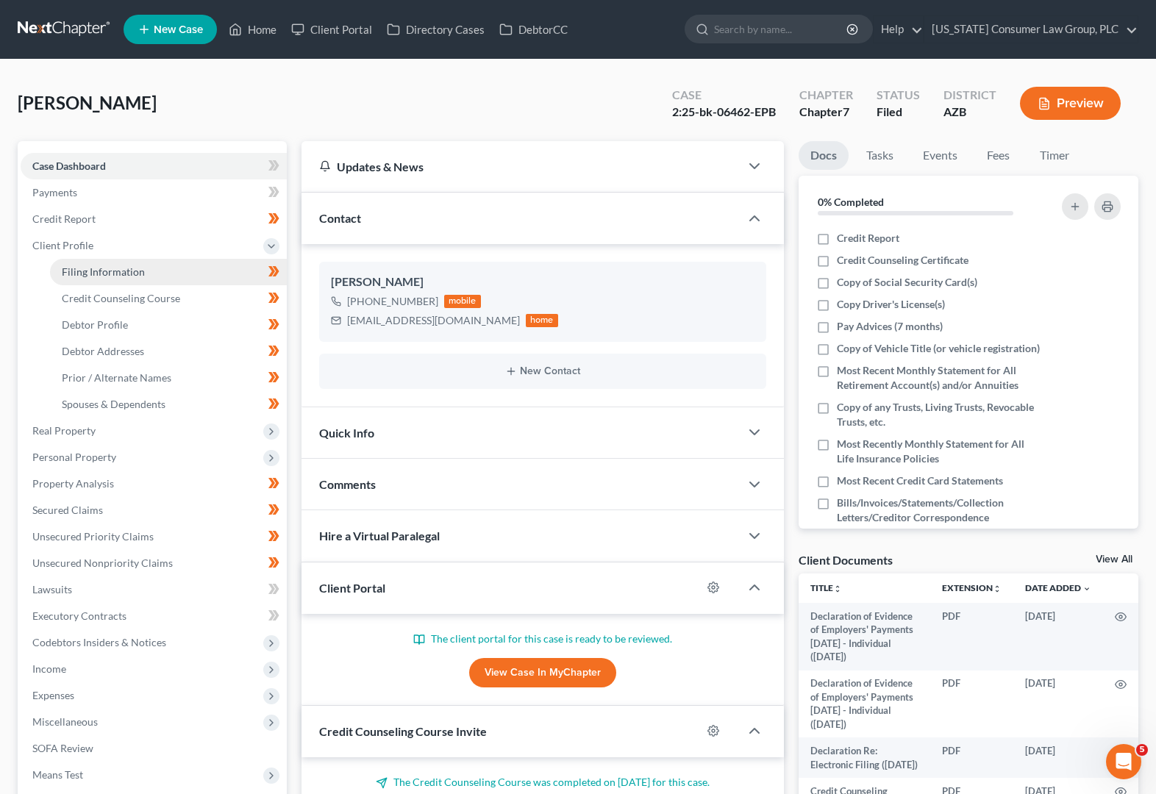
click at [71, 267] on span "Filing Information" at bounding box center [103, 271] width 83 height 13
select select "1"
select select "0"
select select "3"
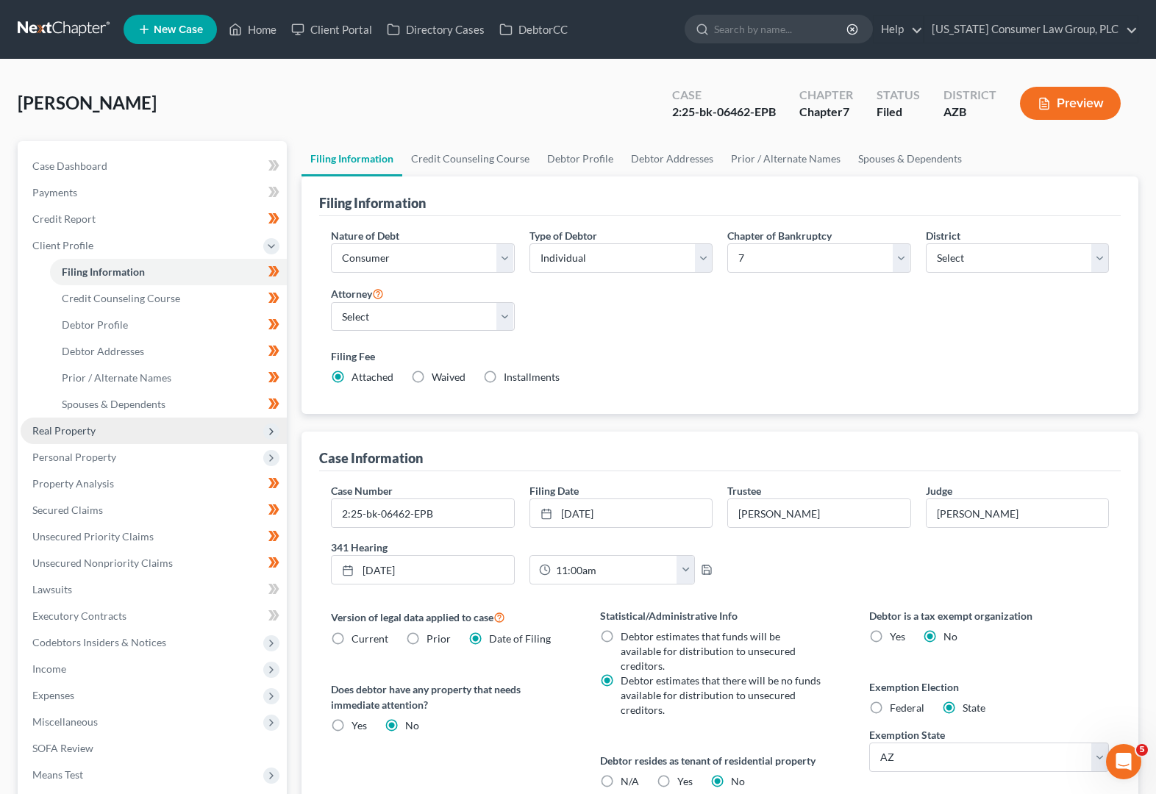
click at [71, 421] on span "Real Property" at bounding box center [154, 431] width 266 height 26
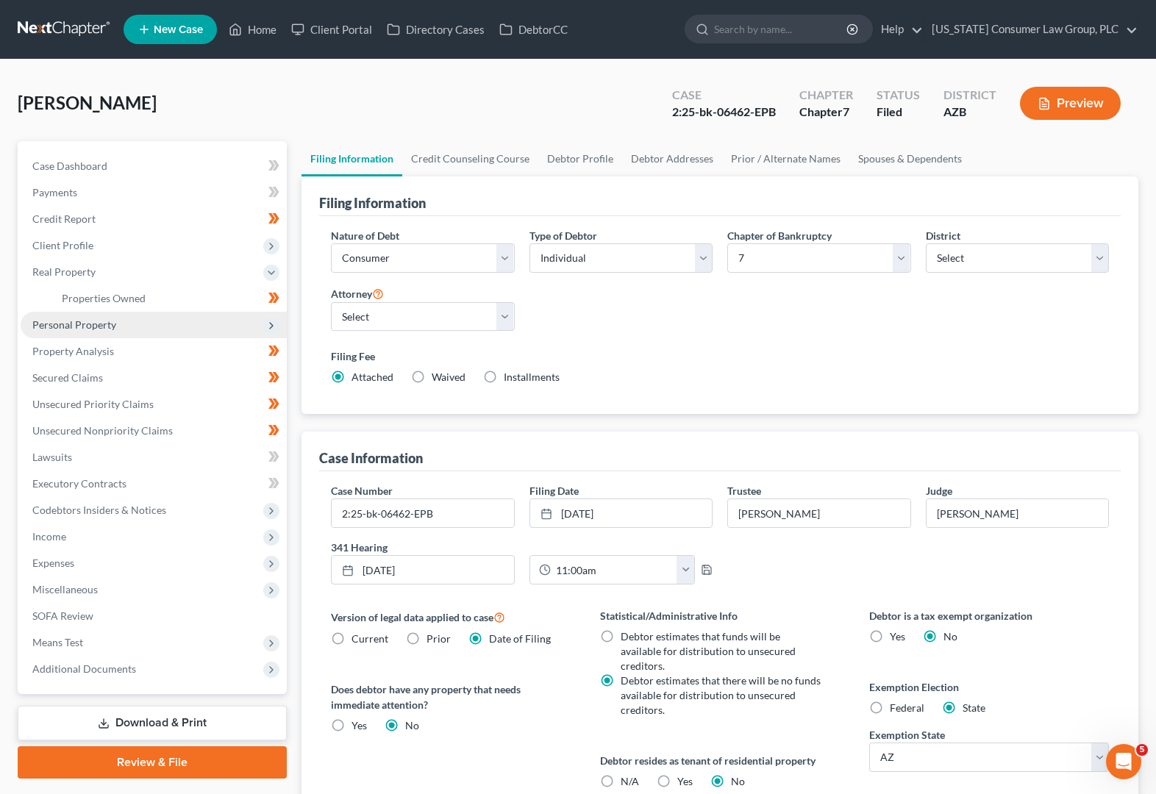
click at [74, 319] on span "Personal Property" at bounding box center [74, 324] width 84 height 13
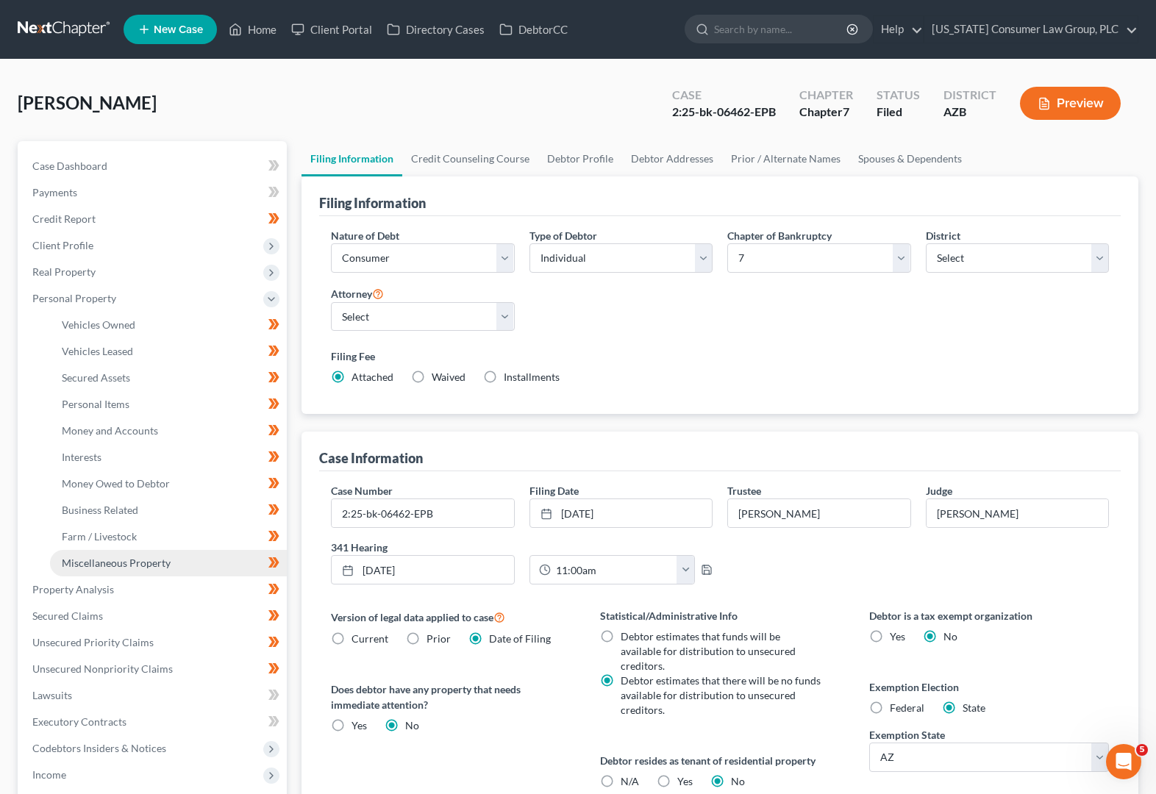
click at [102, 574] on link "Miscellaneous Property" at bounding box center [168, 563] width 237 height 26
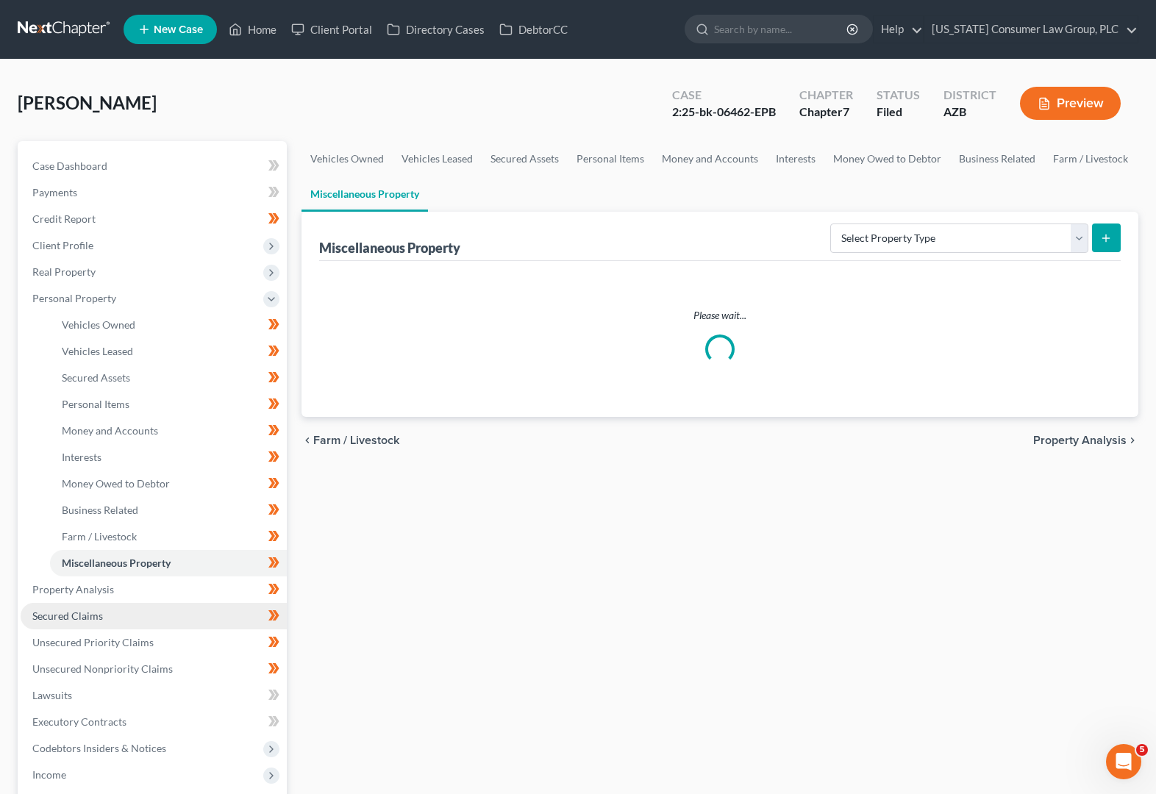
click at [91, 610] on span "Secured Claims" at bounding box center [67, 616] width 71 height 13
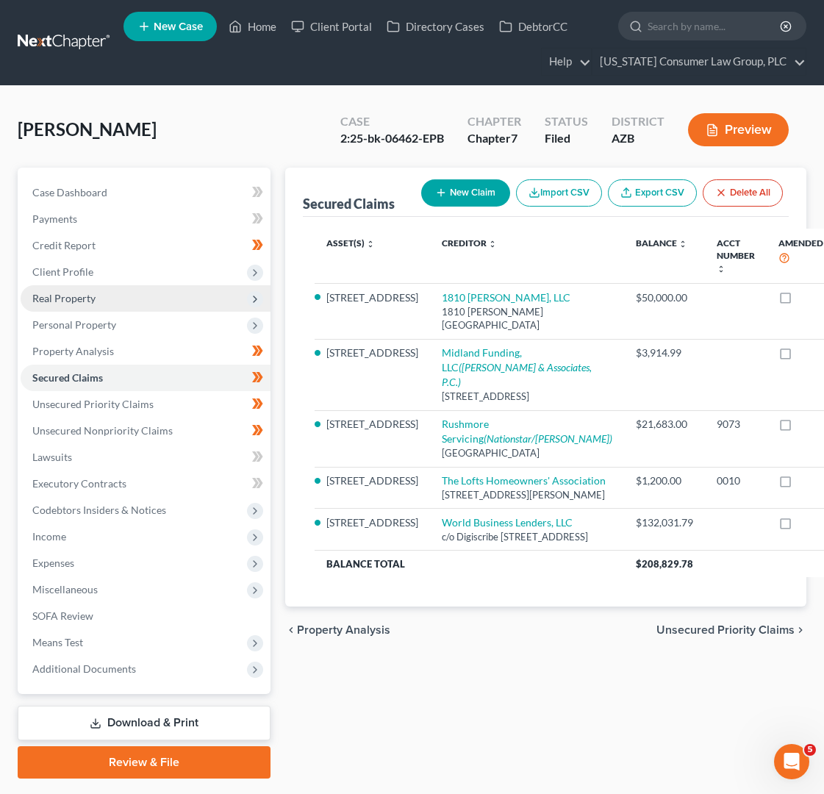
click at [57, 294] on span "Real Property" at bounding box center [63, 298] width 63 height 13
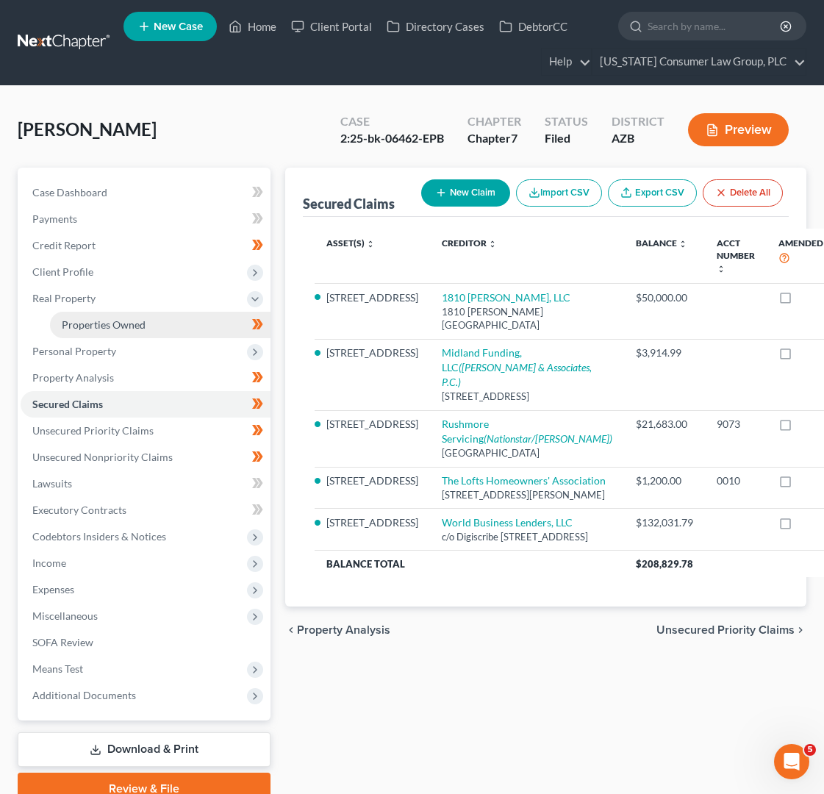
click at [104, 333] on link "Properties Owned" at bounding box center [160, 325] width 221 height 26
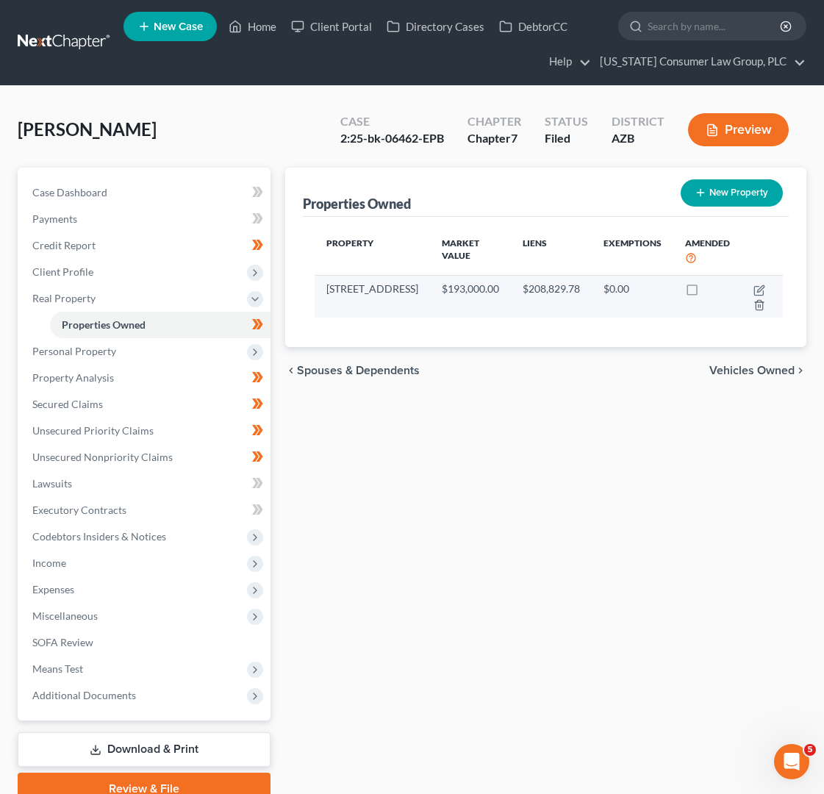
click at [706, 293] on label at bounding box center [706, 293] width 0 height 0
click at [712, 287] on input "checkbox" at bounding box center [717, 287] width 10 height 10
click at [706, 293] on label at bounding box center [706, 293] width 0 height 0
click at [712, 287] on input "checkbox" at bounding box center [717, 287] width 10 height 10
checkbox input "false"
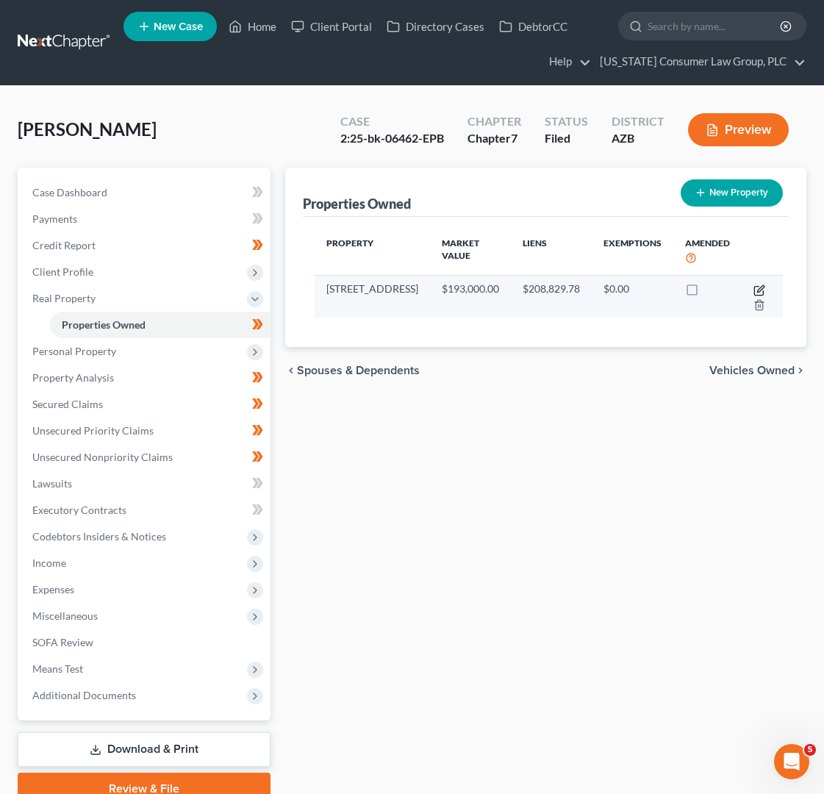
click at [754, 289] on icon "button" at bounding box center [760, 291] width 12 height 12
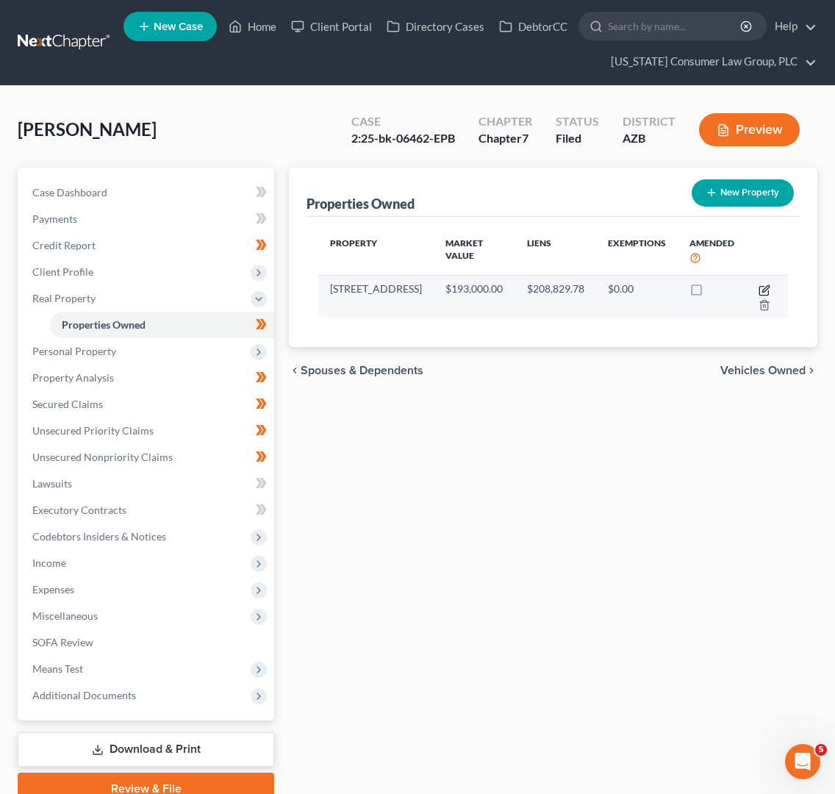
select select "3"
select select "7"
select select "0"
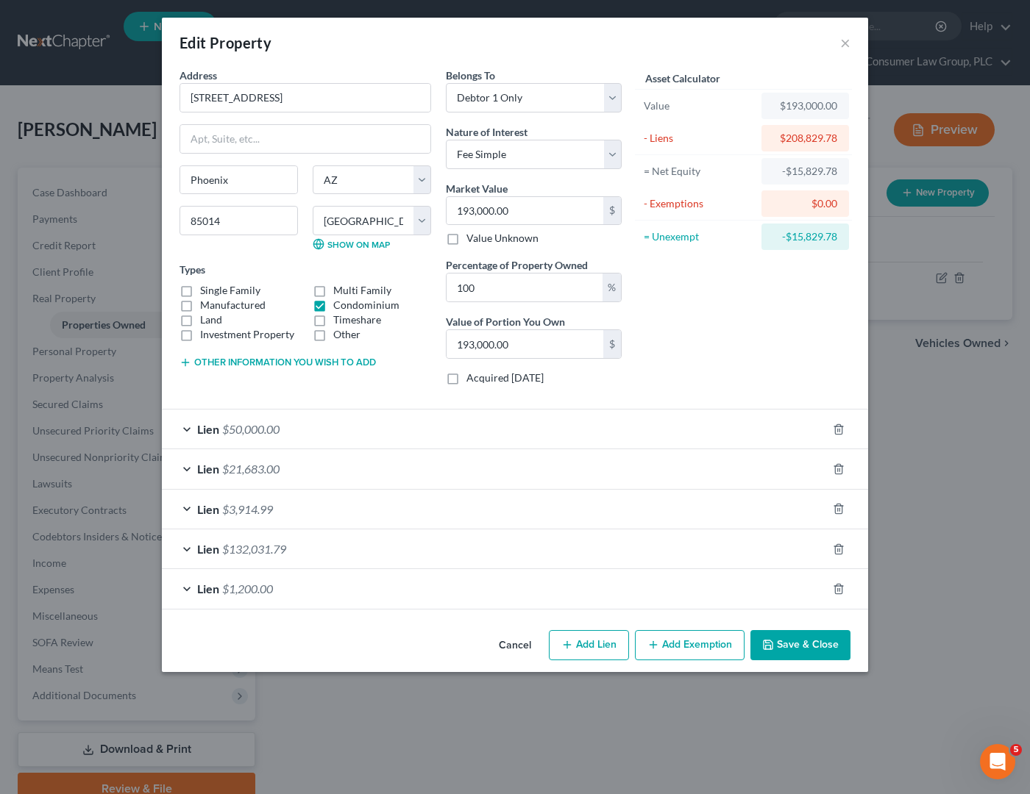
click at [817, 26] on div "Edit Property ×" at bounding box center [515, 43] width 706 height 50
click at [846, 38] on button "×" at bounding box center [845, 43] width 10 height 18
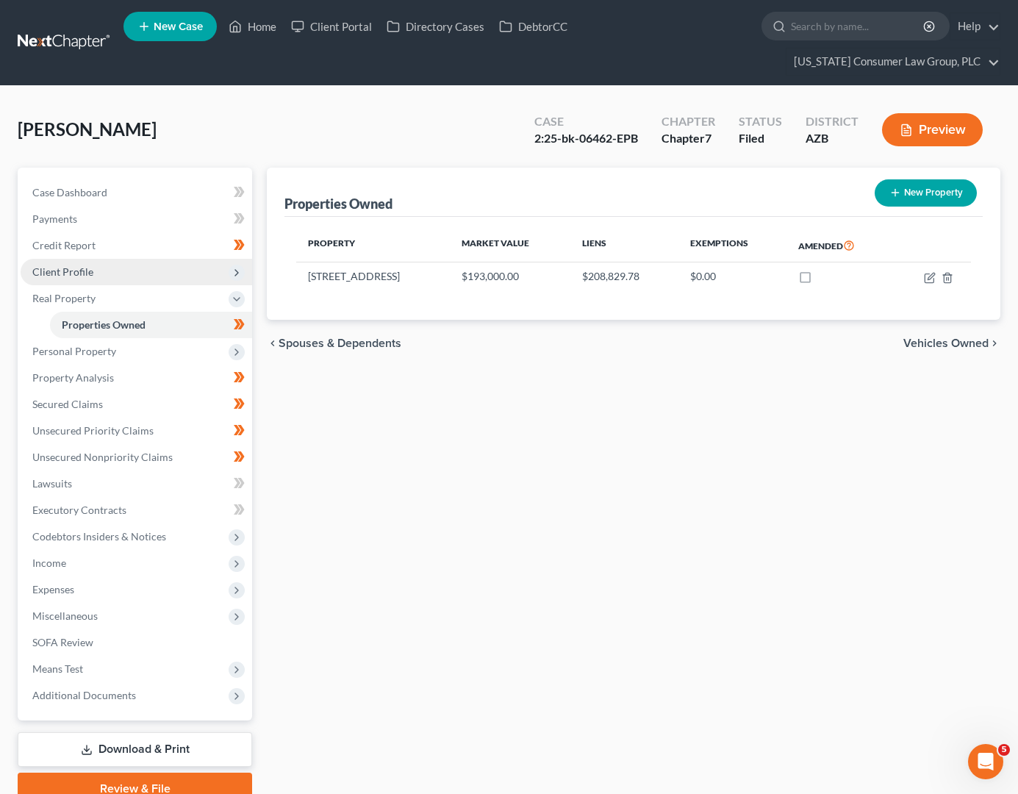
click at [75, 279] on span "Client Profile" at bounding box center [137, 272] width 232 height 26
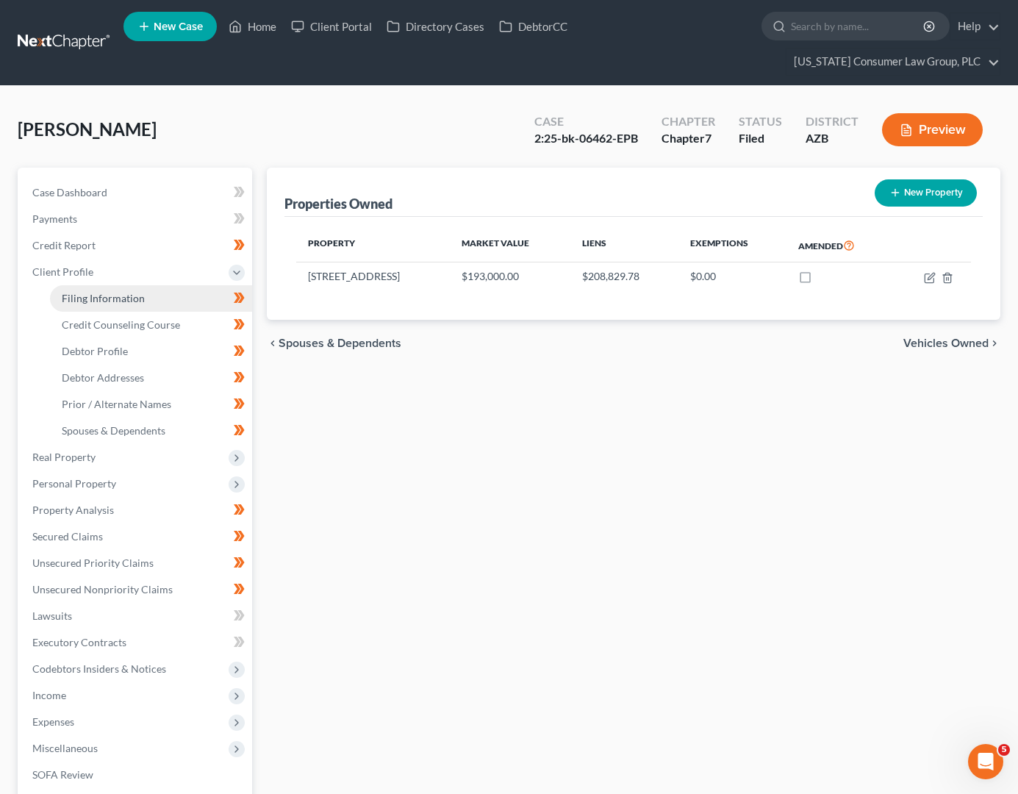
click at [93, 294] on span "Filing Information" at bounding box center [103, 298] width 83 height 13
select select "1"
select select "0"
select select "4"
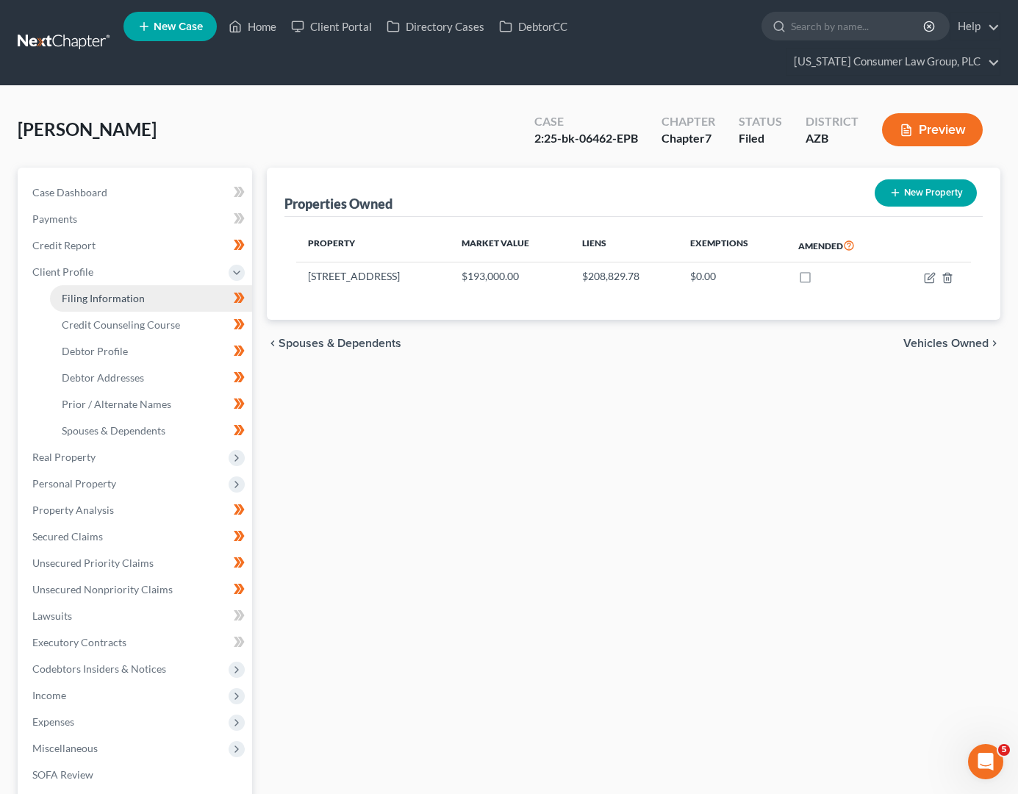
select select "0"
select select "3"
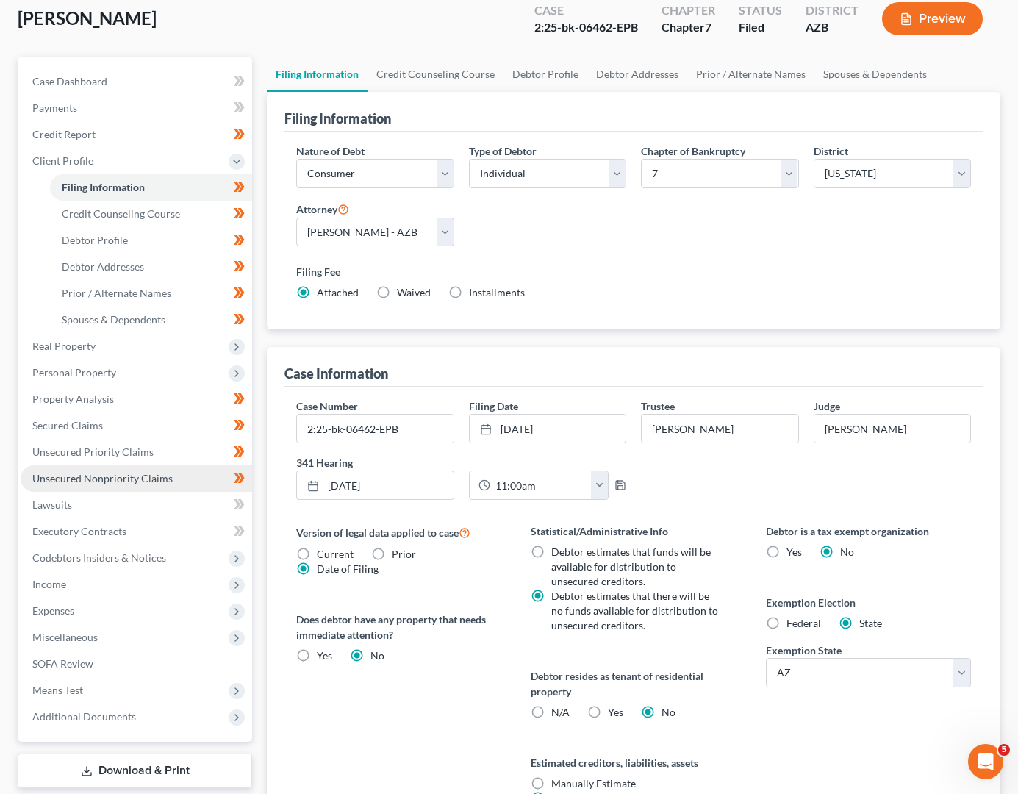
scroll to position [261, 0]
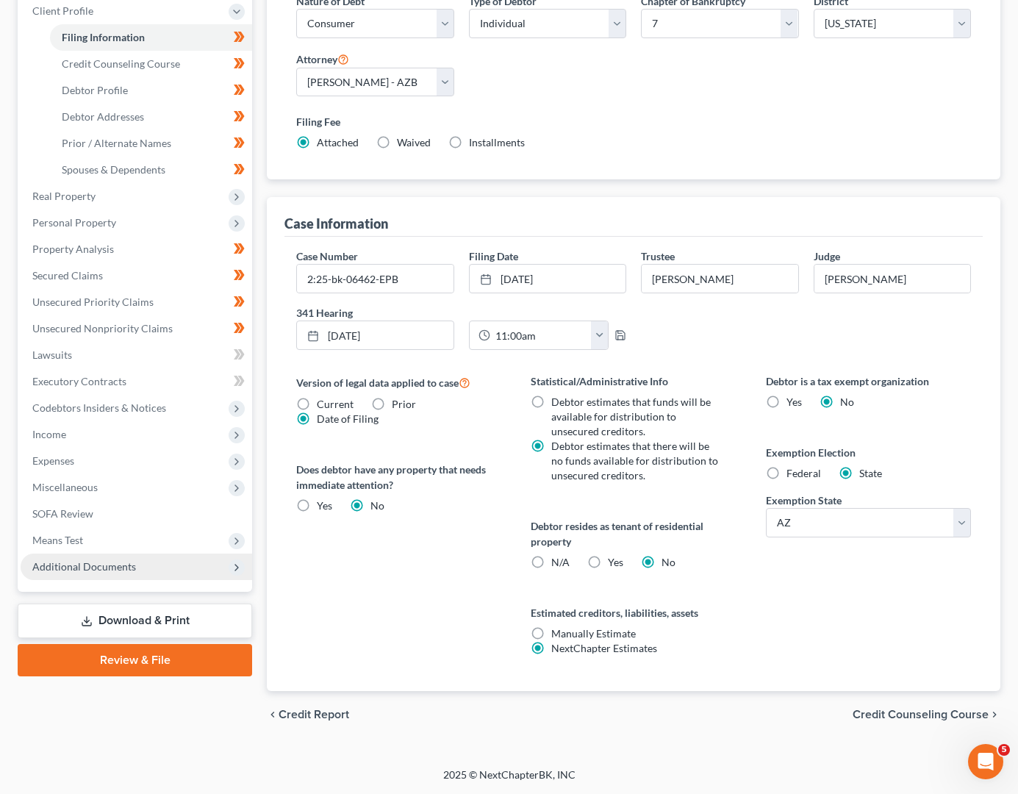
click at [70, 563] on span "Additional Documents" at bounding box center [84, 566] width 104 height 13
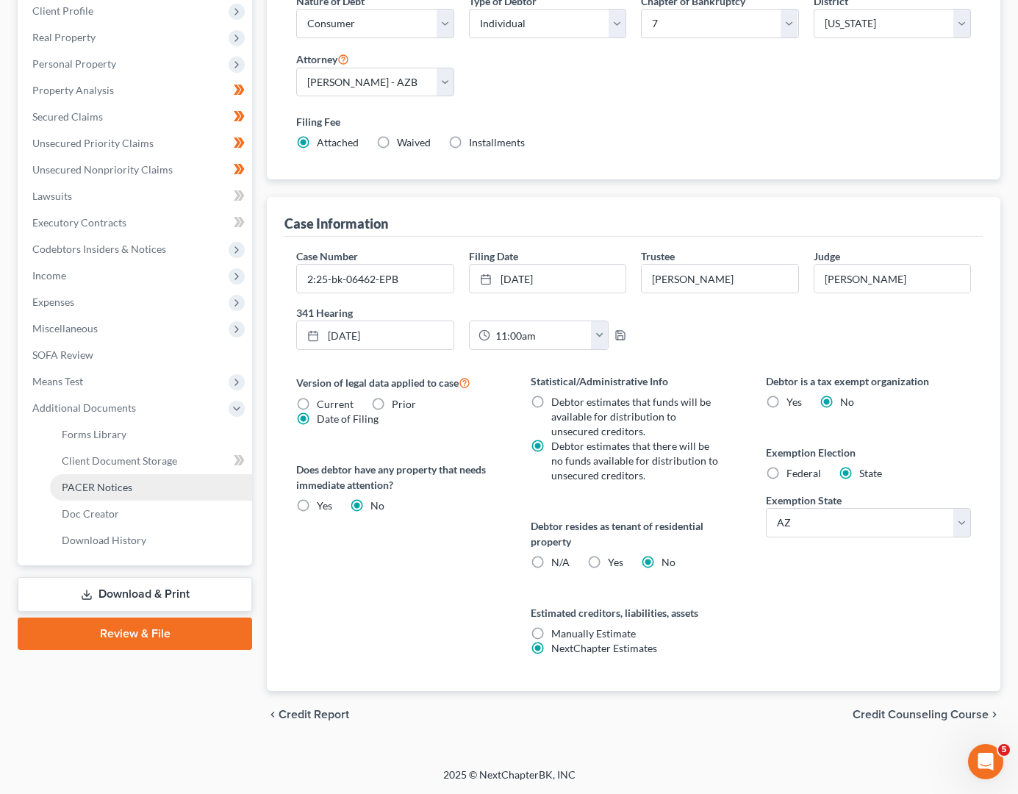
click at [89, 489] on span "PACER Notices" at bounding box center [97, 487] width 71 height 13
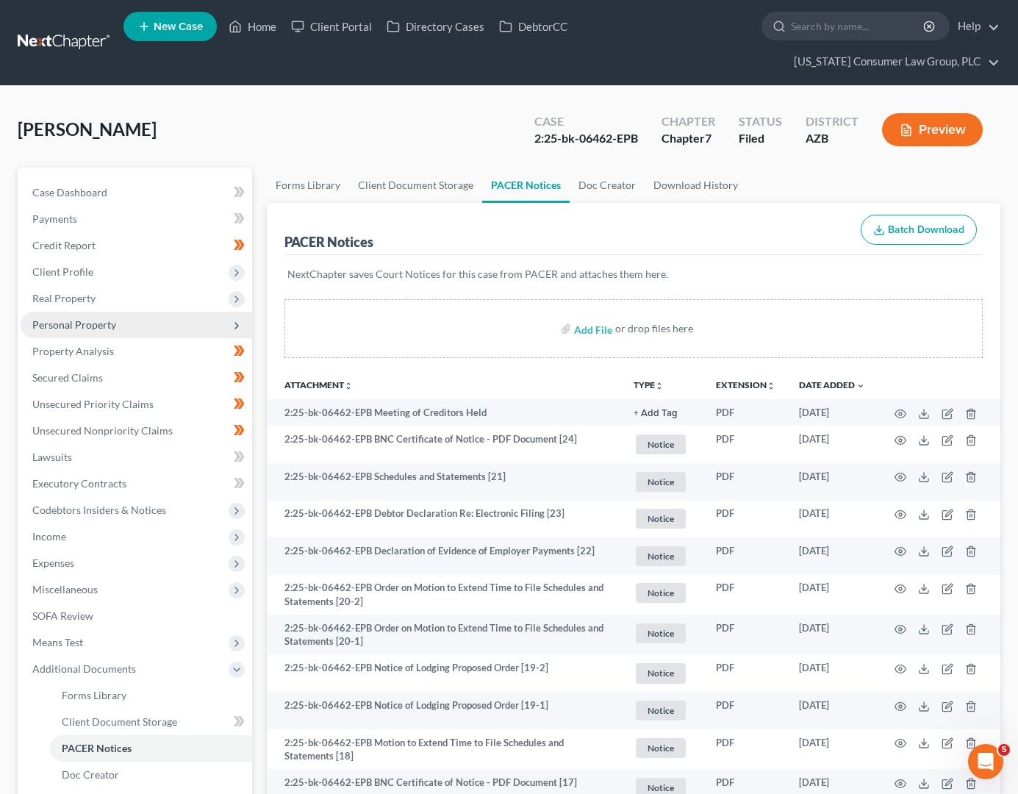
click at [126, 327] on span "Personal Property" at bounding box center [137, 325] width 232 height 26
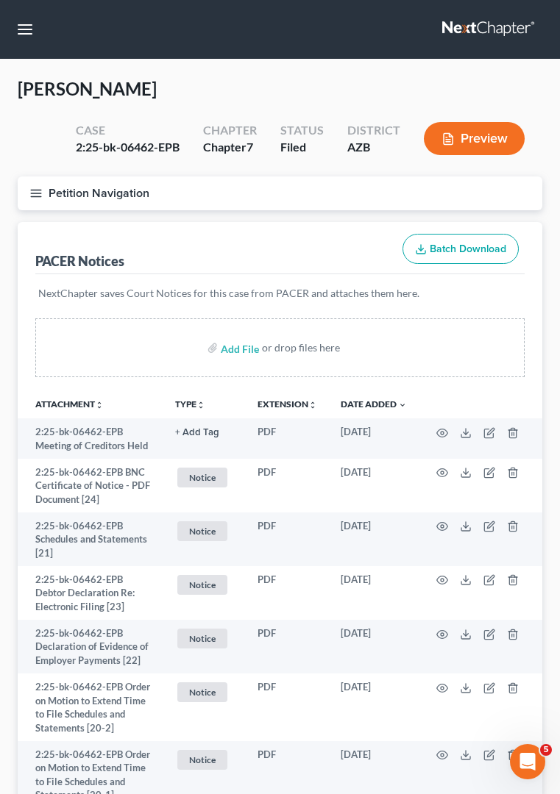
click at [41, 195] on icon "button" at bounding box center [35, 193] width 13 height 13
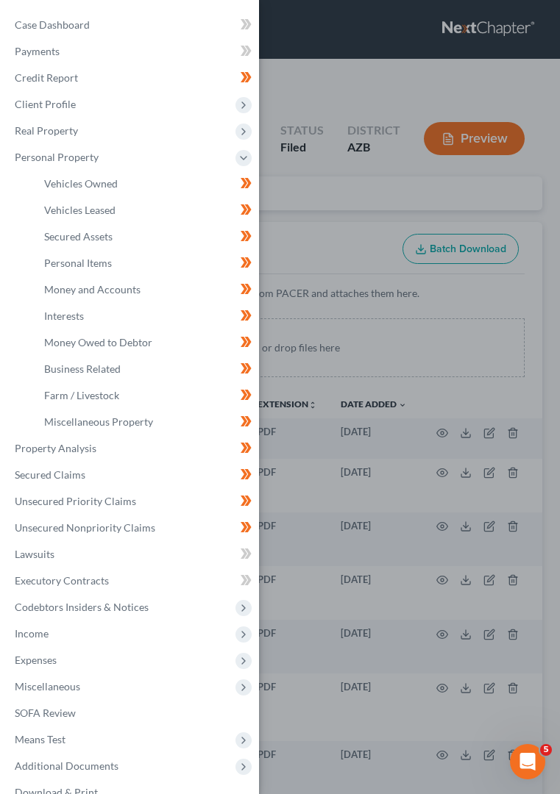
click at [41, 195] on div "Case Dashboard Payments Invoices Payments Payments Credit Report Client Profile" at bounding box center [280, 397] width 560 height 794
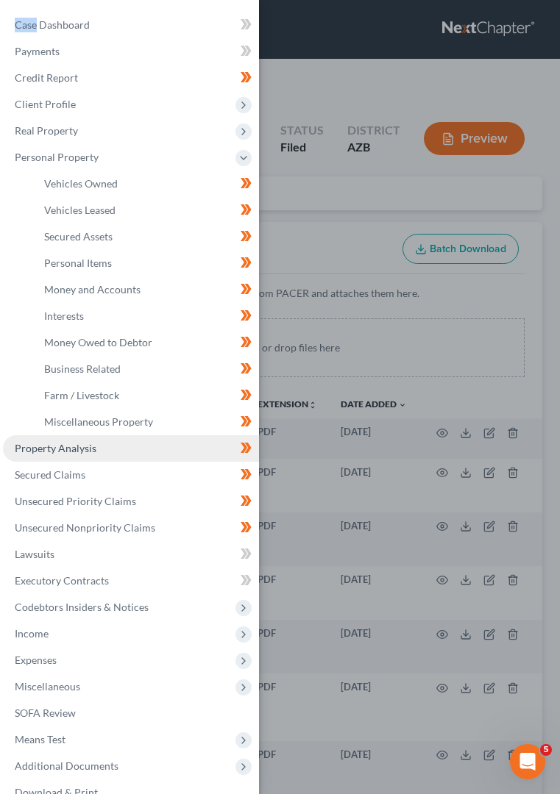
click at [80, 449] on span "Property Analysis" at bounding box center [56, 448] width 82 height 13
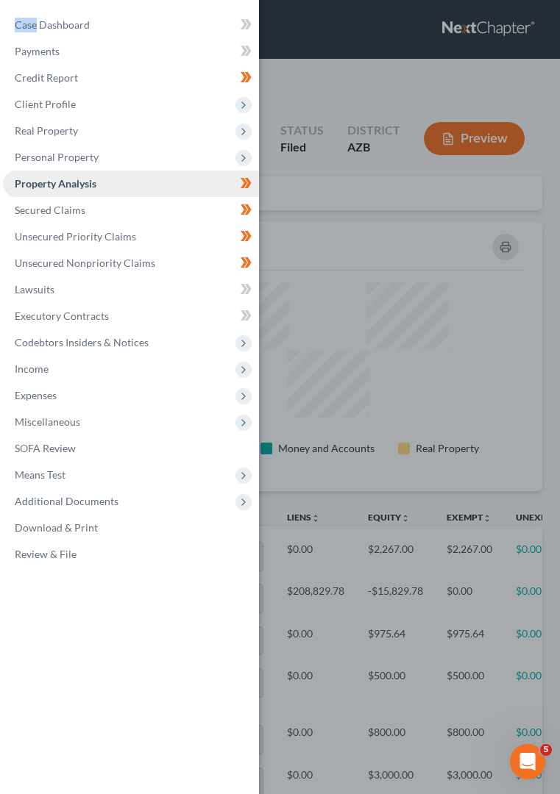
scroll to position [201, 524]
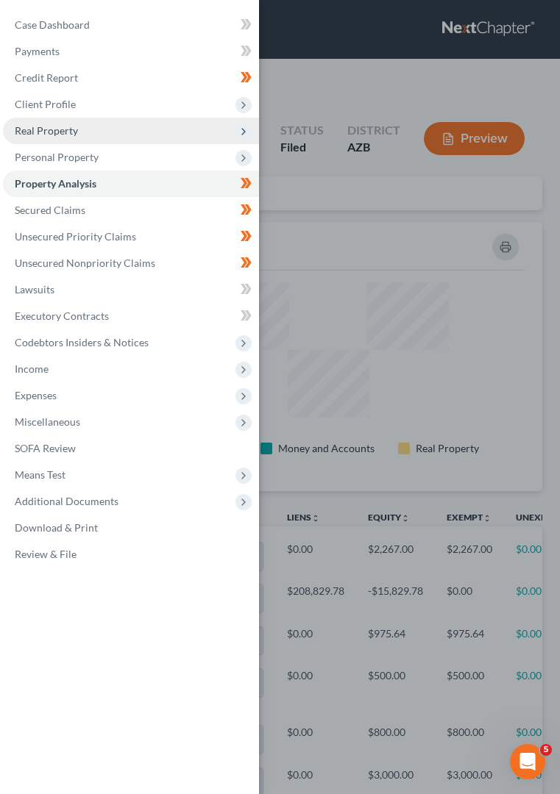
click at [61, 133] on span "Real Property" at bounding box center [46, 130] width 63 height 13
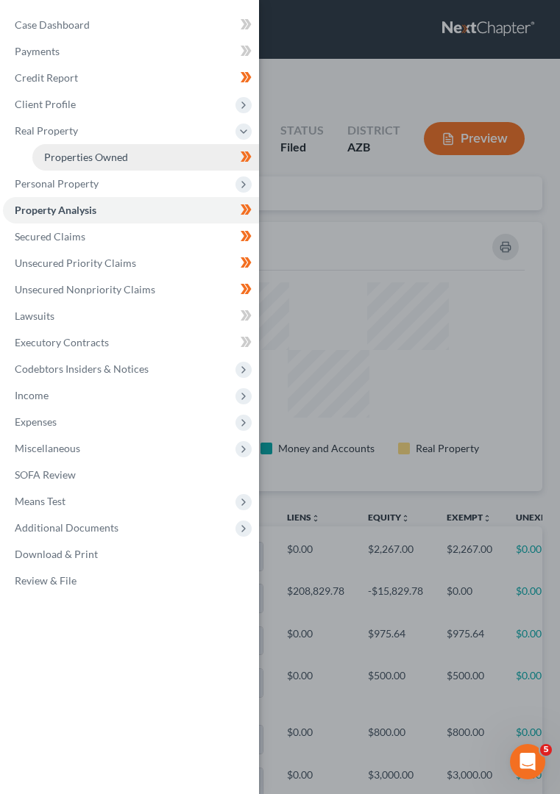
click at [65, 158] on span "Properties Owned" at bounding box center [86, 157] width 84 height 13
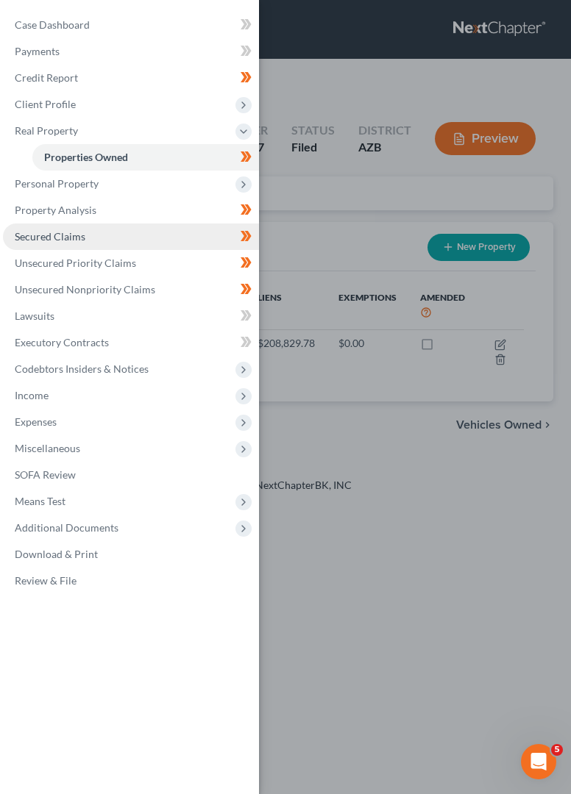
click at [49, 243] on link "Secured Claims" at bounding box center [131, 237] width 256 height 26
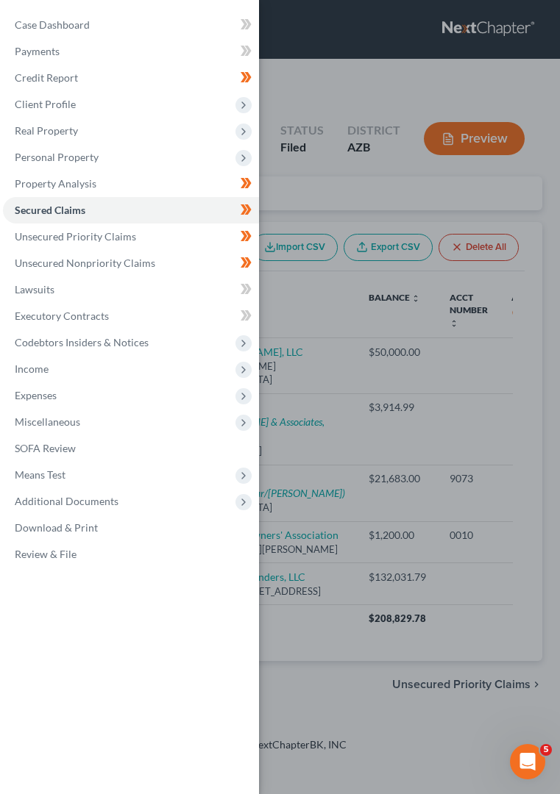
click at [293, 90] on div "Case Dashboard Payments Invoices Payments Payments Credit Report Client Profile" at bounding box center [280, 397] width 560 height 794
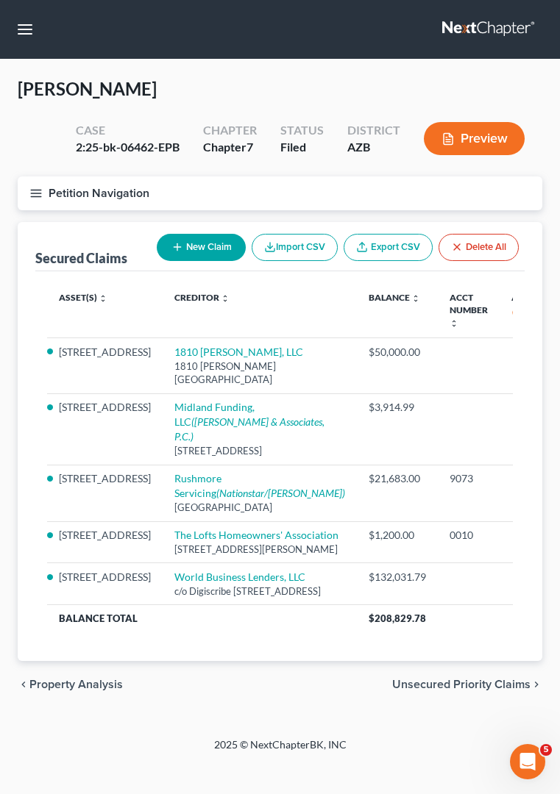
click at [47, 192] on button "Petition Navigation" at bounding box center [280, 193] width 524 height 34
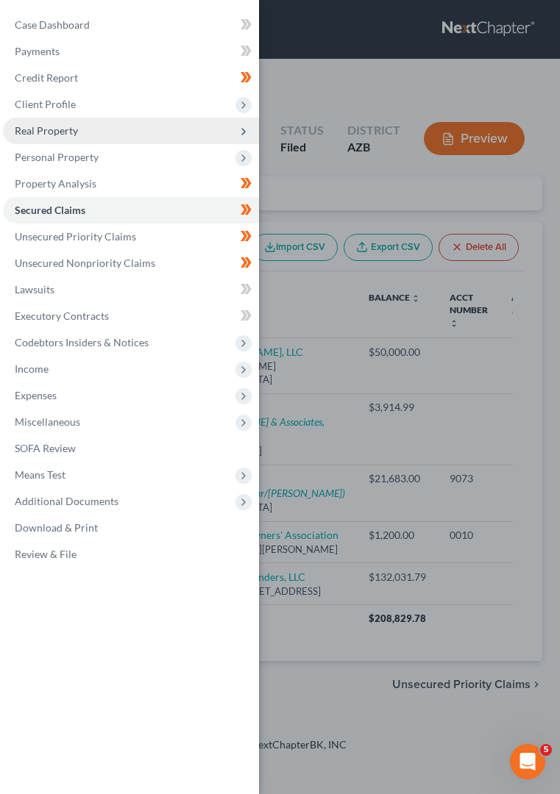
click at [49, 133] on span "Real Property" at bounding box center [46, 130] width 63 height 13
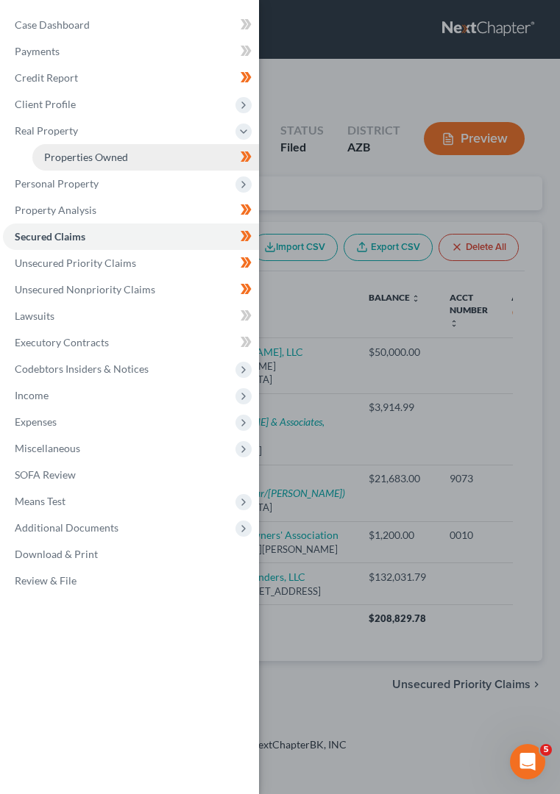
click at [46, 154] on span "Properties Owned" at bounding box center [86, 157] width 84 height 13
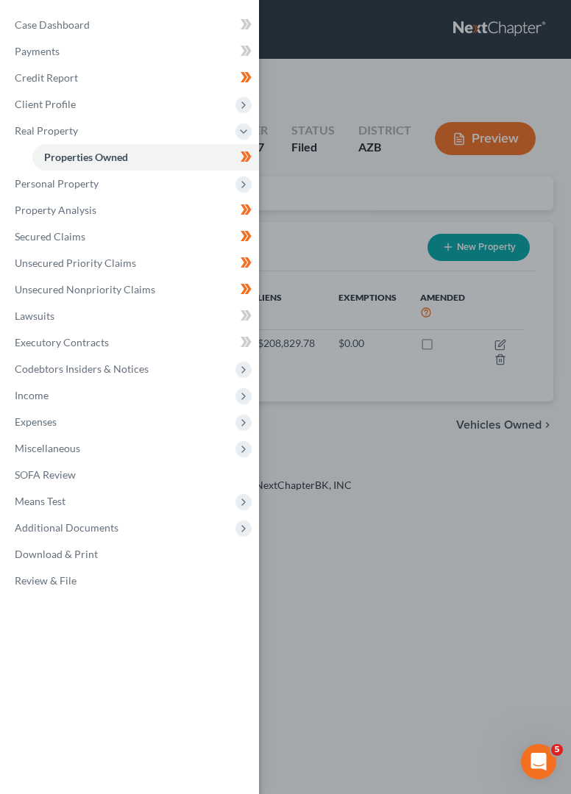
click at [390, 379] on div "Case Dashboard Payments Invoices Payments Payments Credit Report Client Profile" at bounding box center [285, 397] width 571 height 794
